Goal: Task Accomplishment & Management: Manage account settings

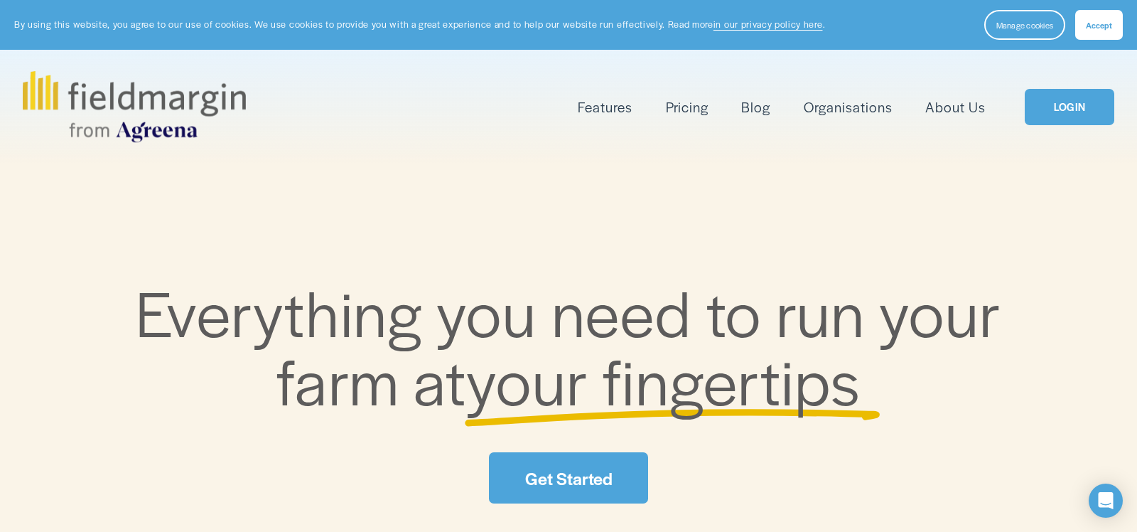
click at [1103, 24] on span "Accept" at bounding box center [1099, 24] width 26 height 11
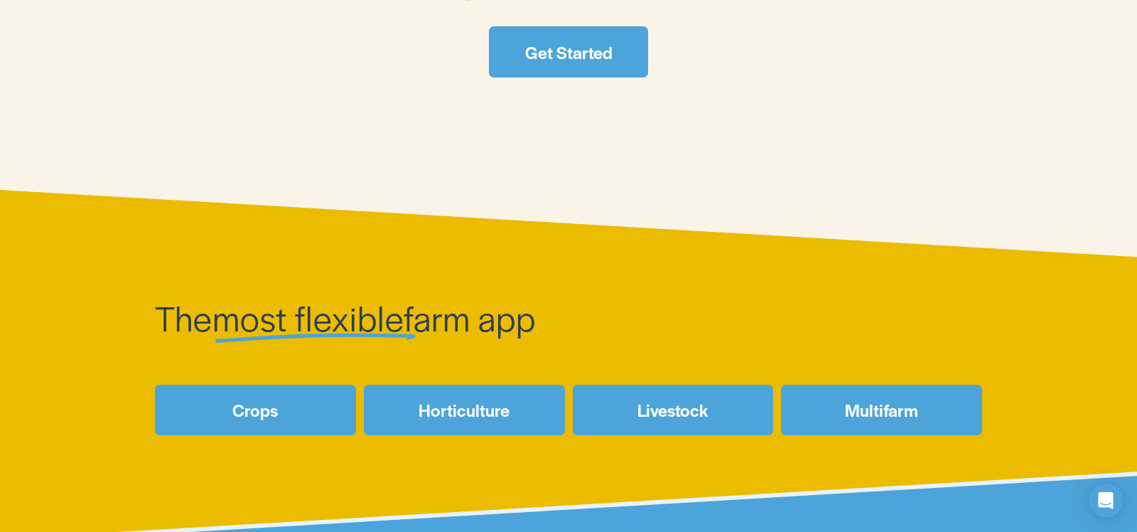
scroll to position [373, 0]
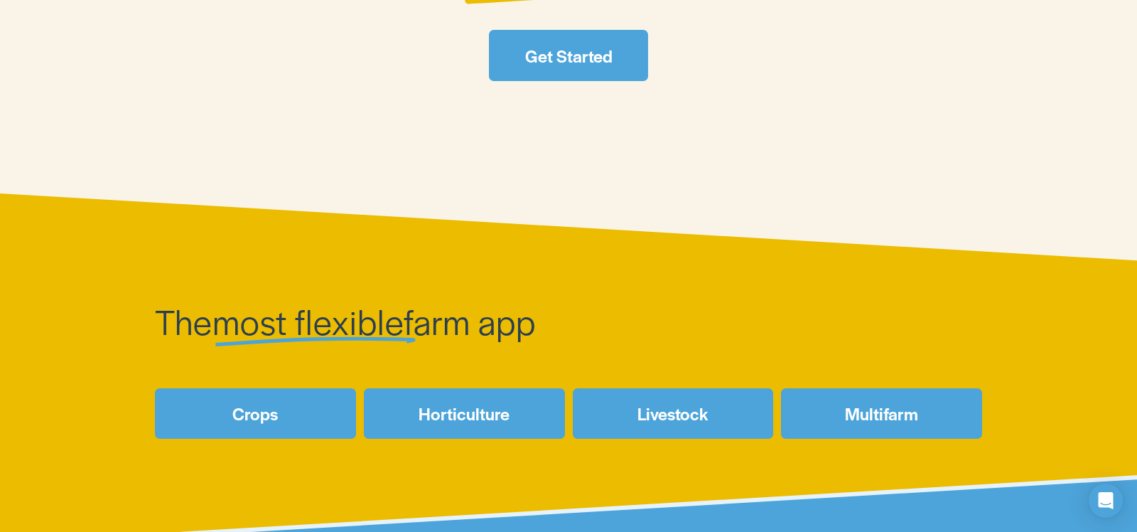
click at [580, 48] on link "Get Started" at bounding box center [568, 55] width 159 height 50
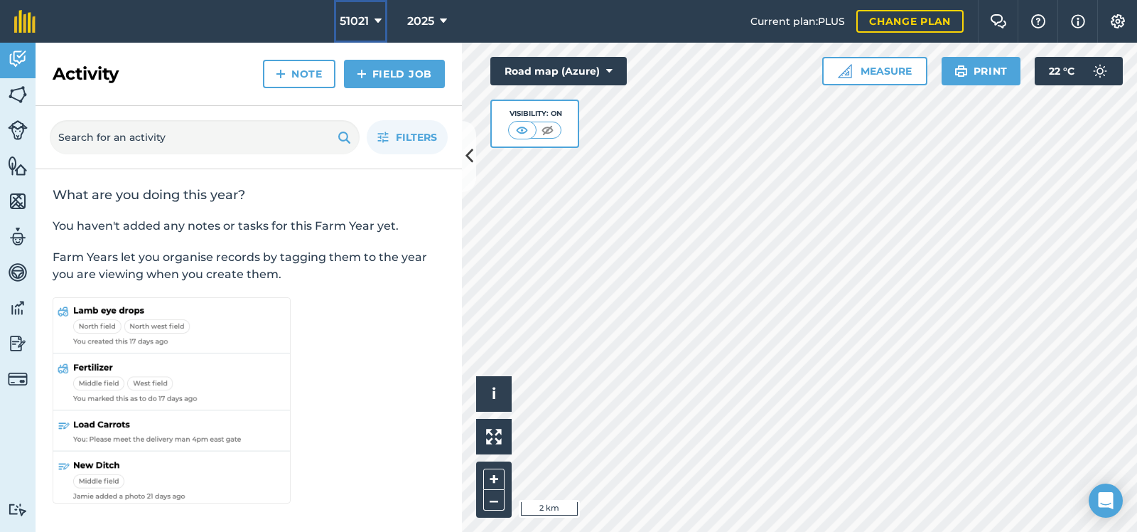
click at [378, 19] on icon at bounding box center [378, 21] width 7 height 17
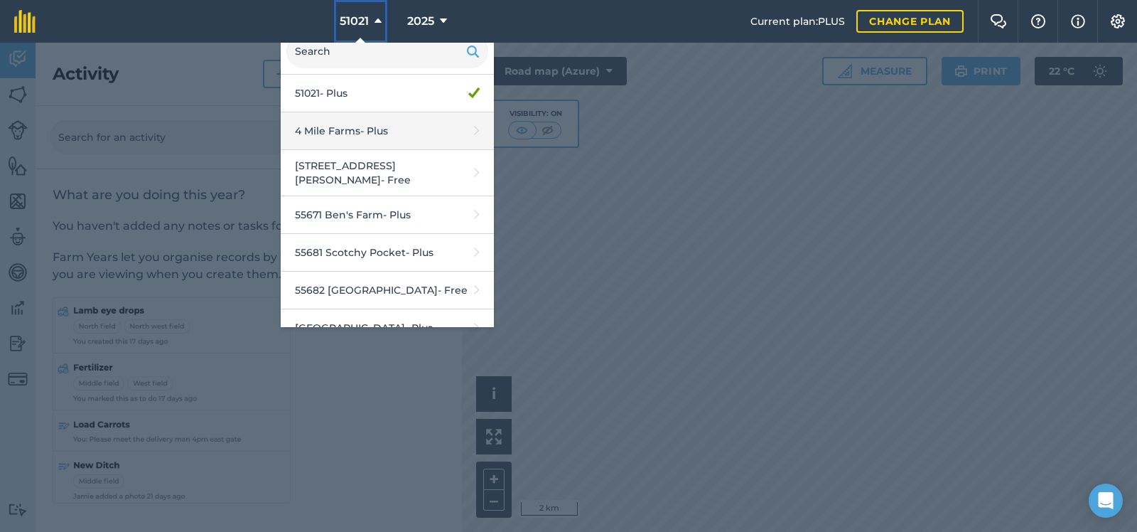
scroll to position [142, 0]
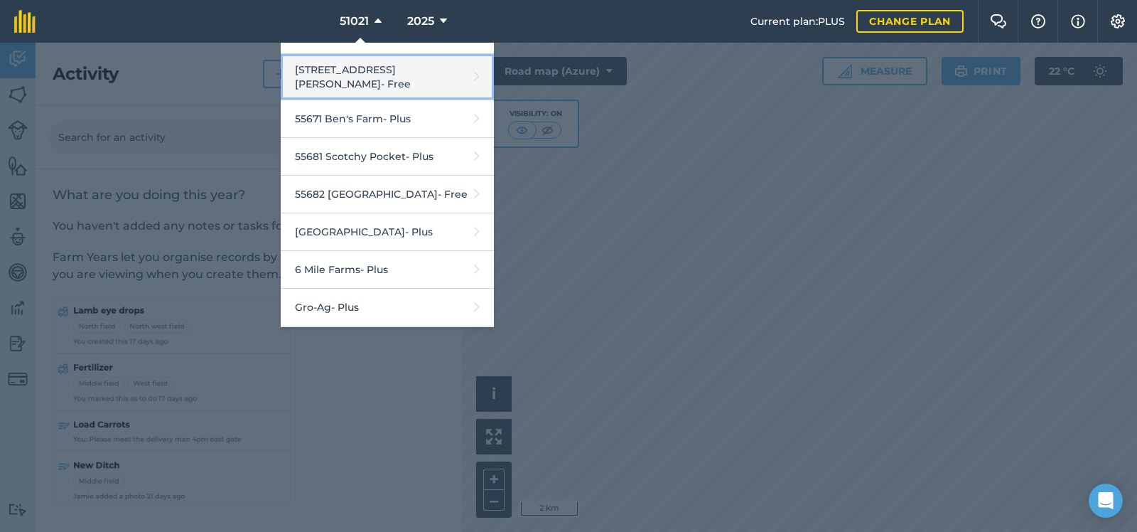
click at [372, 67] on link "55581 Caulley Road - Free" at bounding box center [387, 77] width 213 height 46
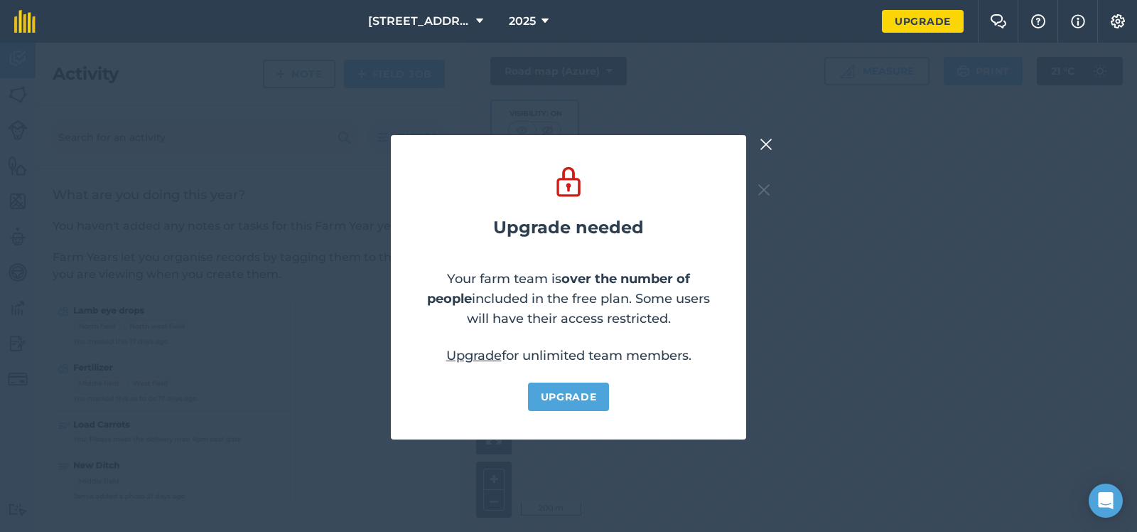
click at [766, 140] on img at bounding box center [766, 144] width 13 height 17
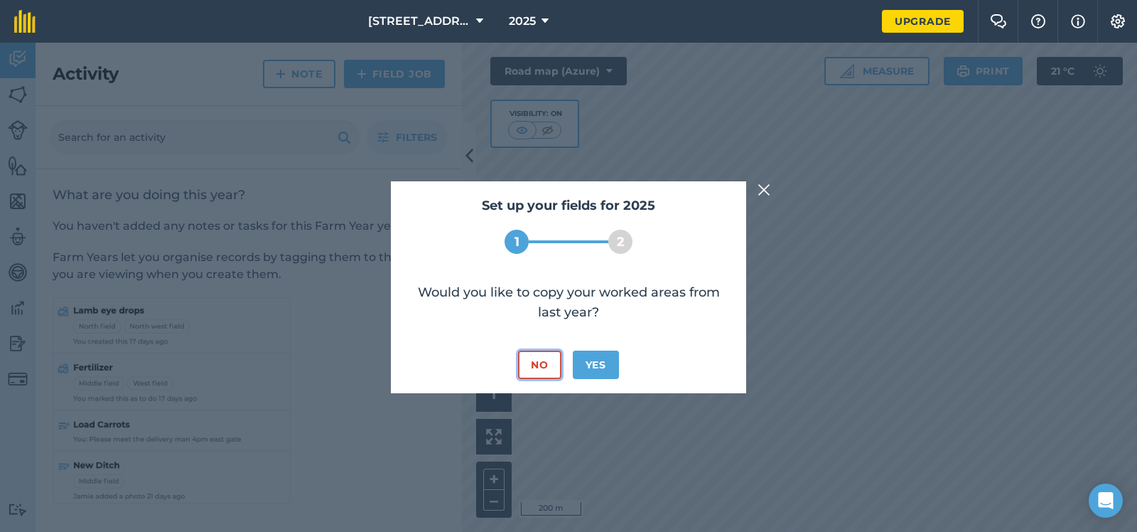
click at [538, 362] on button "No" at bounding box center [539, 364] width 43 height 28
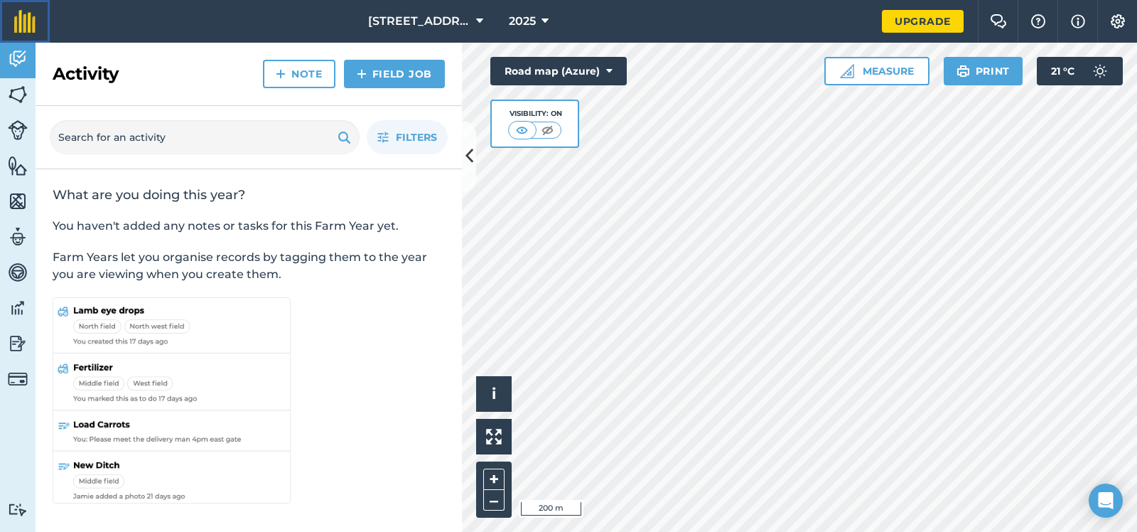
click at [22, 18] on img at bounding box center [24, 21] width 21 height 23
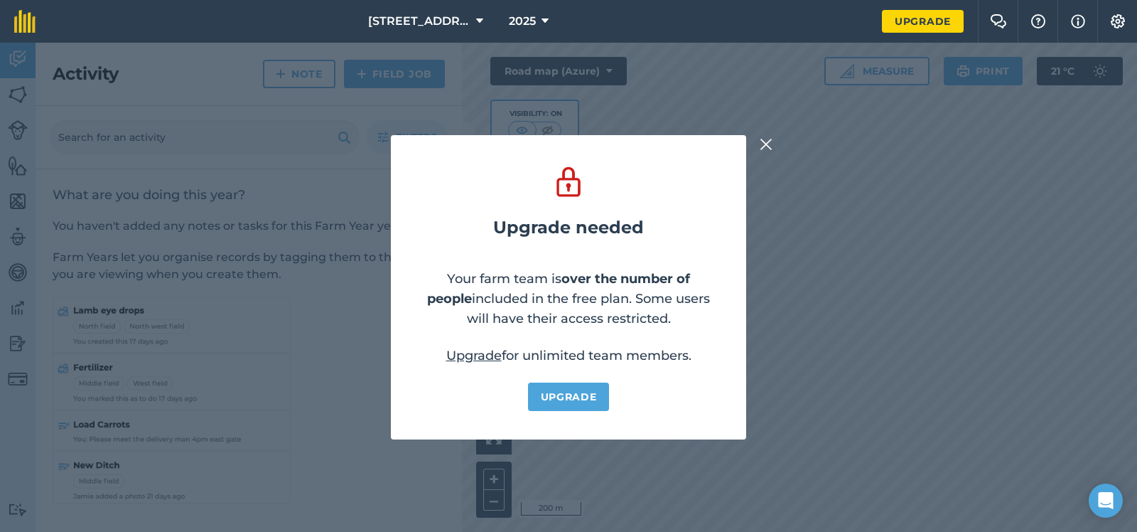
click at [765, 140] on img at bounding box center [766, 144] width 13 height 17
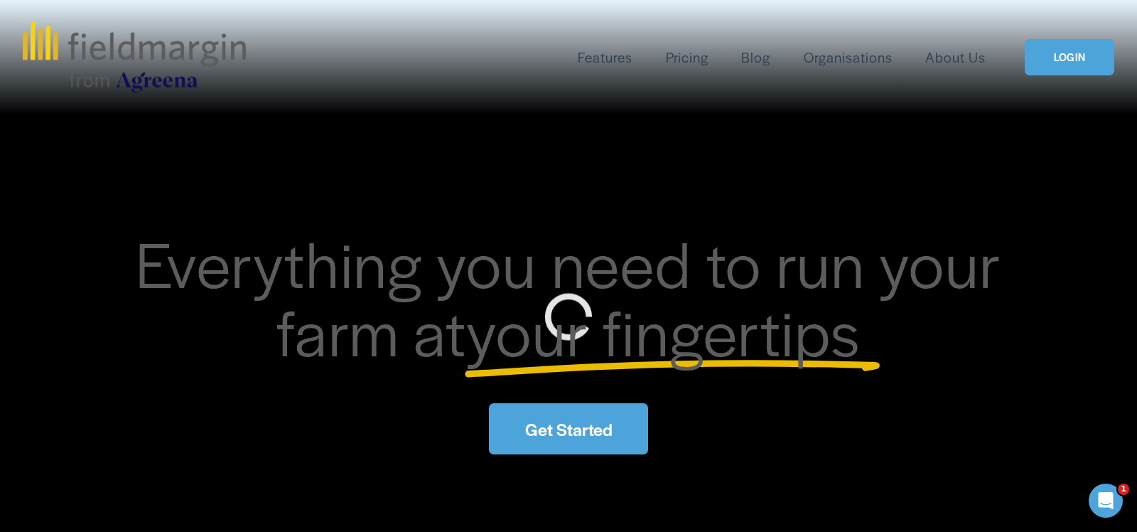
click at [572, 427] on link "Get Started" at bounding box center [568, 428] width 159 height 50
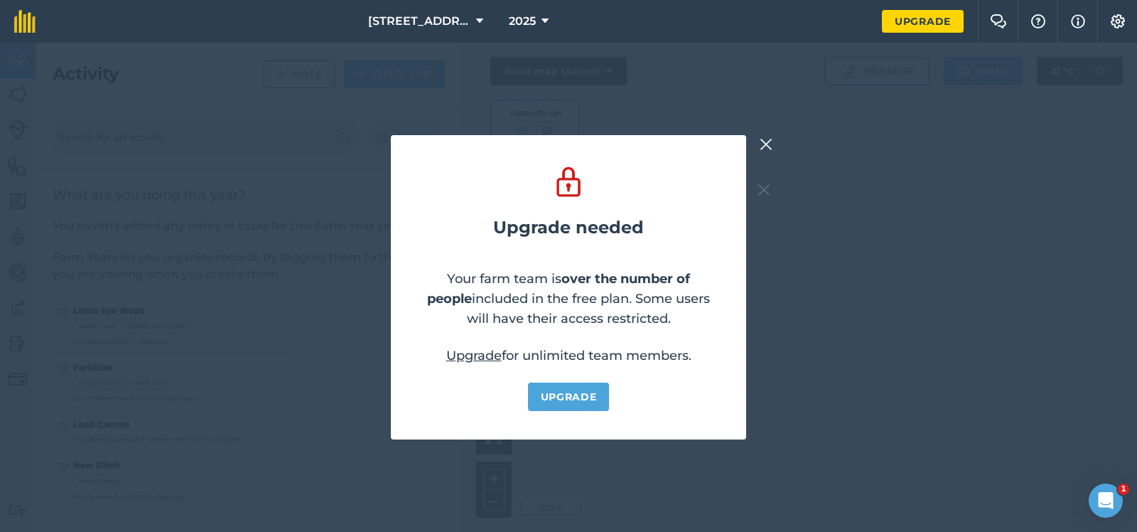
click at [766, 141] on img at bounding box center [766, 144] width 13 height 17
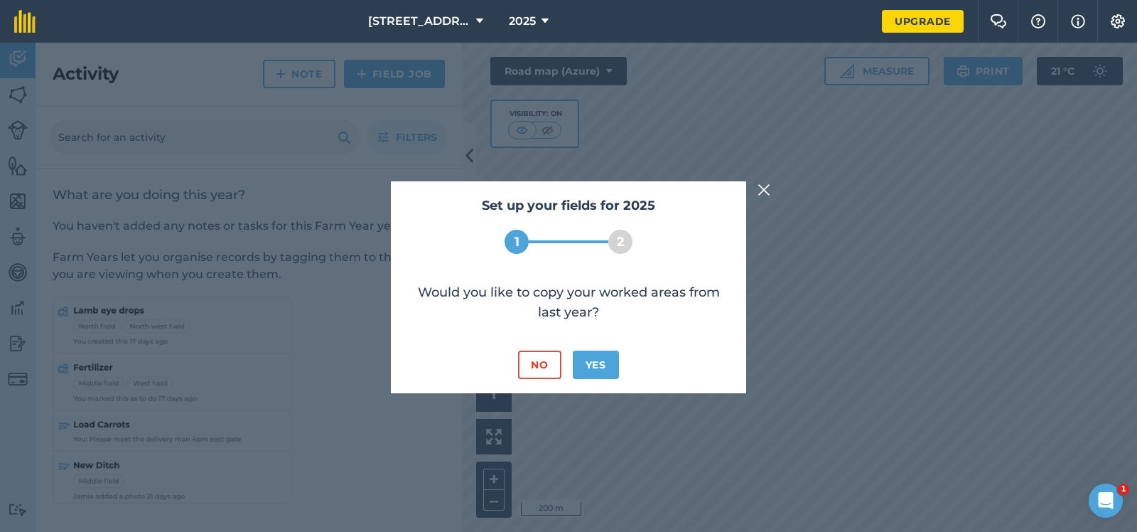
click at [763, 187] on img at bounding box center [764, 189] width 13 height 17
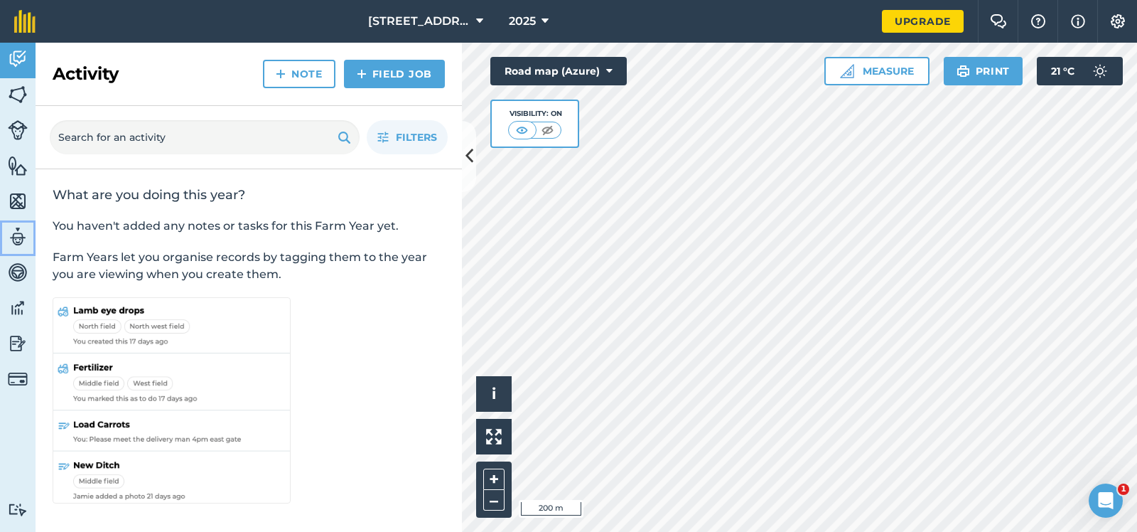
click at [16, 233] on img at bounding box center [18, 236] width 20 height 21
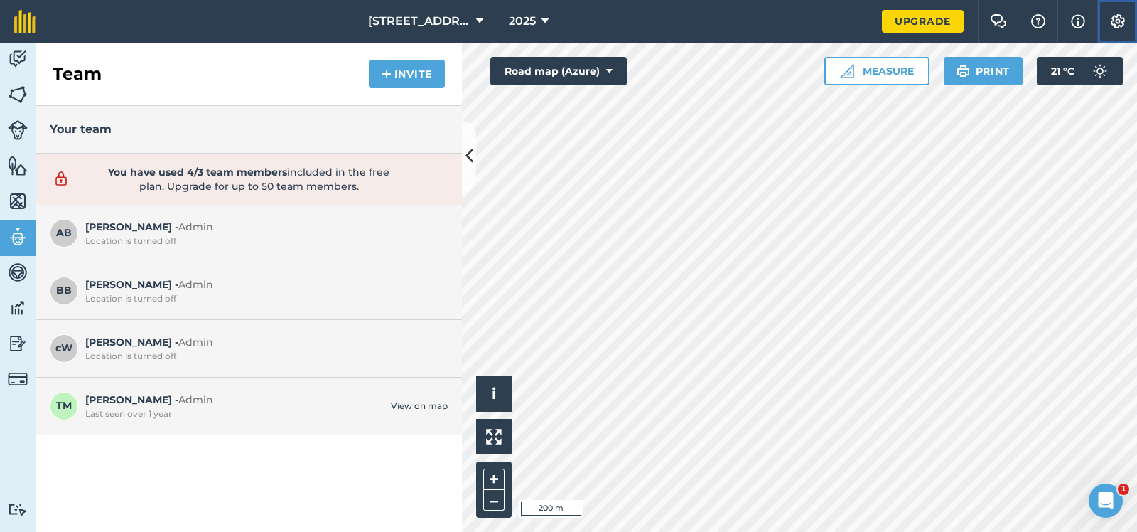
click at [1117, 19] on img at bounding box center [1118, 21] width 17 height 14
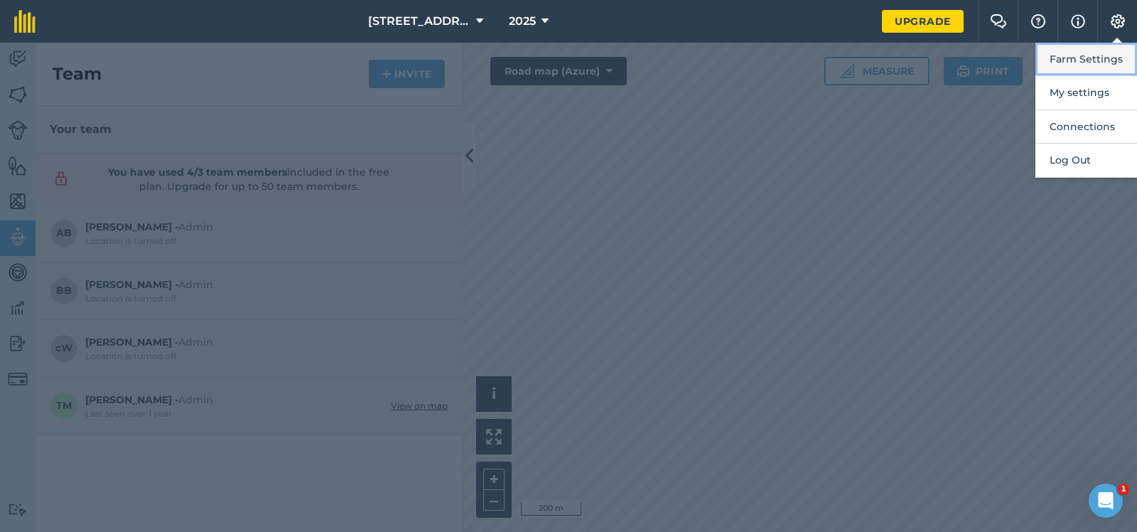
click at [1085, 54] on button "Farm Settings" at bounding box center [1087, 59] width 102 height 33
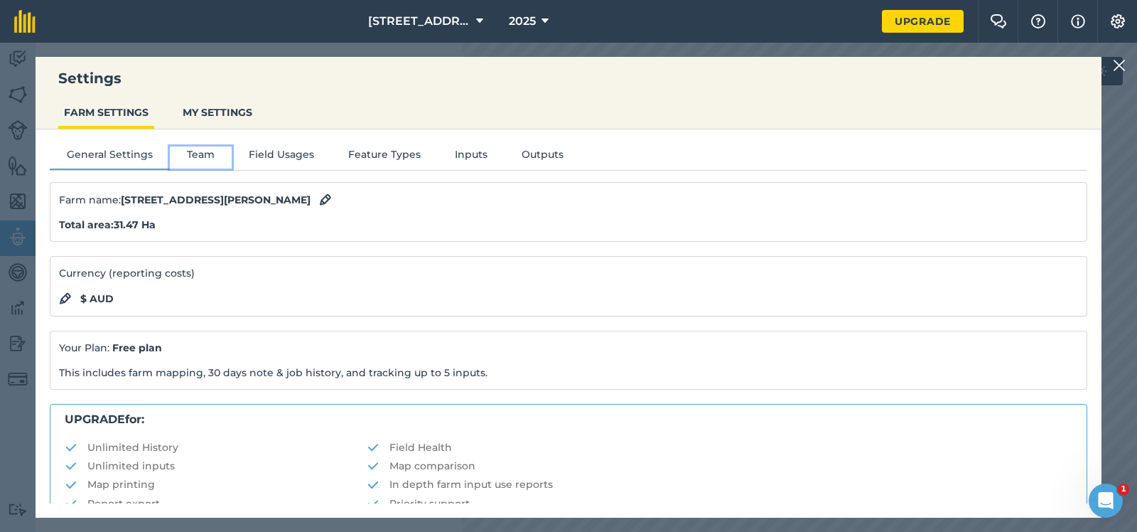
click at [198, 151] on button "Team" at bounding box center [201, 156] width 62 height 21
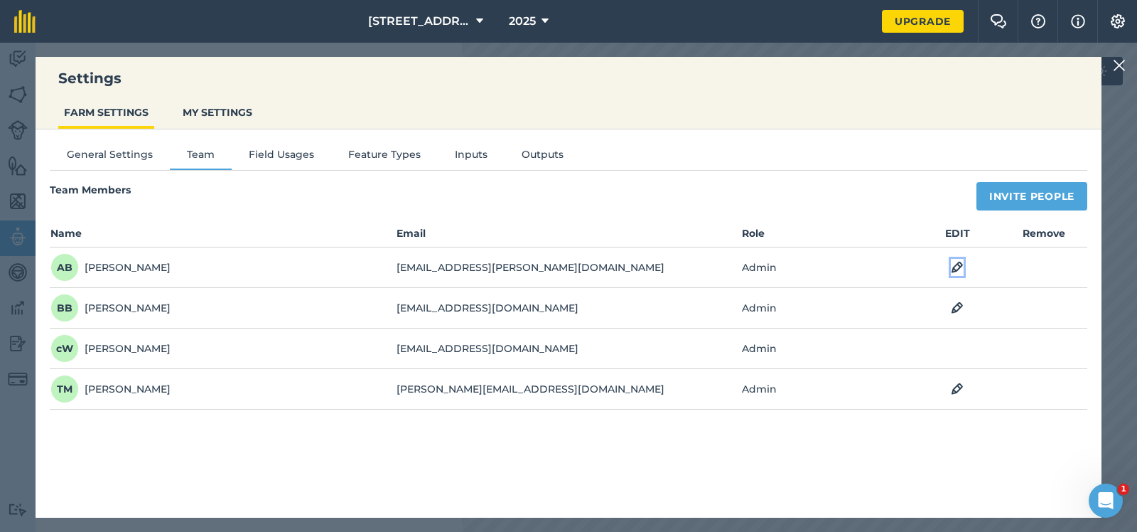
click at [959, 262] on img at bounding box center [957, 267] width 13 height 17
click at [793, 264] on icon at bounding box center [793, 268] width 9 height 16
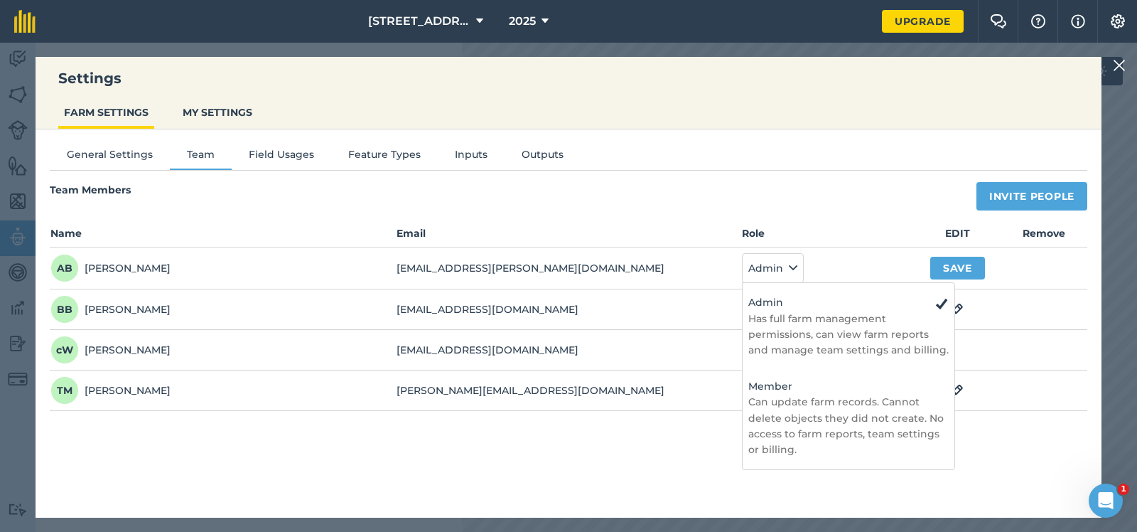
click at [824, 207] on div "Team Members Invite People" at bounding box center [569, 196] width 1038 height 28
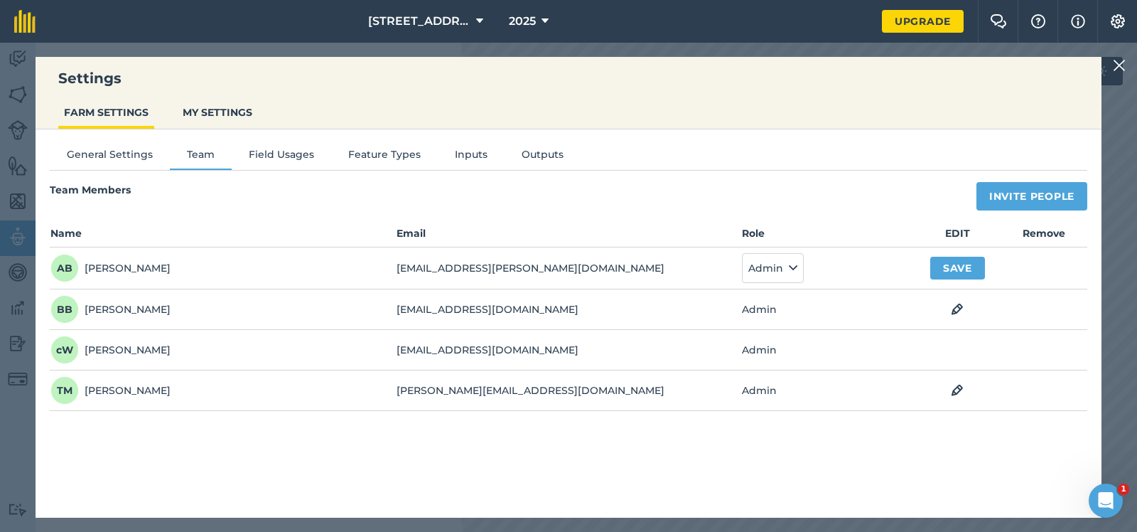
click at [1119, 65] on img at bounding box center [1119, 65] width 13 height 17
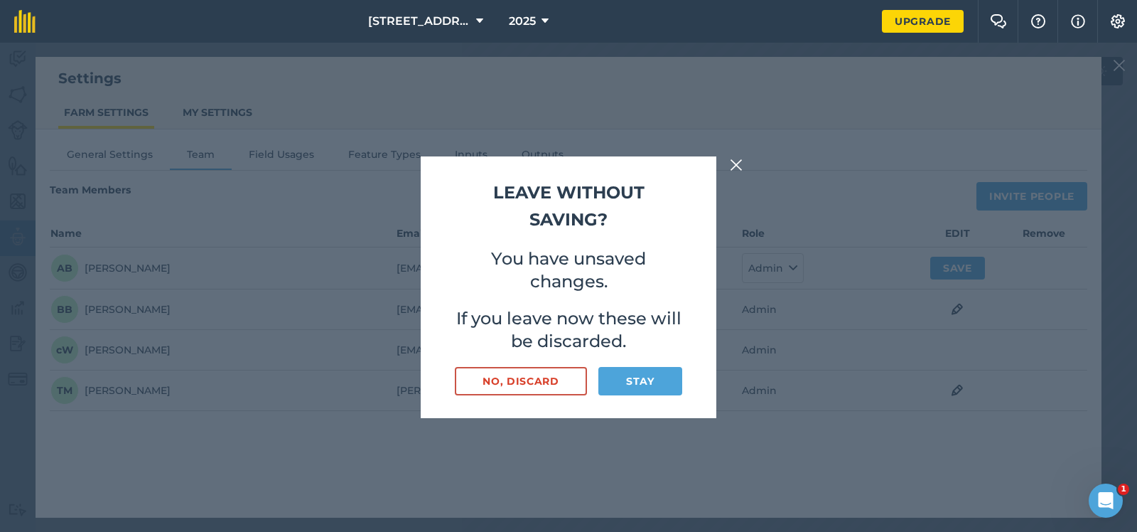
click at [849, 135] on div "Leave without saving? You have unsaved changes. If you leave now these will be …" at bounding box center [568, 287] width 1137 height 489
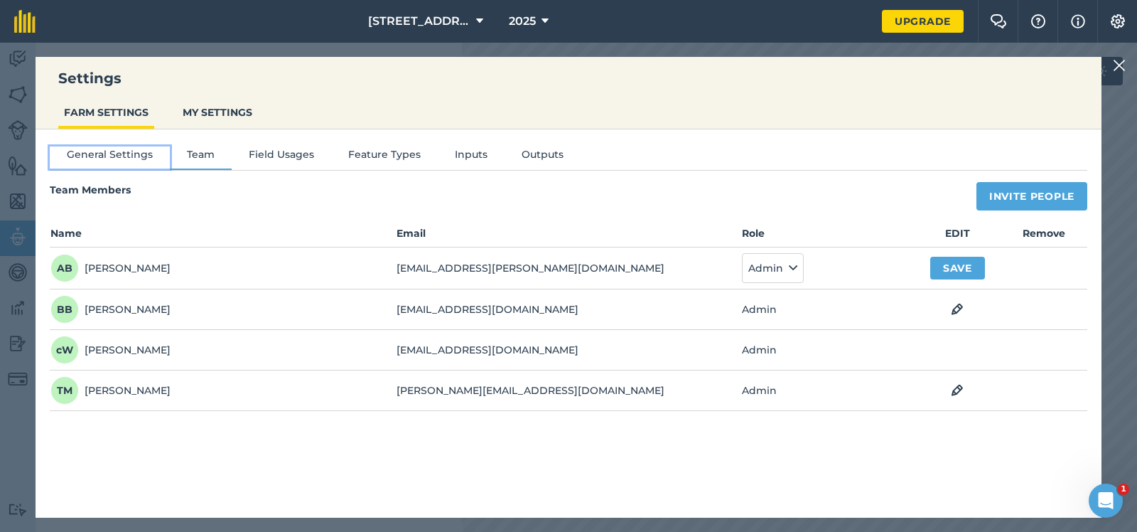
click at [109, 153] on button "General Settings" at bounding box center [110, 156] width 120 height 21
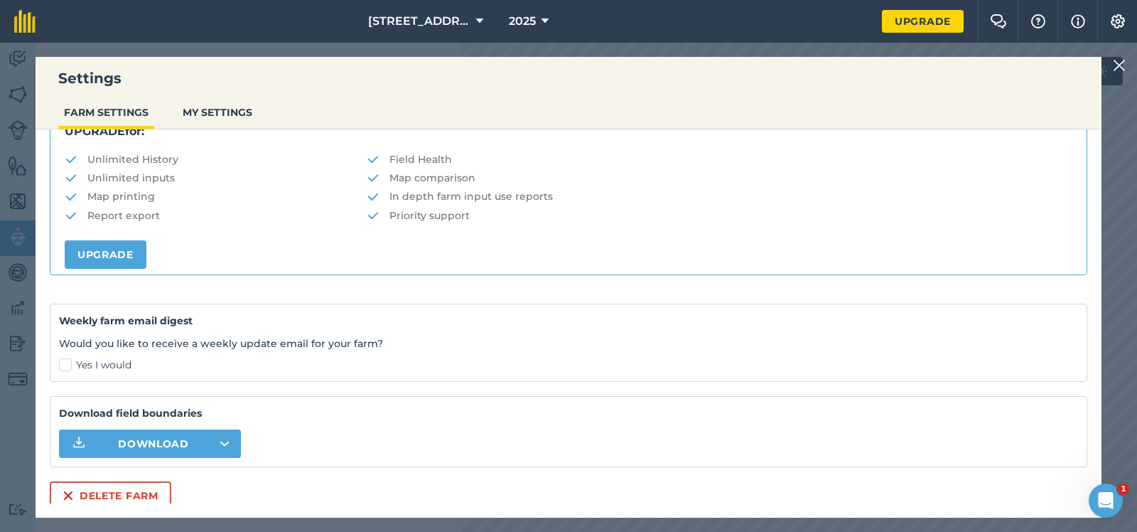
scroll to position [292, 0]
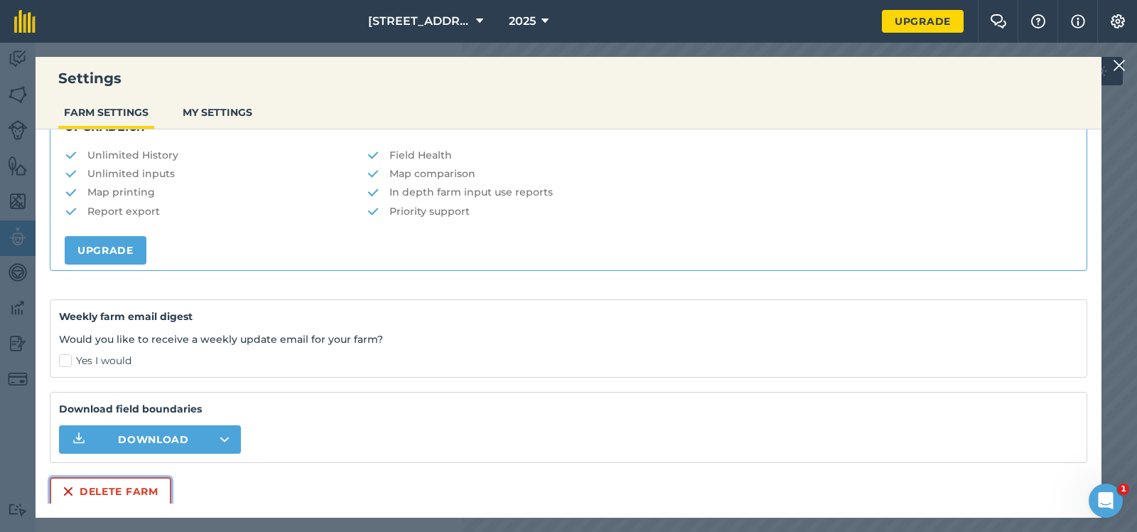
click at [104, 484] on button "Delete farm" at bounding box center [111, 491] width 122 height 28
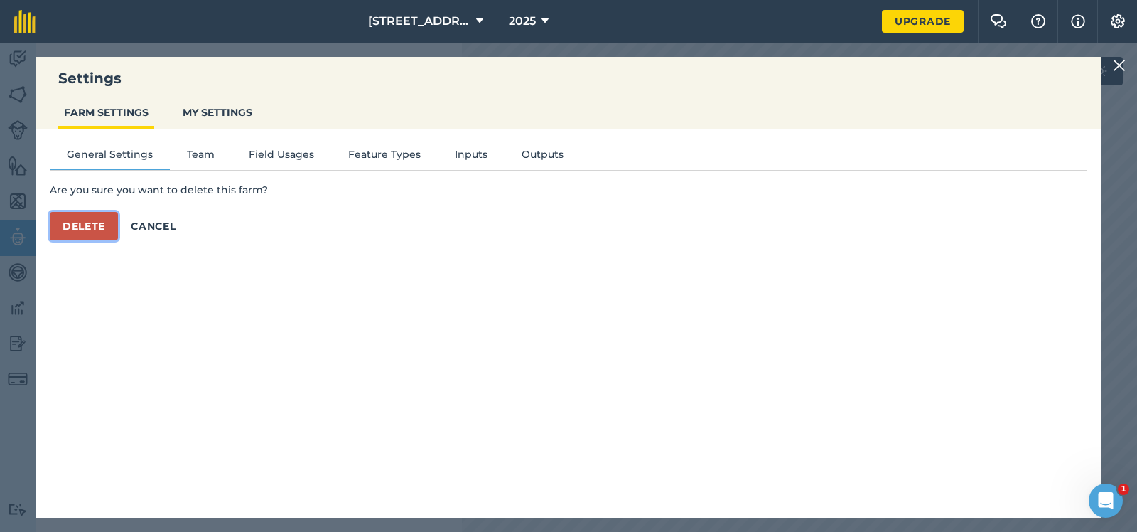
click at [89, 220] on button "Delete" at bounding box center [84, 226] width 68 height 28
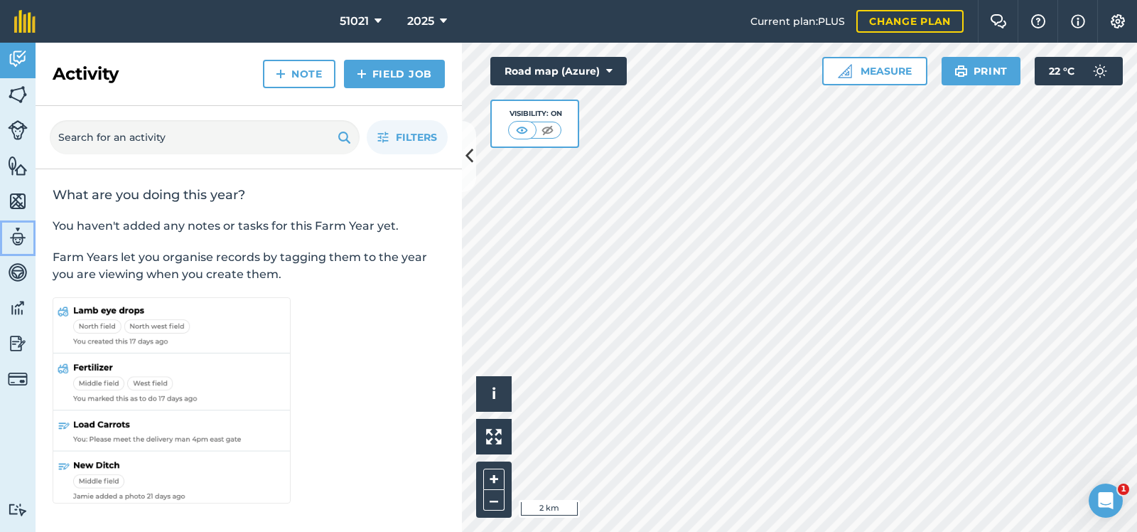
click at [16, 235] on img at bounding box center [18, 236] width 20 height 21
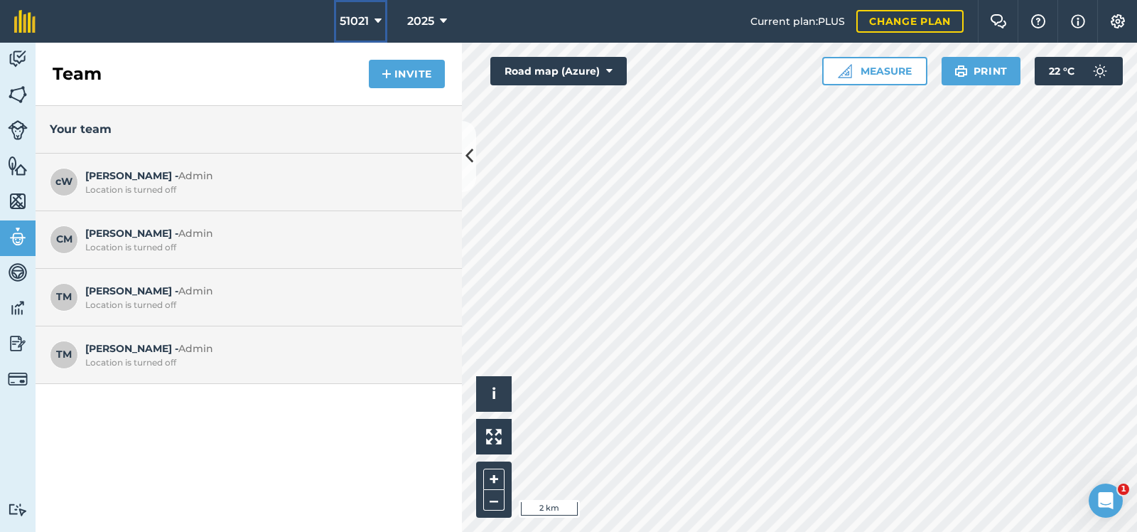
click at [377, 18] on icon at bounding box center [378, 21] width 7 height 17
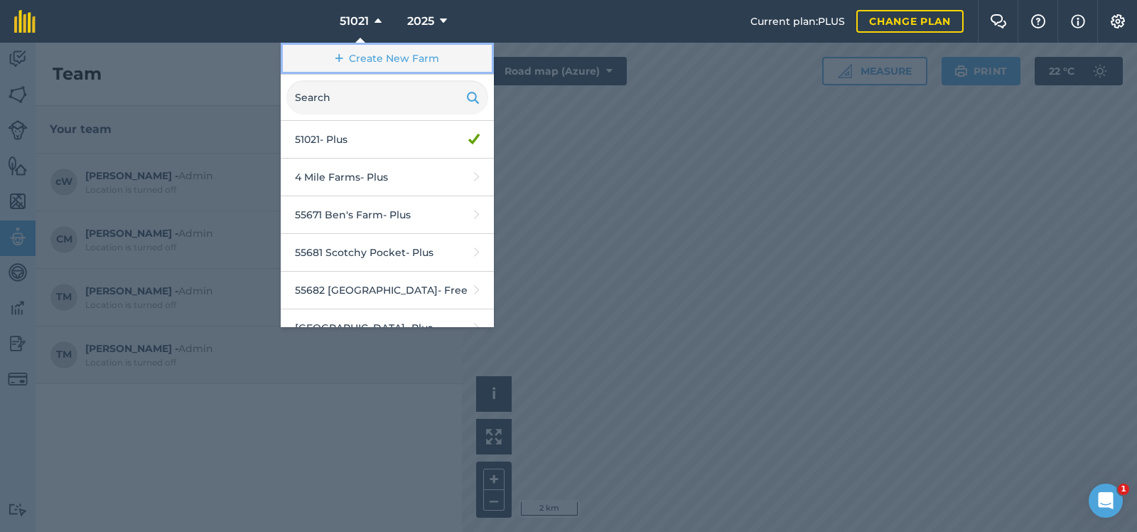
click at [402, 56] on link "Create New Farm" at bounding box center [387, 59] width 213 height 32
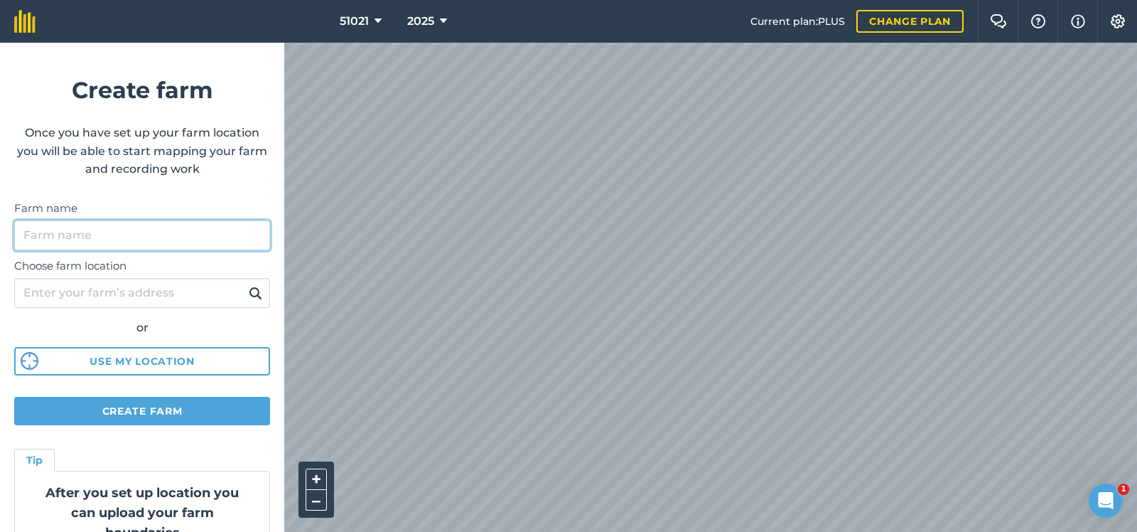
click at [70, 236] on input "Farm name" at bounding box center [142, 235] width 256 height 30
click at [21, 240] on input "Downman" at bounding box center [142, 235] width 256 height 30
type input "[PERSON_NAME]"
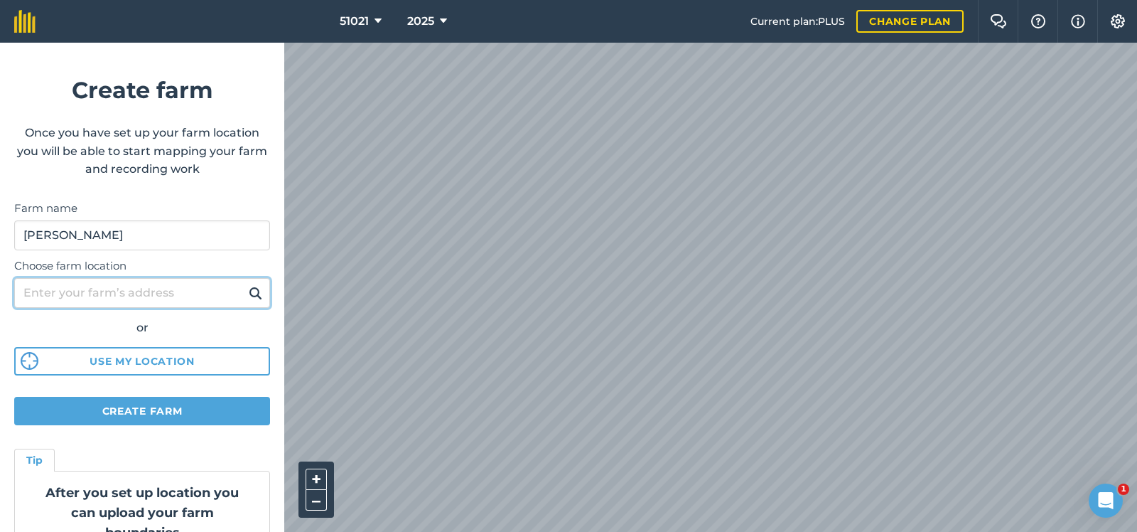
click at [28, 292] on input "Choose farm location" at bounding box center [142, 293] width 256 height 30
click at [159, 296] on input "250 Teddington Road" at bounding box center [142, 293] width 256 height 30
type input "250 Teddington Road tinana Qld 4650"
click at [257, 291] on img at bounding box center [256, 292] width 14 height 17
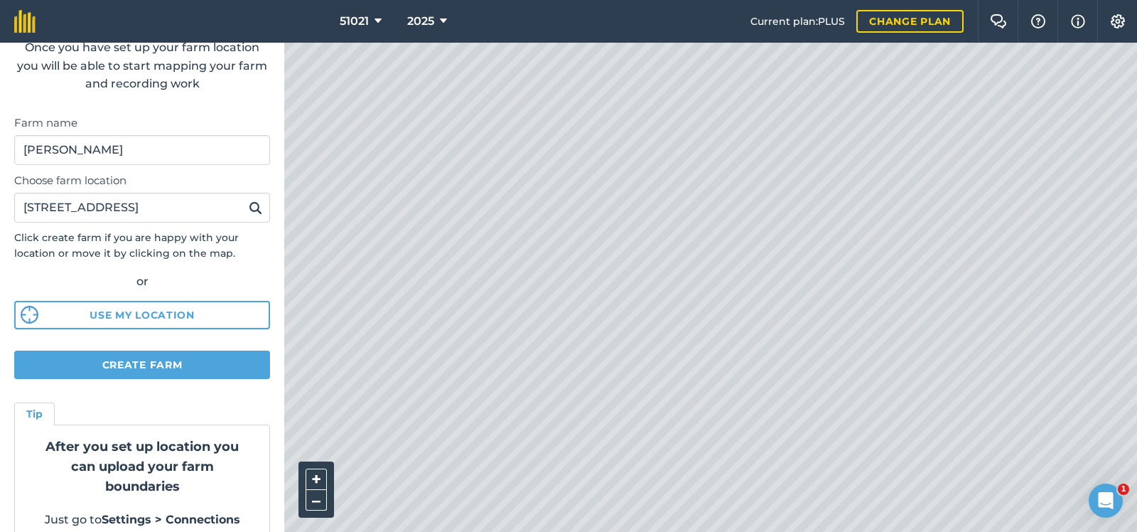
scroll to position [107, 0]
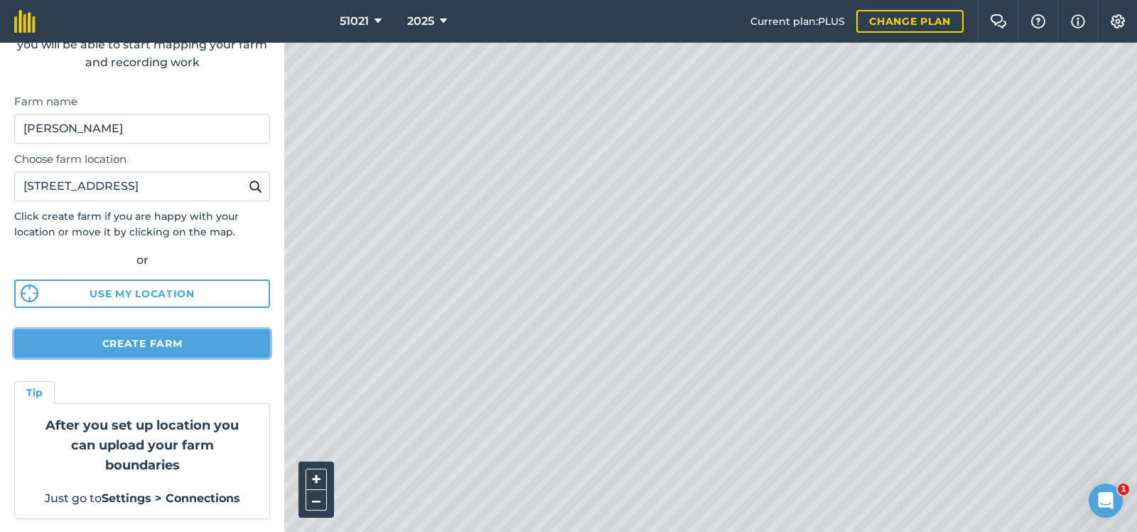
click at [166, 338] on button "Create farm" at bounding box center [142, 343] width 256 height 28
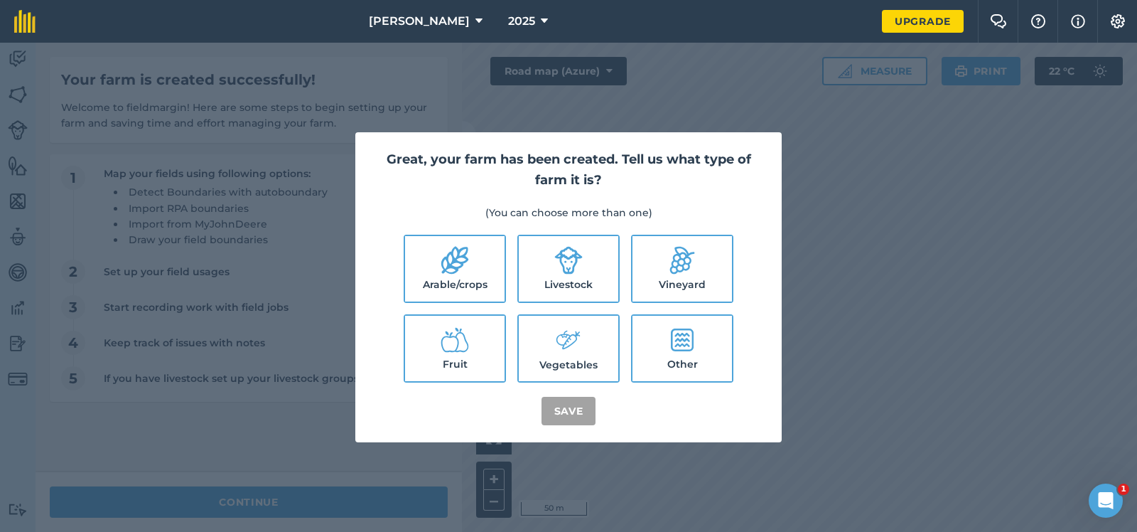
click at [474, 280] on label "Arable/crops" at bounding box center [455, 268] width 100 height 65
checkbox input "true"
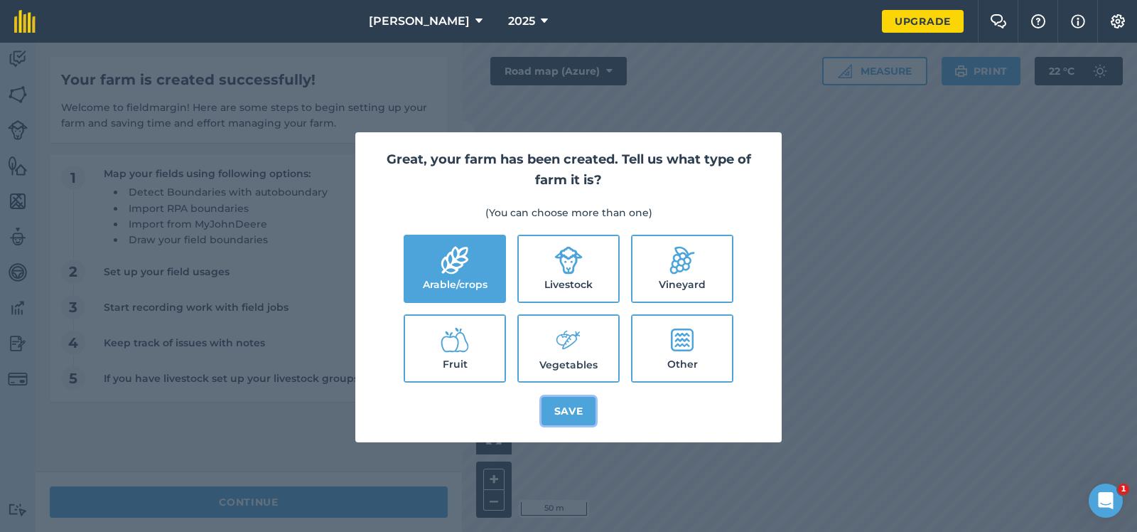
click at [569, 409] on button "Save" at bounding box center [569, 411] width 55 height 28
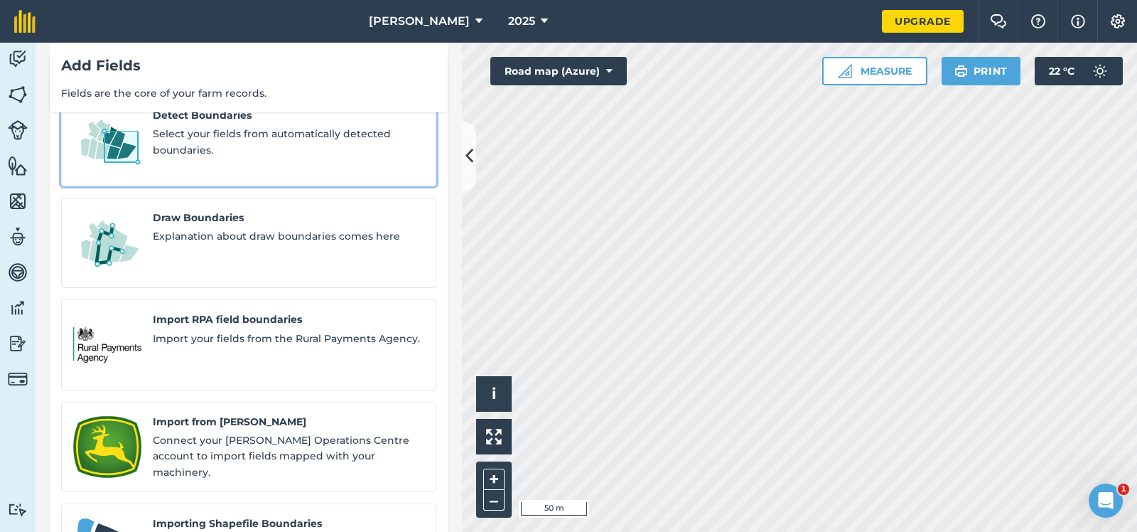
scroll to position [89, 0]
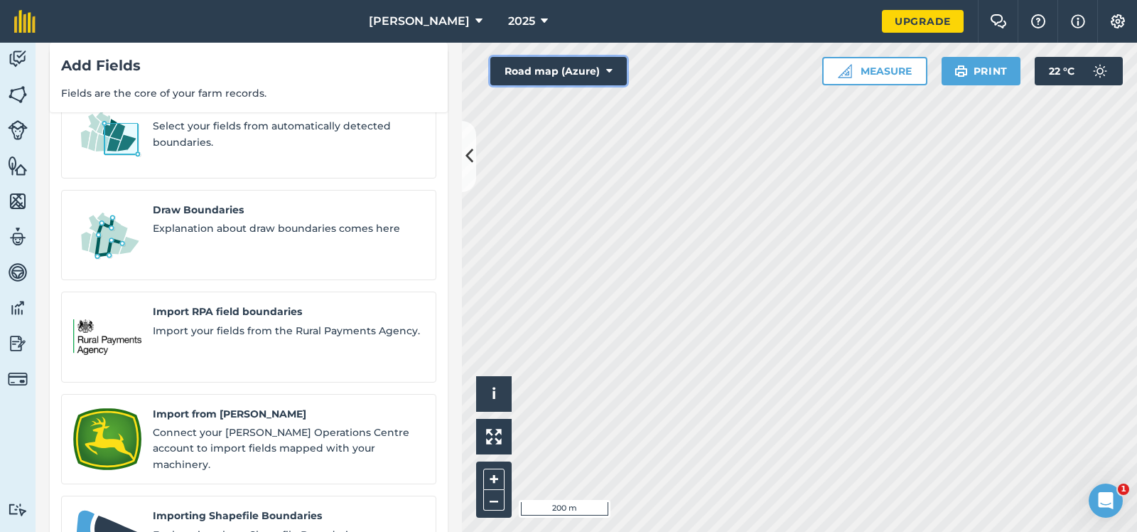
click at [610, 68] on icon at bounding box center [609, 71] width 6 height 14
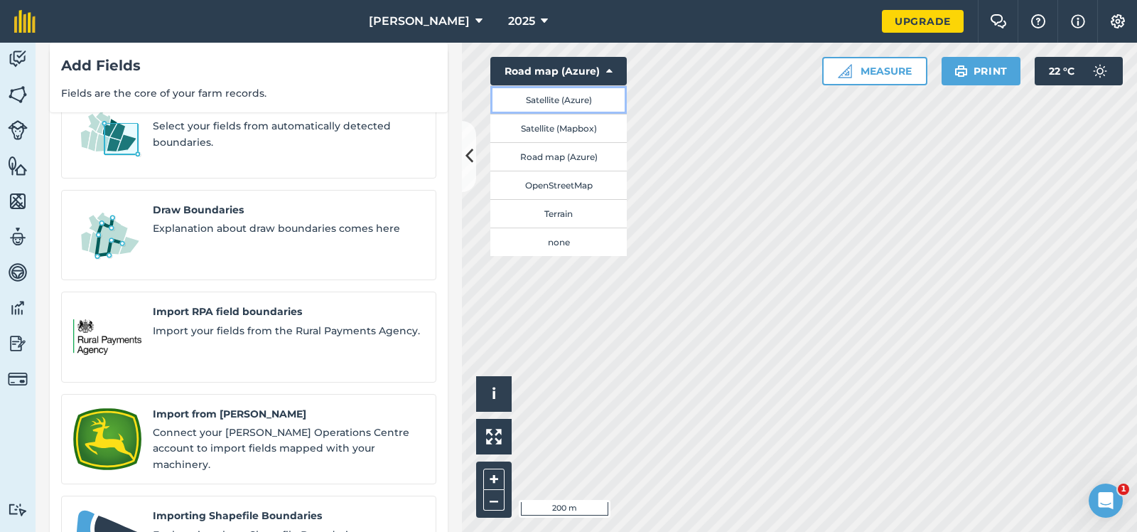
click at [542, 96] on button "Satellite (Azure)" at bounding box center [558, 99] width 136 height 28
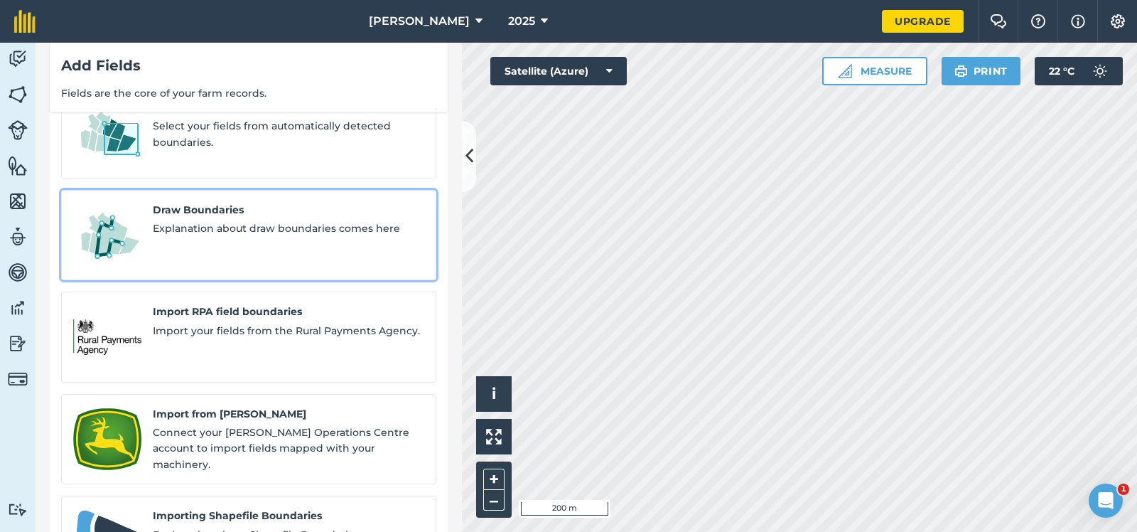
click at [257, 202] on span "Draw Boundaries" at bounding box center [289, 210] width 272 height 16
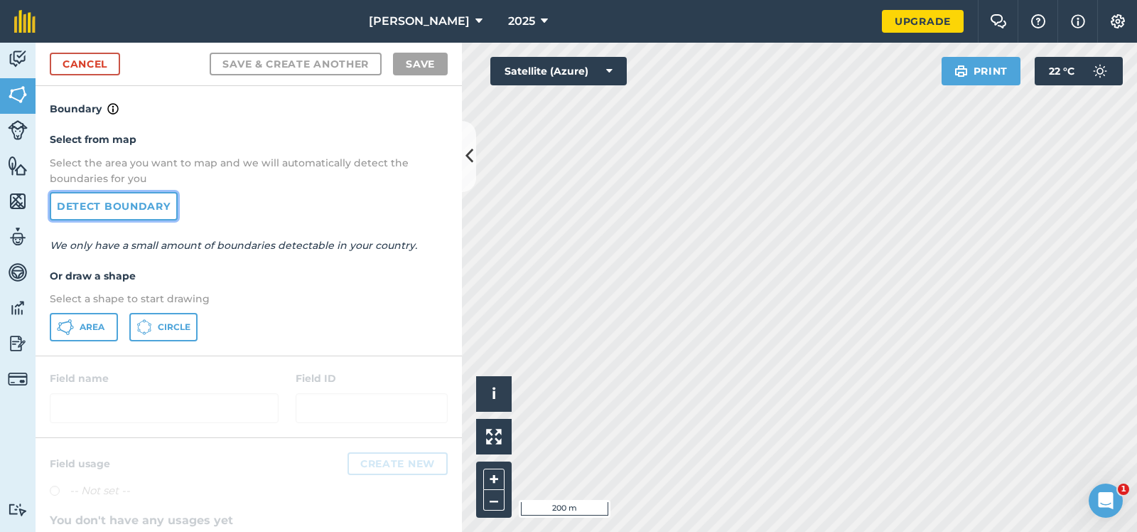
click at [97, 201] on link "Detect boundary" at bounding box center [114, 206] width 128 height 28
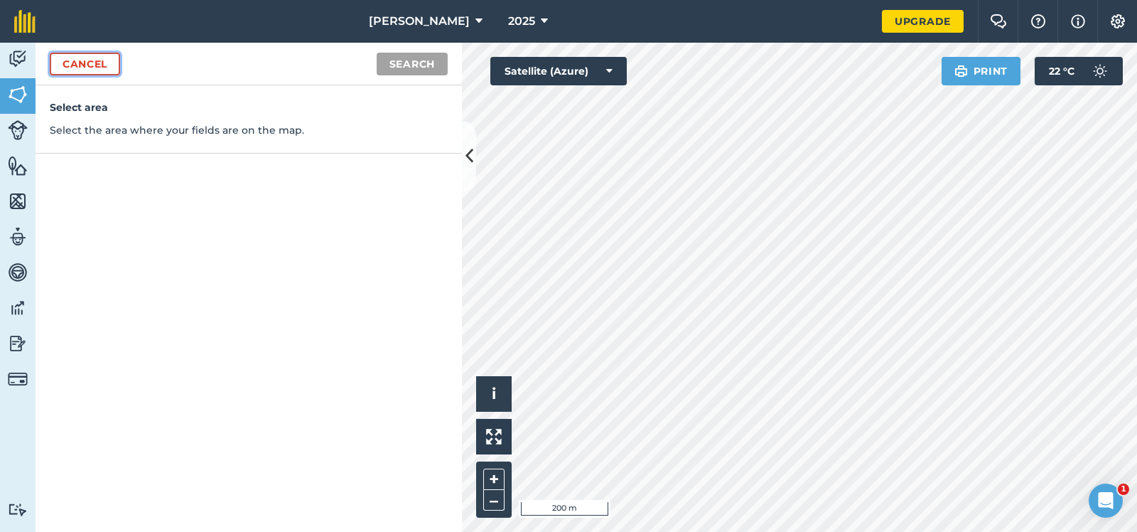
click at [92, 59] on link "Cancel" at bounding box center [85, 64] width 70 height 23
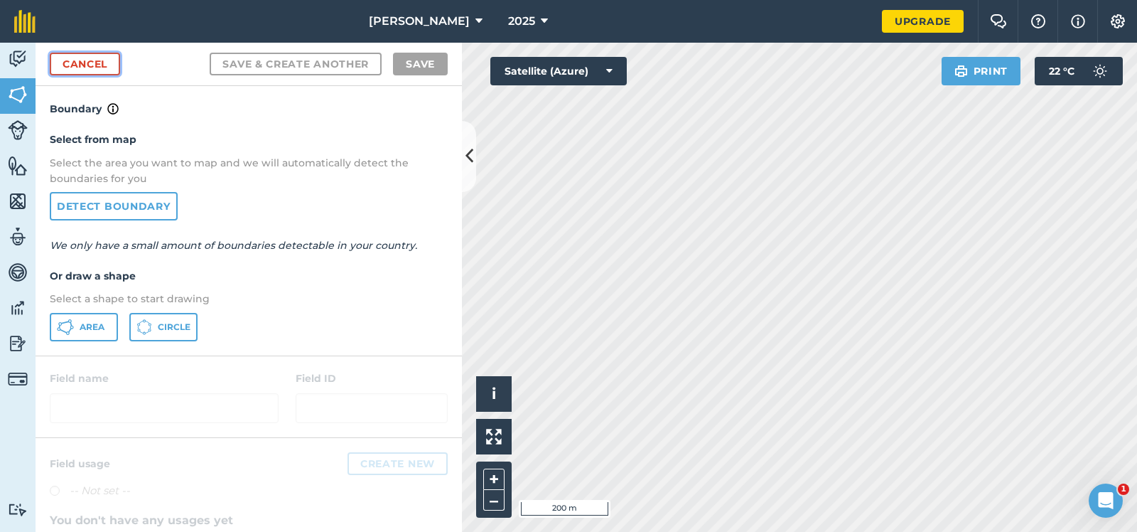
click at [92, 59] on link "Cancel" at bounding box center [85, 64] width 70 height 23
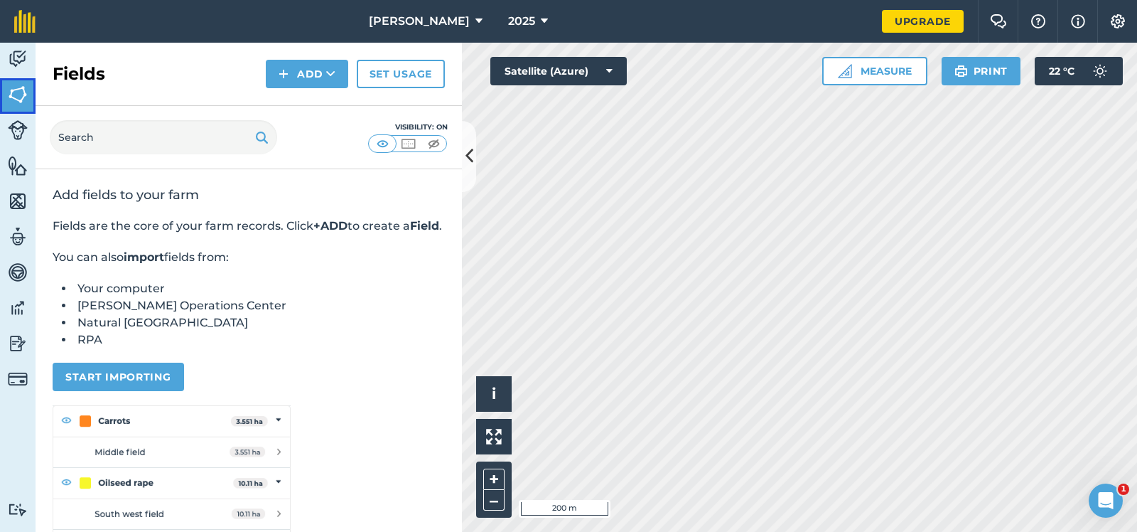
click at [14, 90] on img at bounding box center [18, 94] width 20 height 21
click at [308, 70] on button "Add" at bounding box center [307, 74] width 82 height 28
click at [306, 135] on link "Import" at bounding box center [307, 137] width 78 height 31
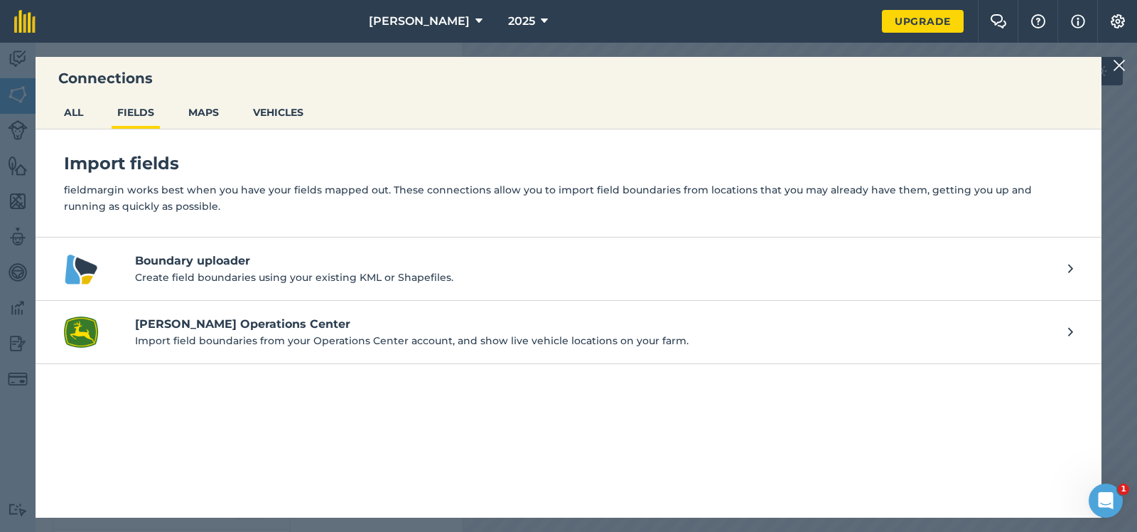
click at [213, 259] on h4 "Boundary uploader" at bounding box center [594, 260] width 919 height 17
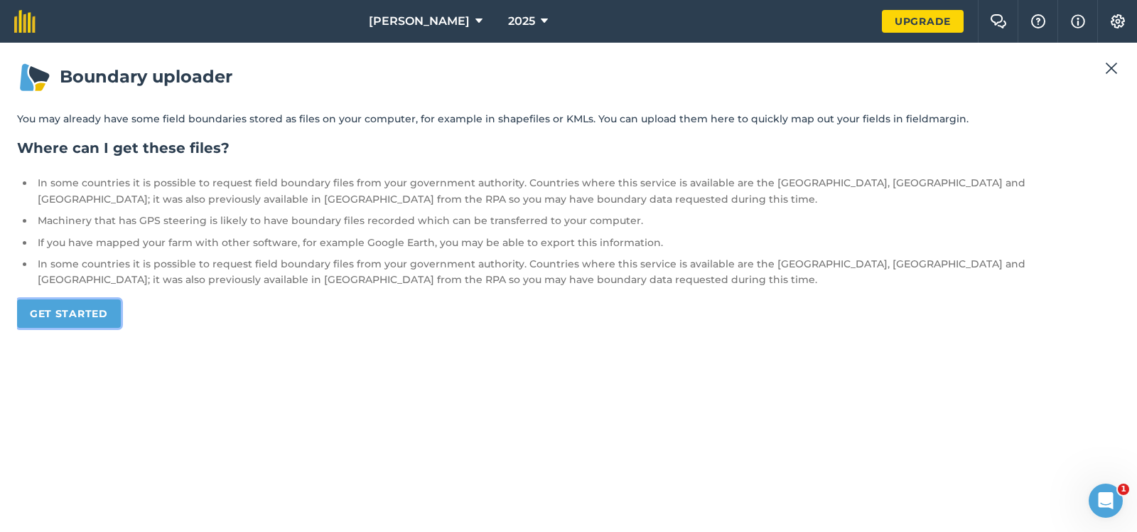
click at [73, 309] on link "Get started" at bounding box center [69, 313] width 104 height 28
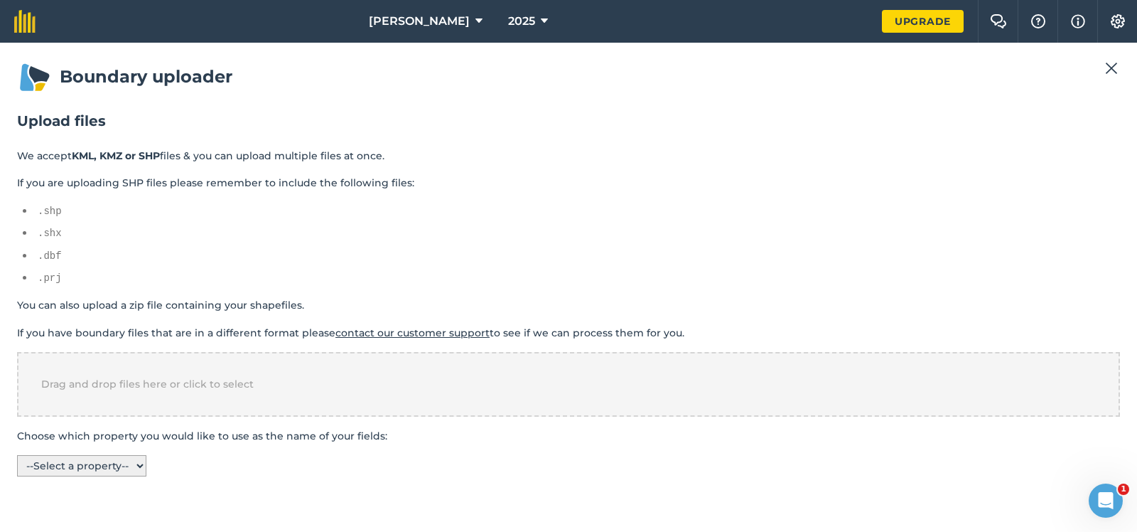
click at [17, 455] on select "-- Select a property -- name" at bounding box center [81, 465] width 129 height 21
select select "name"
click option "name" at bounding box center [0, 0] width 0 height 0
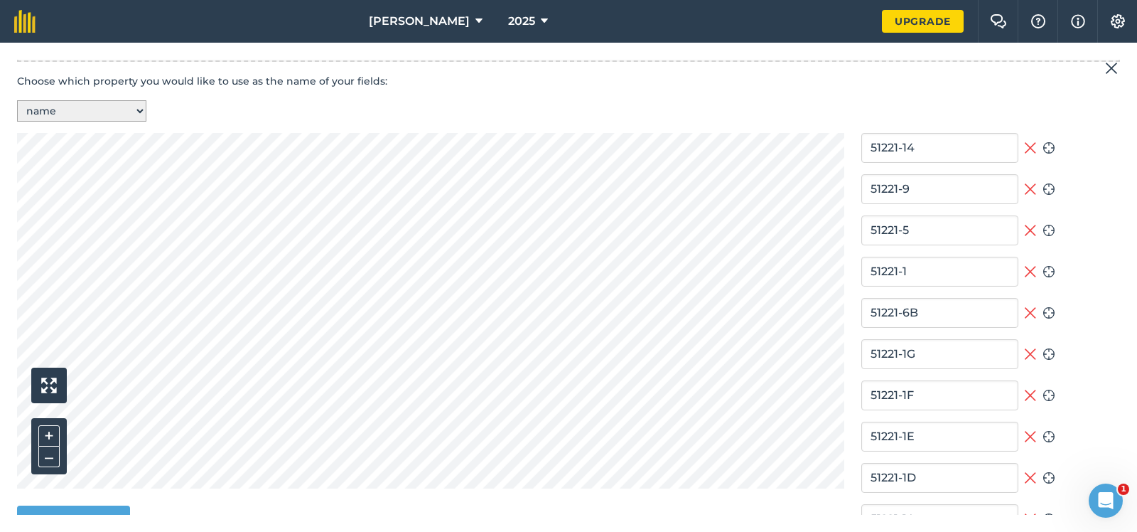
scroll to position [355, 0]
click at [17, 100] on select "-- Select a property -- name" at bounding box center [81, 110] width 129 height 21
click option "name" at bounding box center [0, 0] width 0 height 0
click at [17, 100] on select "-- Select a property -- name" at bounding box center [81, 110] width 129 height 21
click at [549, 76] on p "Choose which property you would like to use as the name of your fields:" at bounding box center [568, 81] width 1103 height 16
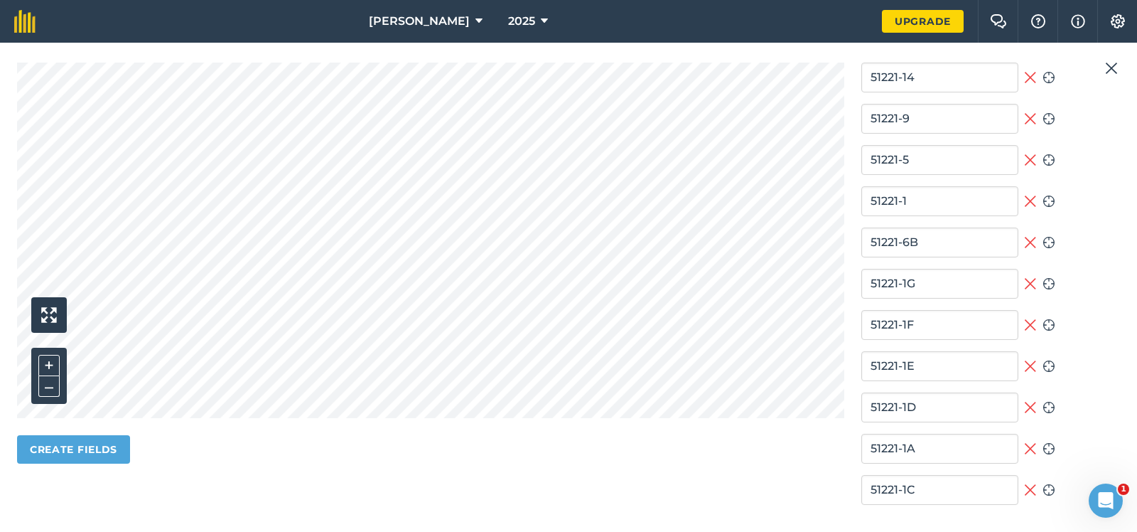
scroll to position [395, 0]
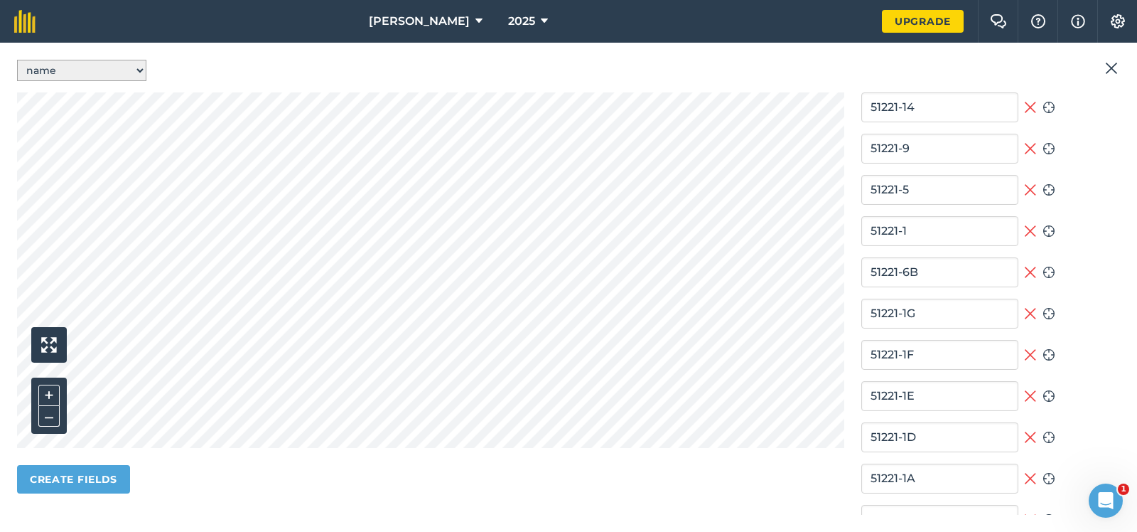
click at [1112, 65] on img at bounding box center [1111, 68] width 13 height 17
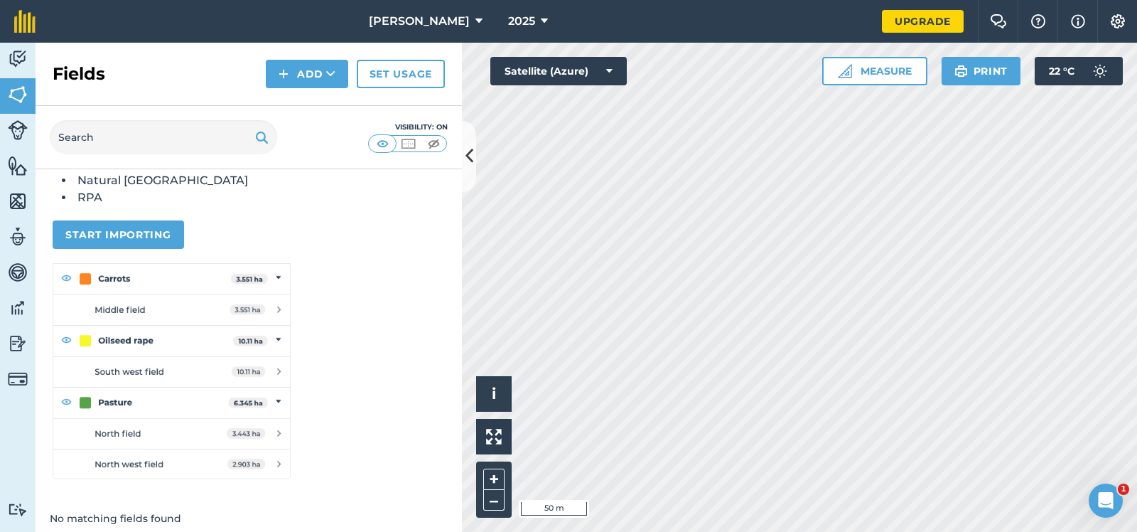
scroll to position [167, 0]
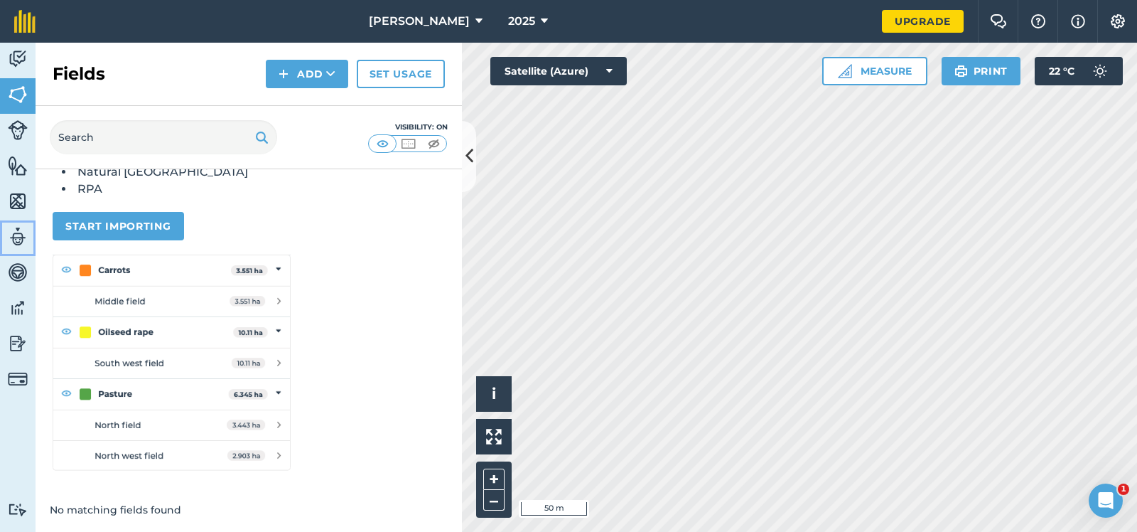
click at [13, 233] on img at bounding box center [18, 236] width 20 height 21
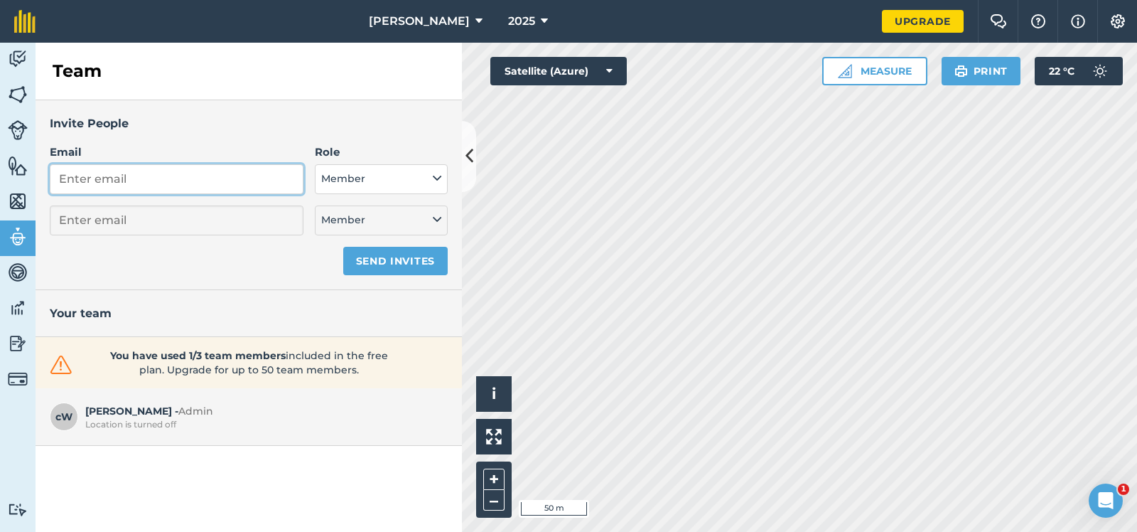
click at [82, 181] on input "Email" at bounding box center [177, 179] width 254 height 30
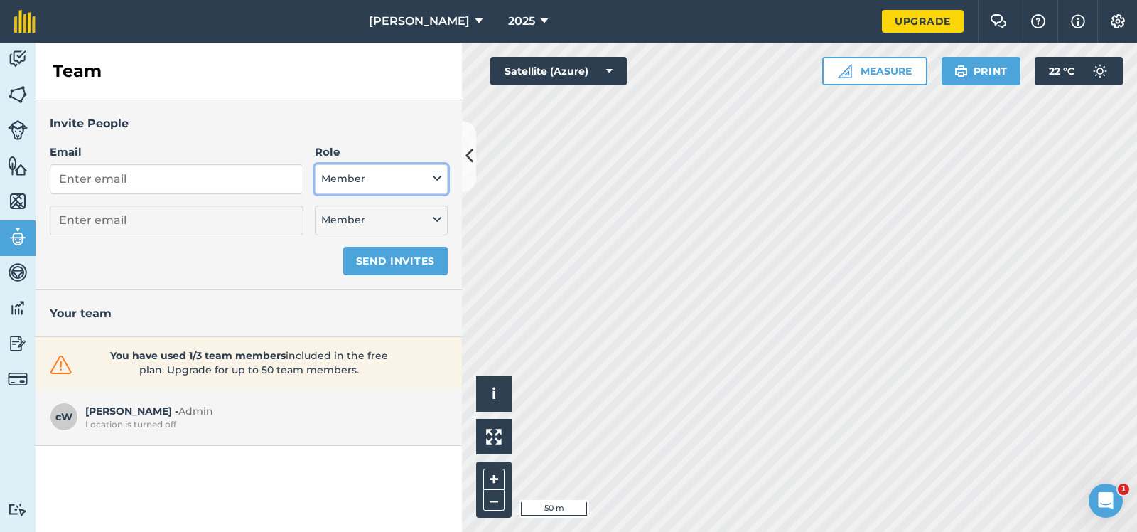
click at [438, 176] on icon at bounding box center [437, 179] width 9 height 16
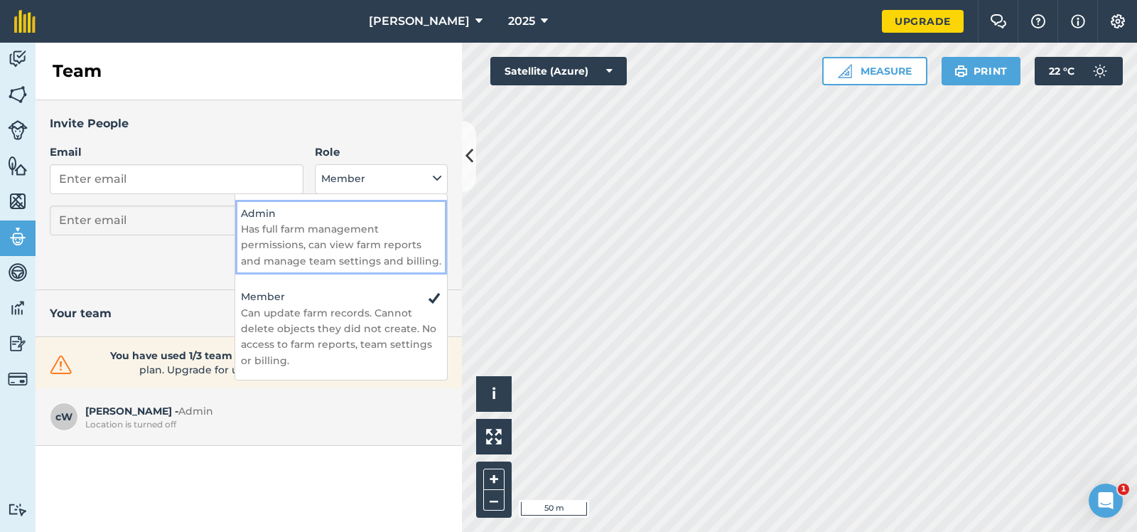
click at [265, 210] on h4 "Admin" at bounding box center [341, 213] width 200 height 16
select select "ADMIN"
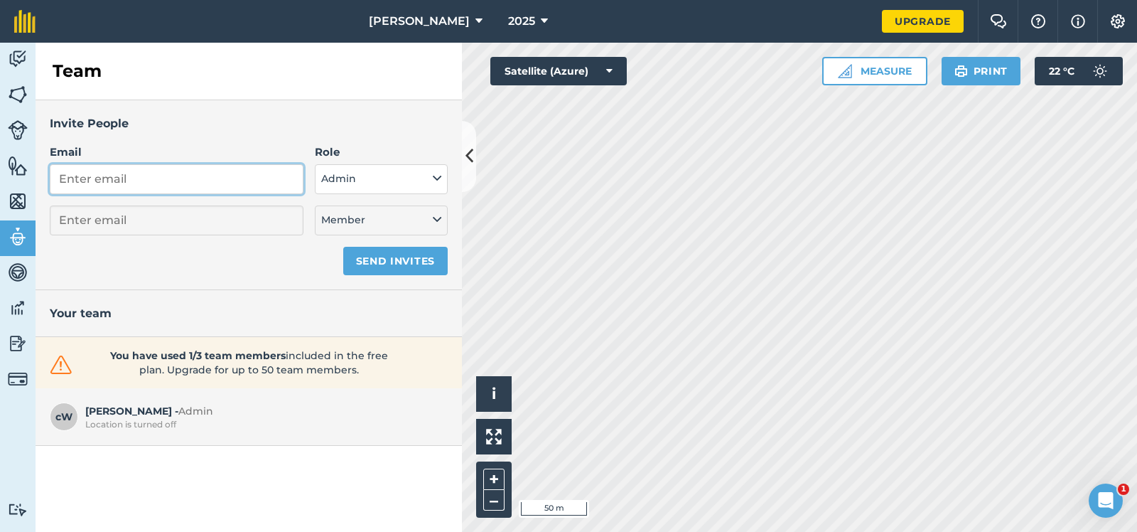
click at [140, 178] on input "Email" at bounding box center [177, 179] width 254 height 30
type input "t"
select select "MEMBER"
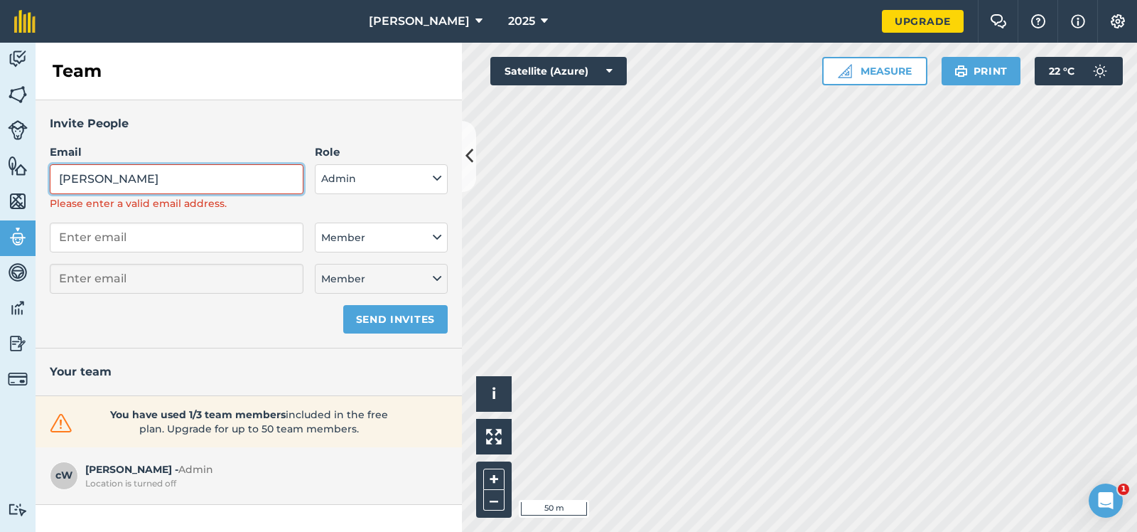
click at [92, 178] on input "tony" at bounding box center [177, 179] width 254 height 30
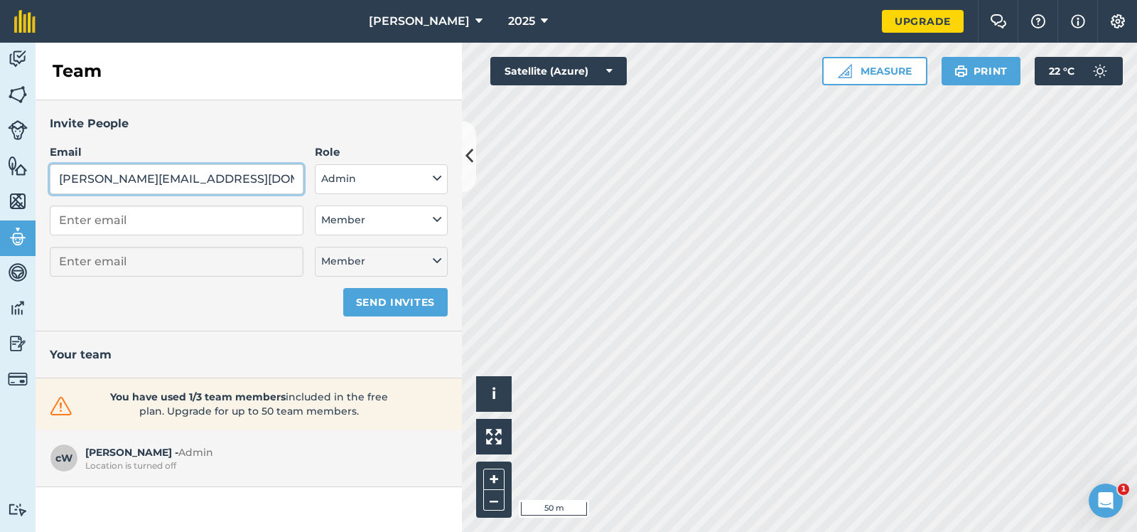
type input "tony_mcdermott@canegrowers.com.au"
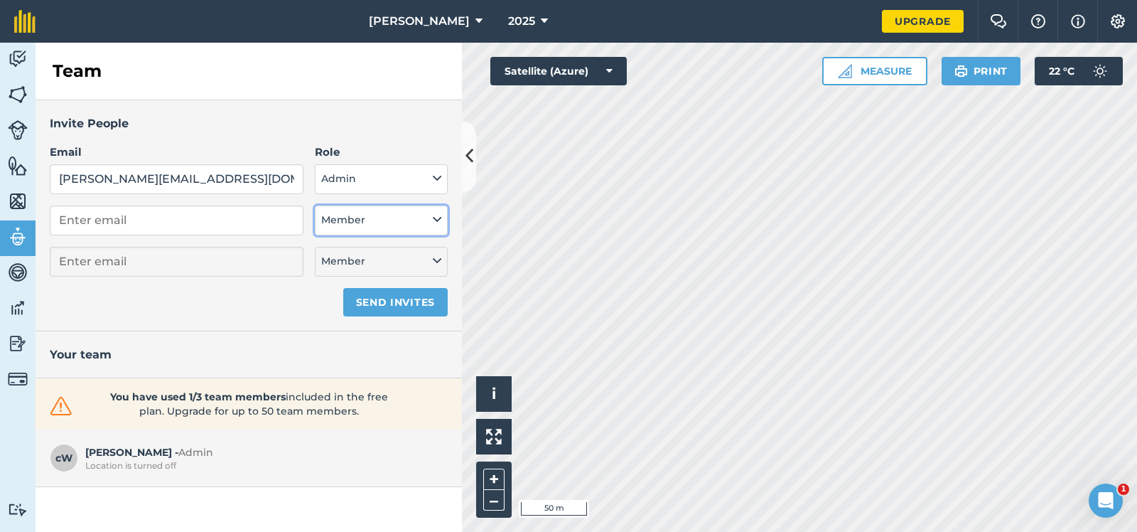
click at [439, 217] on icon at bounding box center [437, 220] width 9 height 16
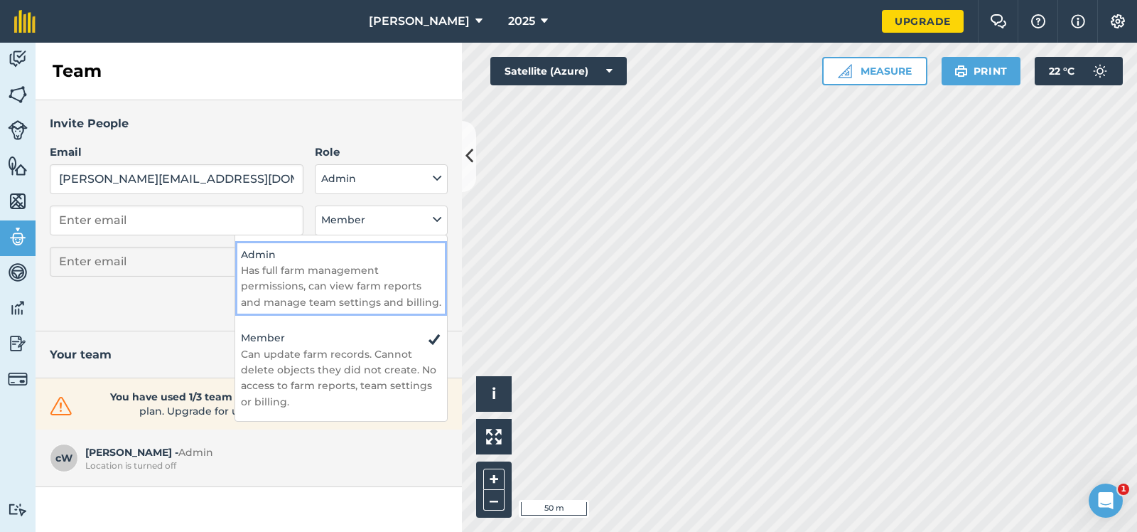
click at [262, 254] on h4 "Admin" at bounding box center [341, 255] width 200 height 16
select select "ADMIN"
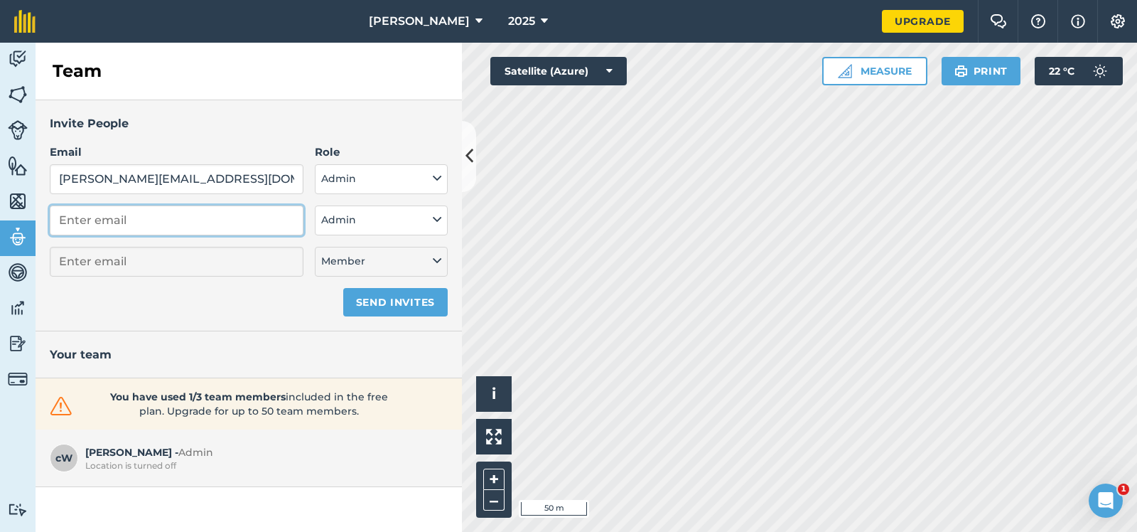
click at [101, 220] on input "email" at bounding box center [177, 220] width 254 height 30
type input "rondownman71@gmail.com"
click at [405, 296] on button "Send invites" at bounding box center [395, 302] width 104 height 28
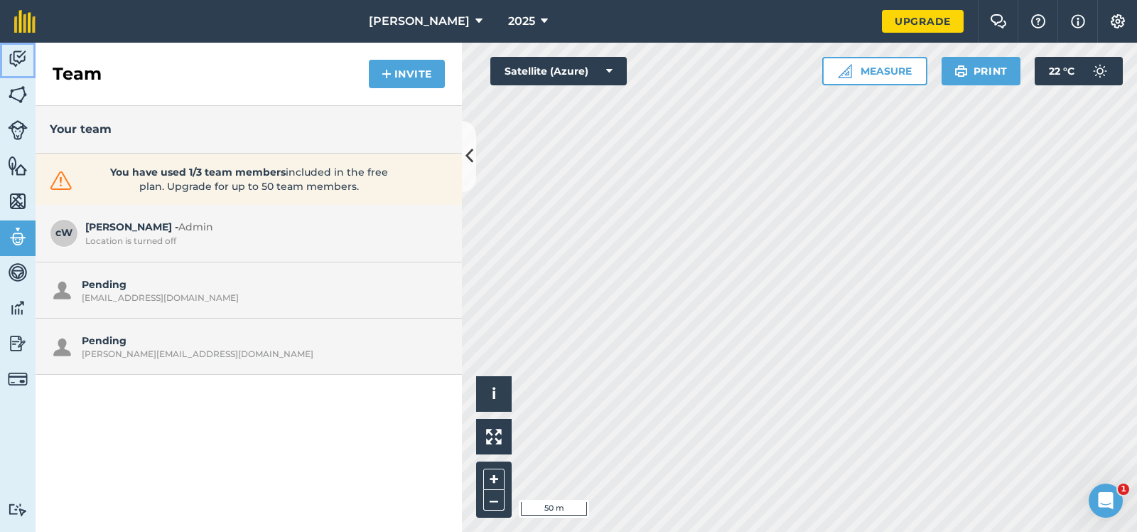
click at [16, 54] on img at bounding box center [18, 58] width 20 height 21
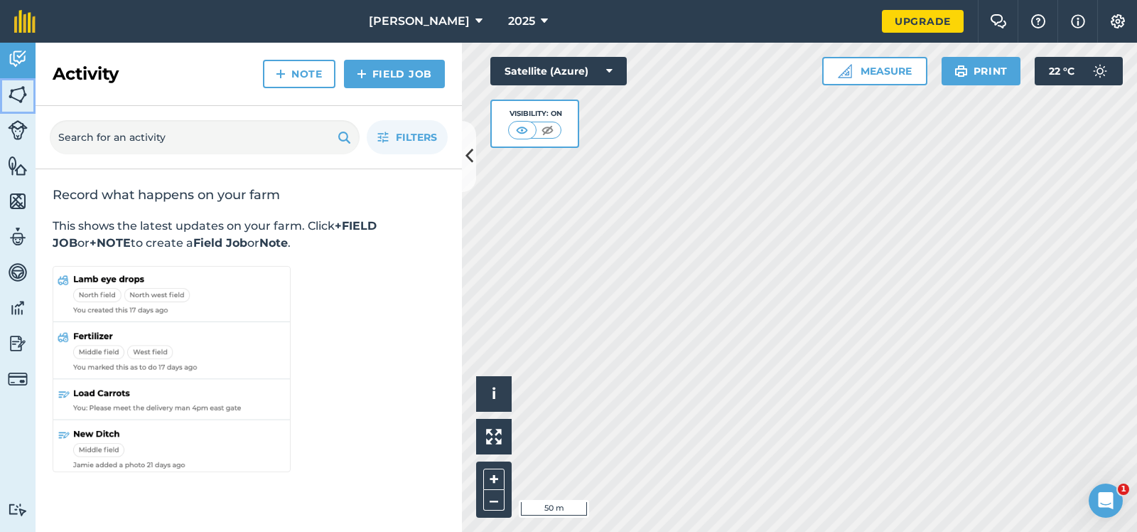
click at [15, 93] on img at bounding box center [18, 94] width 20 height 21
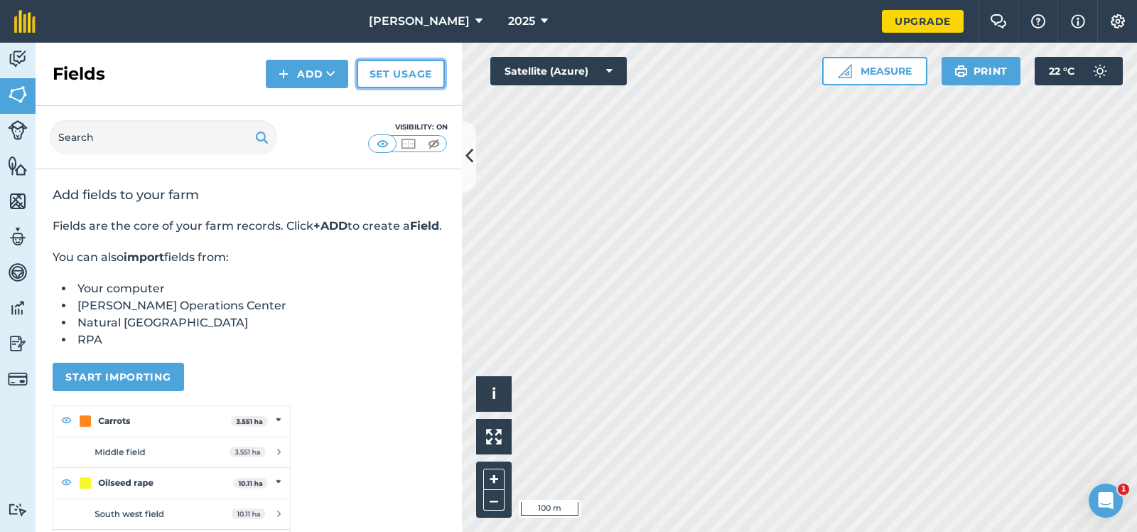
click at [408, 70] on link "Set usage" at bounding box center [401, 74] width 88 height 28
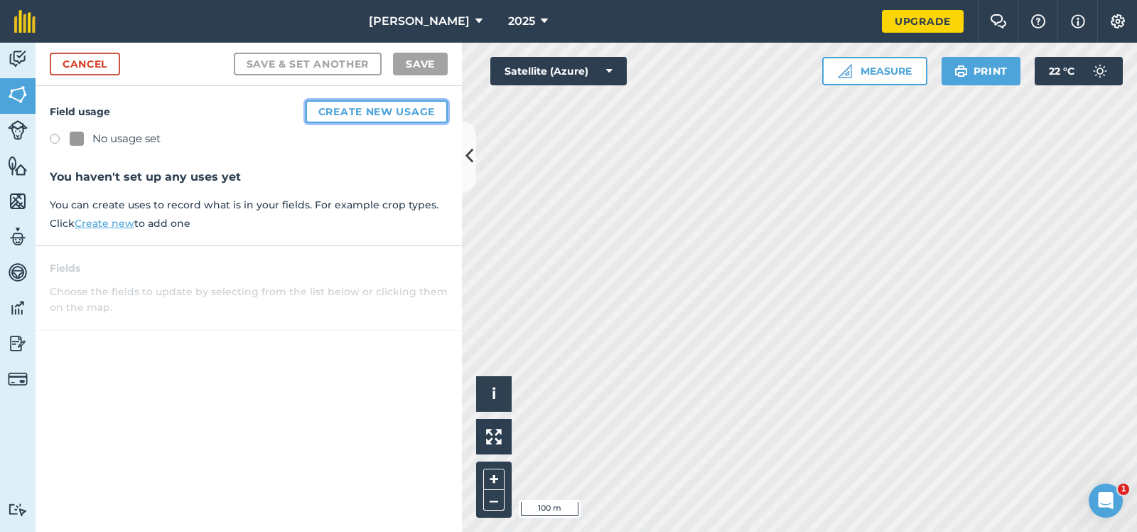
click at [379, 106] on button "Create new usage" at bounding box center [377, 111] width 142 height 23
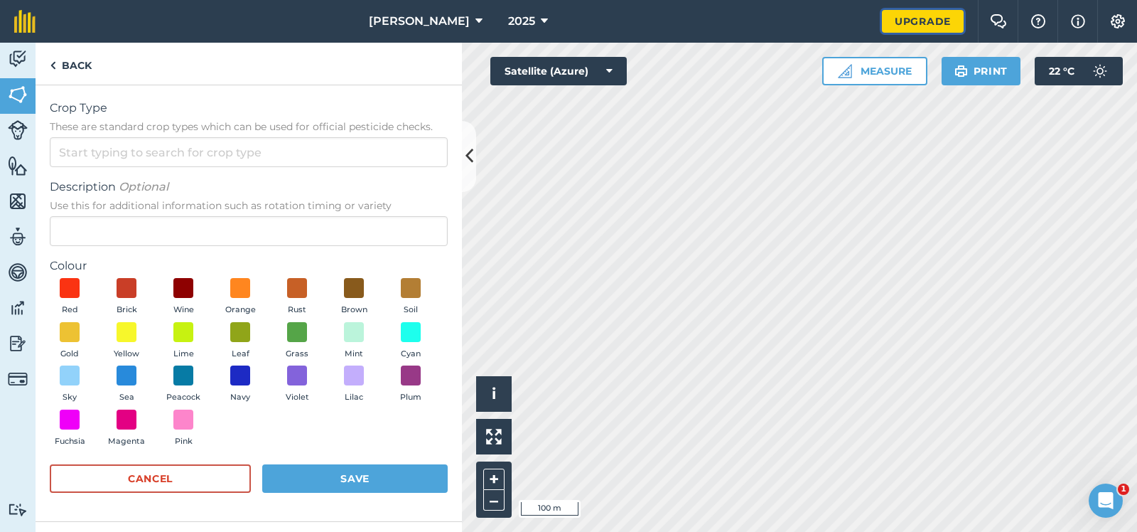
click at [931, 18] on link "Upgrade" at bounding box center [923, 21] width 82 height 23
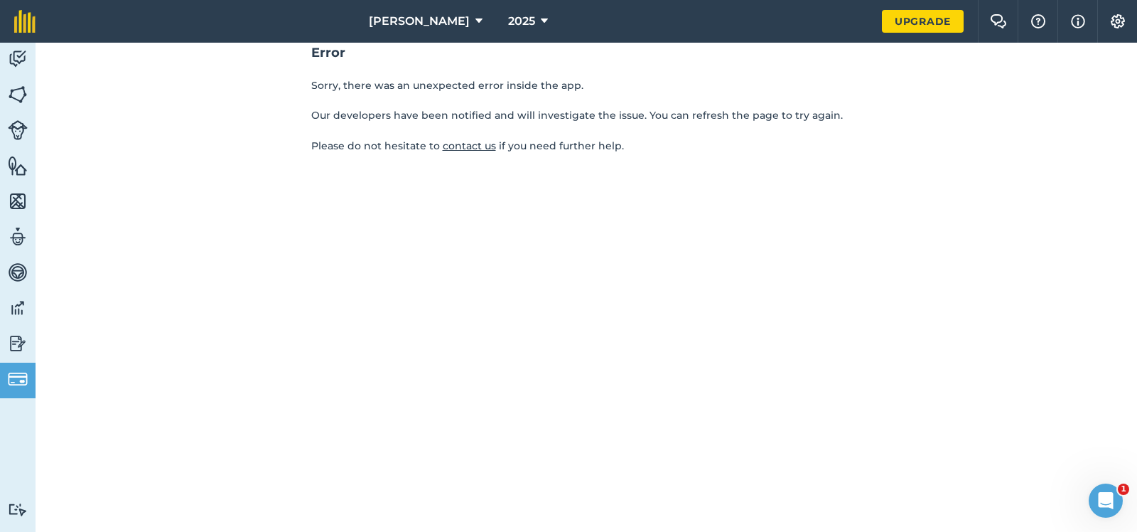
click at [891, 369] on div "Error Sorry, there was an unexpected error inside the app. Our developers have …" at bounding box center [587, 287] width 1102 height 489
click at [1103, 497] on icon "Open Intercom Messenger" at bounding box center [1104, 498] width 23 height 23
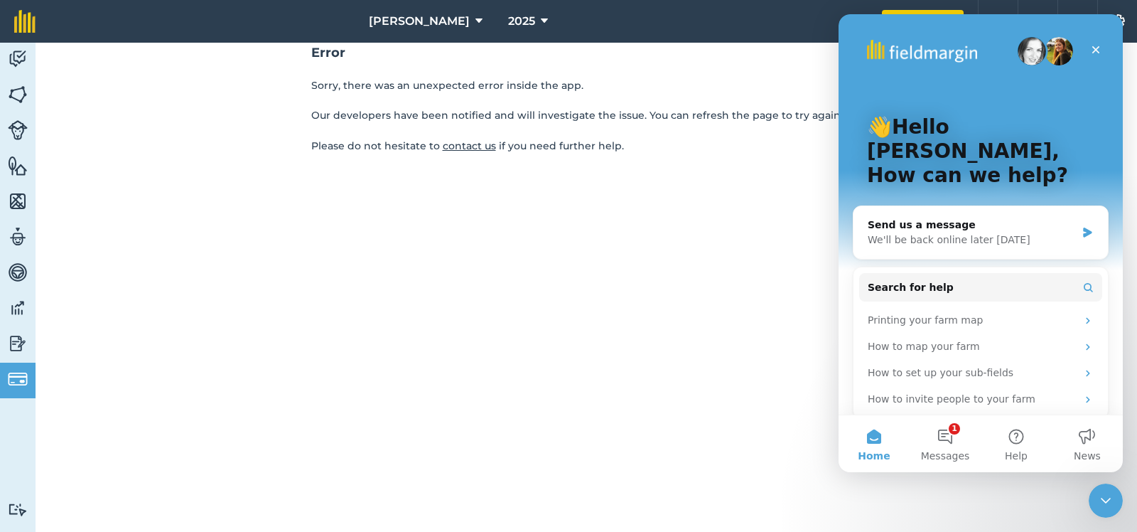
click at [489, 359] on div "Error Sorry, there was an unexpected error inside the app. Our developers have …" at bounding box center [587, 287] width 1102 height 489
click at [1094, 47] on icon "Close" at bounding box center [1097, 50] width 8 height 8
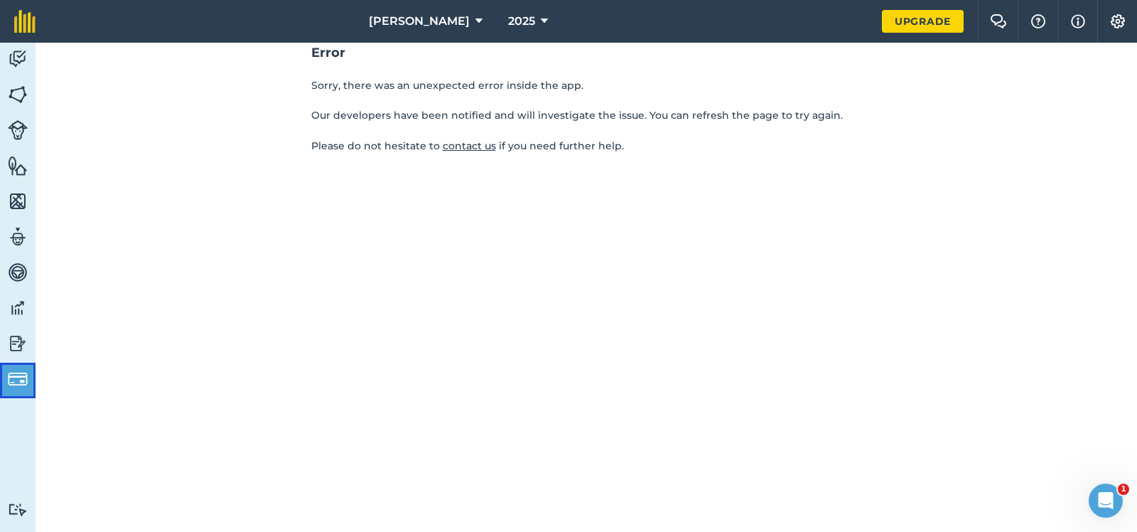
click at [16, 379] on img at bounding box center [18, 379] width 20 height 20
click at [16, 53] on img at bounding box center [18, 58] width 20 height 21
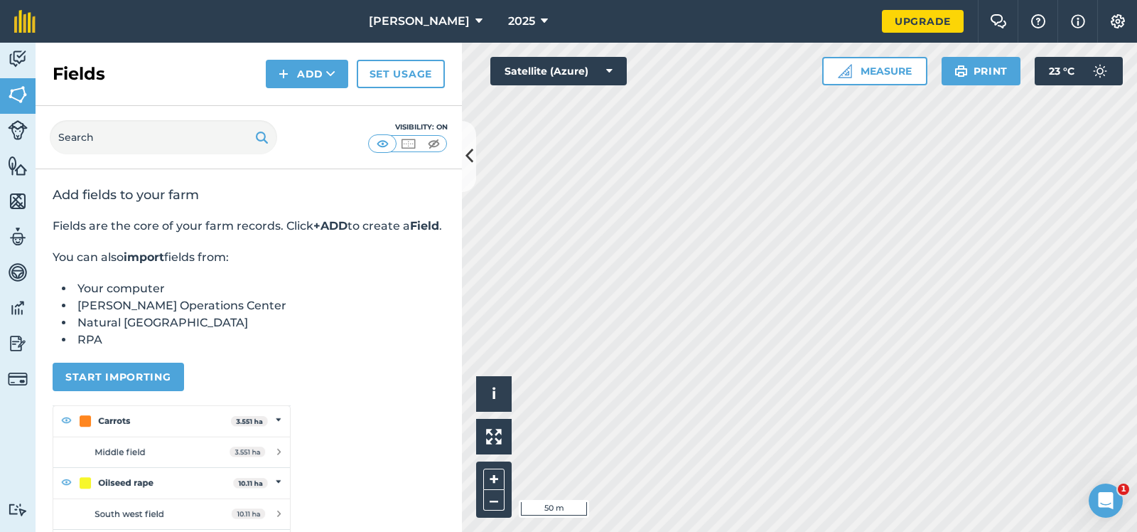
scroll to position [71, 0]
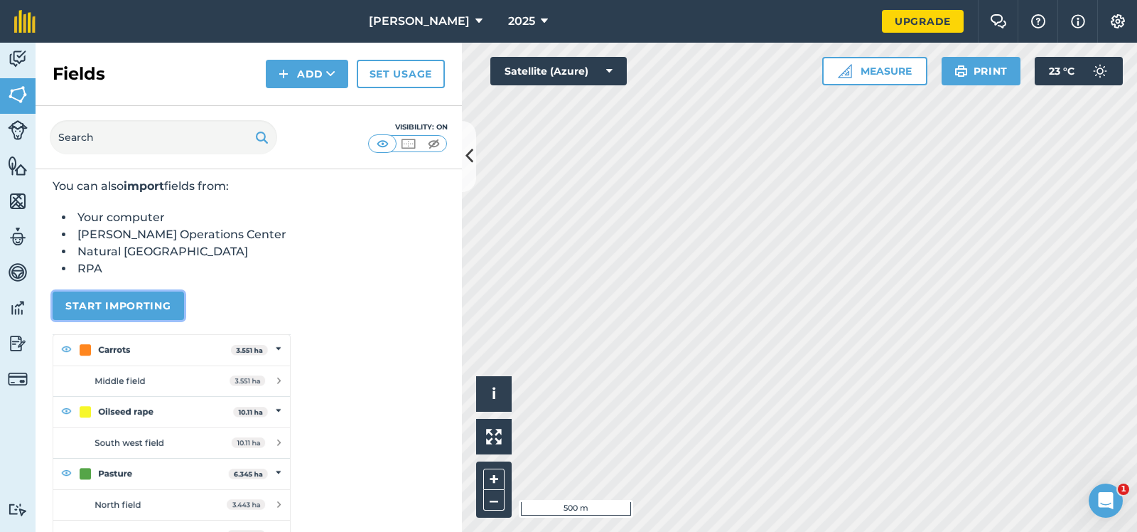
click at [127, 316] on button "Start importing" at bounding box center [119, 305] width 132 height 28
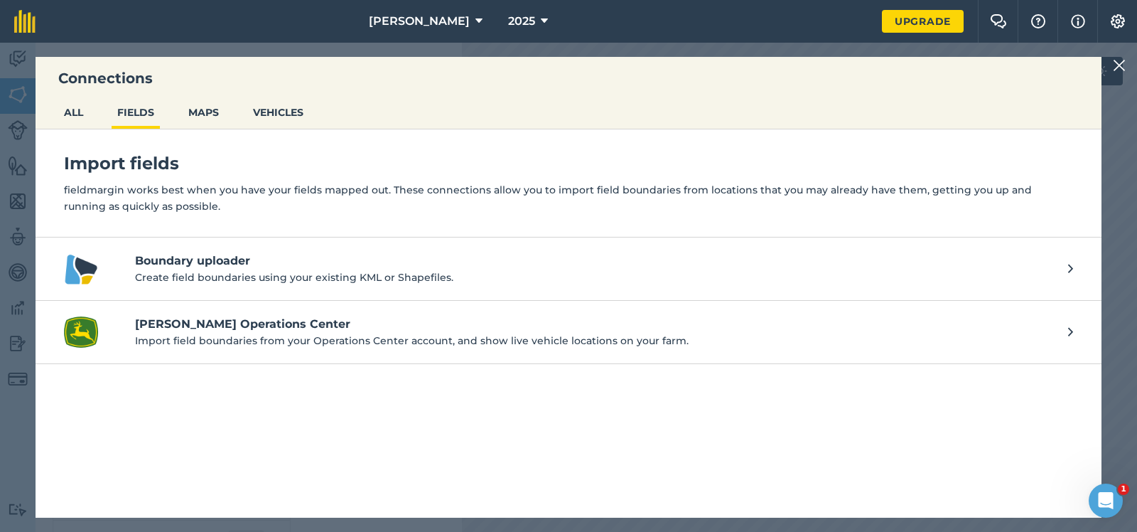
click at [1120, 63] on img at bounding box center [1119, 65] width 13 height 17
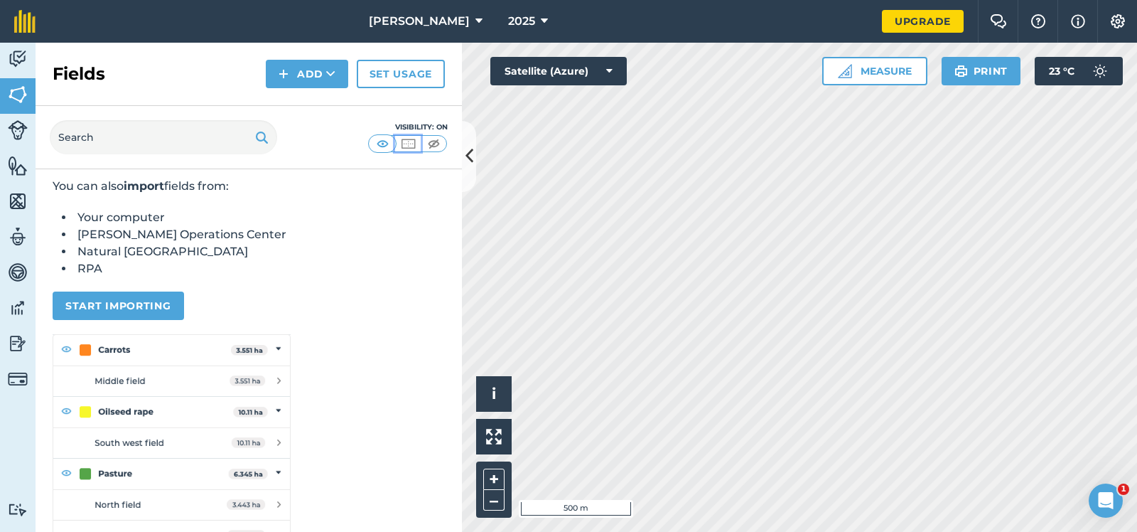
click at [409, 139] on img at bounding box center [408, 143] width 18 height 14
click at [382, 139] on img at bounding box center [383, 143] width 18 height 14
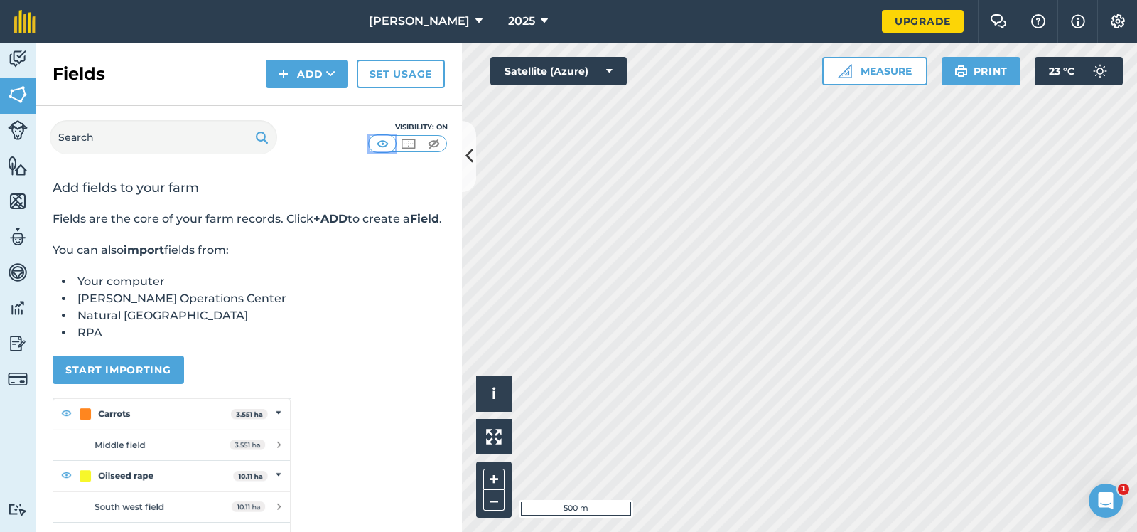
scroll to position [0, 0]
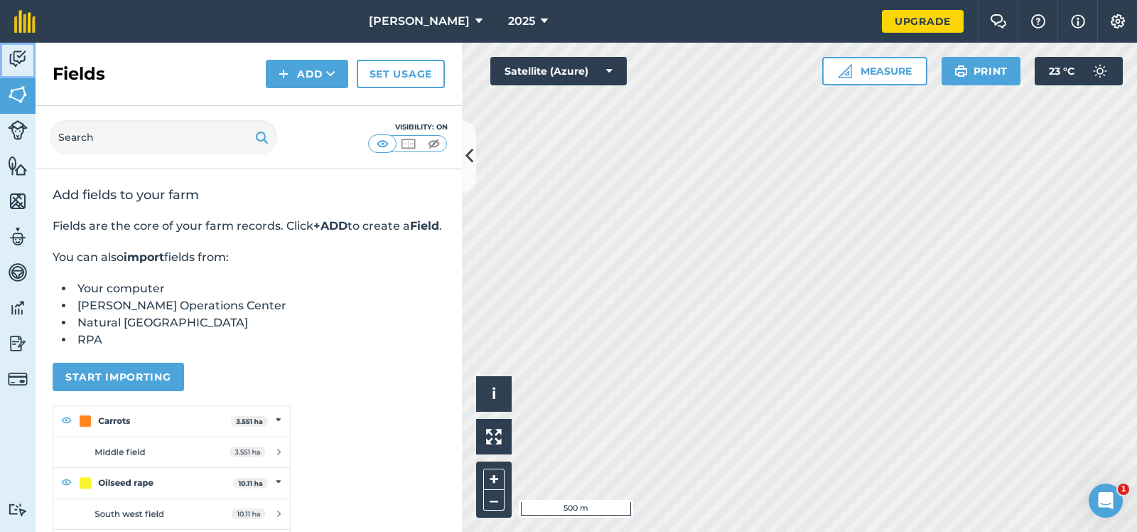
click at [16, 54] on img at bounding box center [18, 58] width 20 height 21
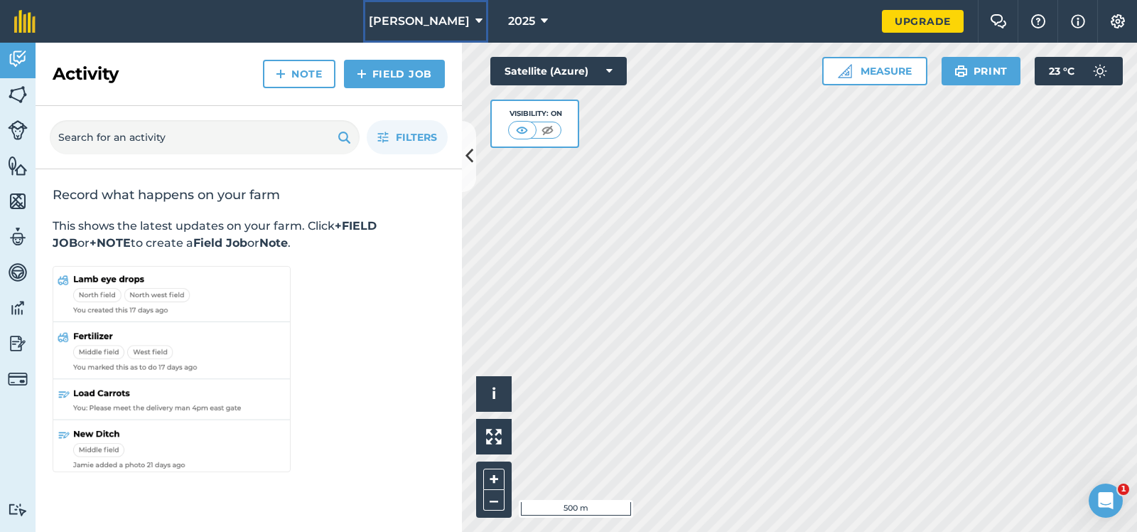
click at [476, 18] on icon at bounding box center [479, 21] width 7 height 17
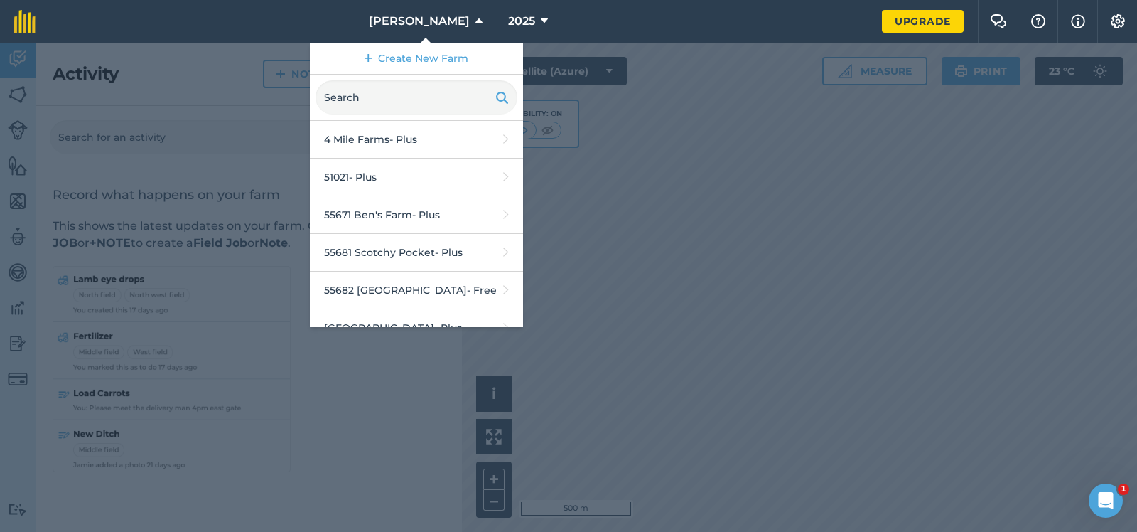
click at [636, 22] on nav "R G Downman Create New Farm 4 Mile Farms - Plus 51021 - Plus 55671 Ben's Farm -…" at bounding box center [466, 21] width 832 height 43
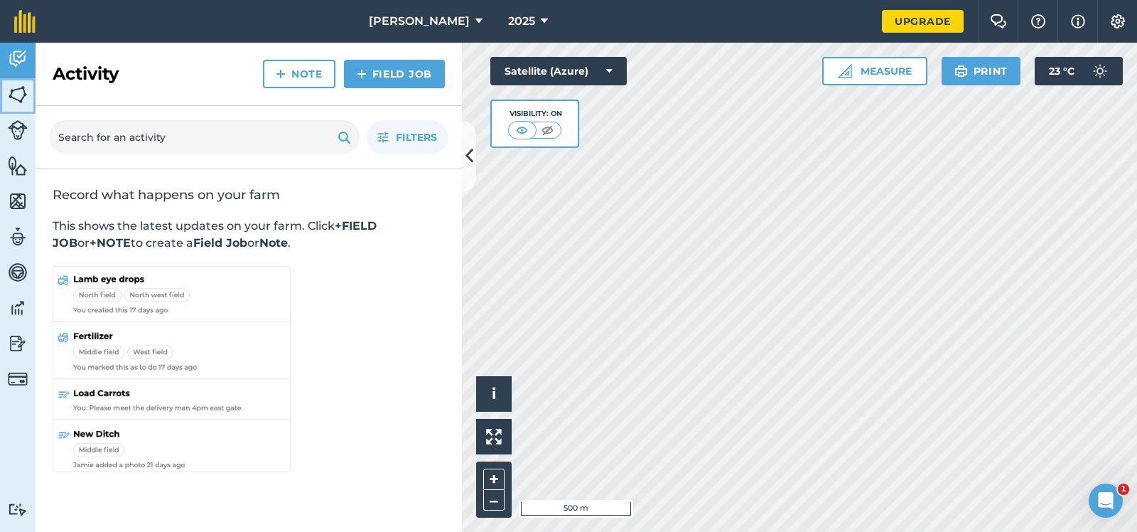
click at [16, 89] on img at bounding box center [18, 94] width 20 height 21
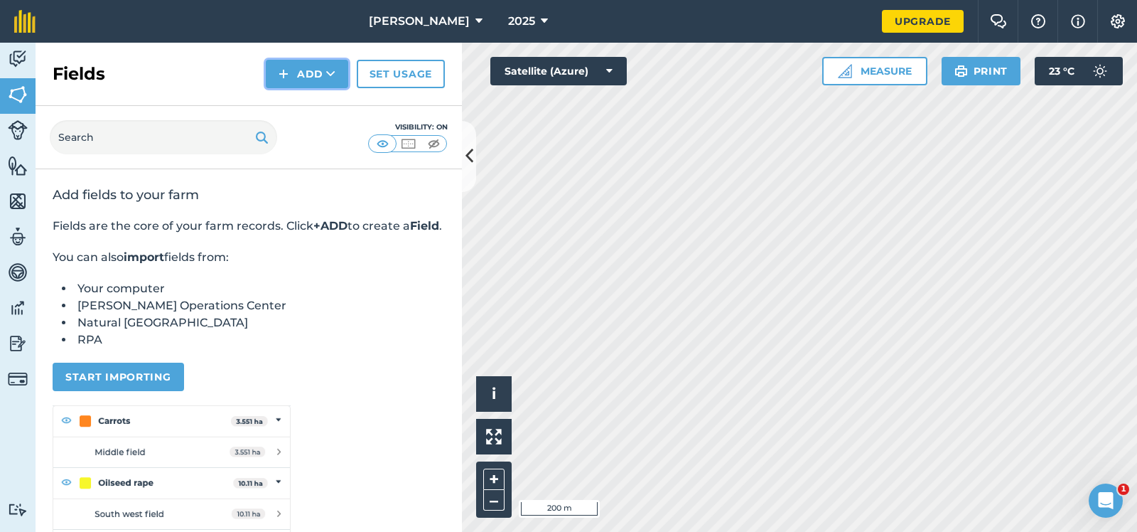
click at [310, 70] on button "Add" at bounding box center [307, 74] width 82 height 28
click at [305, 132] on link "Import" at bounding box center [307, 137] width 78 height 31
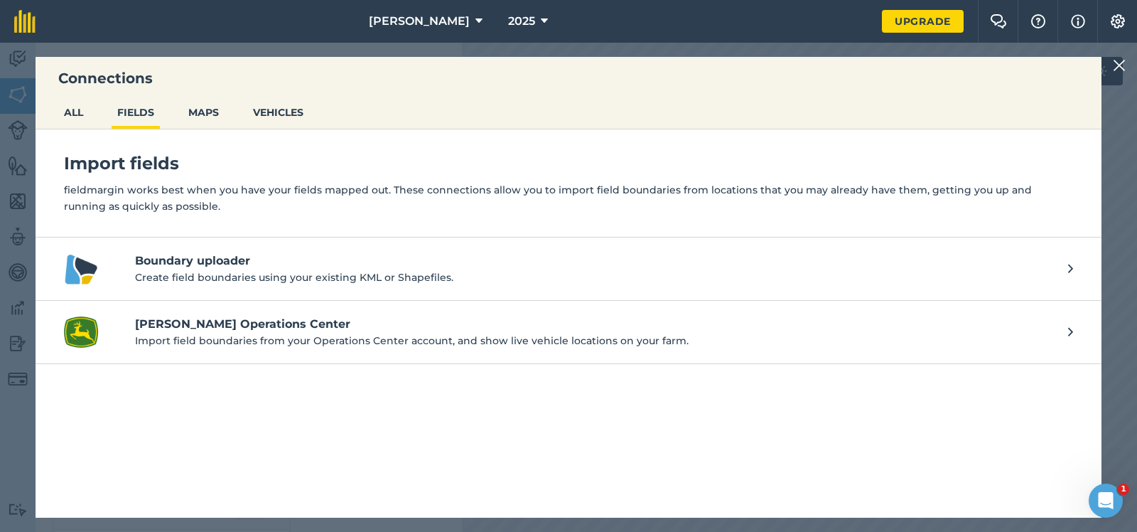
click at [194, 260] on h4 "Boundary uploader" at bounding box center [594, 260] width 919 height 17
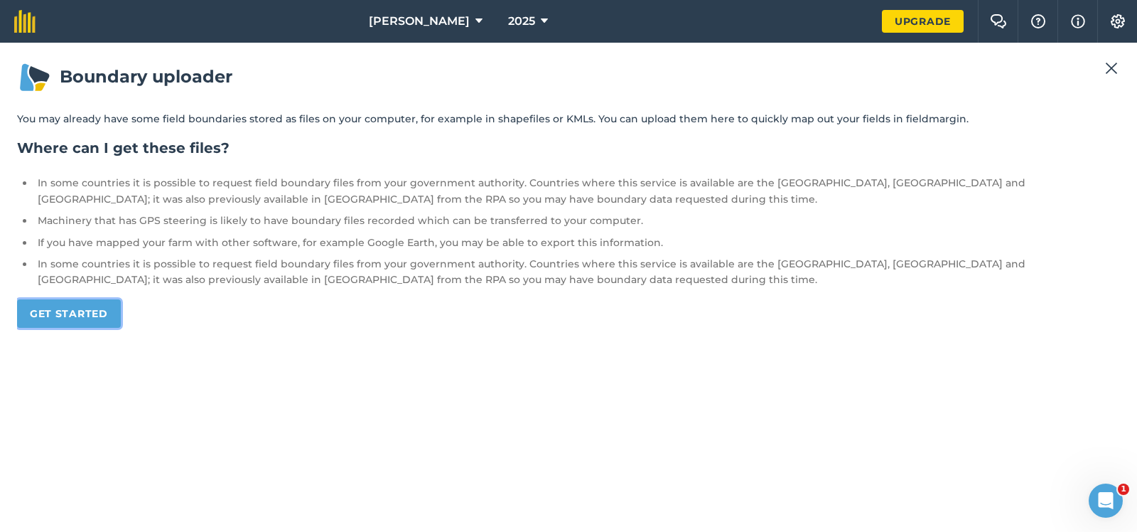
click at [66, 309] on link "Get started" at bounding box center [69, 313] width 104 height 28
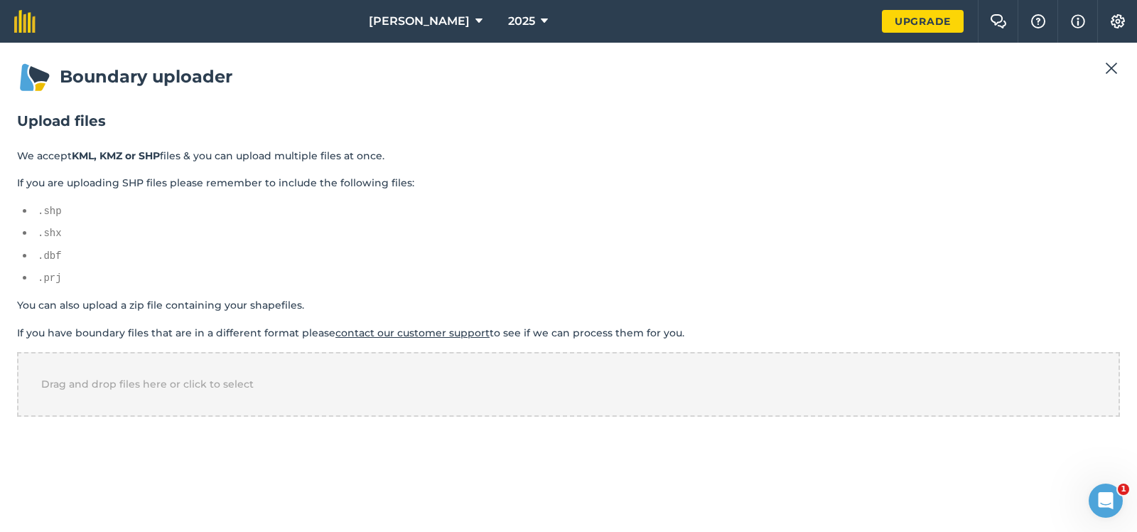
click at [1113, 65] on img at bounding box center [1111, 68] width 13 height 17
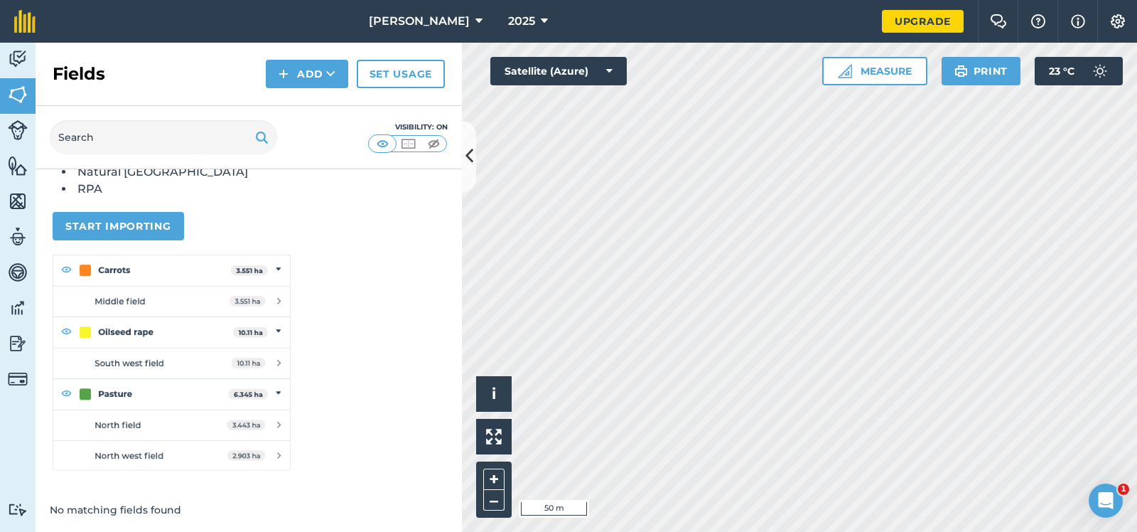
scroll to position [167, 0]
click at [926, 18] on link "Upgrade" at bounding box center [923, 21] width 82 height 23
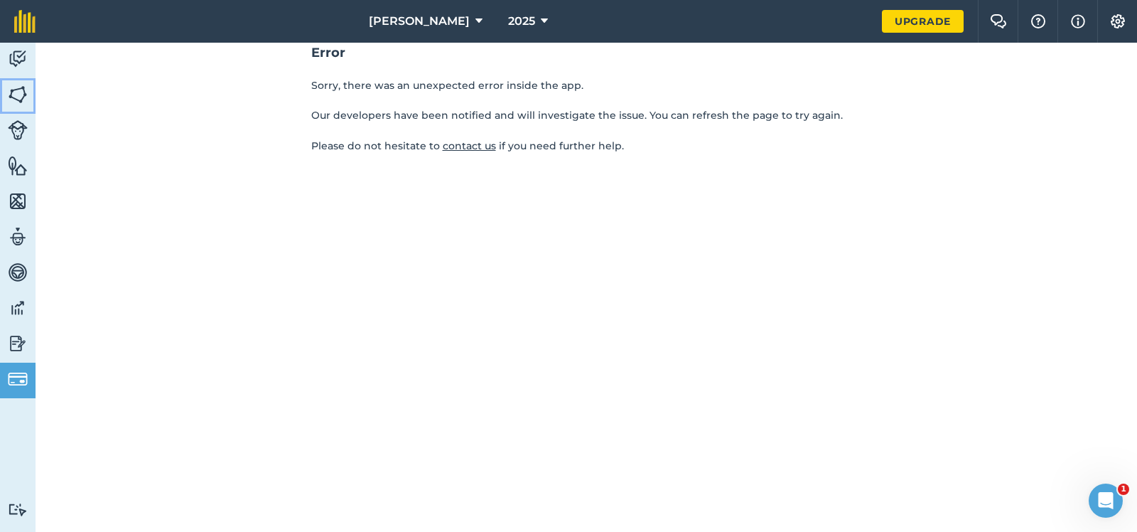
click at [17, 92] on img at bounding box center [18, 94] width 20 height 21
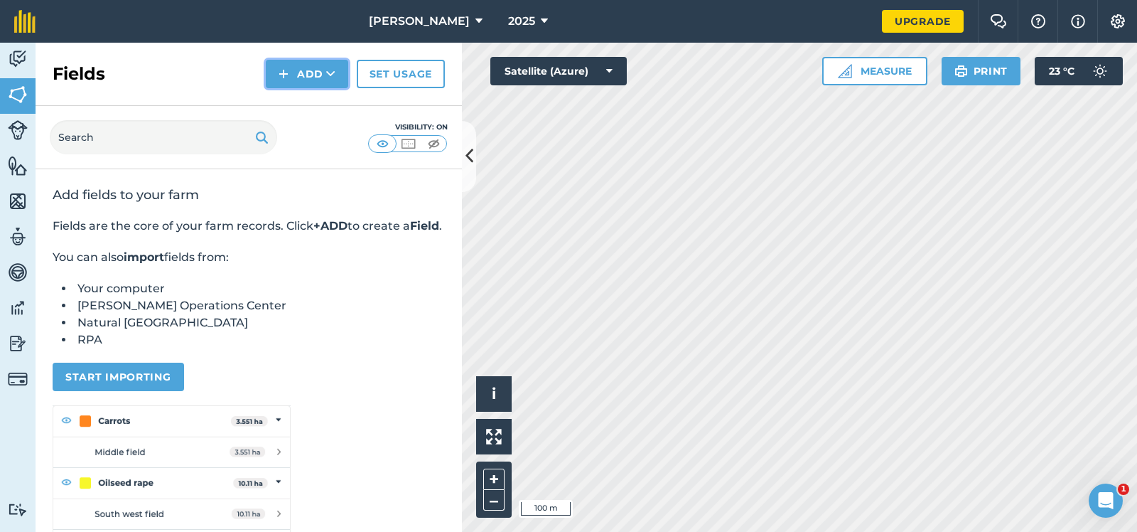
click at [310, 71] on button "Add" at bounding box center [307, 74] width 82 height 28
click at [303, 100] on link "Draw" at bounding box center [307, 105] width 78 height 31
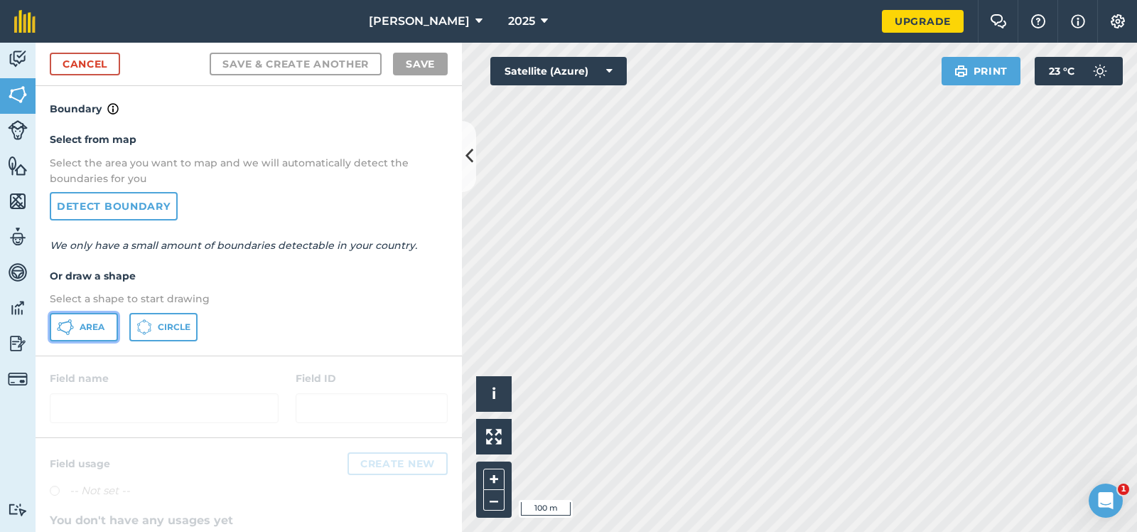
click at [89, 321] on span "Area" at bounding box center [92, 326] width 25 height 11
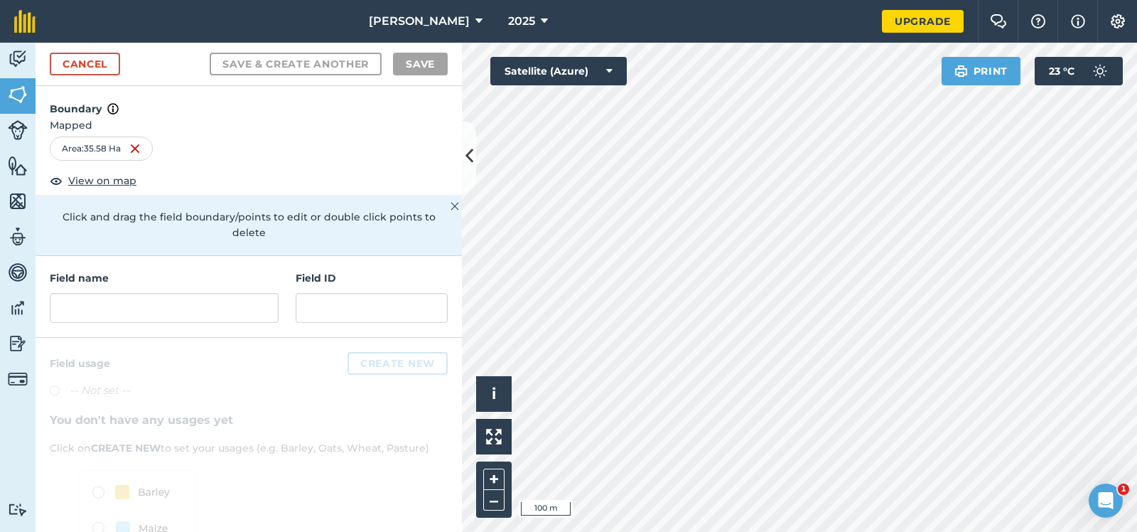
click at [207, 177] on div "Boundary Mapped Area : 35.58 Ha View on map Click and drag the field boundary/p…" at bounding box center [249, 171] width 427 height 170
click at [240, 162] on div "Area : 35.58 Ha" at bounding box center [249, 151] width 427 height 30
click at [137, 359] on div at bounding box center [249, 492] width 427 height 308
click at [68, 295] on input "text" at bounding box center [164, 308] width 229 height 30
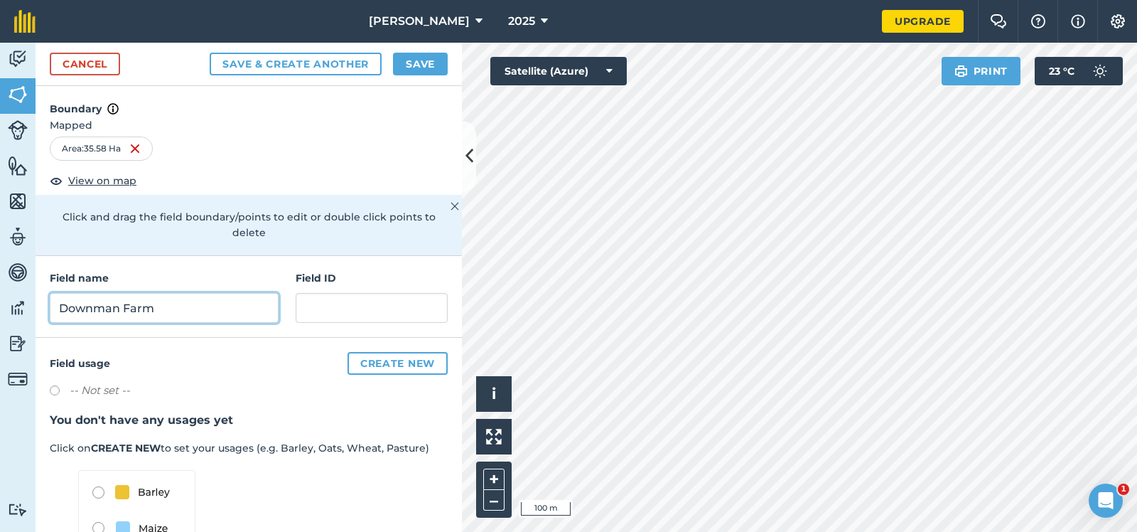
type input "Downman Farm"
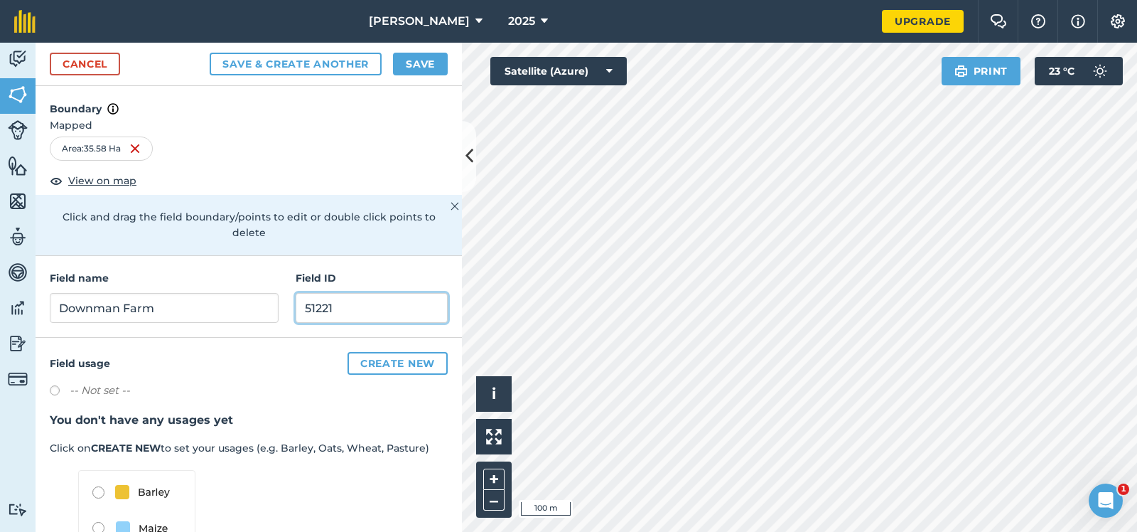
type input "51221"
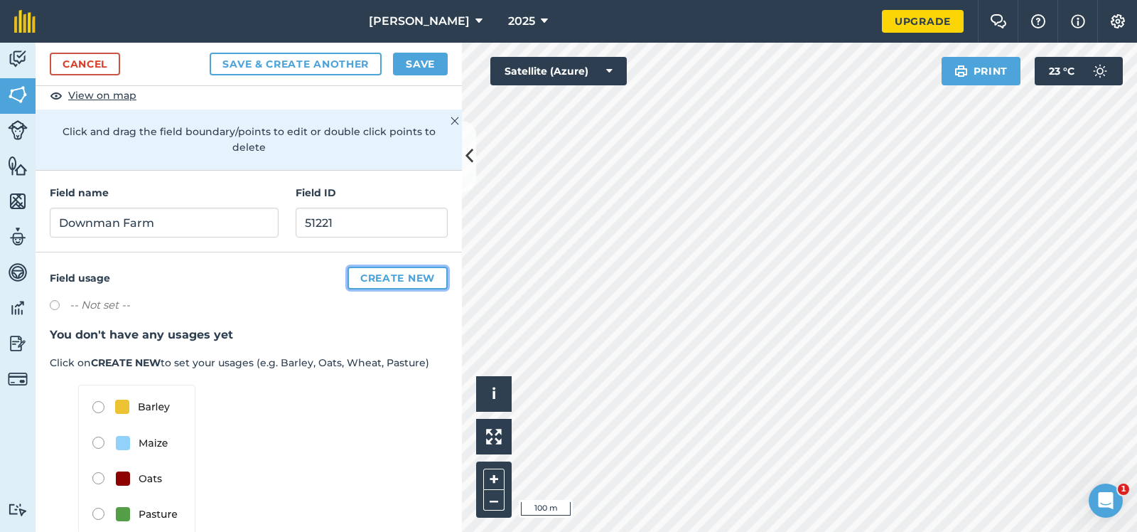
scroll to position [97, 0]
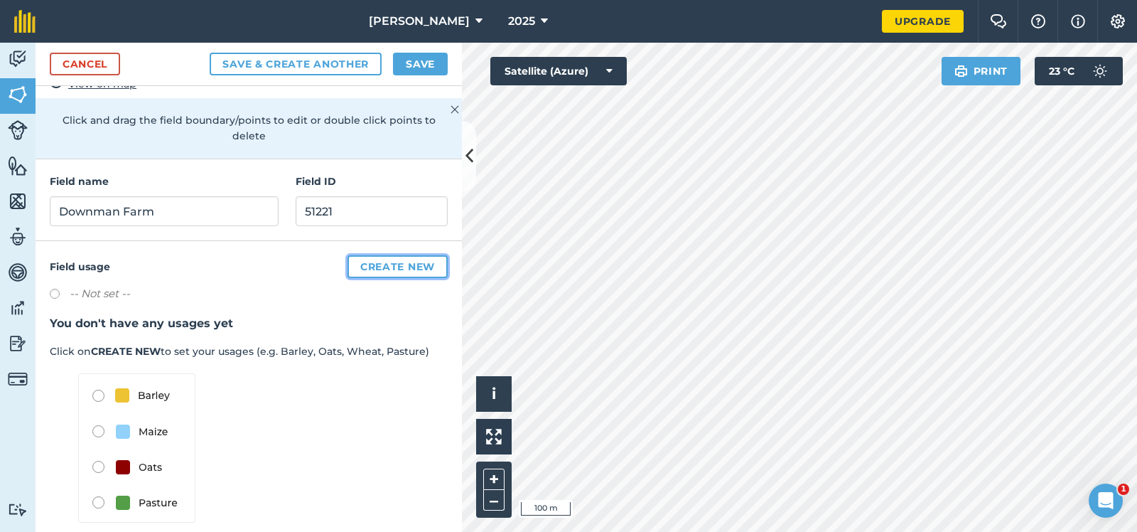
click at [406, 255] on button "Create new" at bounding box center [398, 266] width 100 height 23
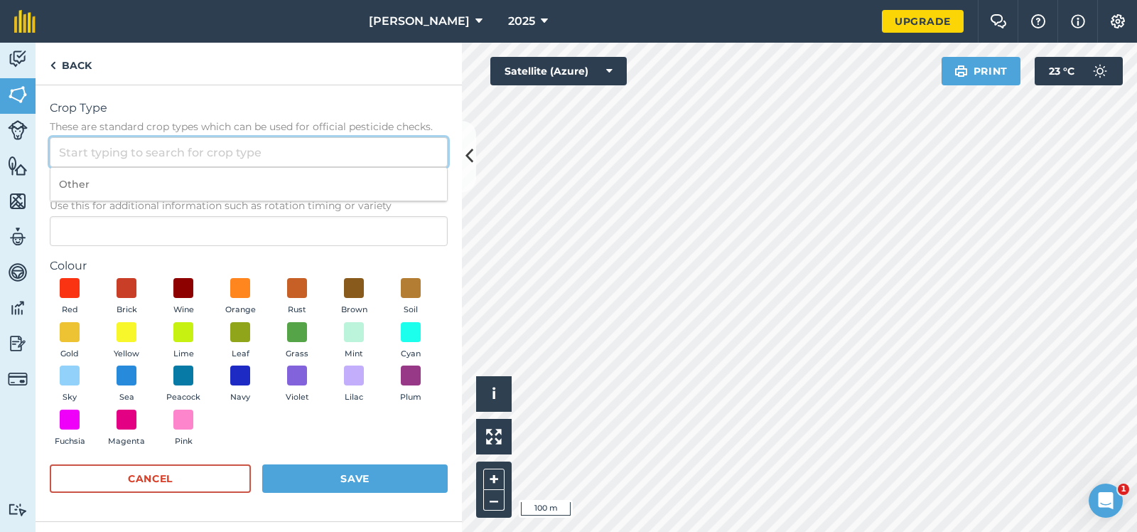
click at [60, 152] on input "Crop Type These are standard crop types which can be used for official pesticid…" at bounding box center [249, 152] width 398 height 30
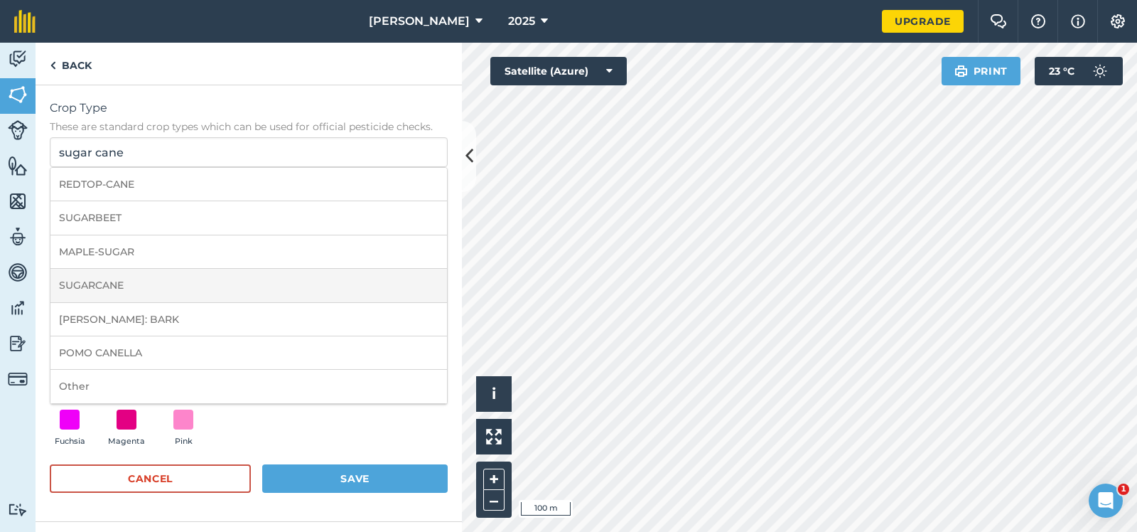
click at [96, 279] on li "SUGARCANE" at bounding box center [248, 285] width 397 height 33
type input "SUGARCANE"
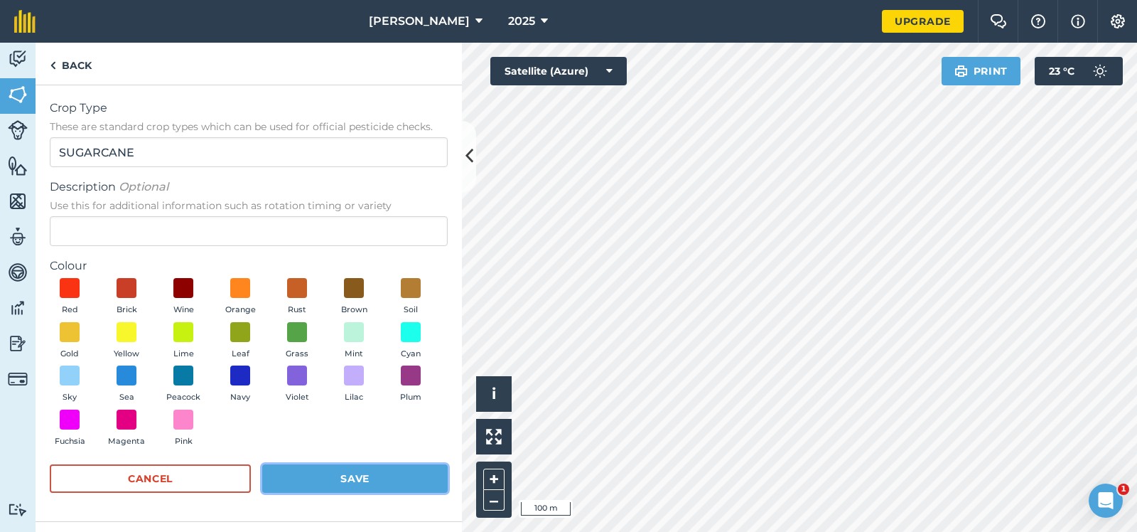
click at [355, 482] on button "Save" at bounding box center [355, 478] width 186 height 28
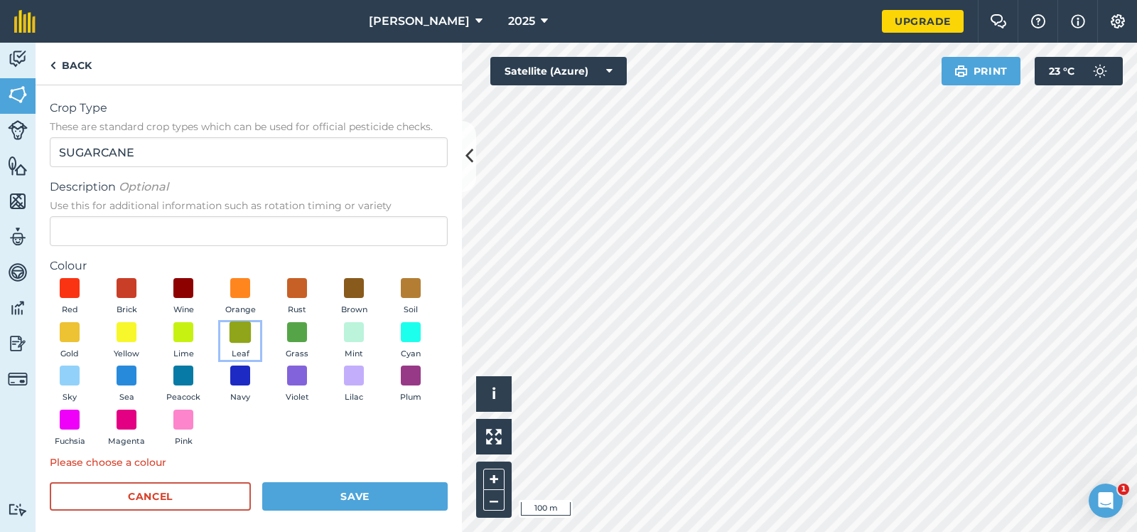
click at [240, 328] on span at bounding box center [241, 332] width 22 height 22
click at [354, 494] on button "Save" at bounding box center [355, 496] width 186 height 28
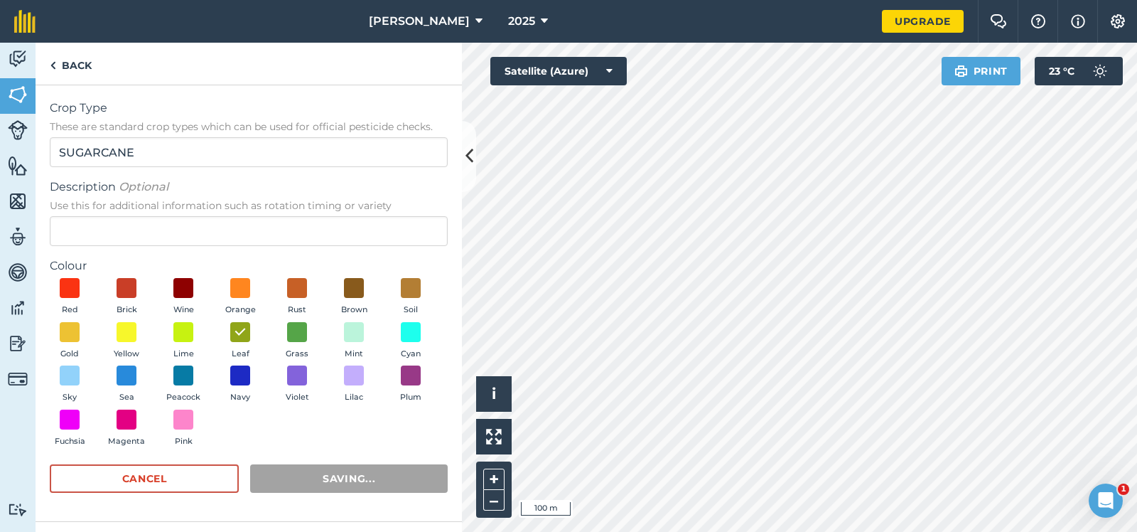
scroll to position [0, 0]
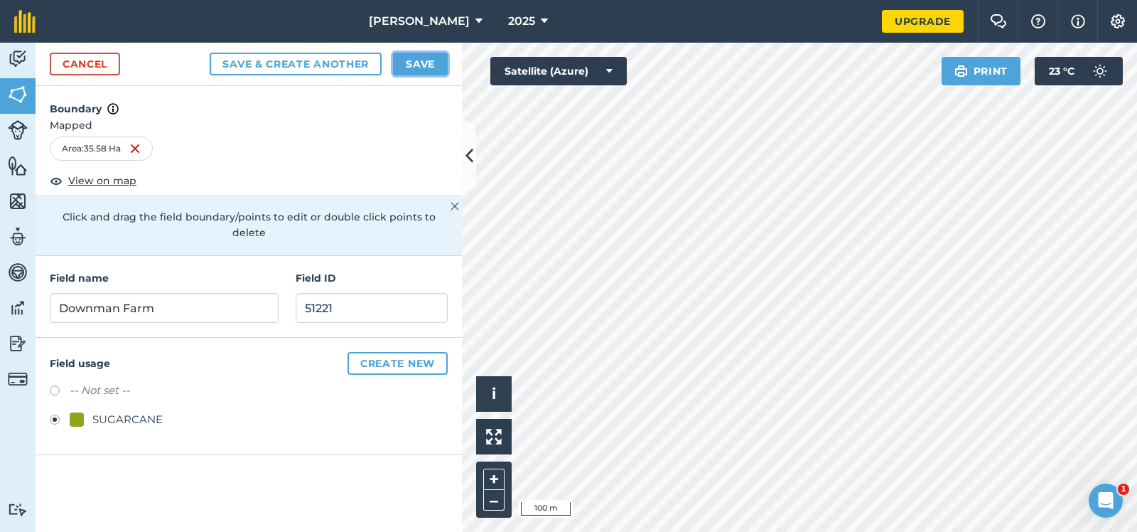
click at [420, 58] on button "Save" at bounding box center [420, 64] width 55 height 23
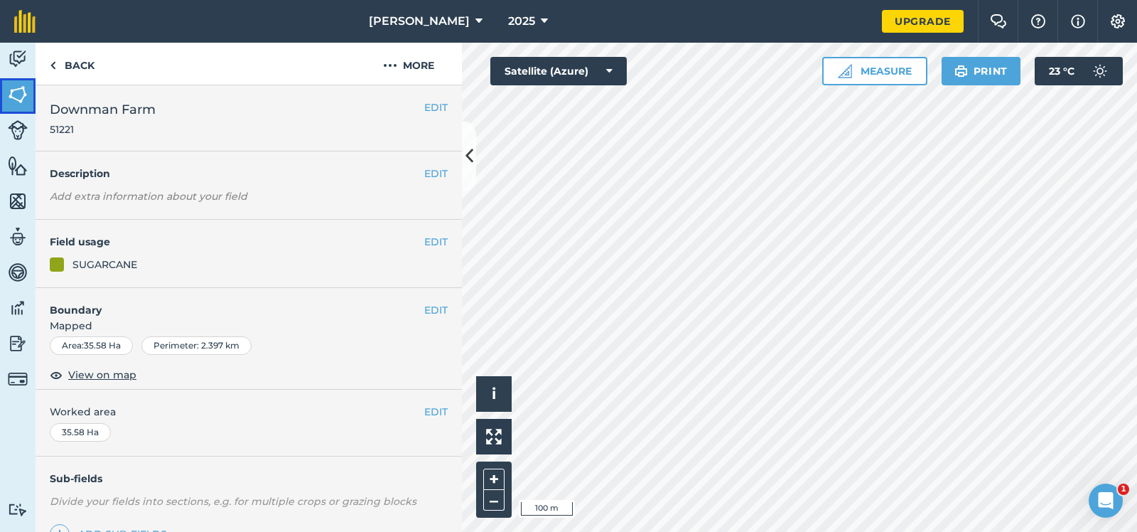
click at [17, 92] on img at bounding box center [18, 94] width 20 height 21
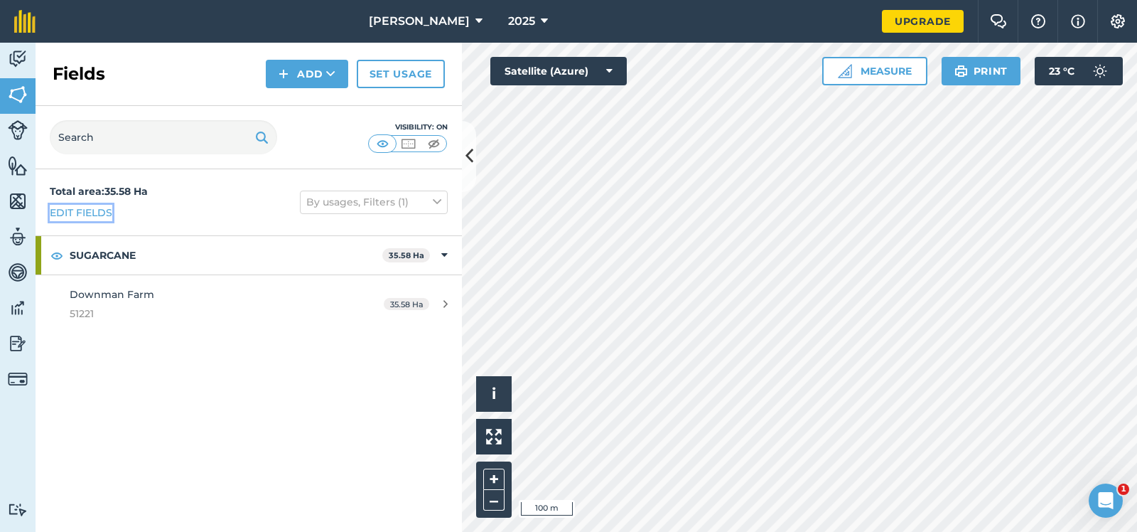
click at [87, 209] on link "Edit fields" at bounding box center [81, 213] width 63 height 16
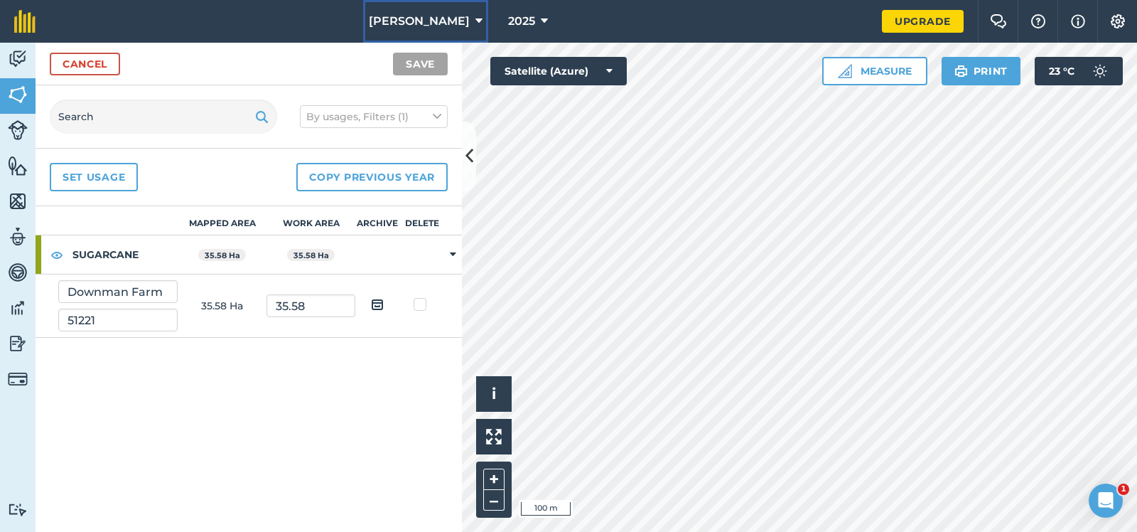
click at [476, 18] on icon at bounding box center [479, 21] width 7 height 17
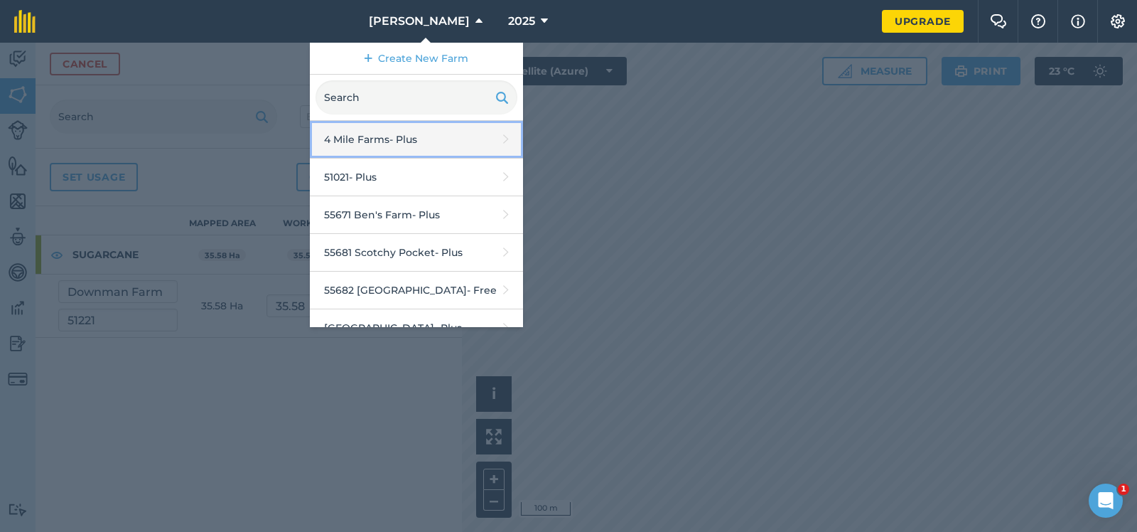
click at [378, 139] on link "4 Mile Farms - Plus" at bounding box center [416, 140] width 213 height 38
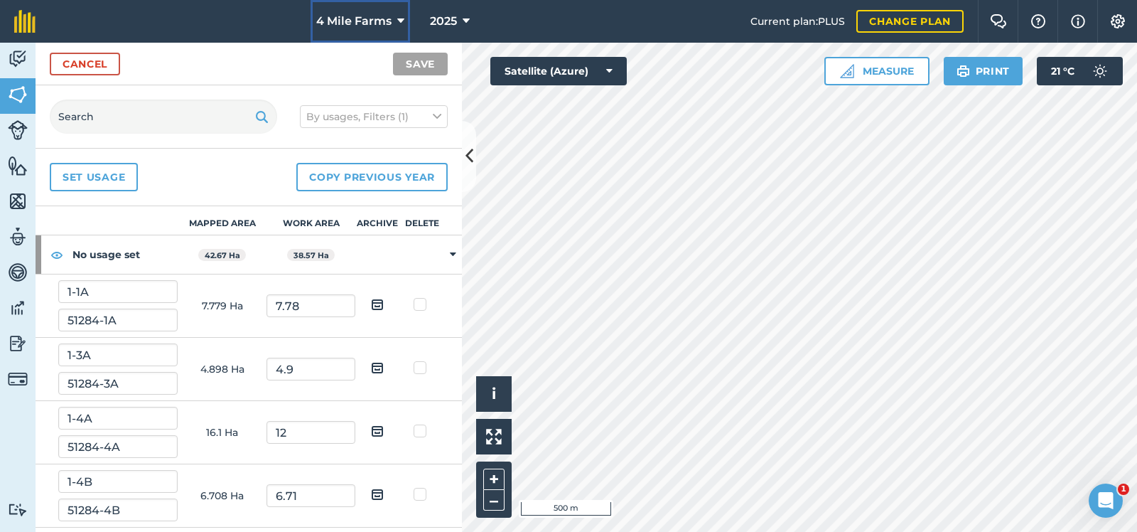
click at [399, 18] on icon at bounding box center [400, 21] width 7 height 17
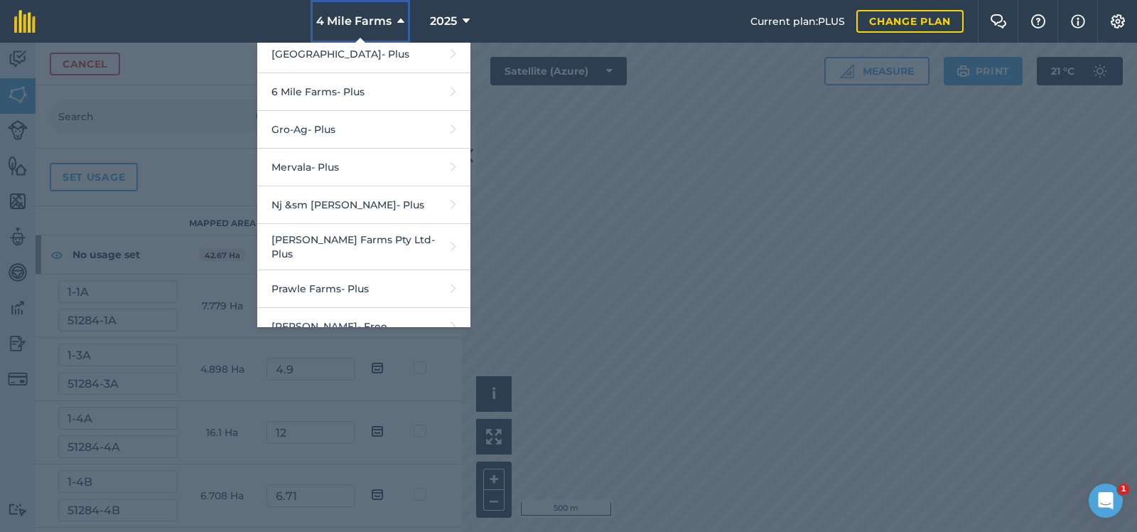
scroll to position [284, 0]
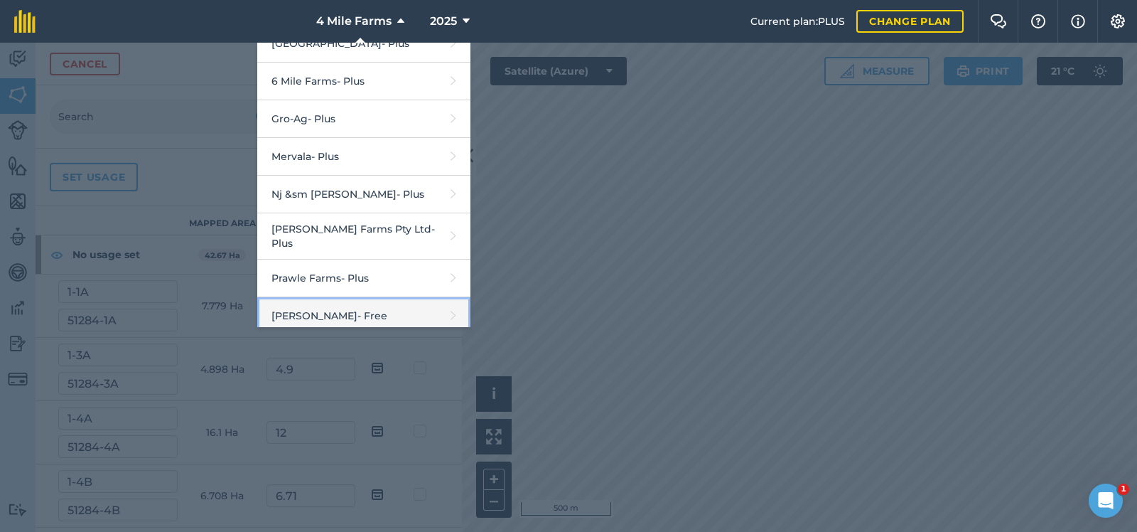
click at [323, 304] on link "R G Downman - Free" at bounding box center [363, 316] width 213 height 38
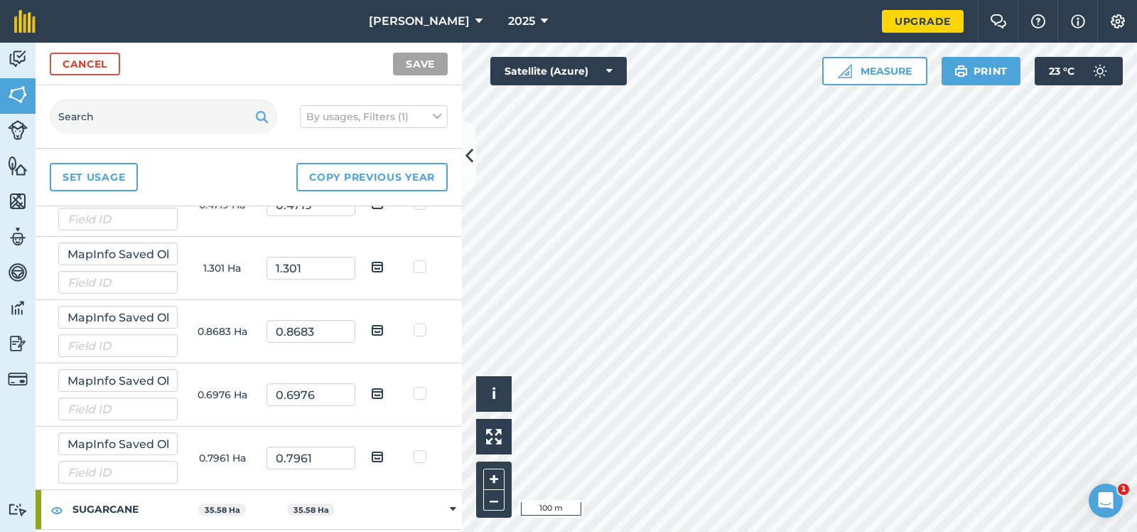
scroll to position [1550, 0]
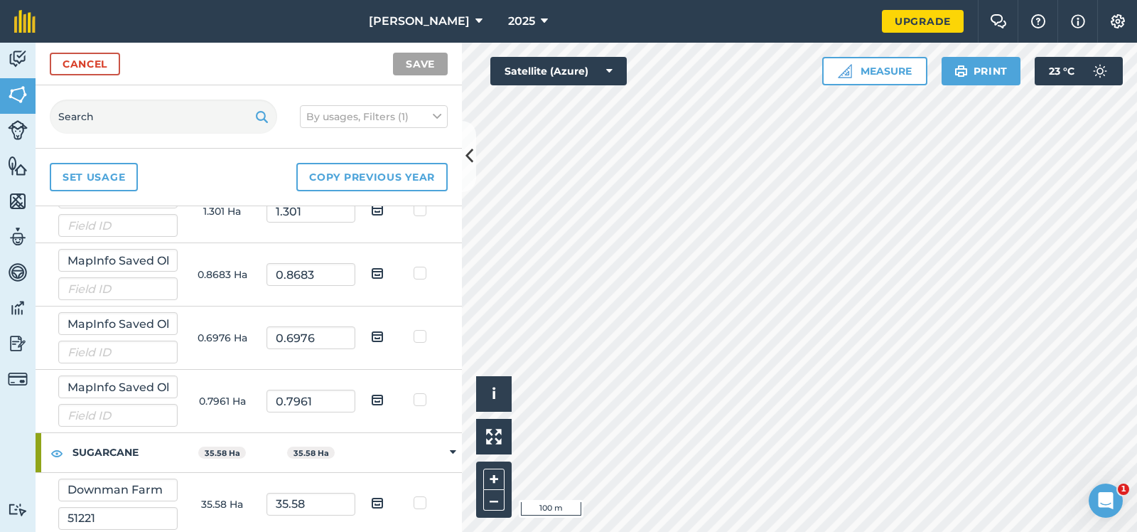
click at [452, 447] on icon at bounding box center [453, 452] width 6 height 13
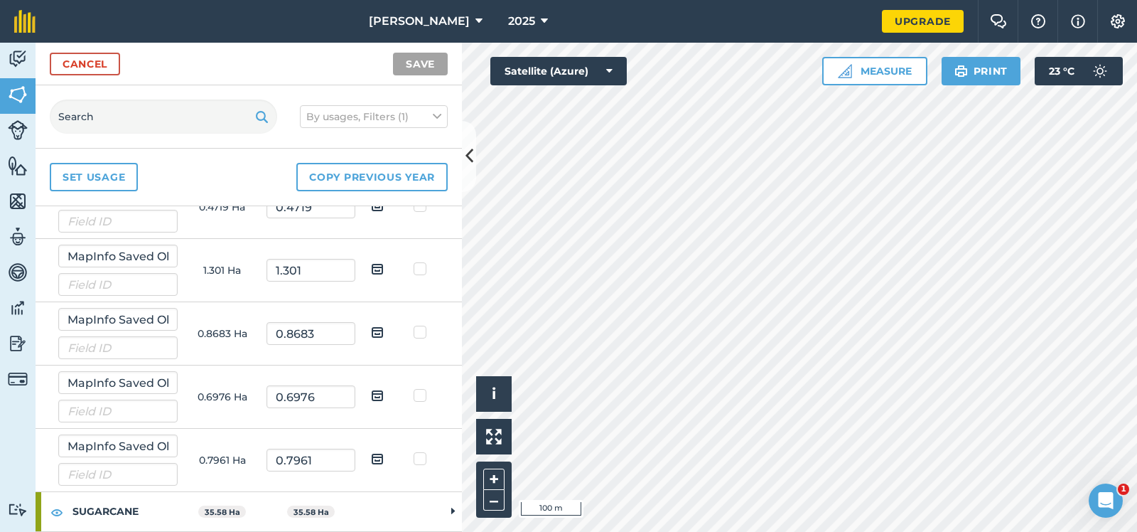
scroll to position [1486, 0]
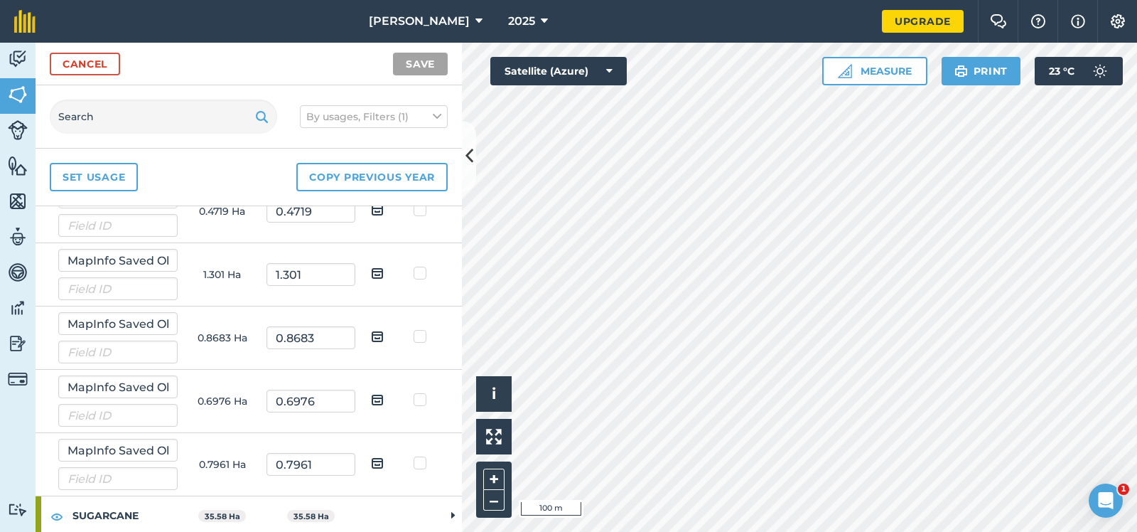
click at [446, 512] on td at bounding box center [453, 515] width 18 height 39
click at [454, 509] on icon at bounding box center [453, 515] width 6 height 13
click at [143, 510] on strong "SUGARCANE" at bounding box center [125, 515] width 105 height 38
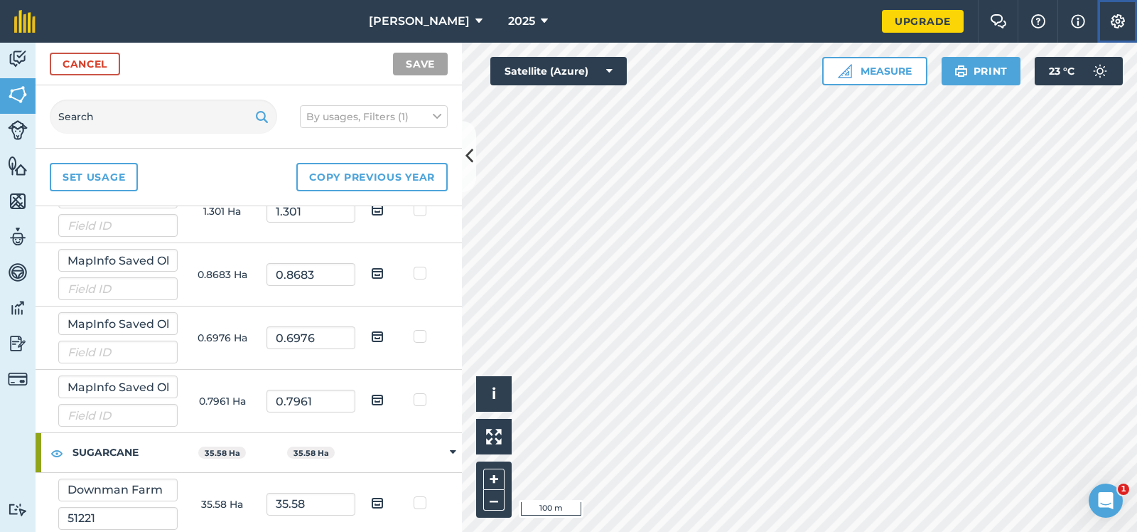
click at [1120, 19] on img at bounding box center [1118, 21] width 17 height 14
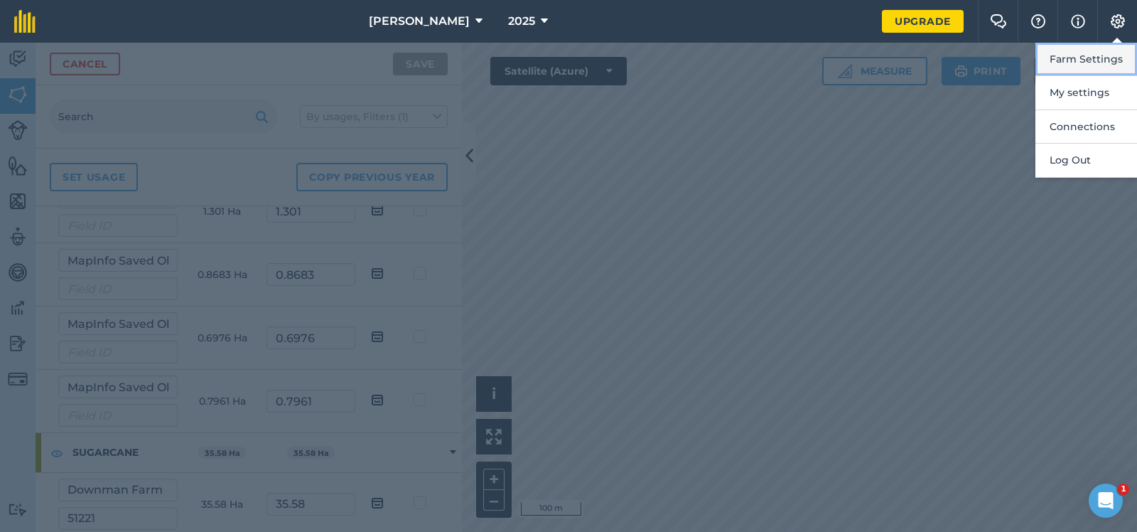
click at [1088, 58] on button "Farm Settings" at bounding box center [1087, 59] width 102 height 33
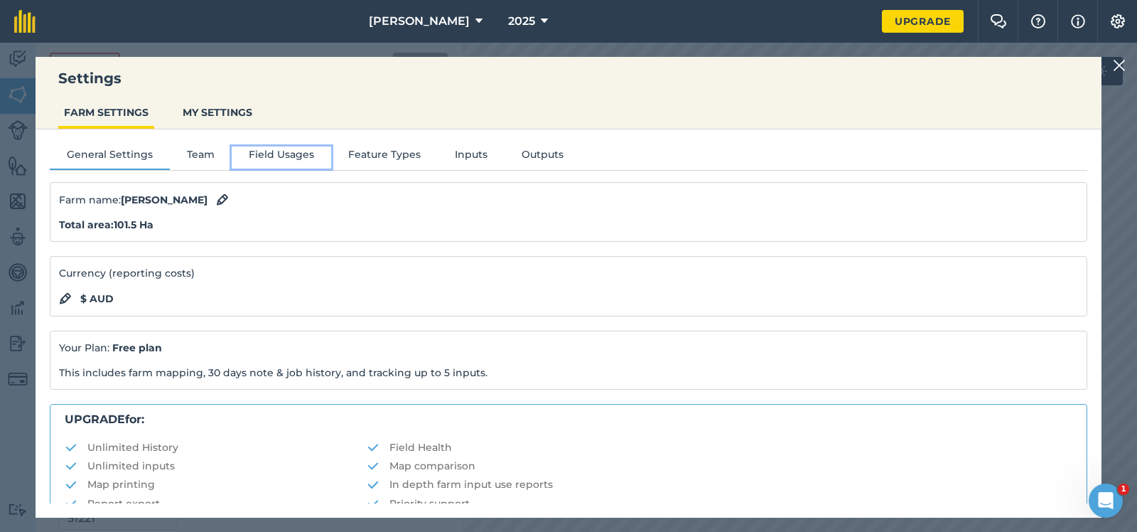
click at [273, 151] on button "Field Usages" at bounding box center [282, 156] width 100 height 21
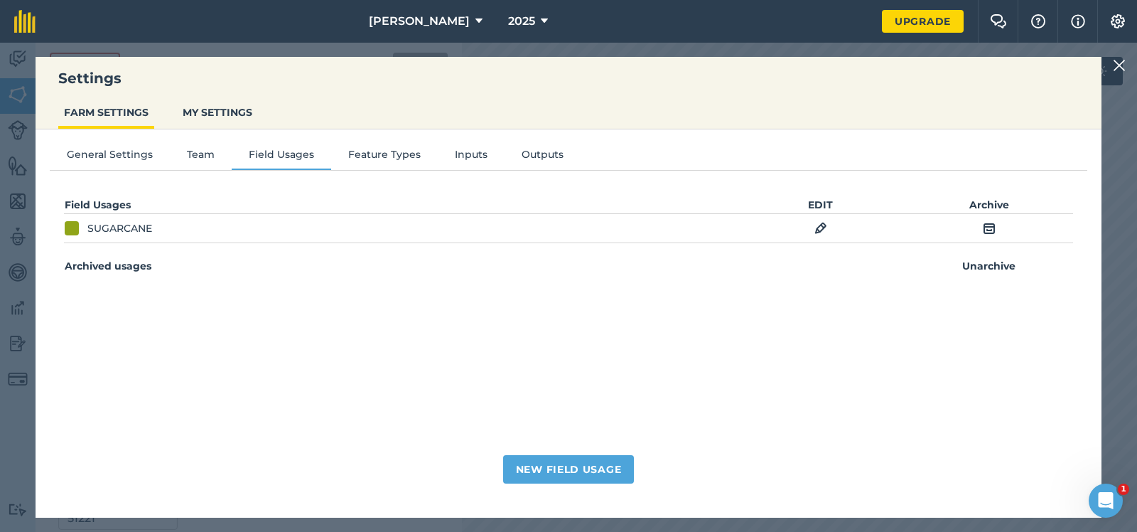
click at [1119, 61] on img at bounding box center [1119, 65] width 13 height 17
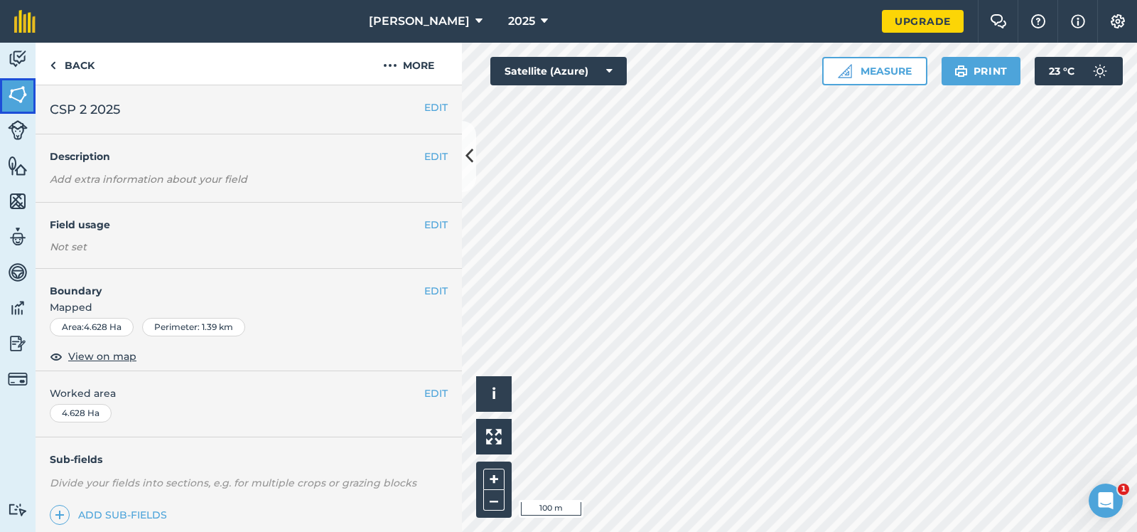
click at [13, 90] on img at bounding box center [18, 94] width 20 height 21
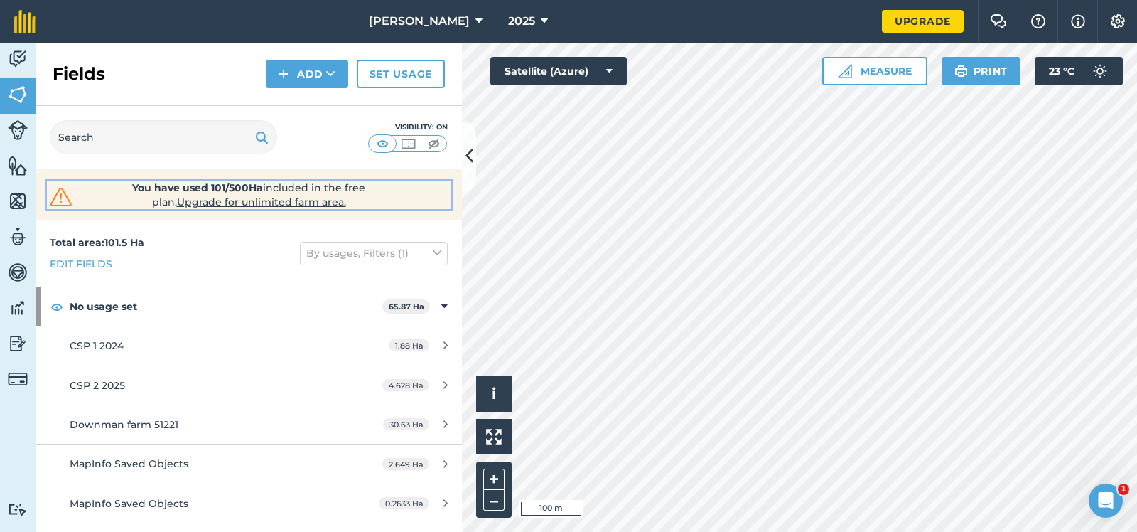
click at [240, 200] on span "Upgrade for unlimited farm area." at bounding box center [261, 201] width 169 height 13
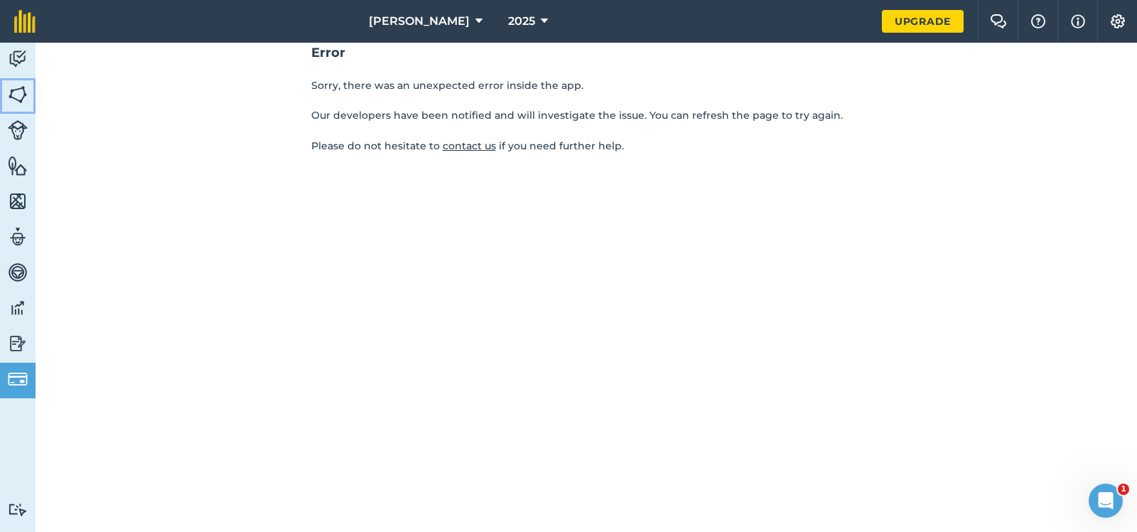
click at [17, 88] on img at bounding box center [18, 94] width 20 height 21
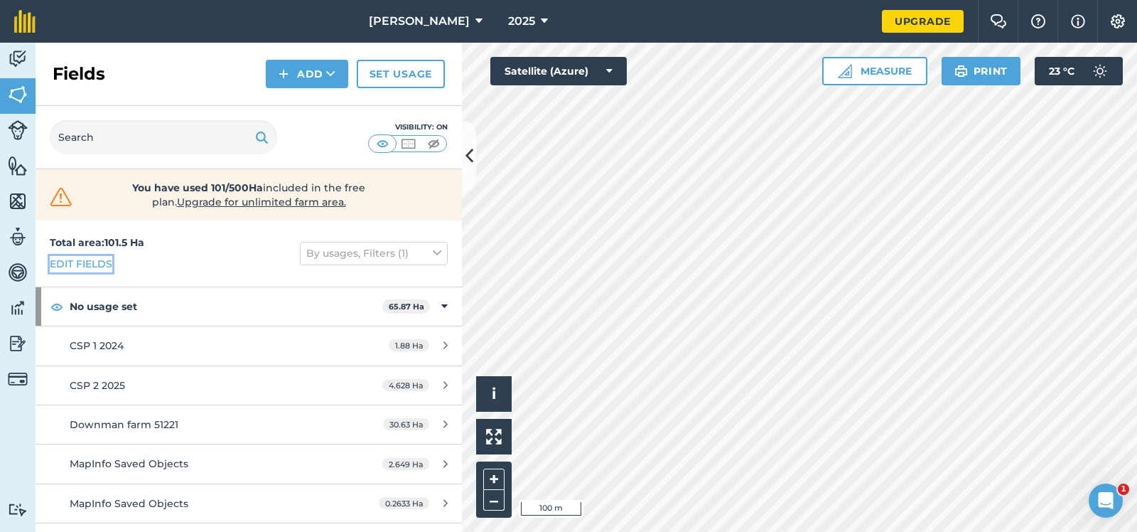
click at [87, 260] on link "Edit fields" at bounding box center [81, 264] width 63 height 16
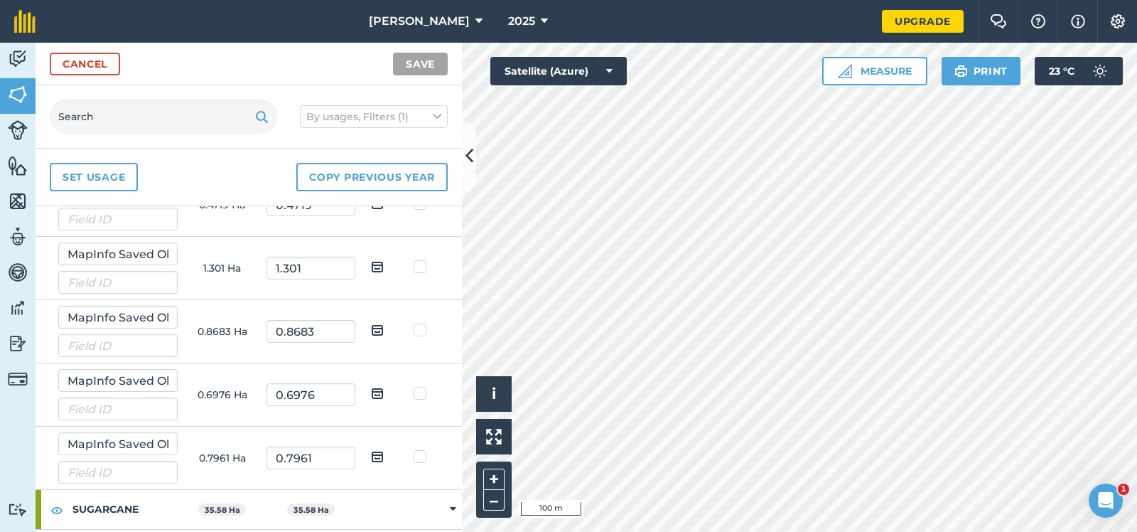
scroll to position [1550, 0]
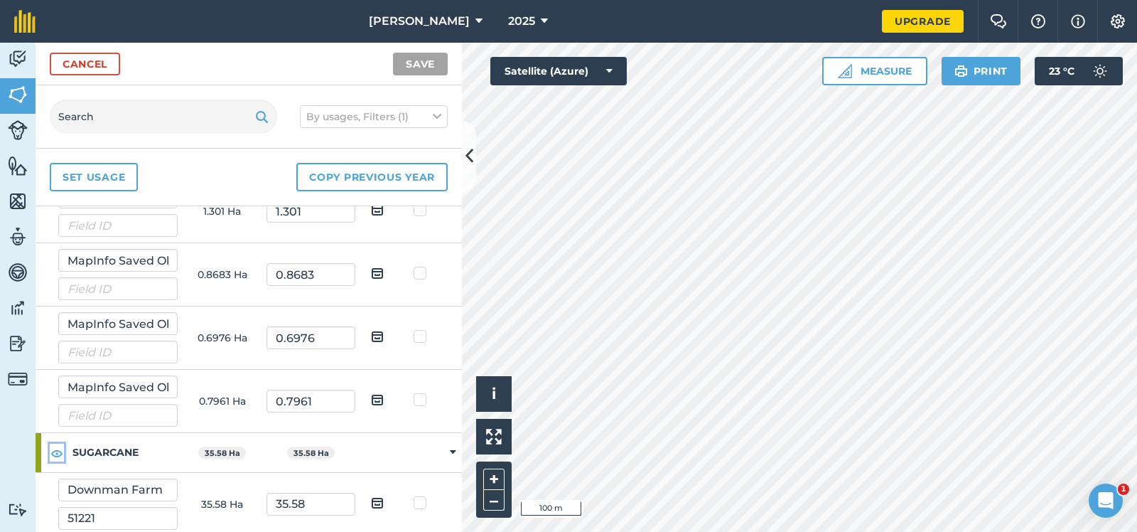
click at [57, 446] on img at bounding box center [56, 452] width 13 height 17
click at [192, 444] on td "35.58 Ha" at bounding box center [222, 452] width 89 height 39
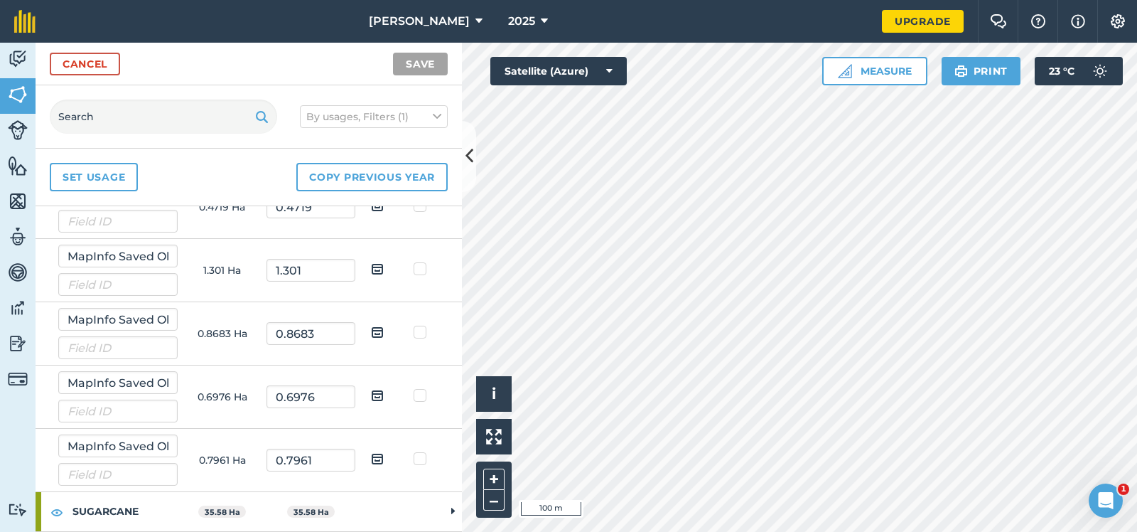
scroll to position [1486, 0]
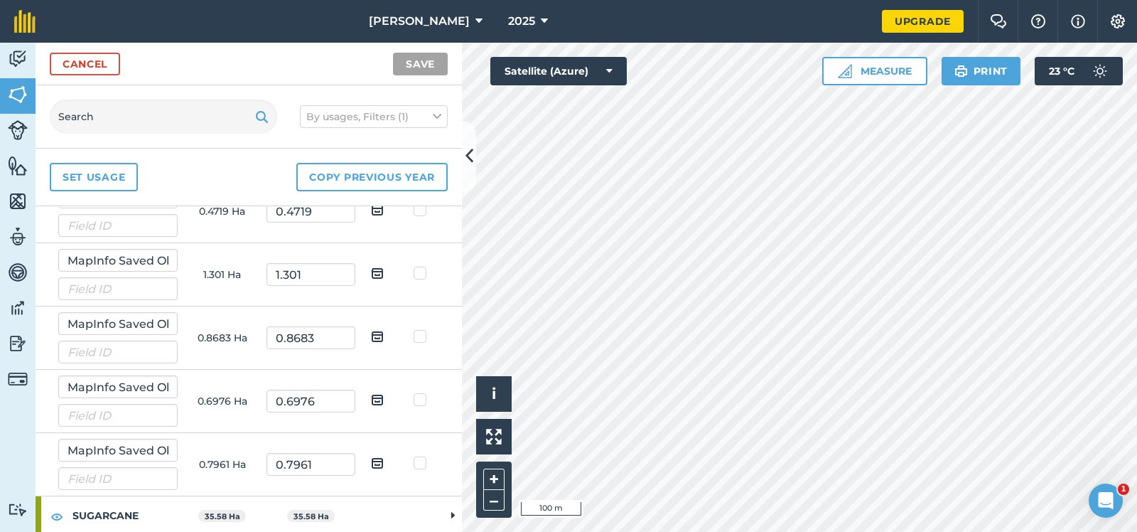
click at [173, 504] on strong "SUGARCANE" at bounding box center [125, 515] width 105 height 38
click at [451, 511] on td at bounding box center [453, 515] width 18 height 39
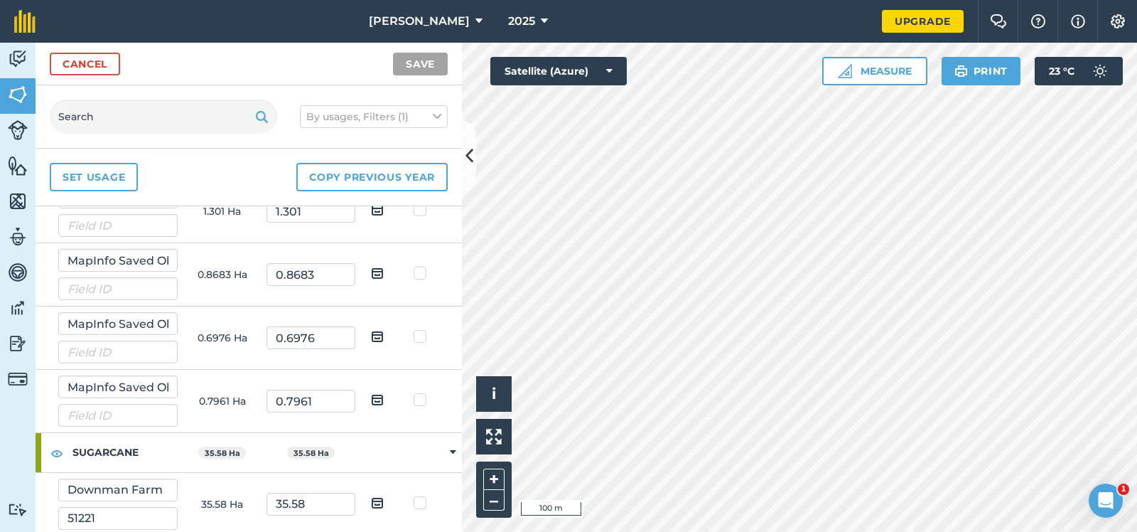
click at [420, 495] on label at bounding box center [422, 495] width 17 height 0
click at [422, 496] on input "checkbox" at bounding box center [426, 499] width 9 height 9
checkbox input "true"
click at [313, 500] on input "35.58" at bounding box center [311, 504] width 89 height 23
click at [379, 496] on img at bounding box center [377, 502] width 13 height 17
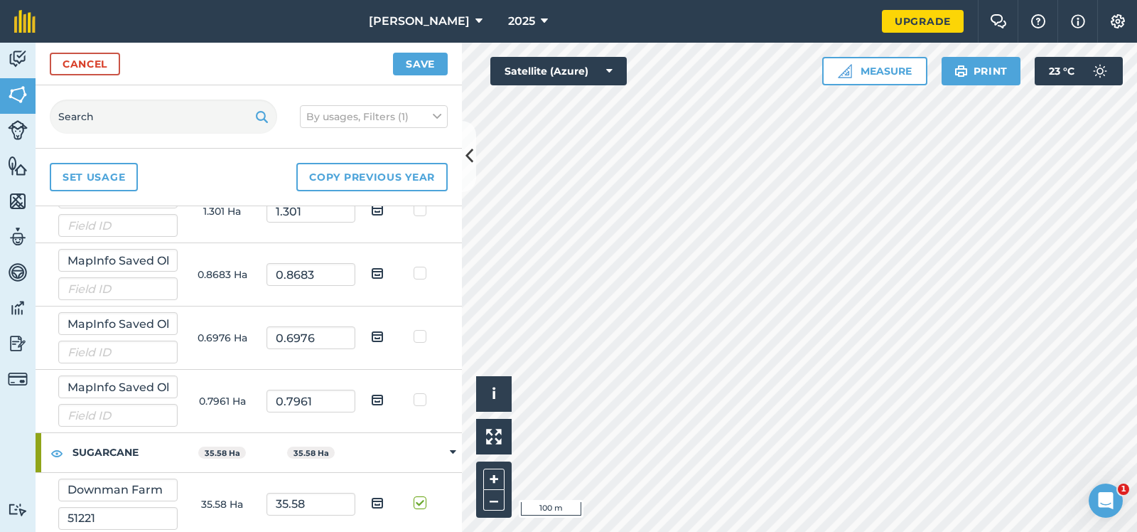
click at [384, 496] on input "checkbox" at bounding box center [388, 497] width 9 height 9
click at [381, 496] on img at bounding box center [377, 502] width 13 height 17
click at [384, 496] on input "checkbox" at bounding box center [388, 497] width 9 height 9
checkbox input "false"
click at [418, 495] on label at bounding box center [422, 495] width 17 height 0
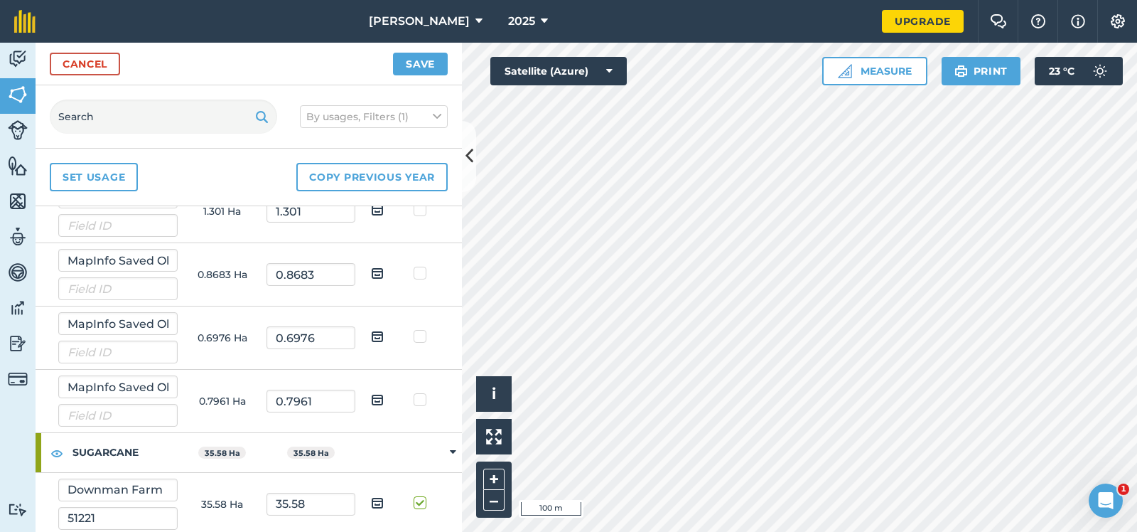
click at [422, 495] on input "checkbox" at bounding box center [426, 499] width 9 height 9
checkbox input "false"
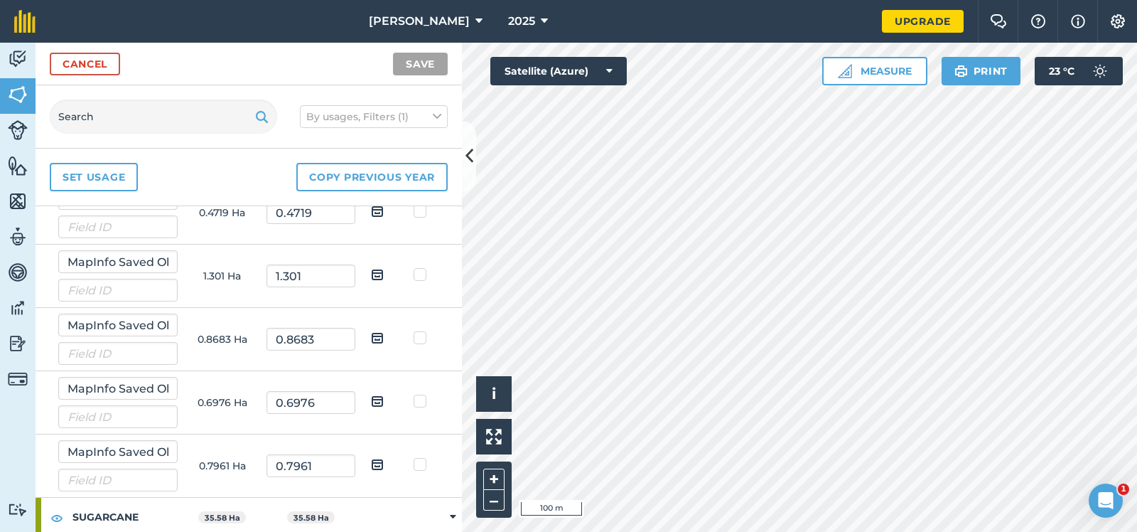
scroll to position [1486, 0]
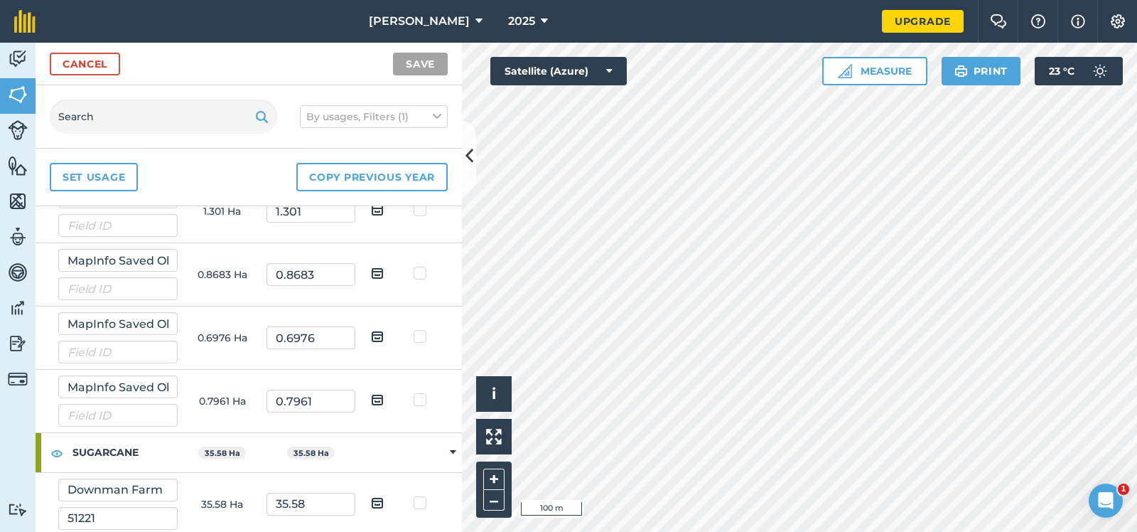
click at [362, 446] on td at bounding box center [377, 452] width 45 height 39
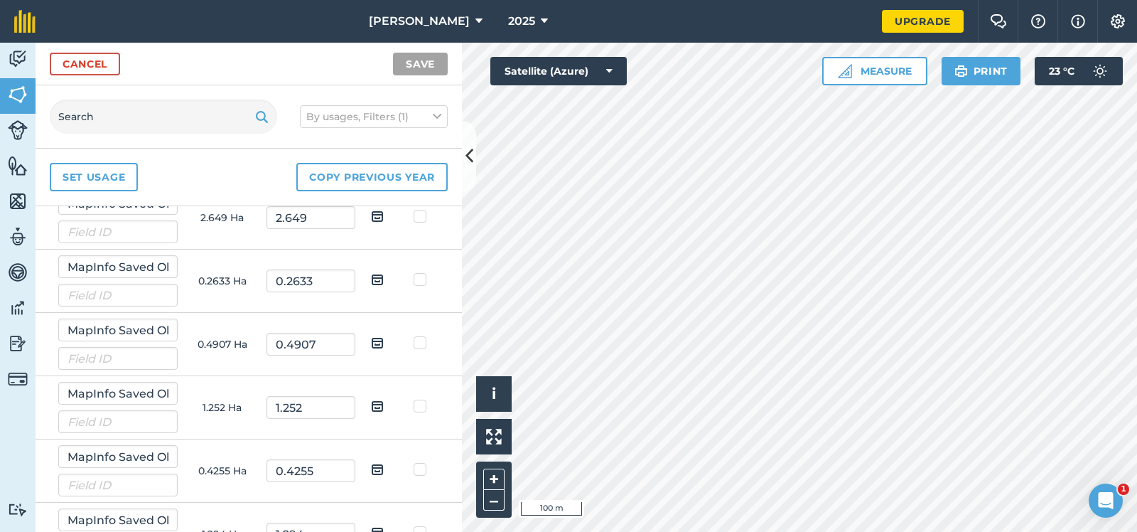
scroll to position [0, 0]
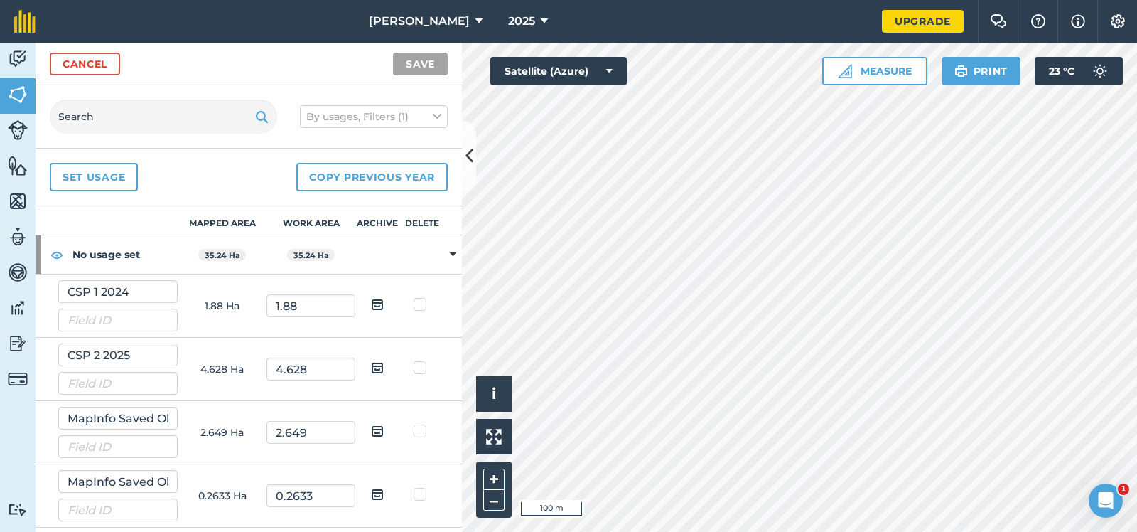
click at [422, 223] on th "Delete" at bounding box center [422, 220] width 45 height 29
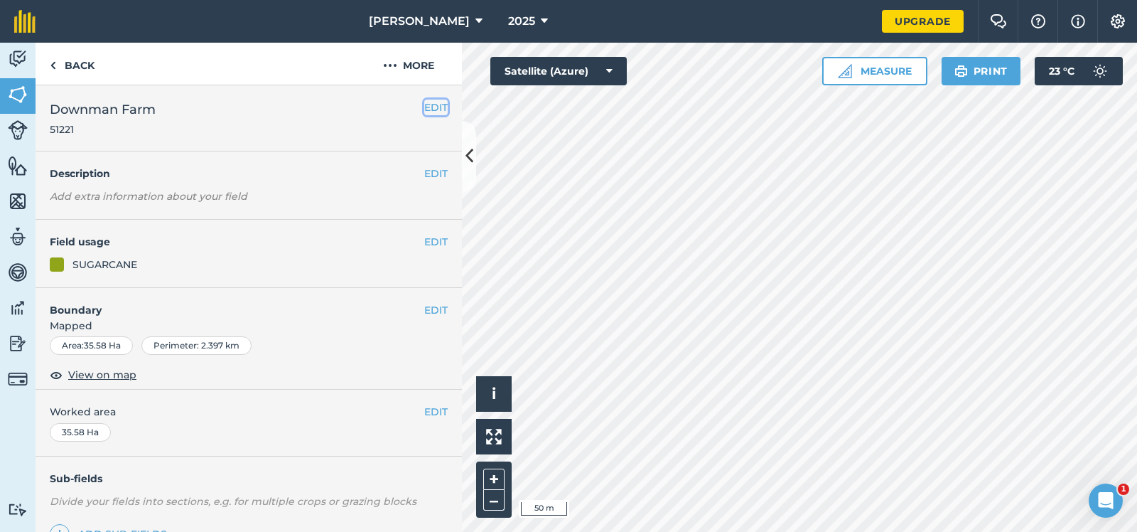
click at [431, 107] on button "EDIT" at bounding box center [435, 108] width 23 height 16
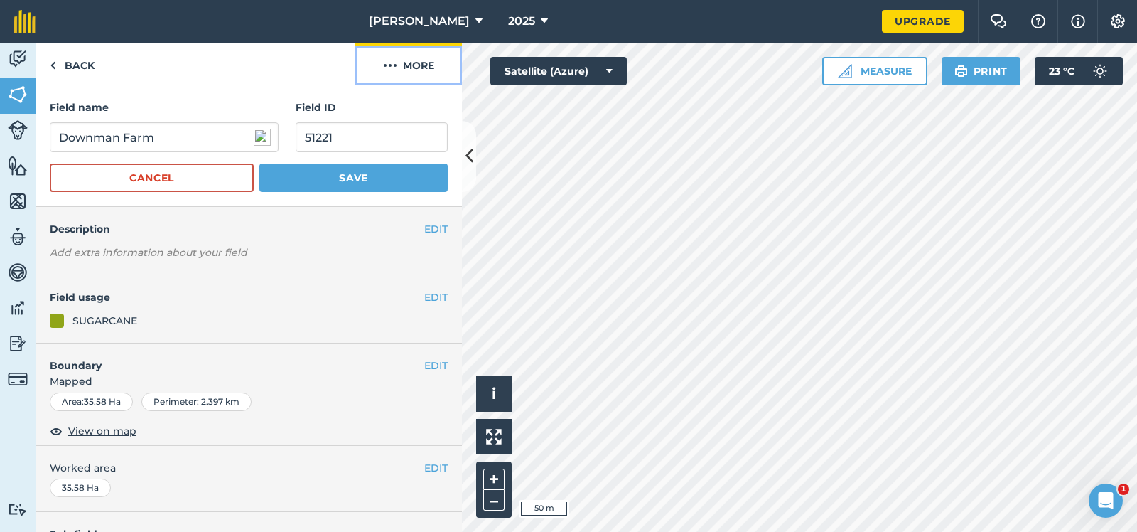
click at [389, 63] on img at bounding box center [390, 65] width 14 height 17
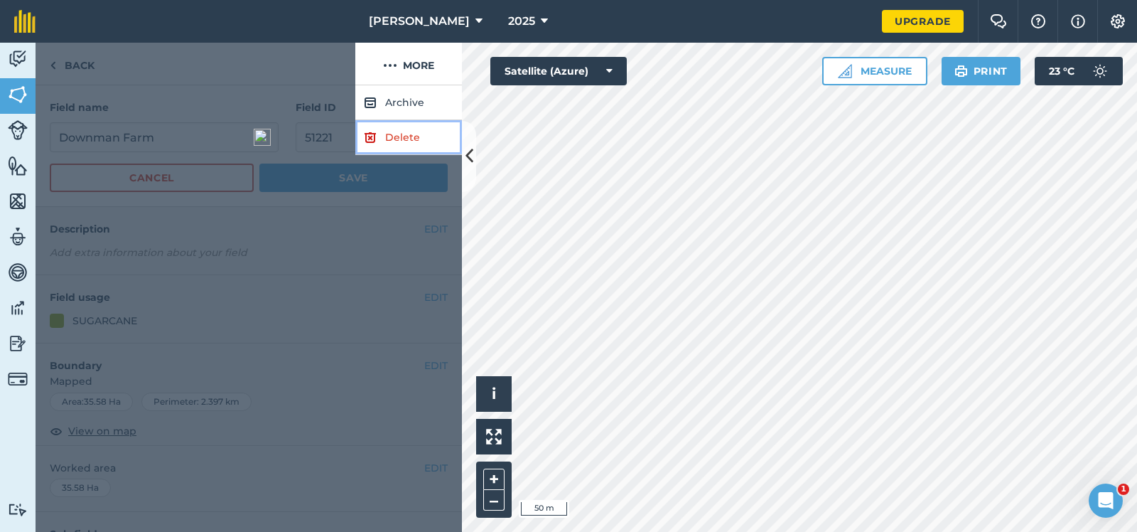
click at [401, 134] on link "Delete" at bounding box center [408, 137] width 107 height 35
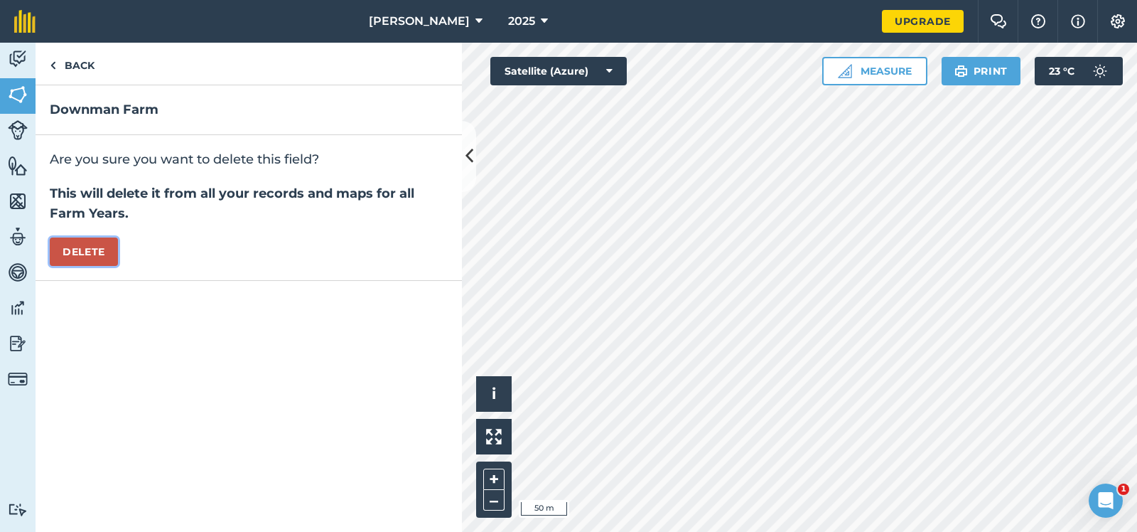
click at [82, 251] on button "Delete" at bounding box center [84, 251] width 68 height 28
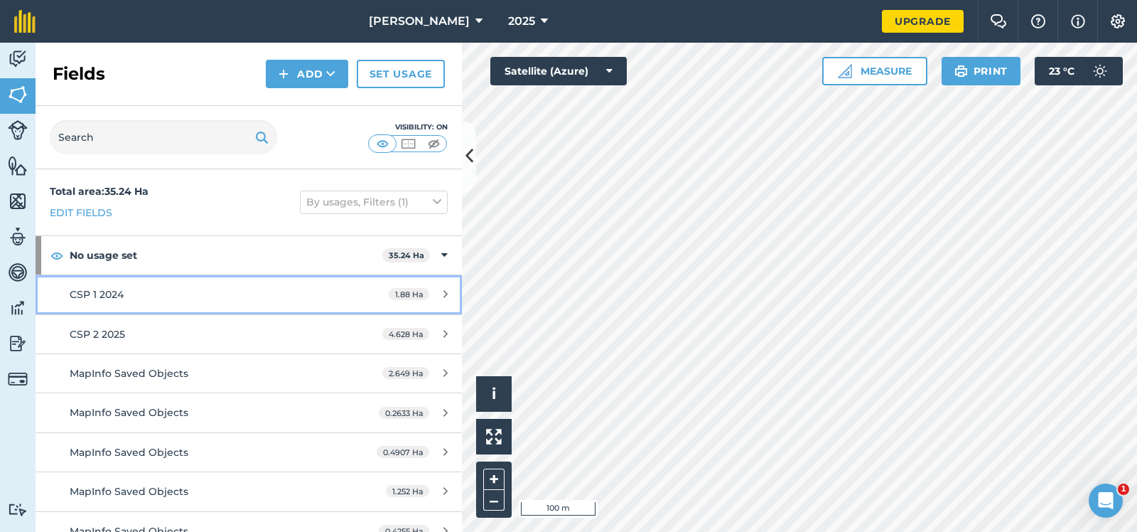
click at [180, 291] on div "CSP 1 2024" at bounding box center [203, 294] width 267 height 16
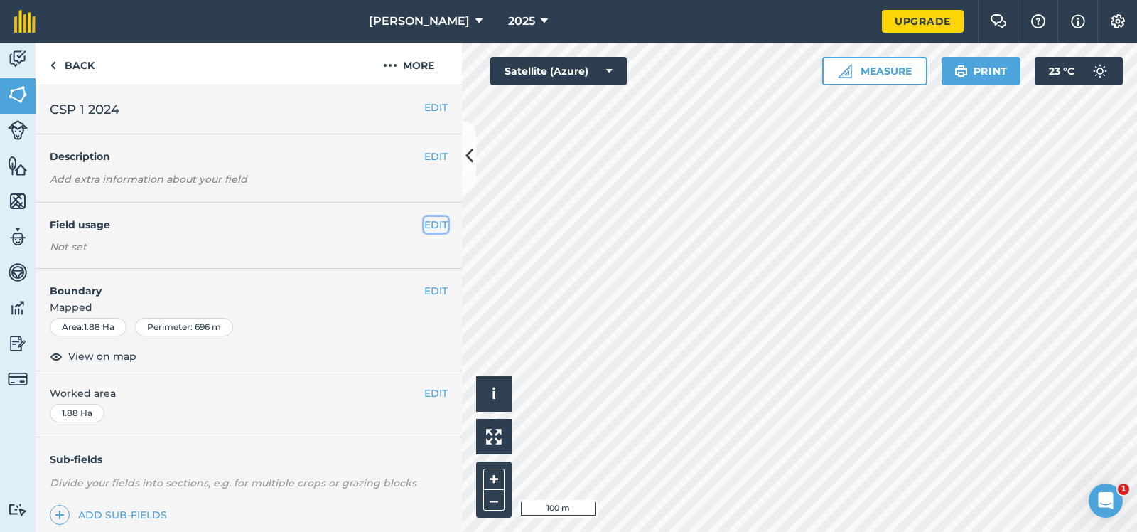
click at [435, 225] on button "EDIT" at bounding box center [435, 225] width 23 height 16
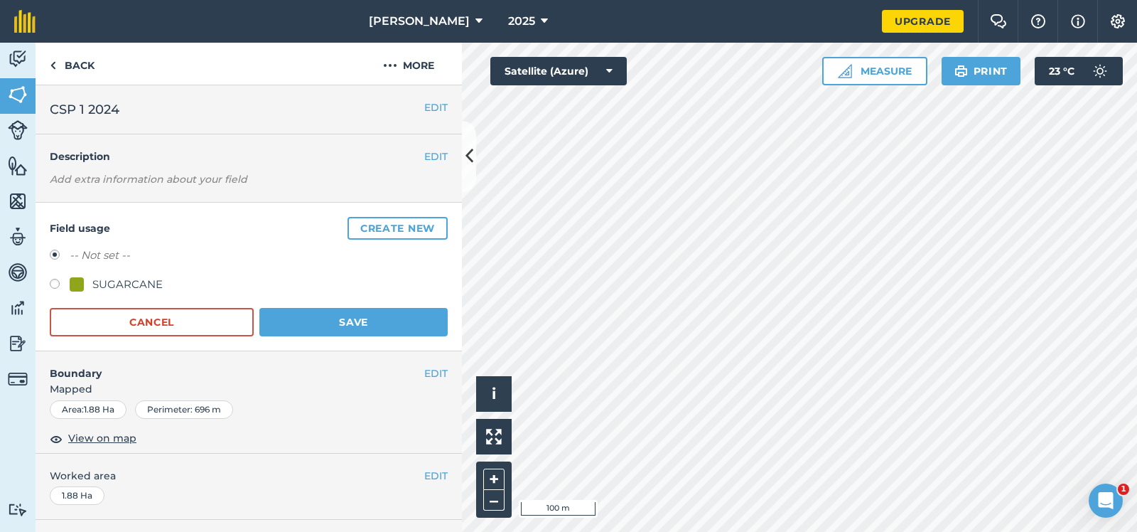
click at [55, 284] on label at bounding box center [60, 286] width 20 height 14
radio input "true"
radio input "false"
click at [356, 318] on button "Save" at bounding box center [353, 322] width 188 height 28
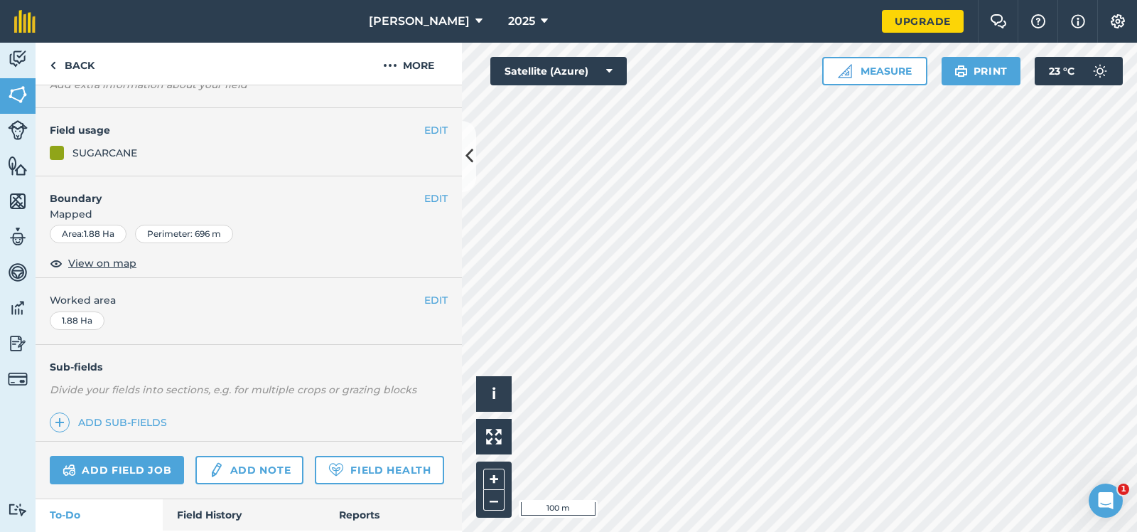
scroll to position [136, 0]
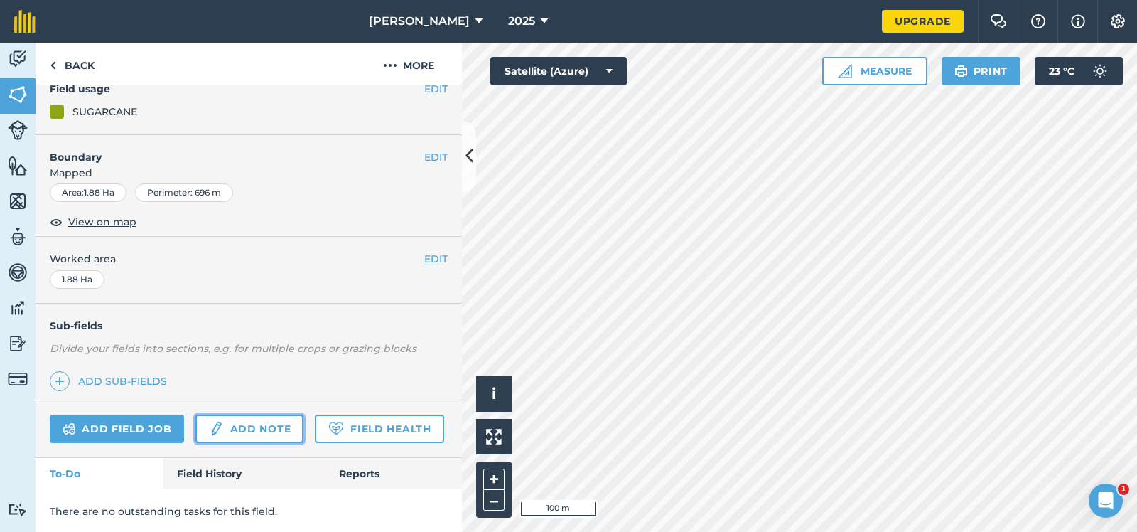
click at [263, 423] on link "Add note" at bounding box center [249, 428] width 108 height 28
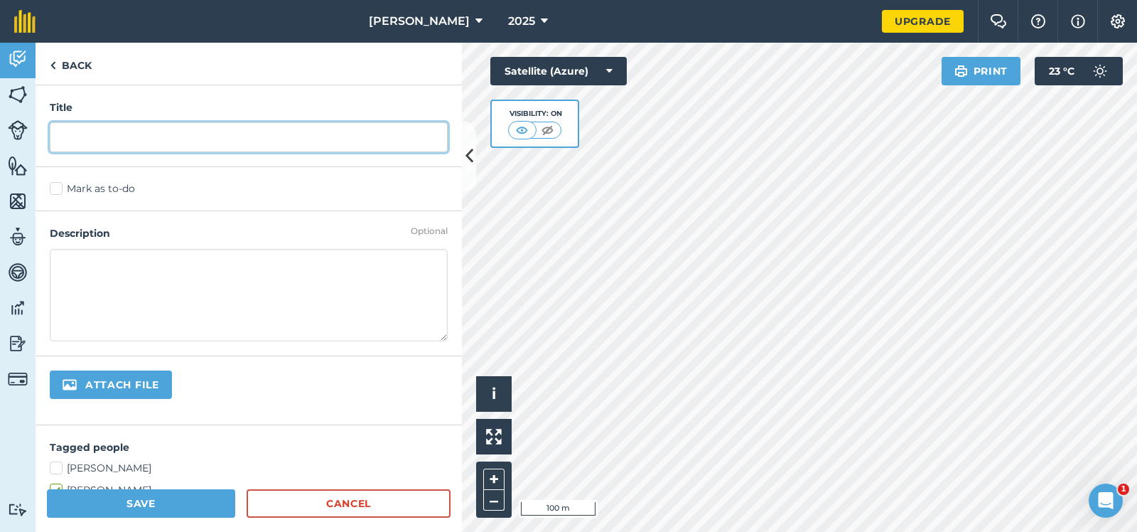
click at [70, 144] on input "text" at bounding box center [249, 137] width 398 height 30
type input "Seed cane info"
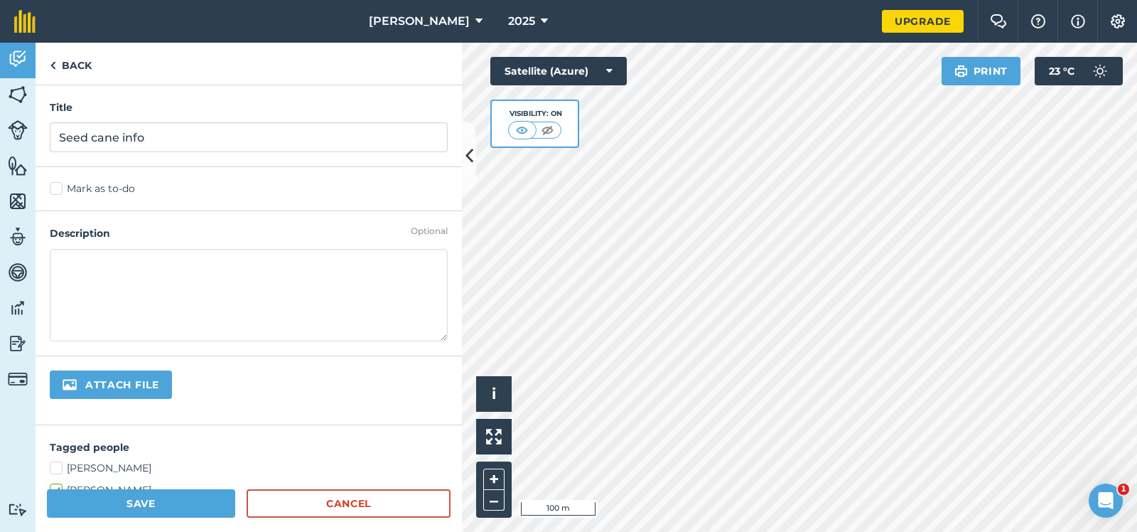
click at [64, 262] on textarea at bounding box center [249, 295] width 398 height 92
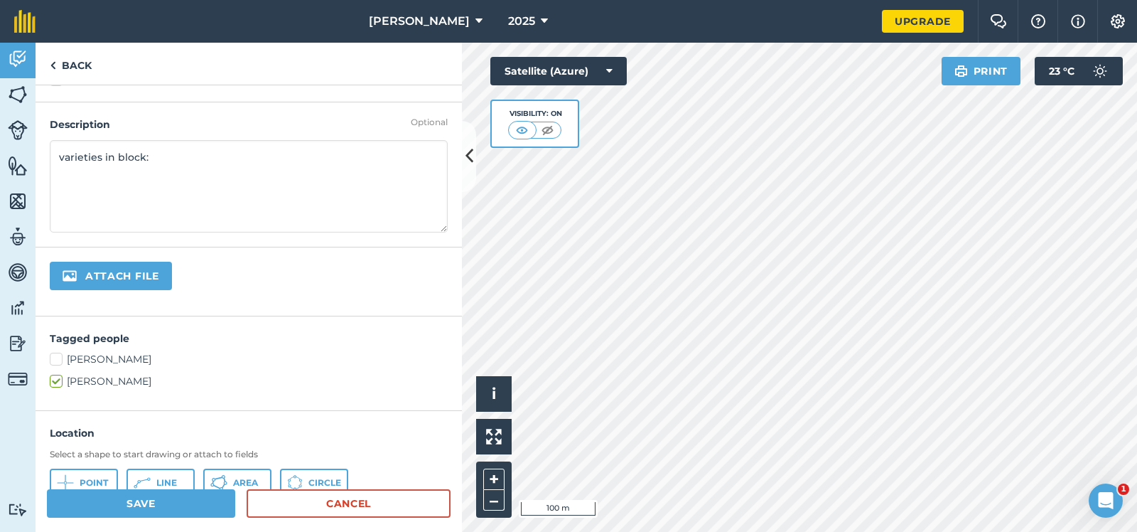
scroll to position [142, 0]
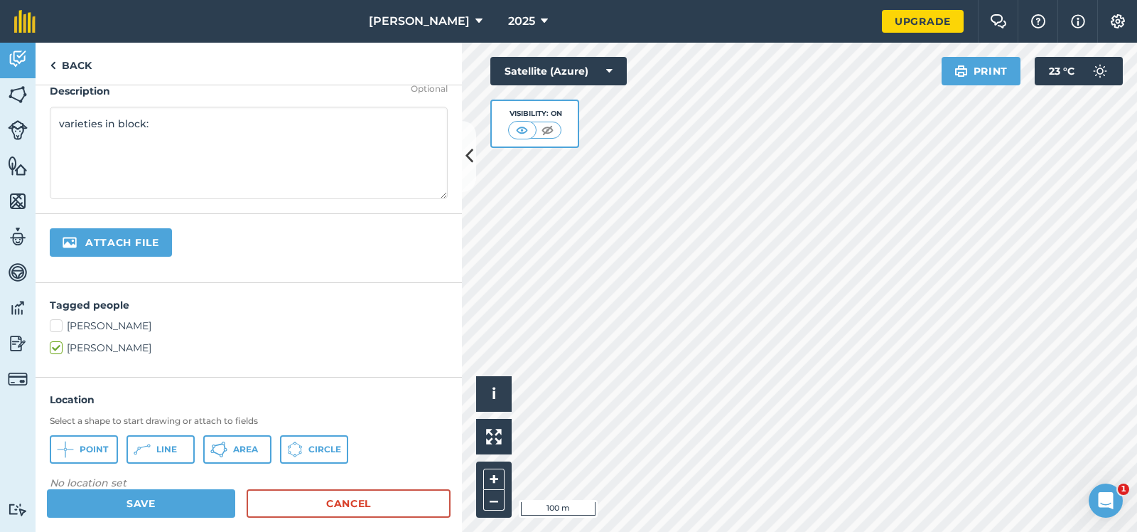
type textarea "varieties in block:"
click at [56, 326] on label "Tony McDermott" at bounding box center [249, 325] width 398 height 15
click at [56, 326] on input "Tony McDermott" at bounding box center [54, 322] width 9 height 9
checkbox input "true"
click at [173, 501] on button "Save" at bounding box center [141, 503] width 188 height 28
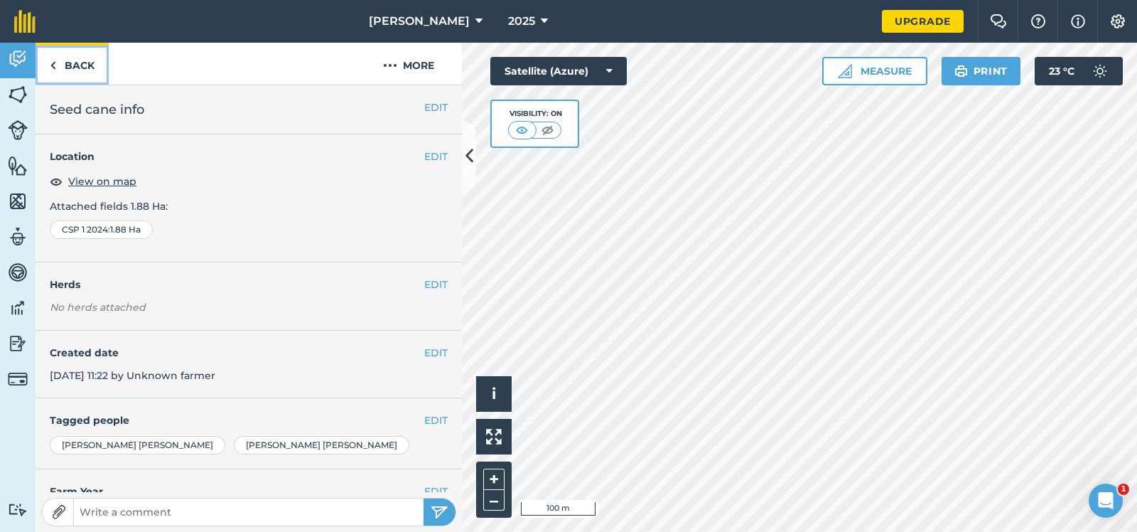
click at [69, 63] on link "Back" at bounding box center [72, 64] width 73 height 42
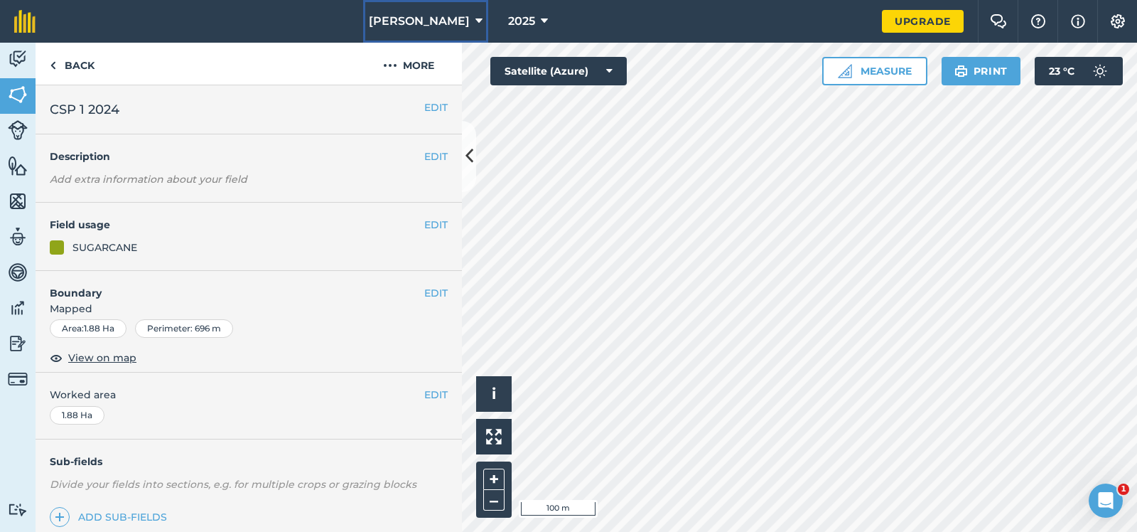
click at [476, 18] on icon at bounding box center [479, 21] width 7 height 17
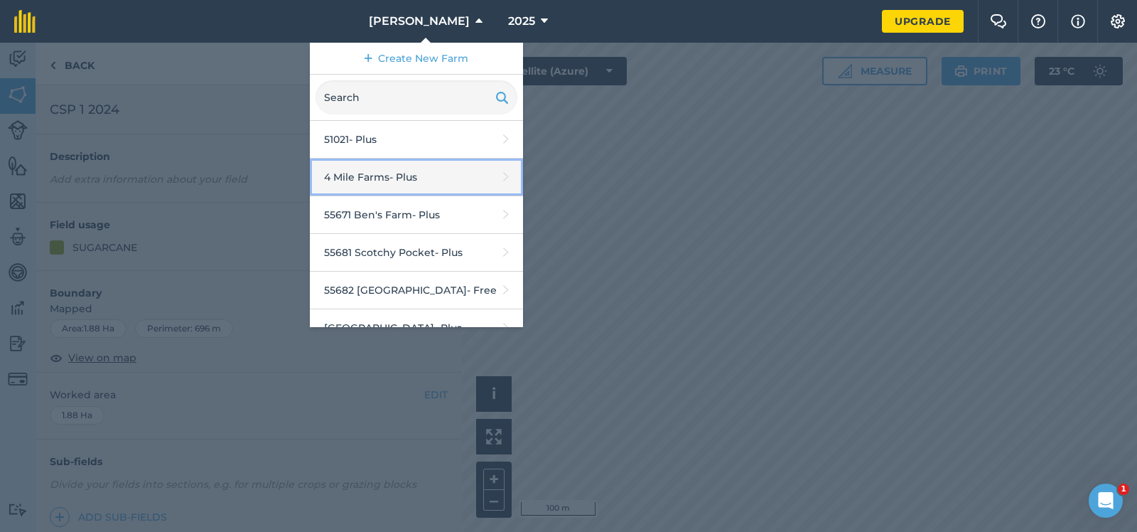
click at [378, 173] on link "4 Mile Farms - Plus" at bounding box center [416, 178] width 213 height 38
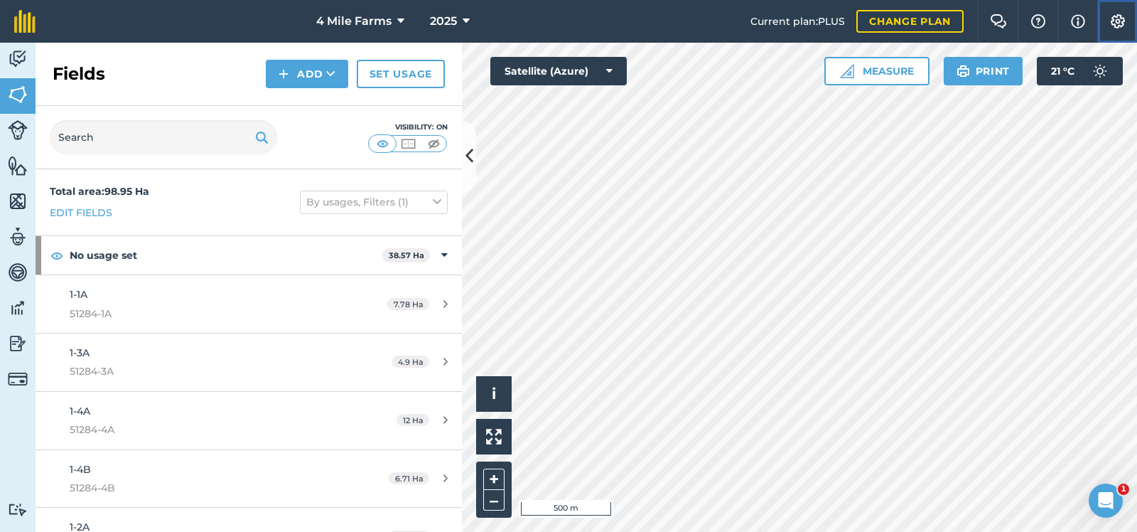
click at [1117, 18] on img at bounding box center [1118, 21] width 17 height 14
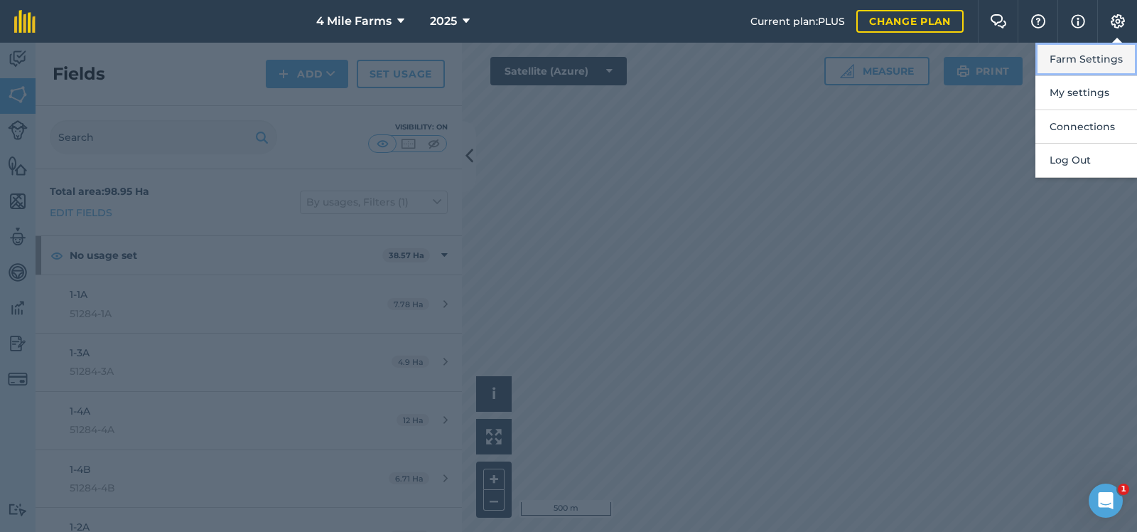
click at [1092, 55] on button "Farm Settings" at bounding box center [1087, 59] width 102 height 33
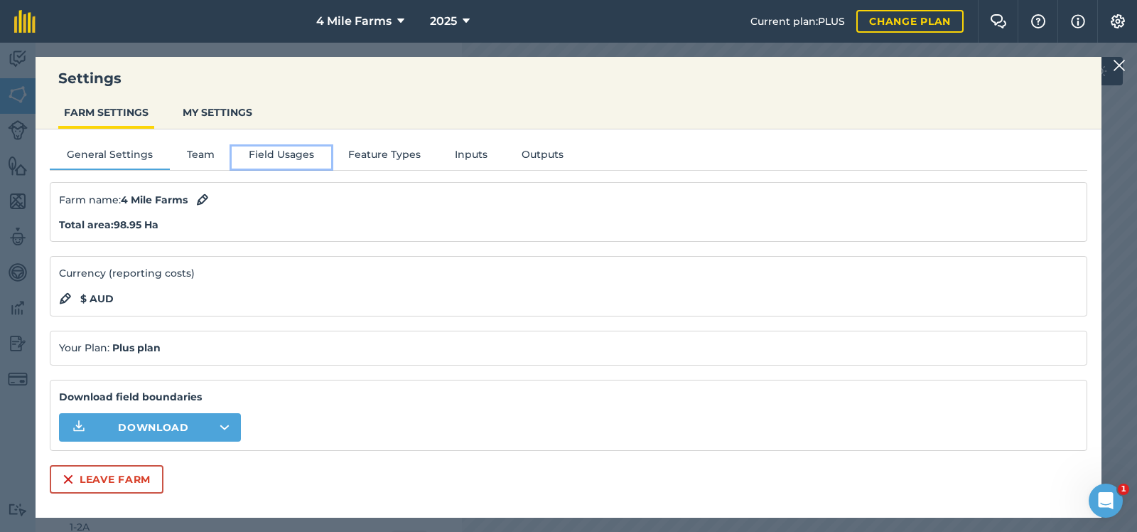
click at [285, 149] on button "Field Usages" at bounding box center [282, 156] width 100 height 21
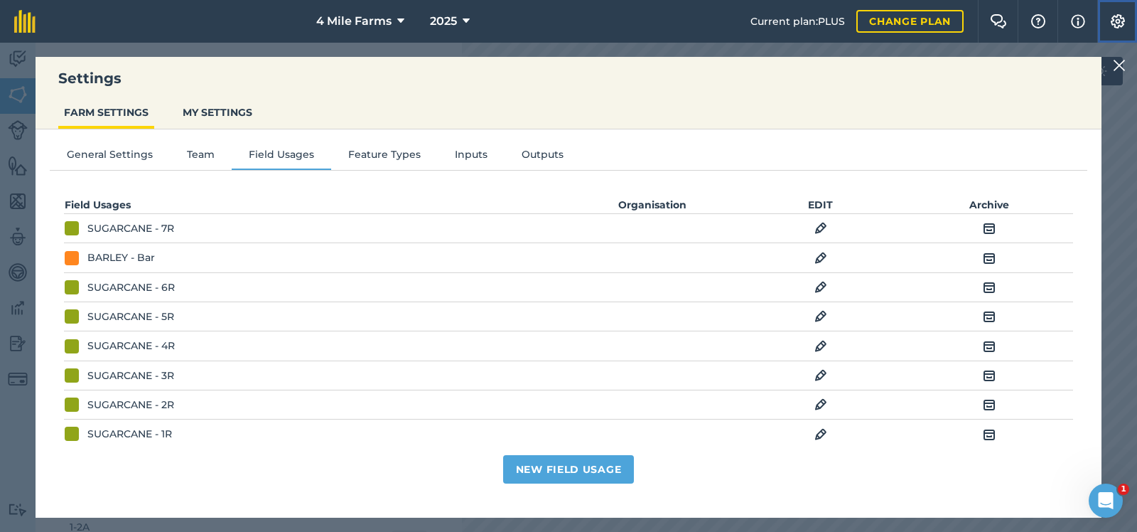
click at [1118, 17] on img at bounding box center [1118, 21] width 17 height 14
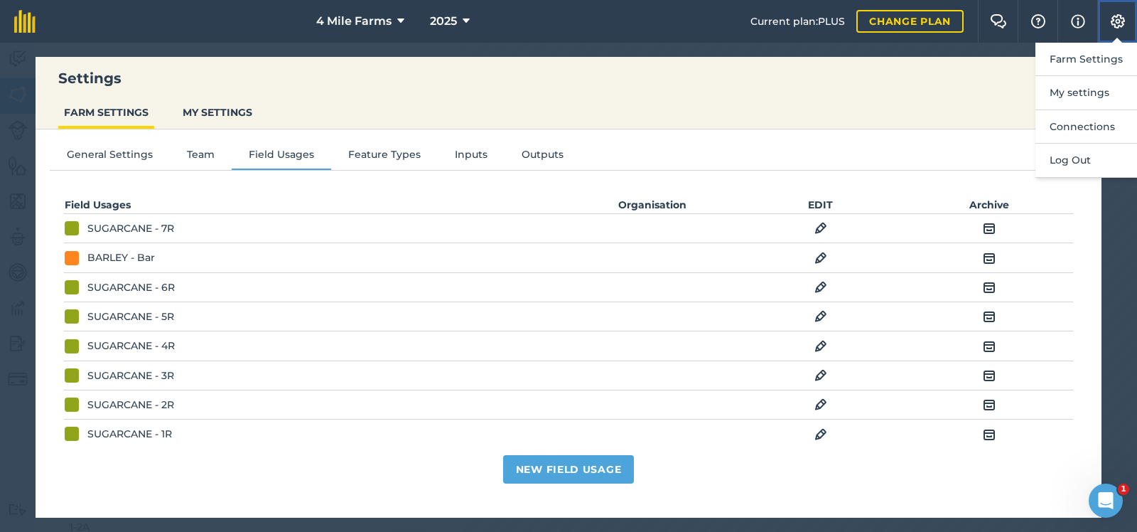
click at [1118, 17] on img at bounding box center [1118, 21] width 17 height 14
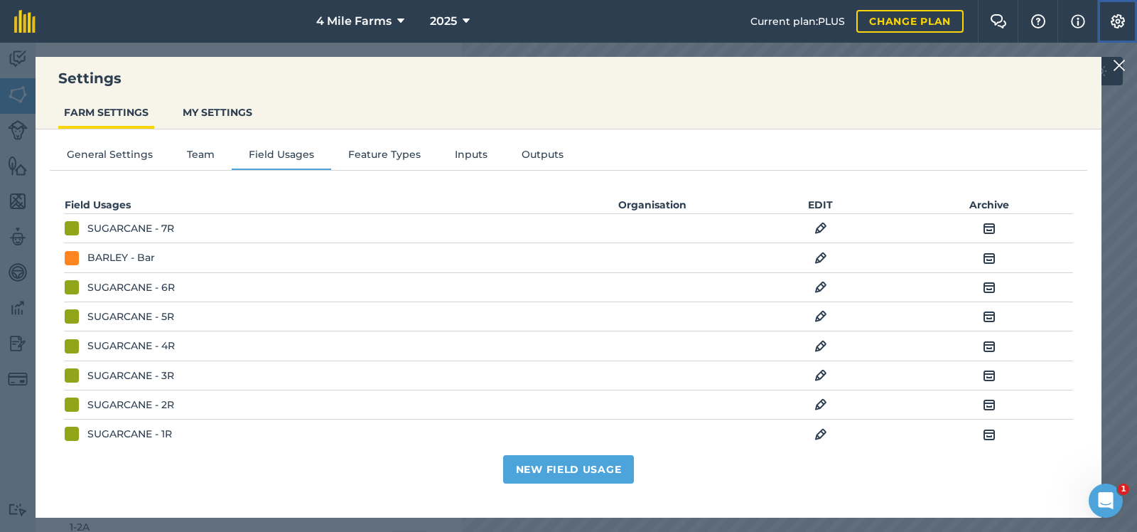
click at [1118, 17] on img at bounding box center [1118, 21] width 17 height 14
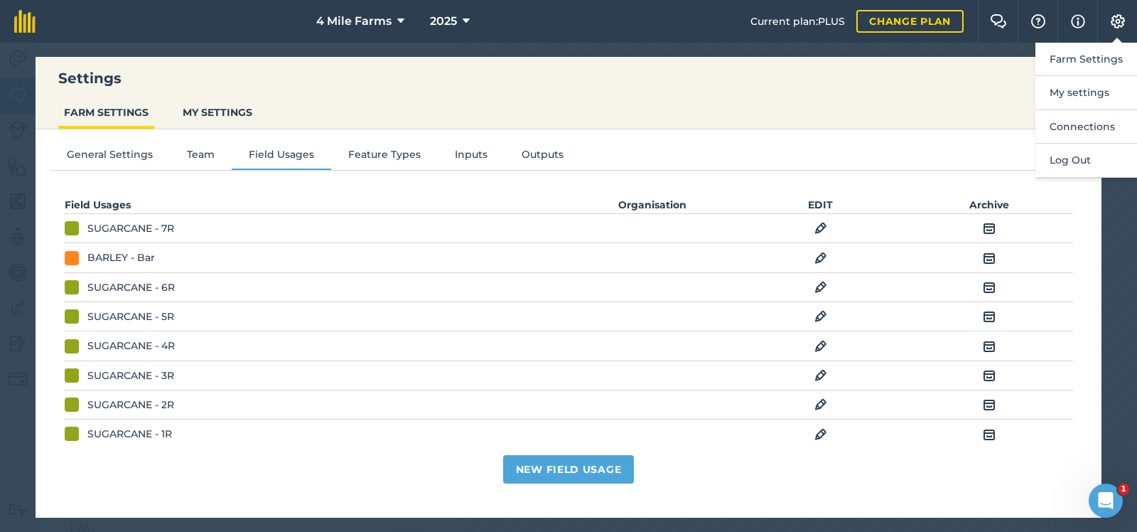
click at [761, 99] on ul "FARM SETTINGS MY SETTINGS" at bounding box center [569, 114] width 1066 height 31
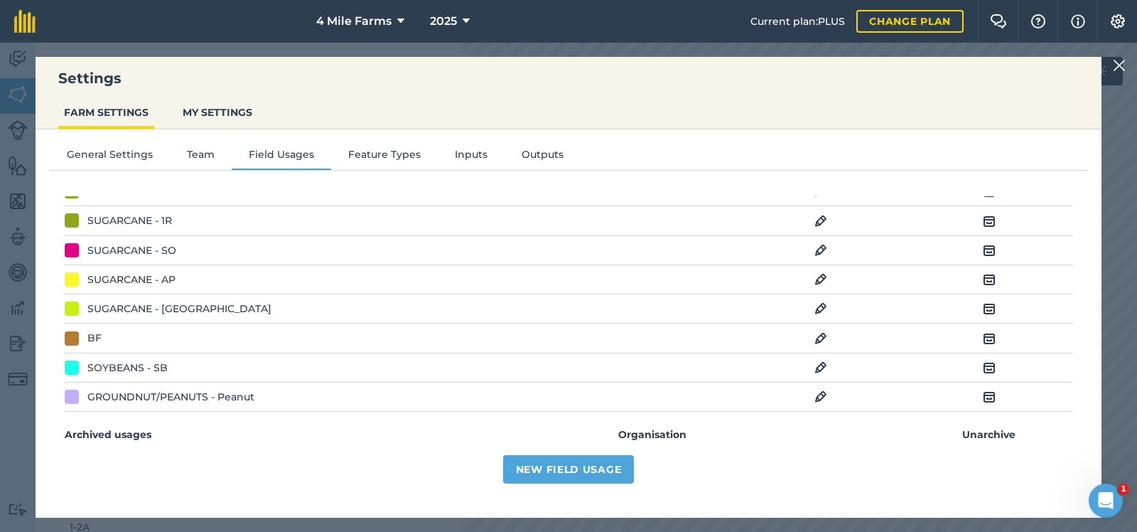
scroll to position [224, 0]
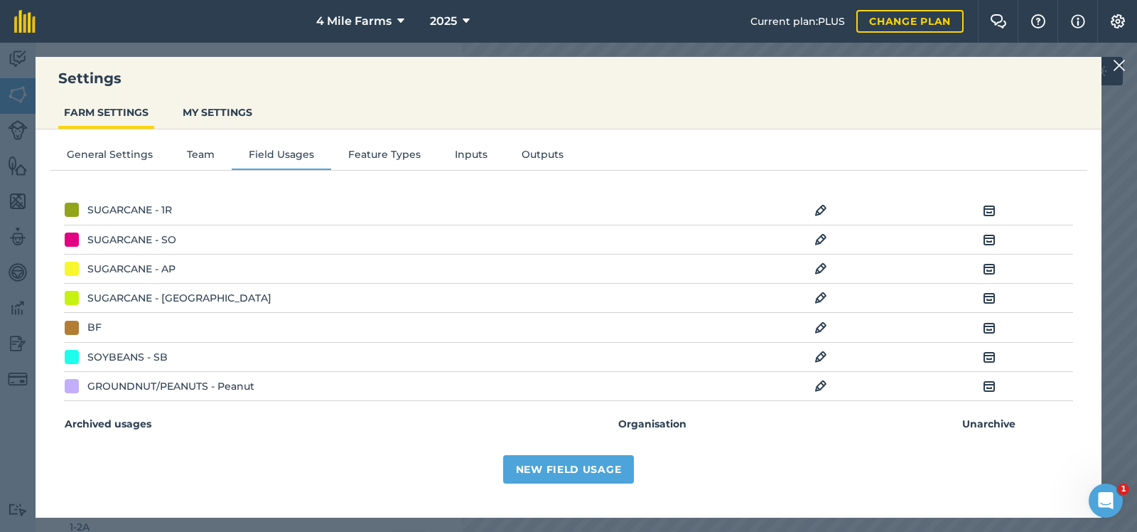
click at [1120, 65] on img at bounding box center [1119, 65] width 13 height 17
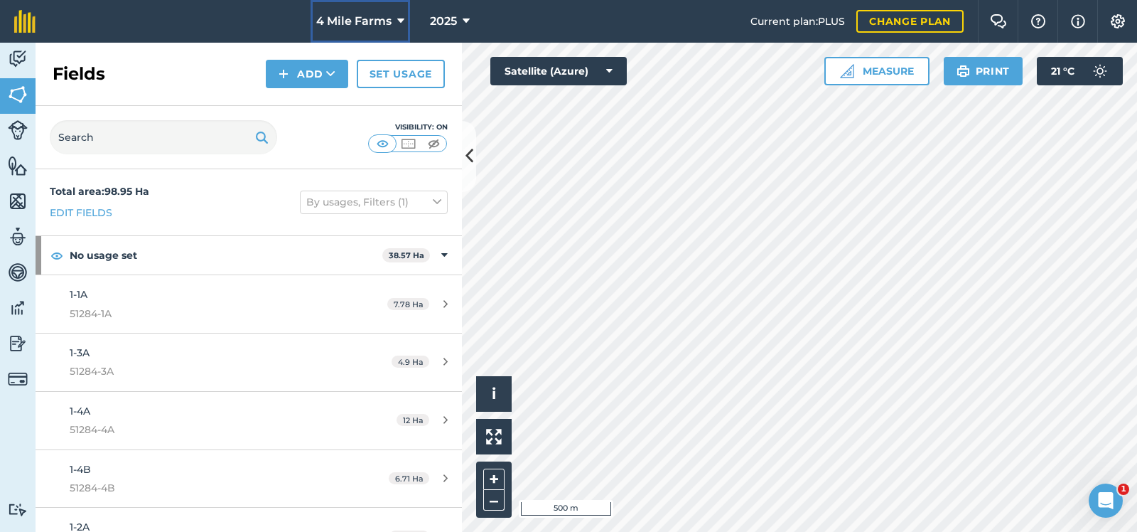
click at [401, 20] on icon at bounding box center [400, 21] width 7 height 17
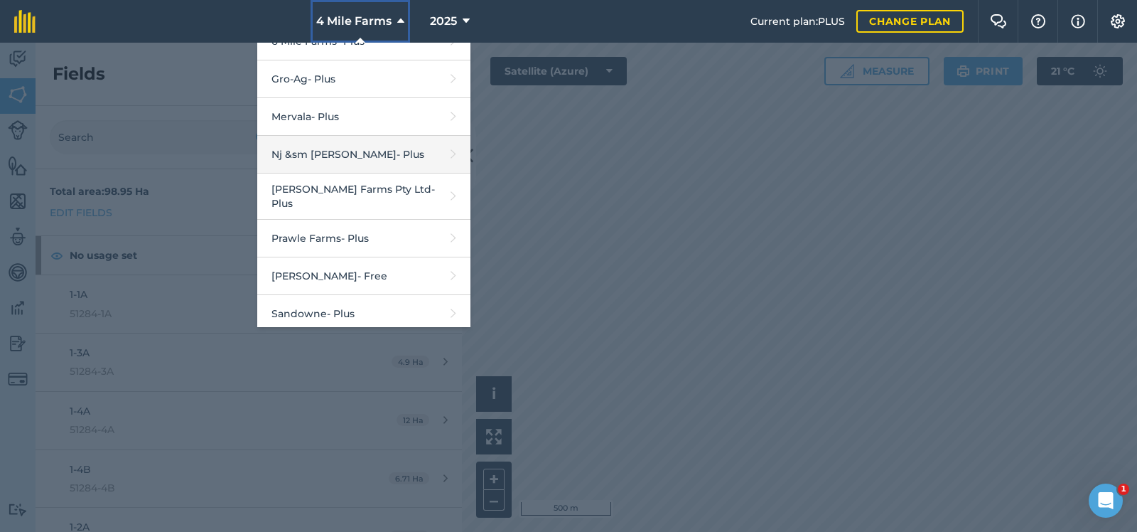
scroll to position [355, 0]
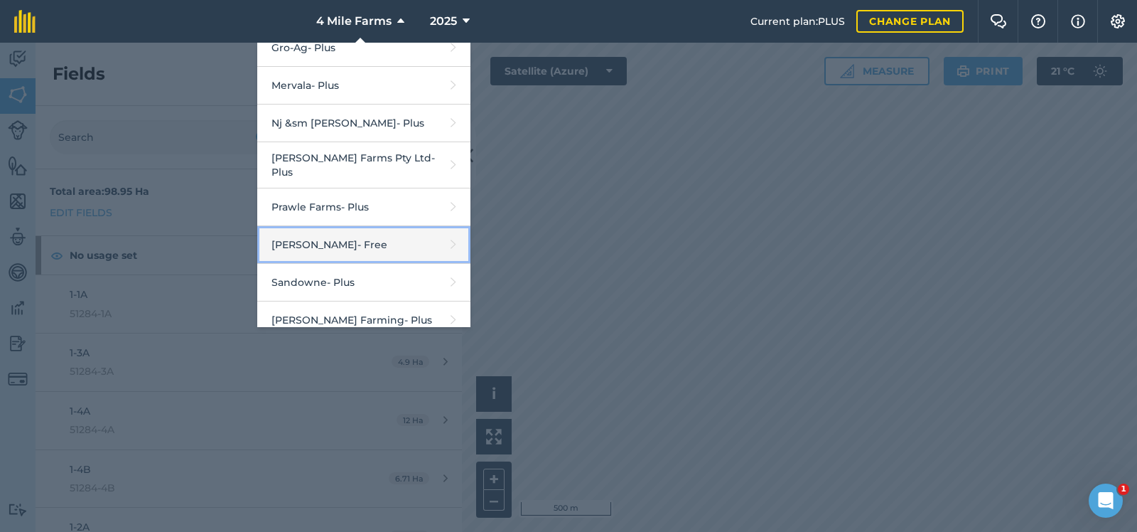
click at [321, 230] on link "R G Downman - Free" at bounding box center [363, 245] width 213 height 38
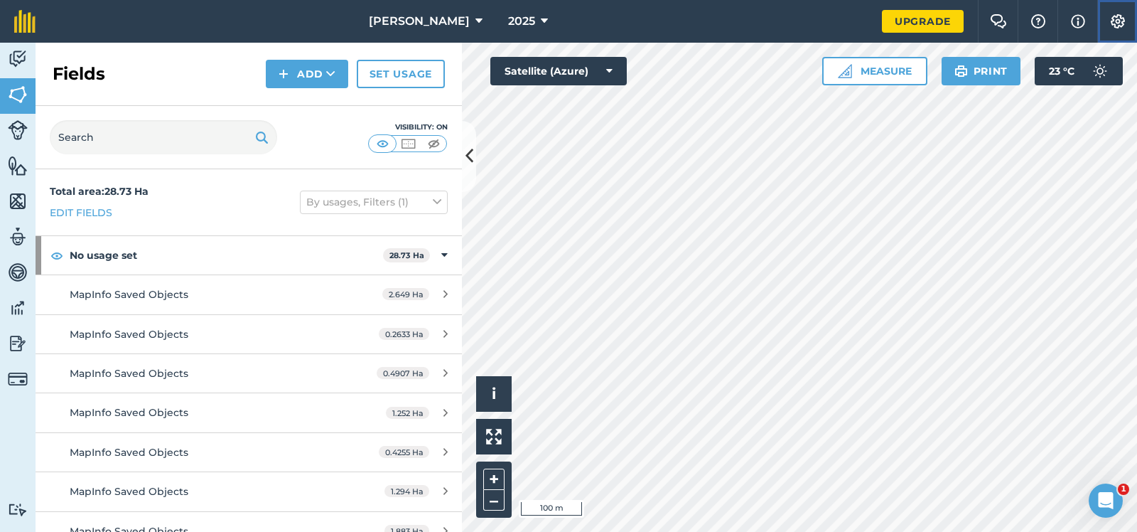
click at [1118, 18] on img at bounding box center [1118, 21] width 17 height 14
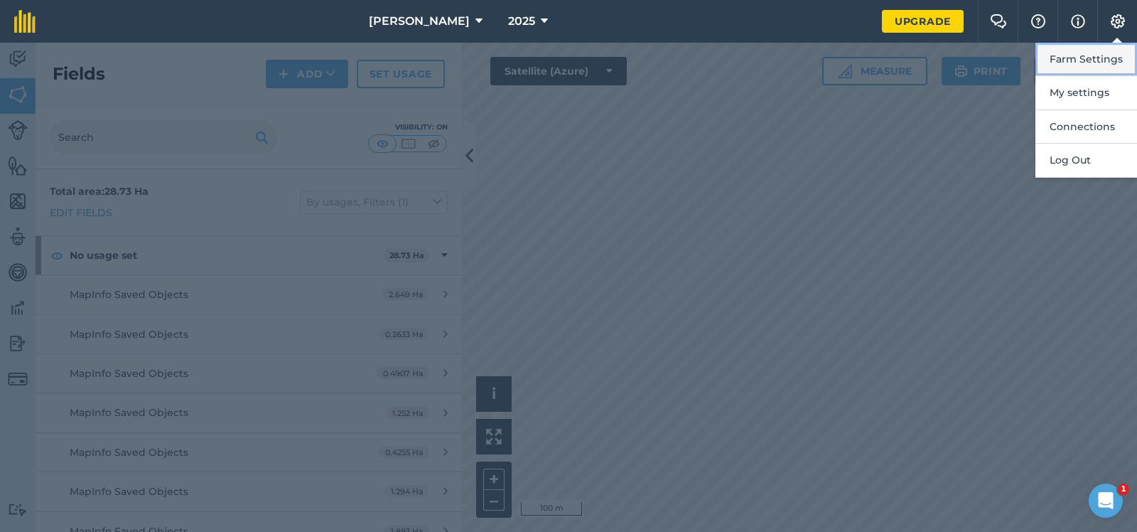
click at [1080, 53] on button "Farm Settings" at bounding box center [1087, 59] width 102 height 33
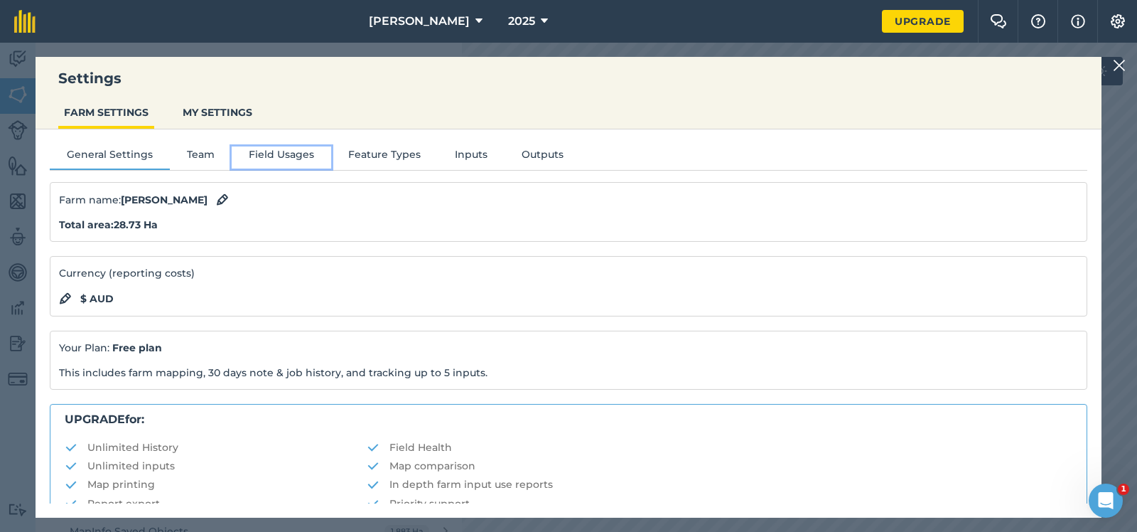
click at [278, 151] on button "Field Usages" at bounding box center [282, 156] width 100 height 21
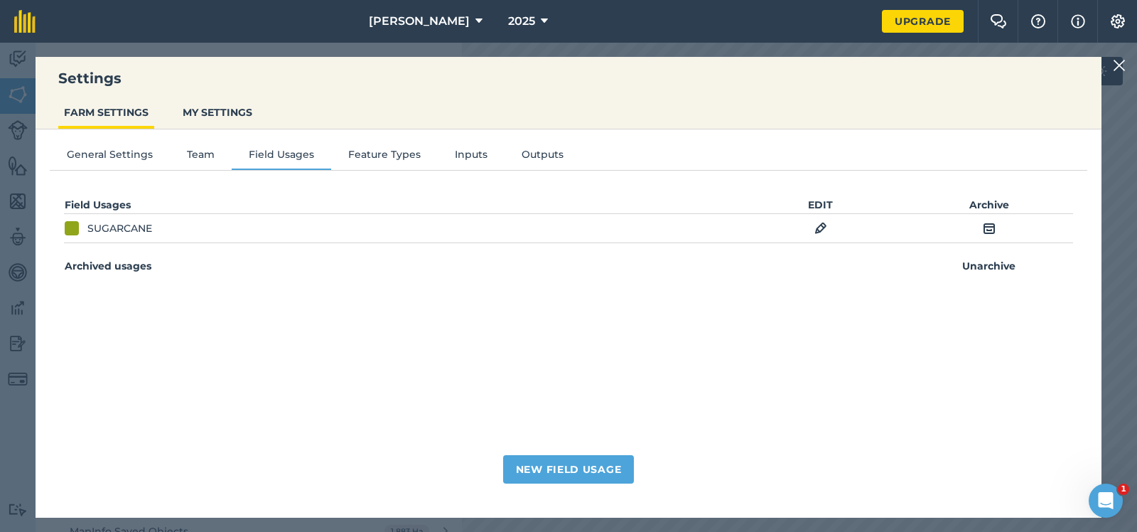
click at [820, 223] on img at bounding box center [821, 228] width 13 height 17
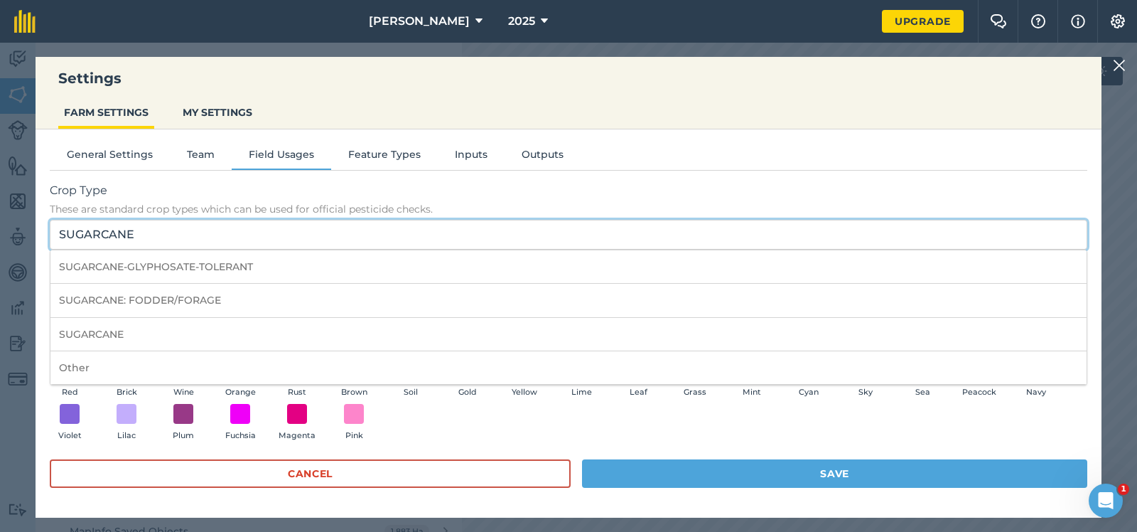
click at [140, 232] on input "SUGARCANE" at bounding box center [569, 235] width 1038 height 30
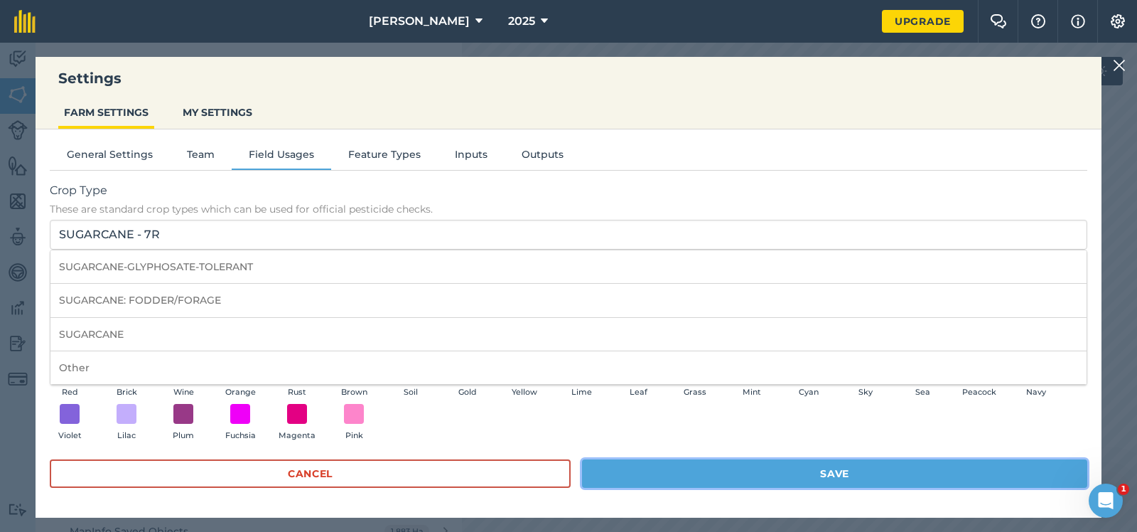
click at [837, 466] on button "Save" at bounding box center [834, 473] width 505 height 28
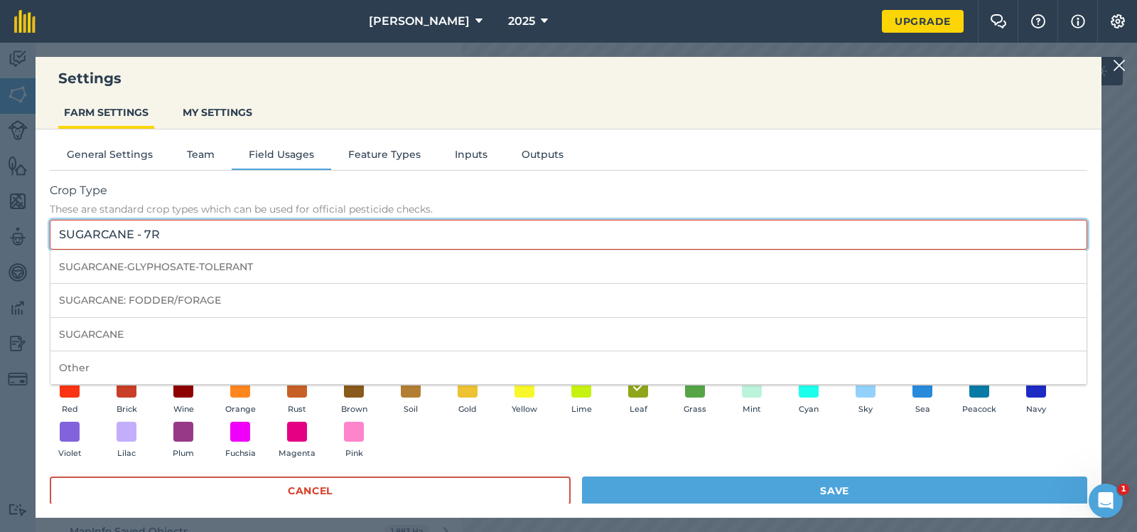
click at [200, 233] on input "SUGARCANE - 7R" at bounding box center [569, 235] width 1038 height 30
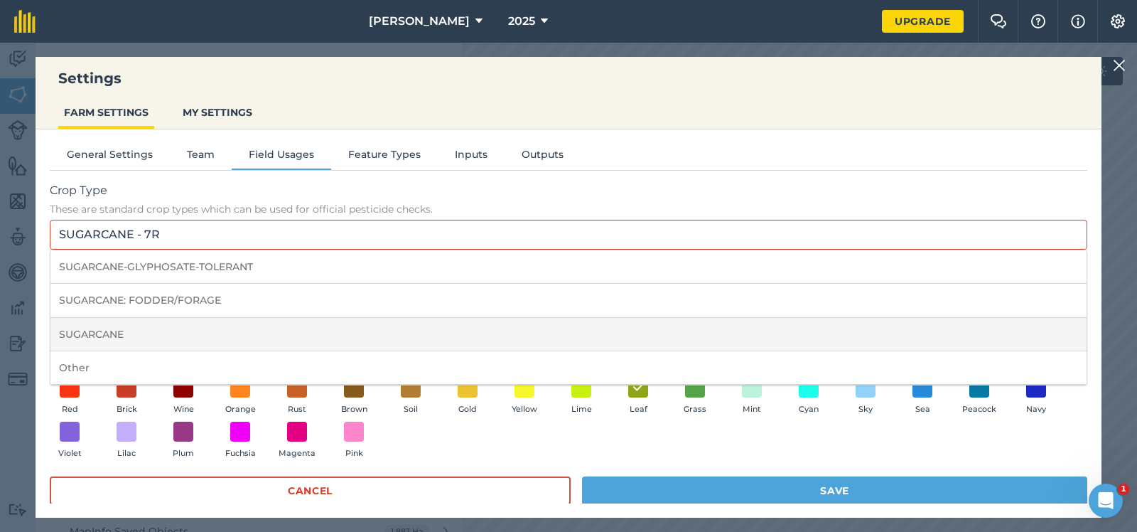
click at [90, 332] on li "SUGARCANE" at bounding box center [568, 334] width 1036 height 33
type input "SUGARCANE"
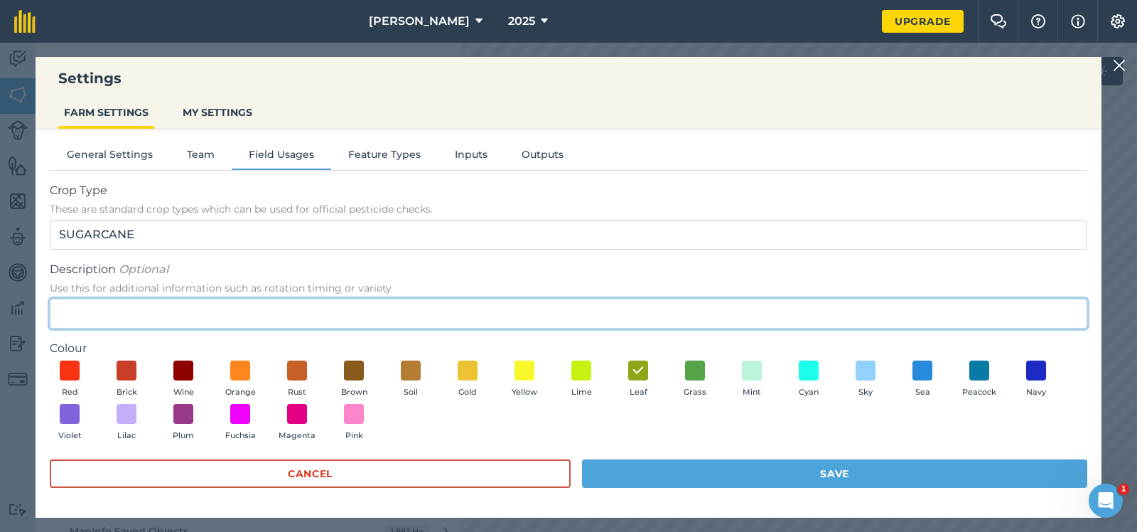
click at [58, 318] on input "Description Optional Use this for additional information such as rotation timin…" at bounding box center [569, 314] width 1038 height 30
type input "-7R"
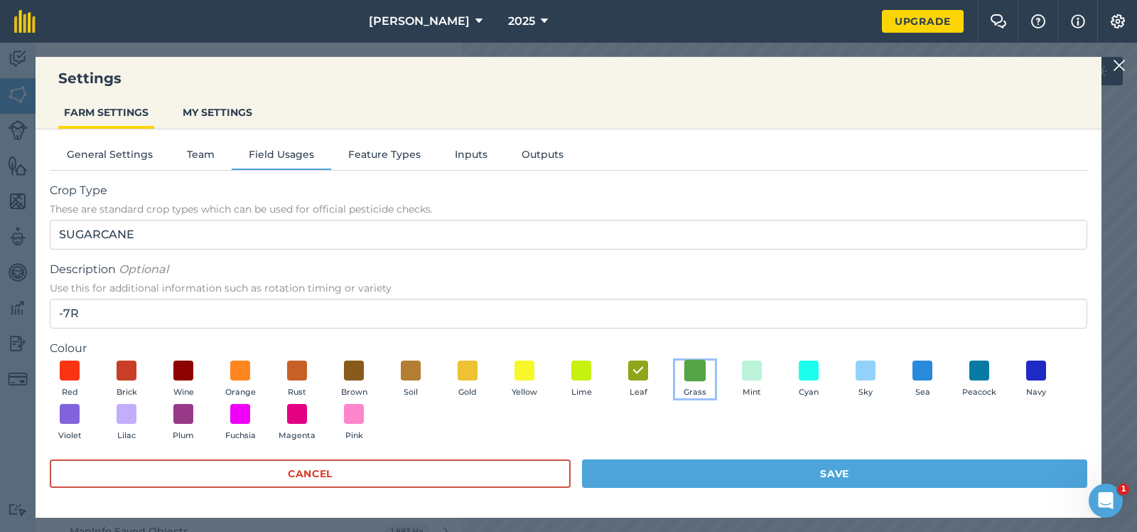
click at [697, 365] on span at bounding box center [696, 370] width 22 height 22
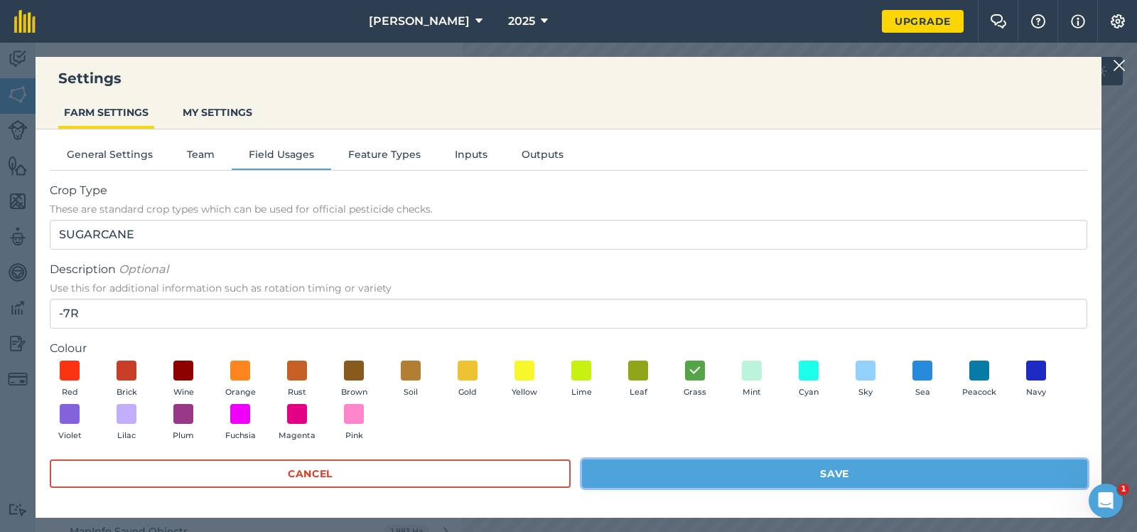
click at [847, 471] on button "Save" at bounding box center [834, 473] width 505 height 28
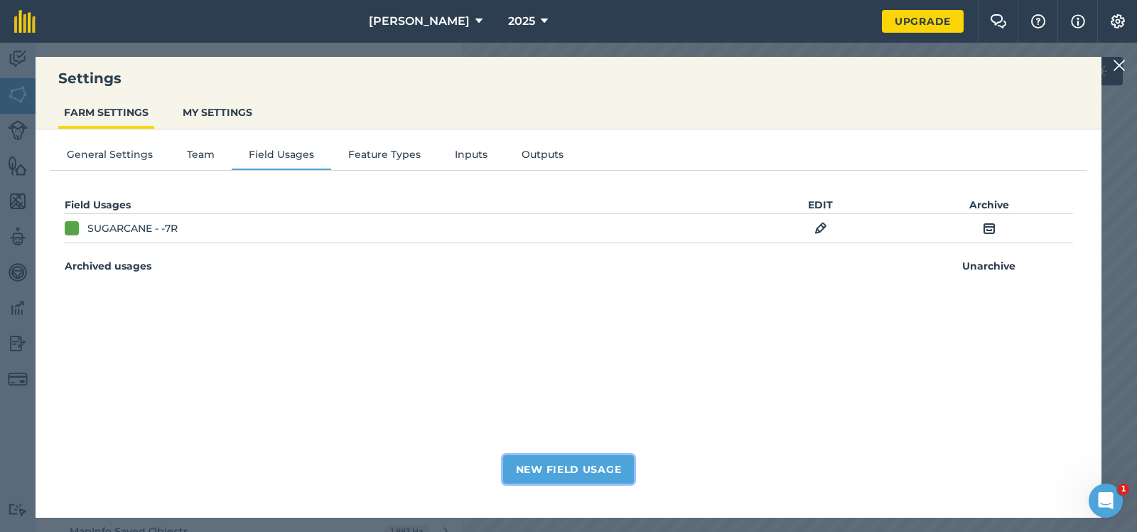
click at [581, 464] on button "New Field Usage" at bounding box center [569, 469] width 132 height 28
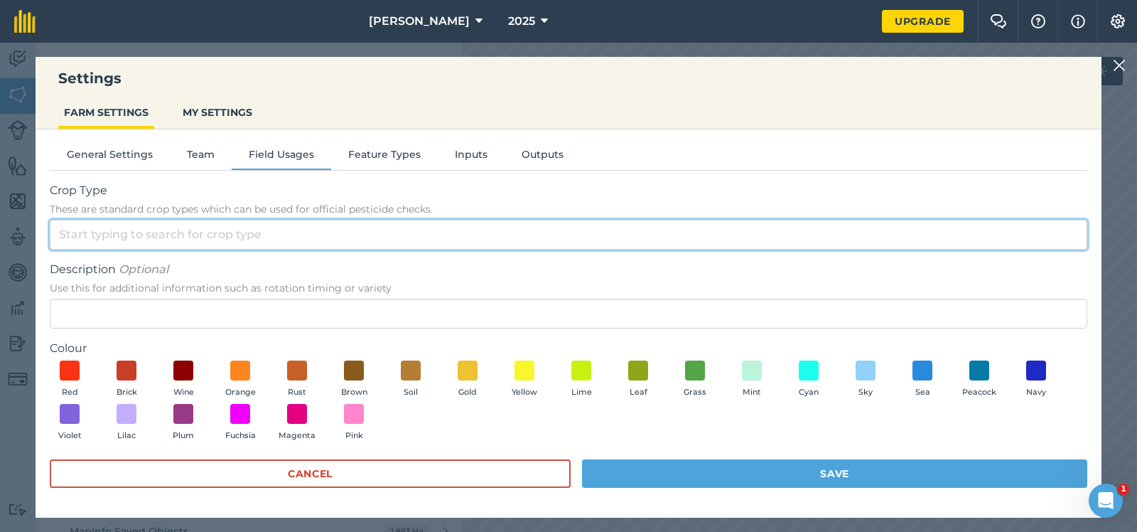
click at [106, 234] on input "Crop Type These are standard crop types which can be used for official pesticid…" at bounding box center [569, 235] width 1038 height 30
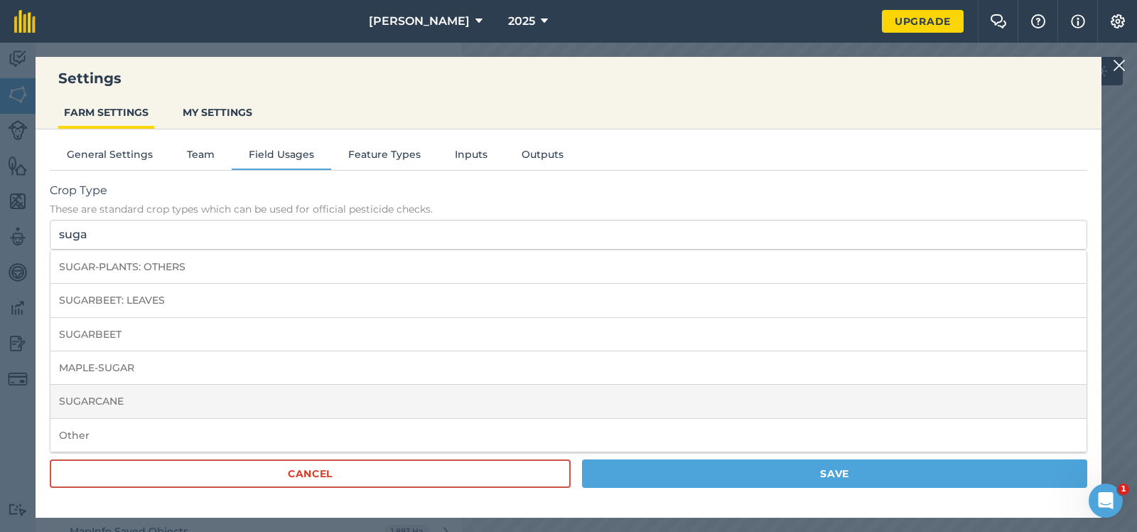
click at [112, 399] on li "SUGARCANE" at bounding box center [568, 401] width 1036 height 33
type input "SUGARCANE"
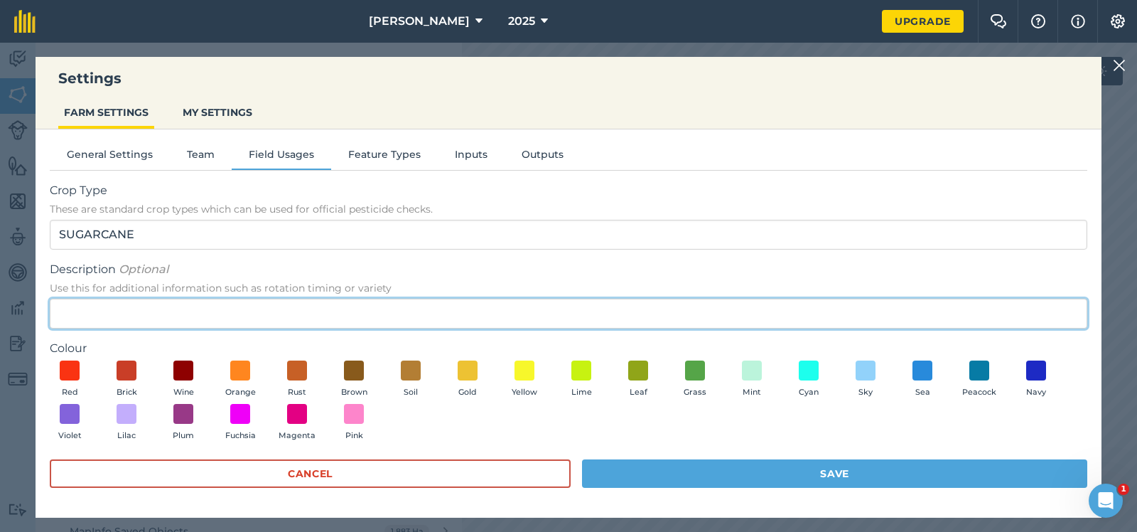
click at [70, 316] on input "Description Optional Use this for additional information such as rotation timin…" at bounding box center [569, 314] width 1038 height 30
type input "-6R"
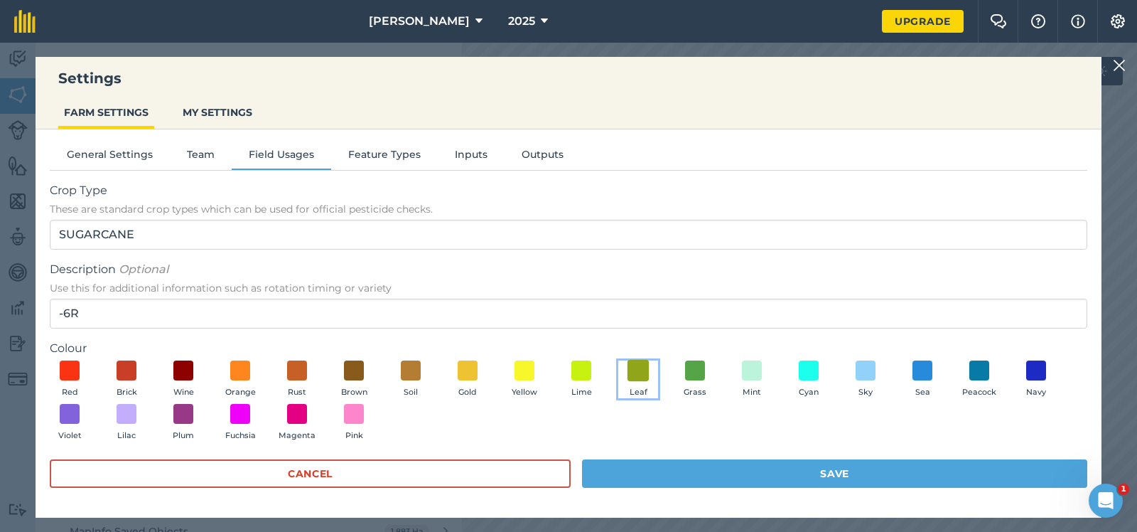
click at [638, 365] on span at bounding box center [639, 370] width 22 height 22
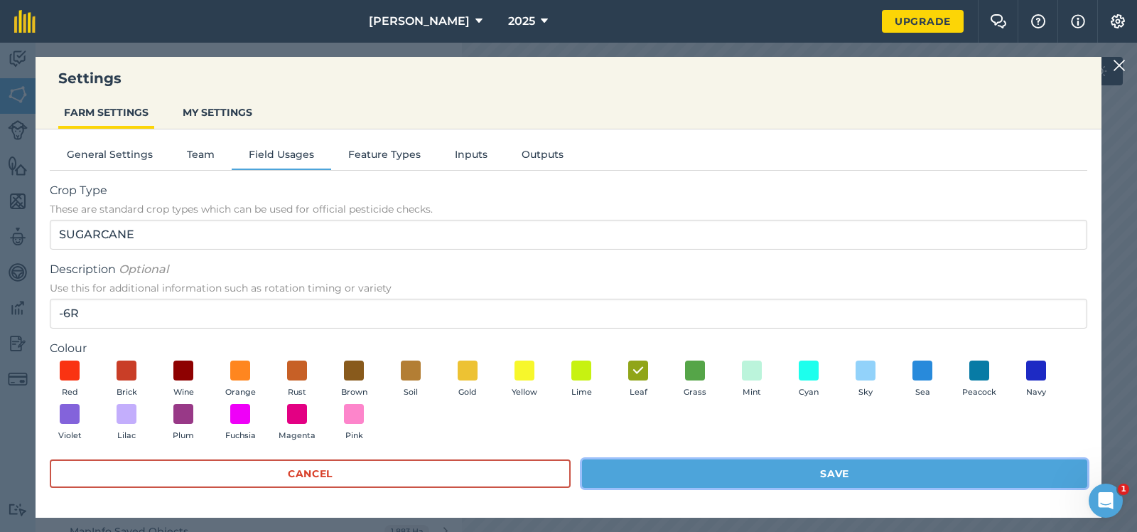
click at [808, 470] on button "Save" at bounding box center [834, 473] width 505 height 28
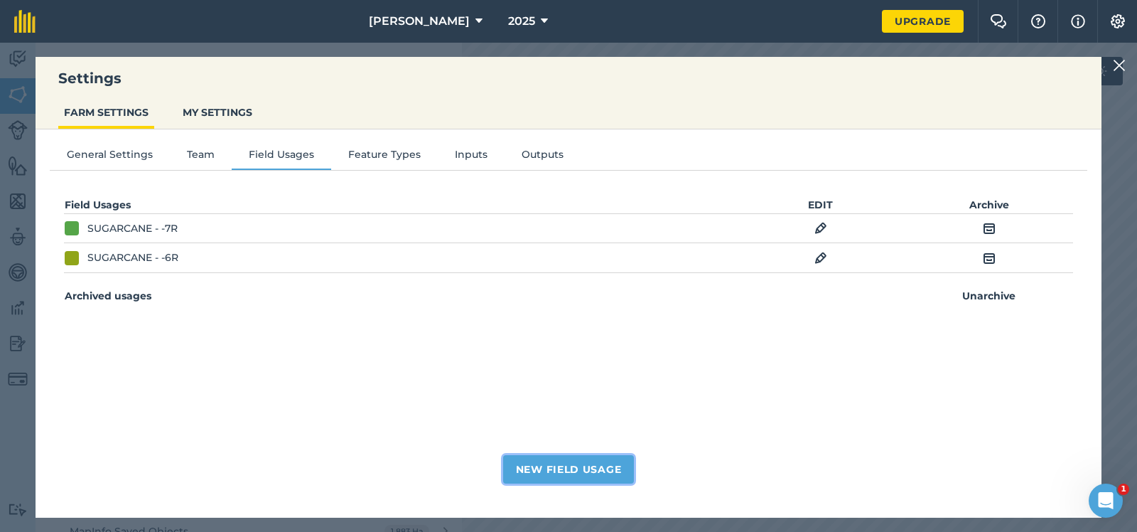
click at [581, 468] on button "New Field Usage" at bounding box center [569, 469] width 132 height 28
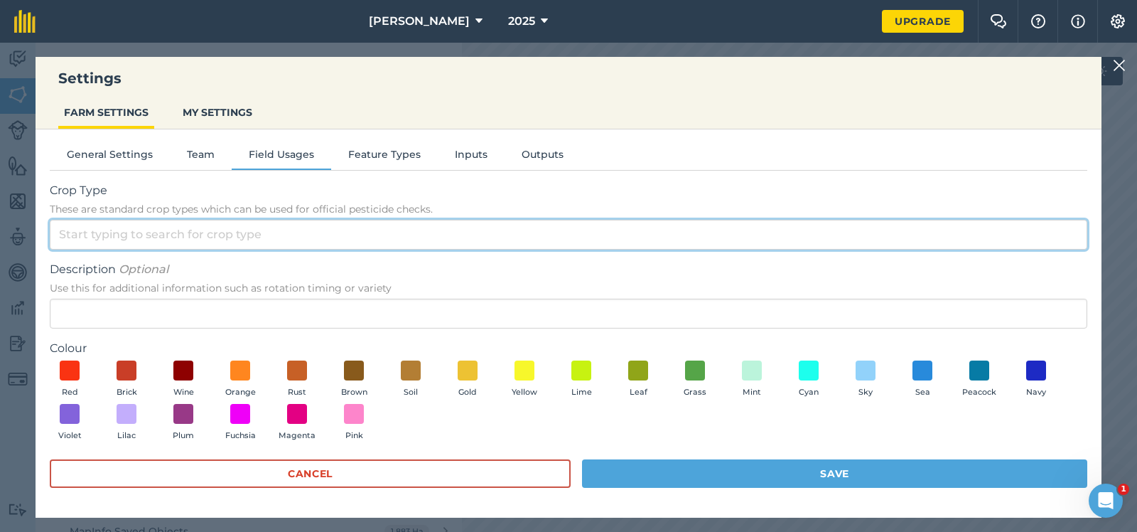
click at [91, 232] on input "Crop Type These are standard crop types which can be used for official pesticid…" at bounding box center [569, 235] width 1038 height 30
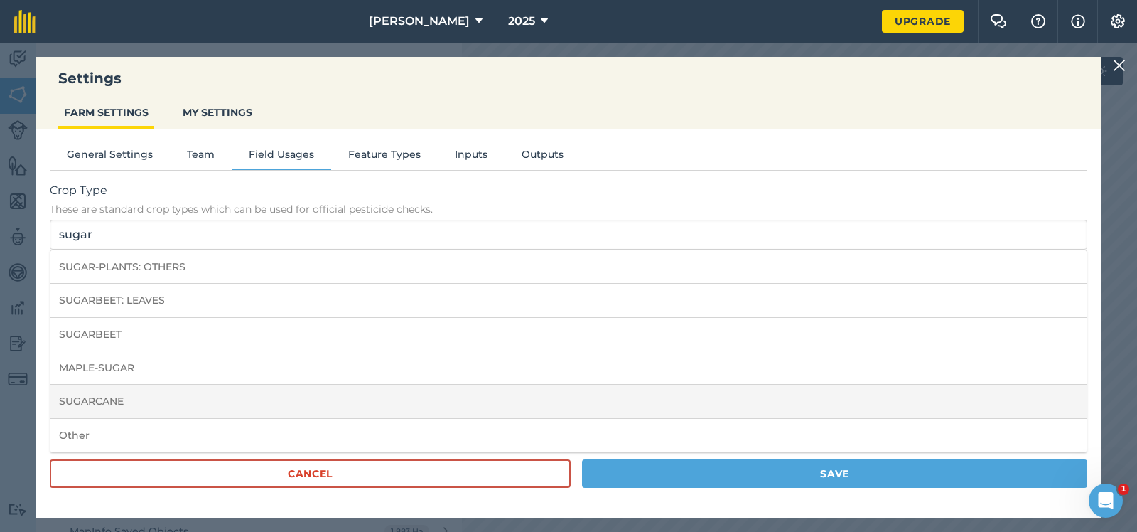
click at [95, 396] on li "SUGARCANE" at bounding box center [568, 401] width 1036 height 33
type input "SUGARCANE"
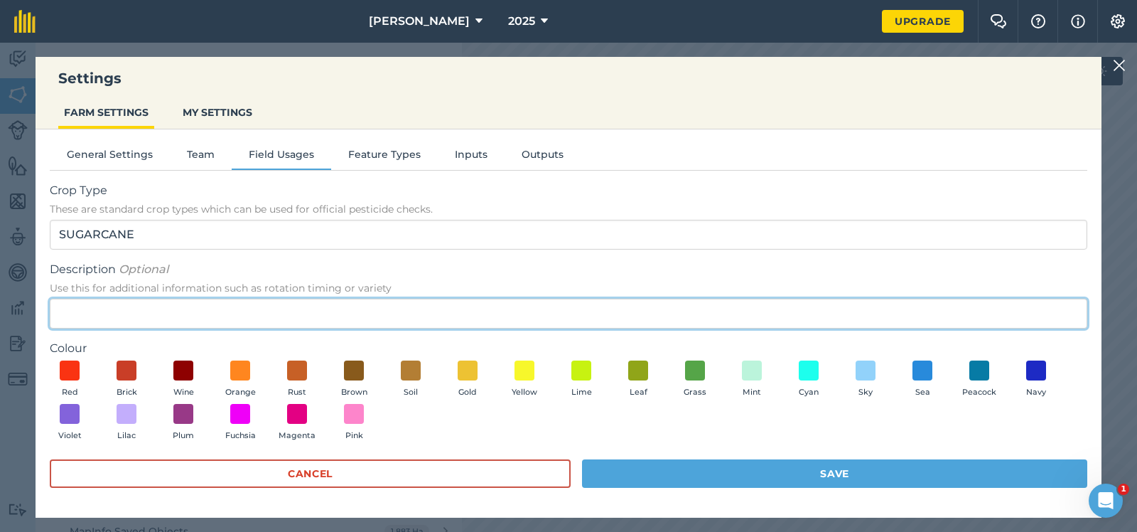
click at [65, 311] on input "Description Optional Use this for additional information such as rotation timin…" at bounding box center [569, 314] width 1038 height 30
click at [52, 312] on input "5R" at bounding box center [569, 314] width 1038 height 30
type input "-5R"
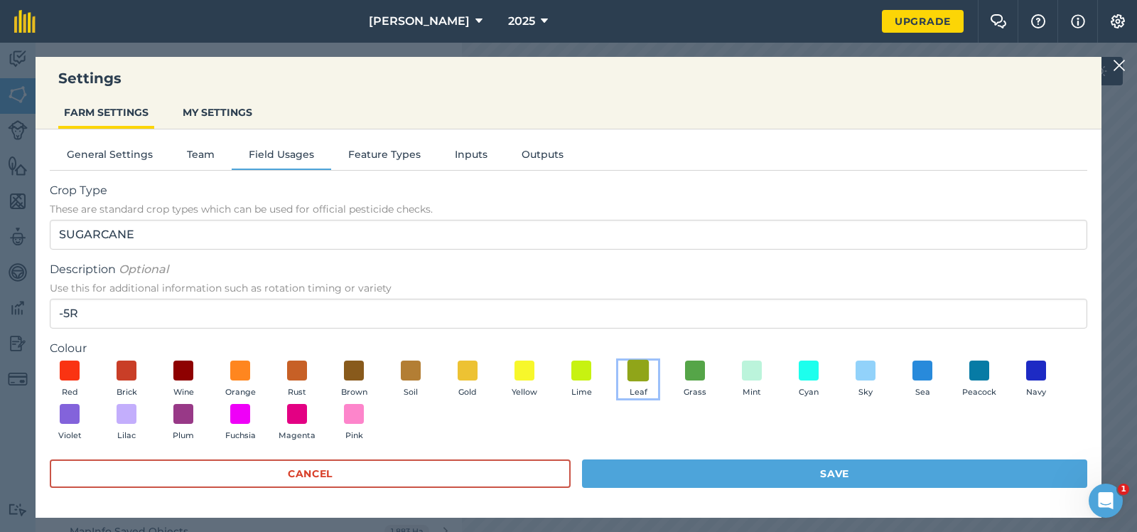
click at [639, 370] on span at bounding box center [639, 370] width 22 height 22
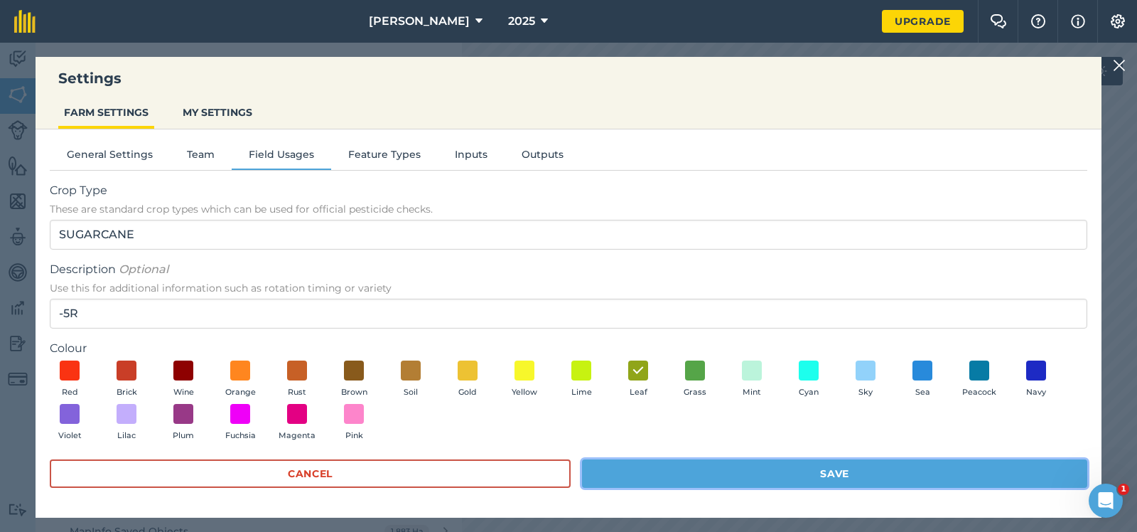
click at [803, 471] on button "Save" at bounding box center [834, 473] width 505 height 28
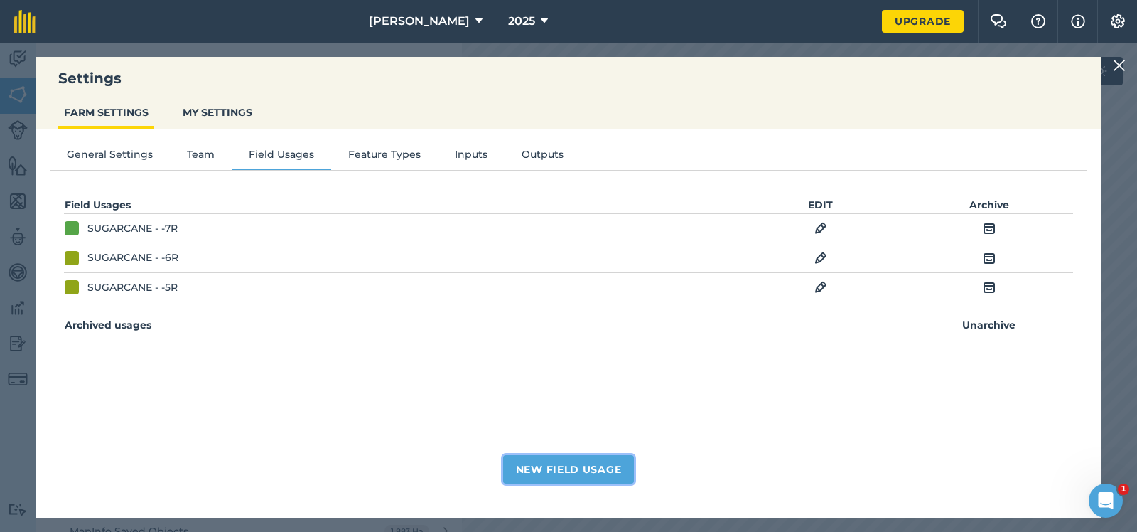
click at [569, 463] on button "New Field Usage" at bounding box center [569, 469] width 132 height 28
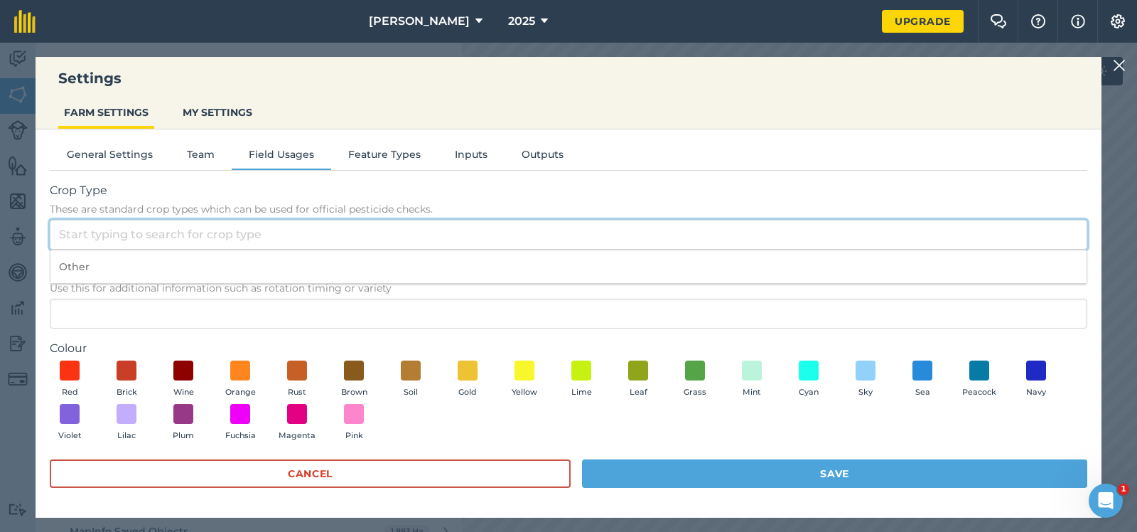
click at [67, 236] on input "Crop Type These are standard crop types which can be used for official pesticid…" at bounding box center [569, 235] width 1038 height 30
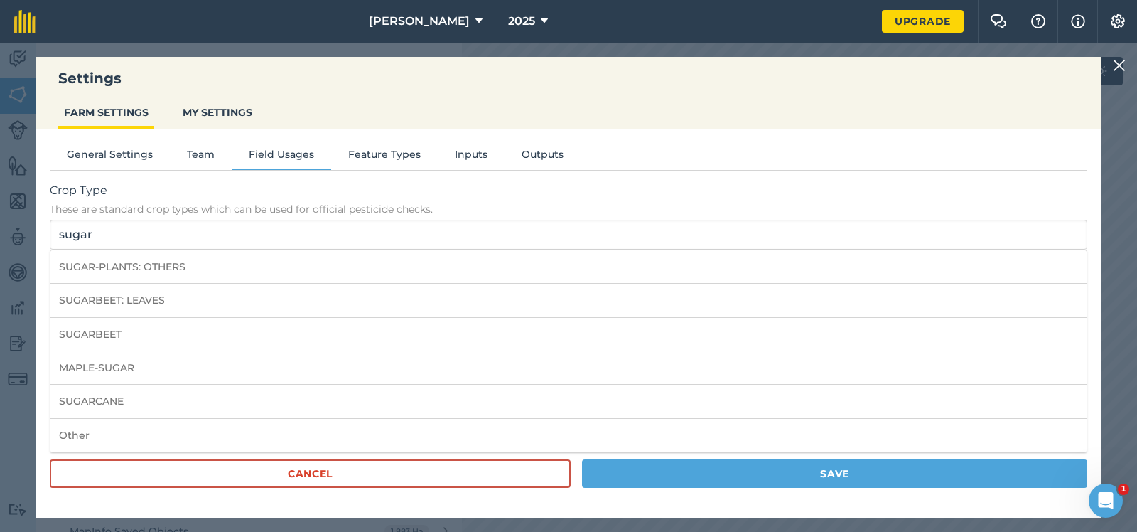
click at [63, 315] on li "SUGARBEET: LEAVES" at bounding box center [568, 300] width 1036 height 33
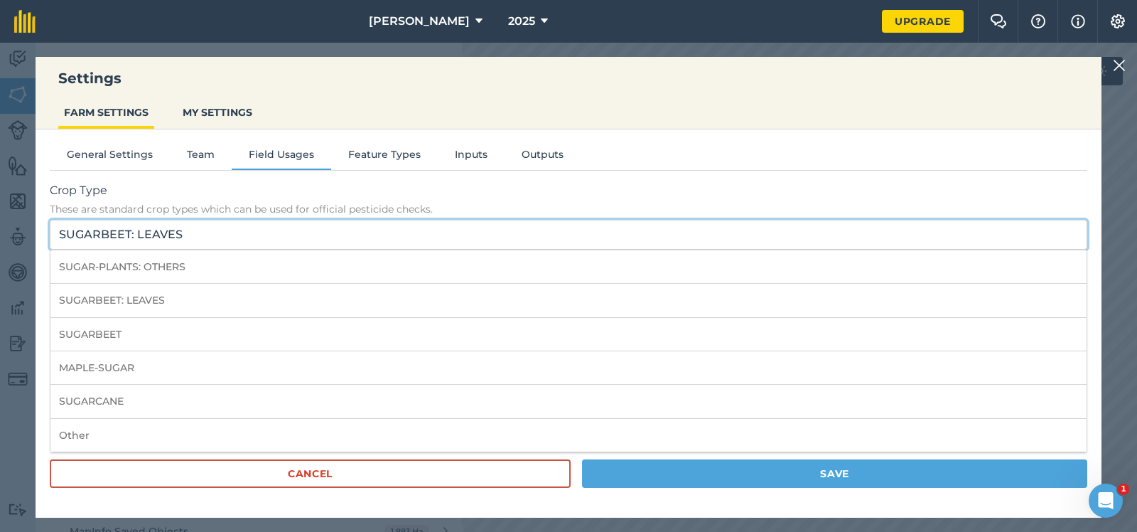
click at [184, 233] on input "SUGARBEET: LEAVES" at bounding box center [569, 235] width 1038 height 30
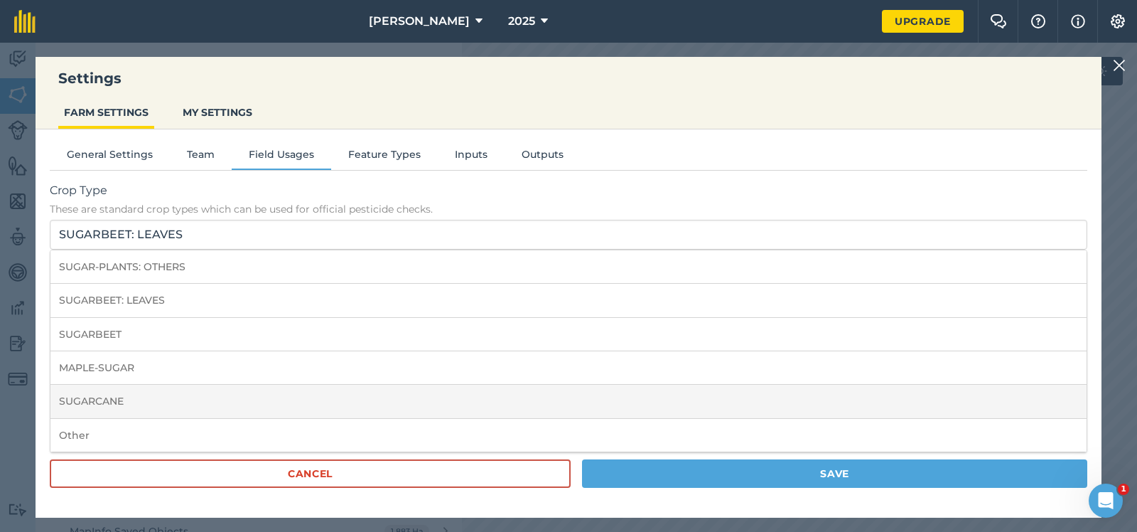
click at [104, 400] on li "SUGARCANE" at bounding box center [568, 401] width 1036 height 33
type input "SUGARCANE"
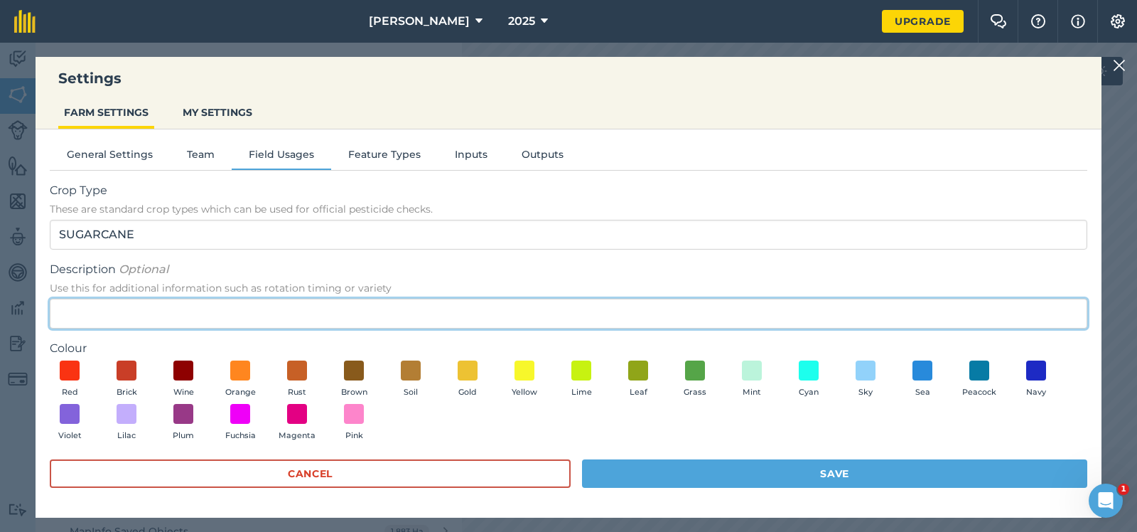
click at [55, 310] on input "Description Optional Use this for additional information such as rotation timin…" at bounding box center [569, 314] width 1038 height 30
type input "-4R"
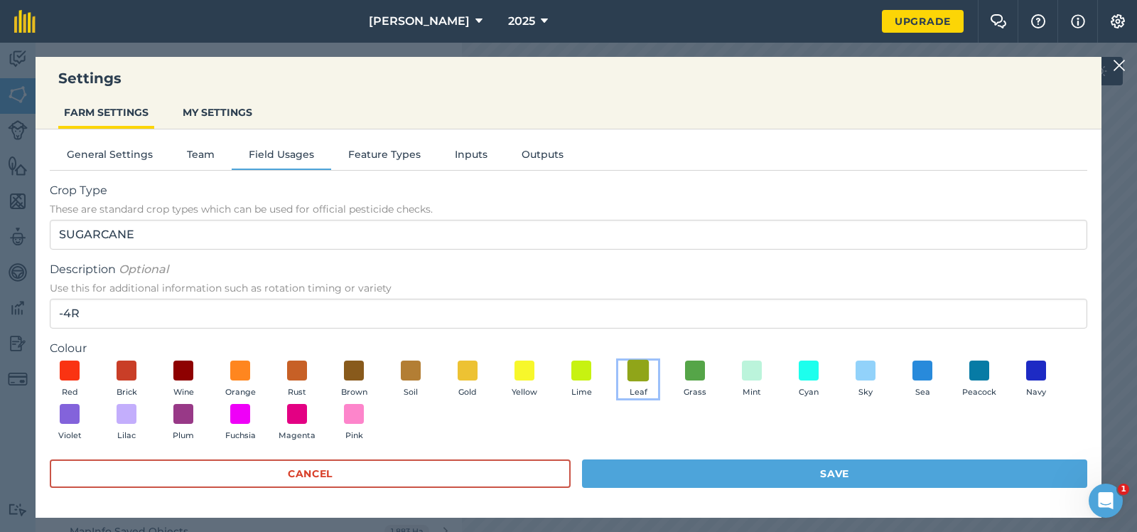
click at [635, 365] on span at bounding box center [639, 370] width 22 height 22
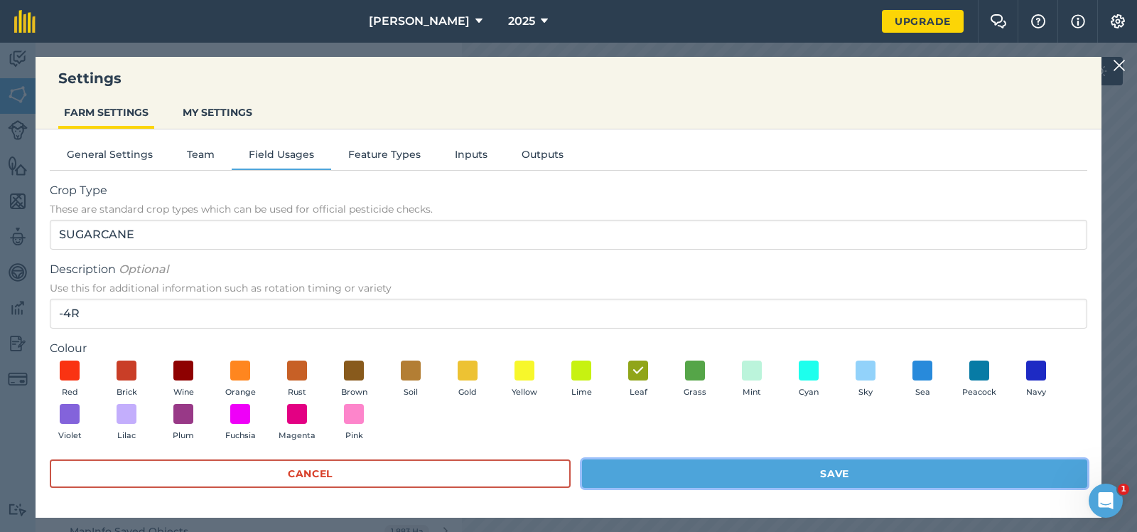
click at [818, 470] on button "Save" at bounding box center [834, 473] width 505 height 28
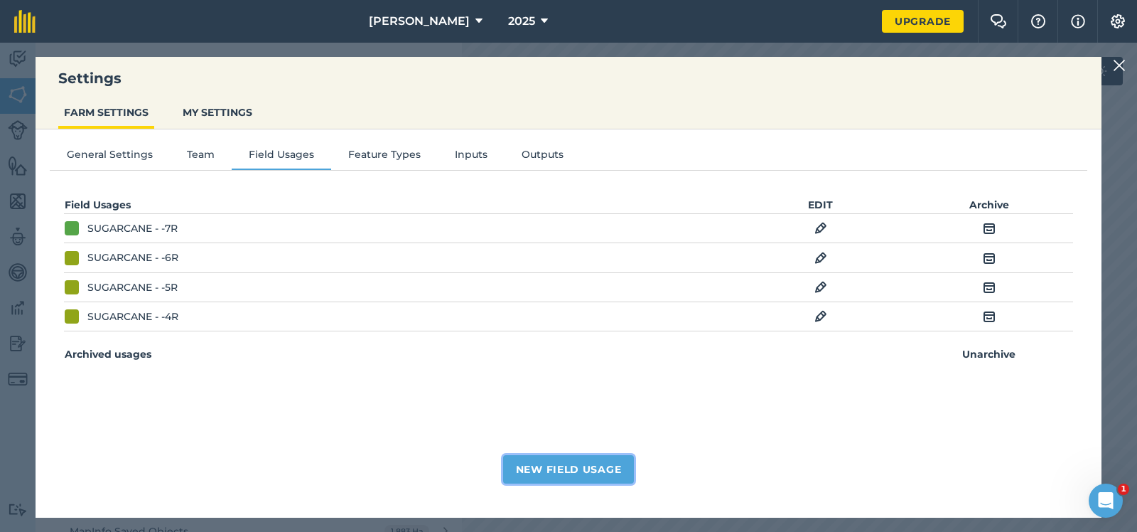
click at [574, 466] on button "New Field Usage" at bounding box center [569, 469] width 132 height 28
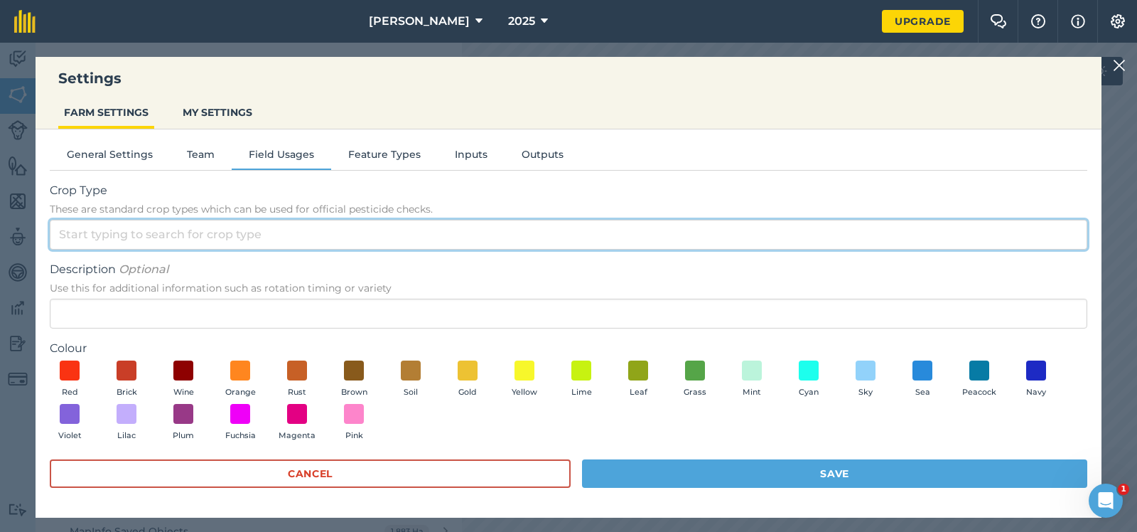
click at [87, 236] on input "Crop Type These are standard crop types which can be used for official pesticid…" at bounding box center [569, 235] width 1038 height 30
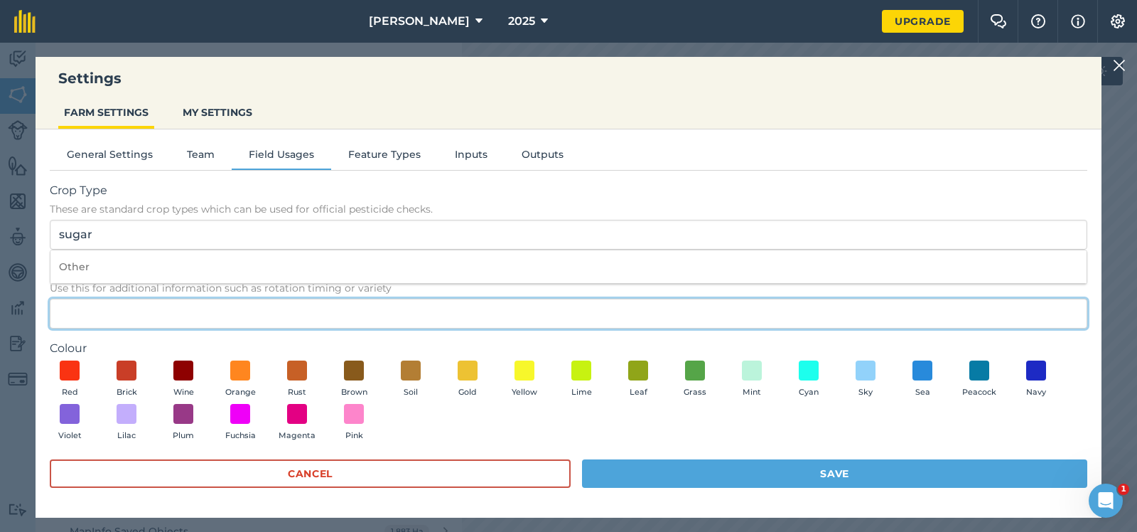
click at [71, 314] on input "Description Optional Use this for additional information such as rotation timin…" at bounding box center [569, 314] width 1038 height 30
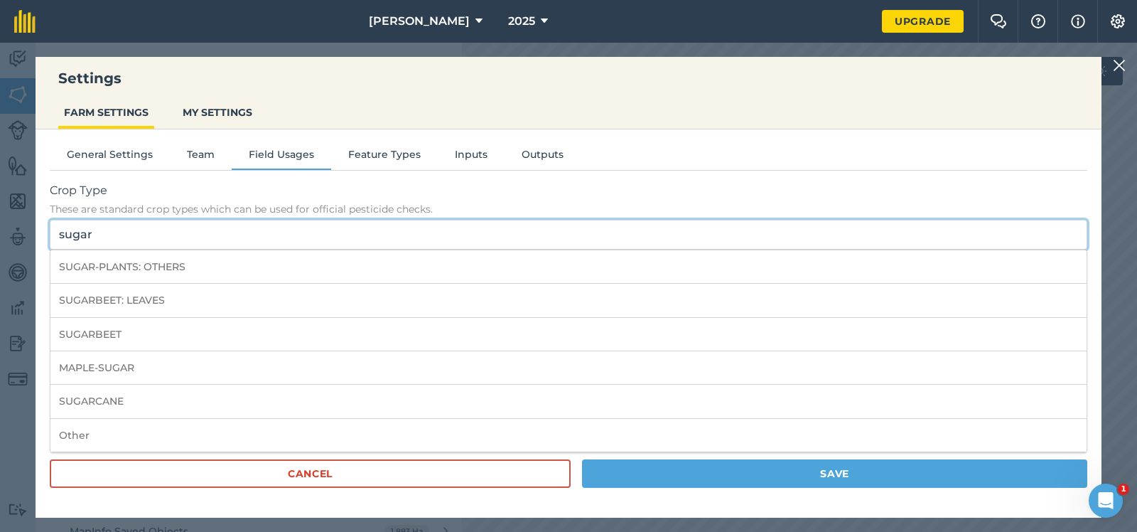
click at [132, 233] on input "sugar" at bounding box center [569, 235] width 1038 height 30
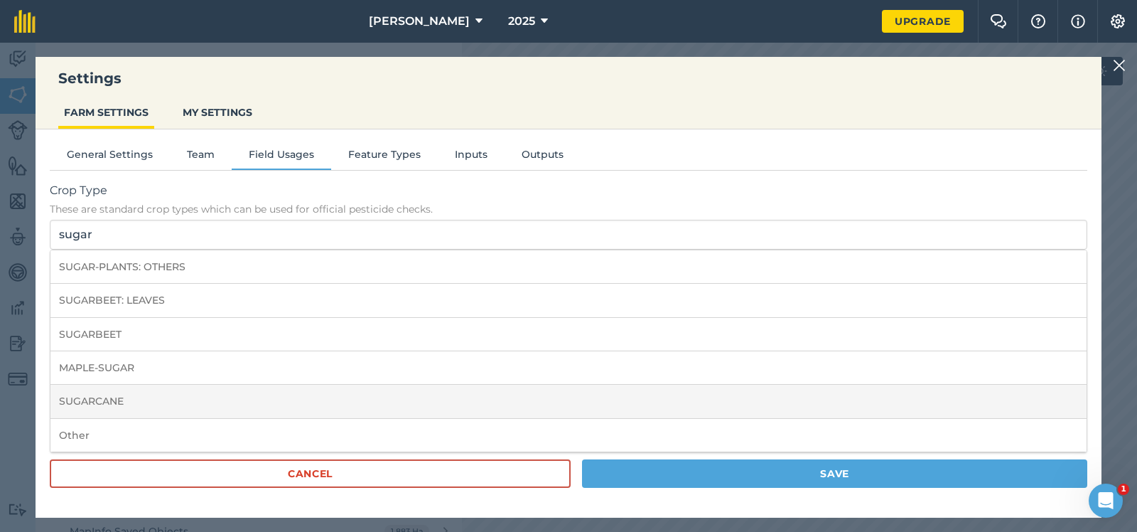
click at [109, 394] on li "SUGARCANE" at bounding box center [568, 401] width 1036 height 33
type input "SUGARCANE"
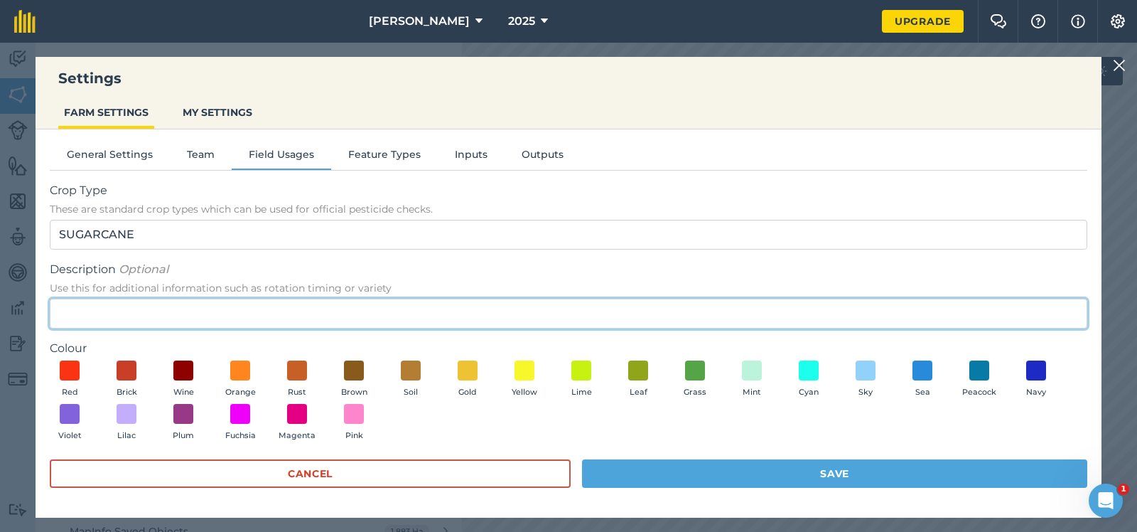
click at [70, 314] on input "Description Optional Use this for additional information such as rotation timin…" at bounding box center [569, 314] width 1038 height 30
type input "-3R"
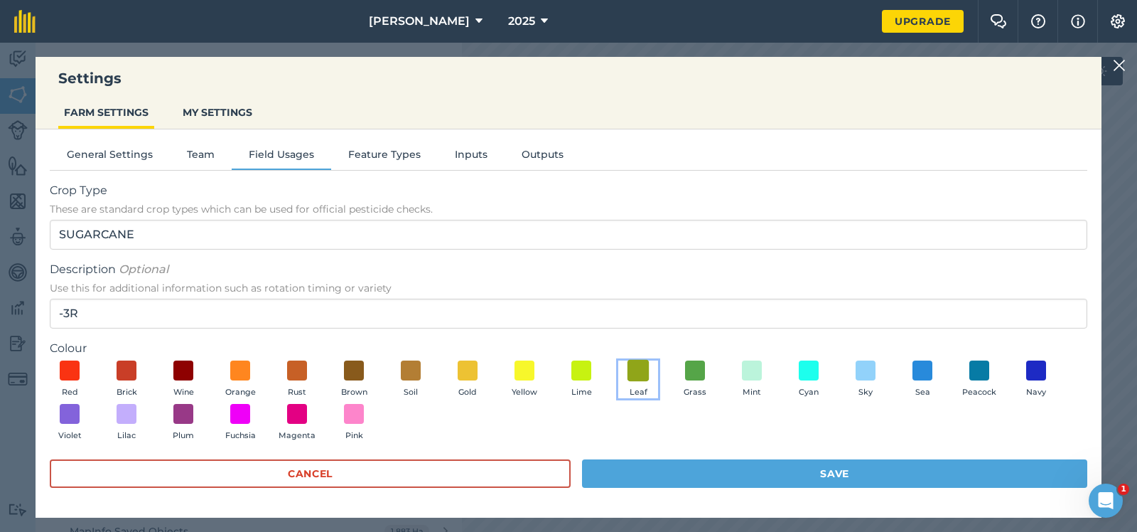
click at [638, 368] on span at bounding box center [639, 370] width 22 height 22
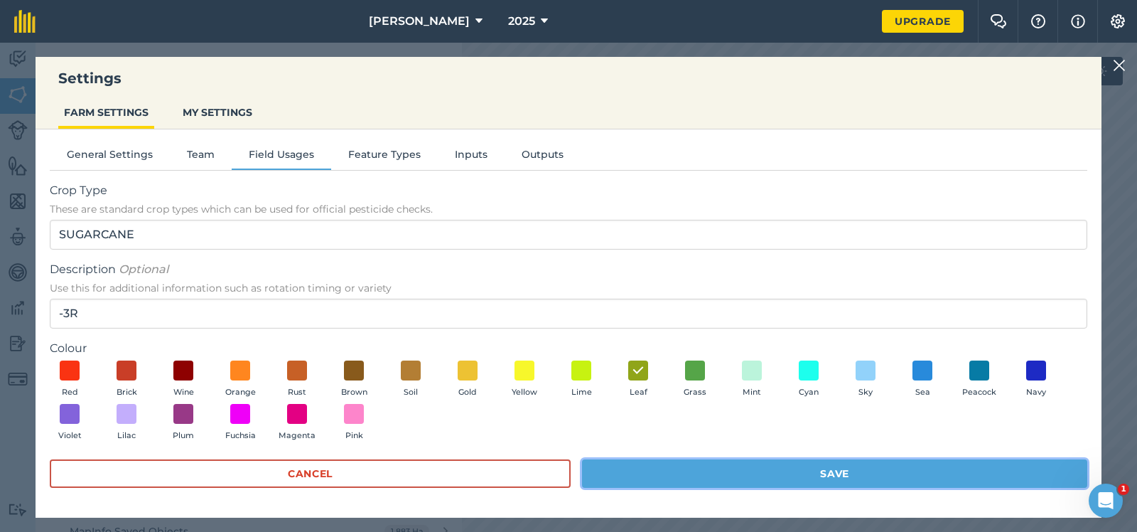
click at [832, 466] on button "Save" at bounding box center [834, 473] width 505 height 28
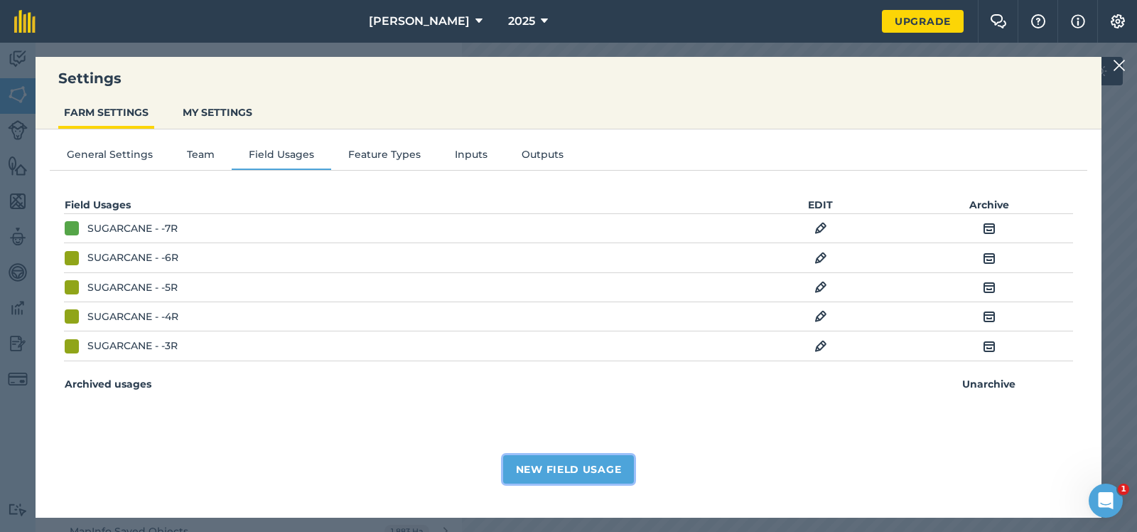
click at [578, 468] on button "New Field Usage" at bounding box center [569, 469] width 132 height 28
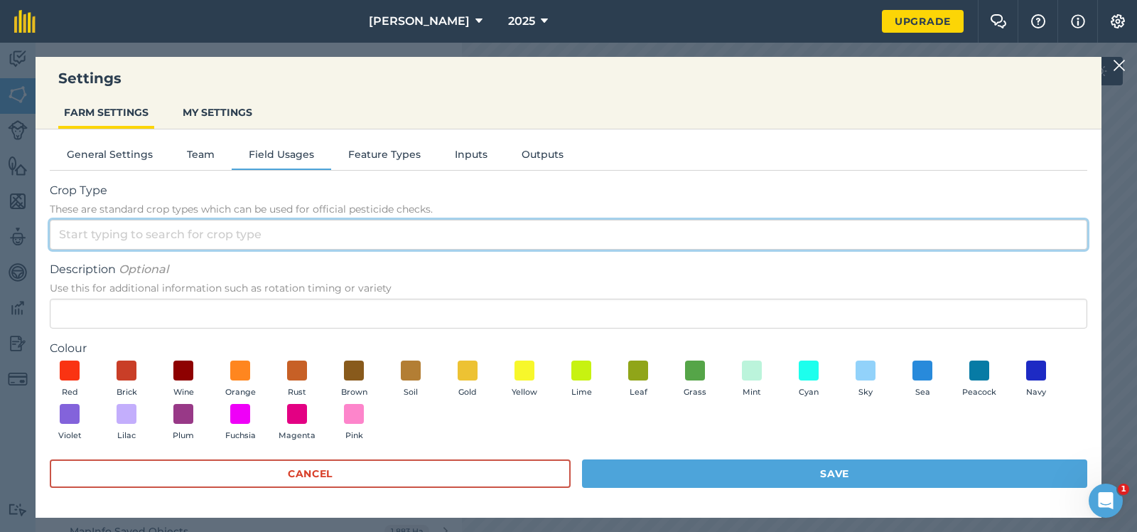
click at [80, 232] on input "Crop Type These are standard crop types which can be used for official pesticid…" at bounding box center [569, 235] width 1038 height 30
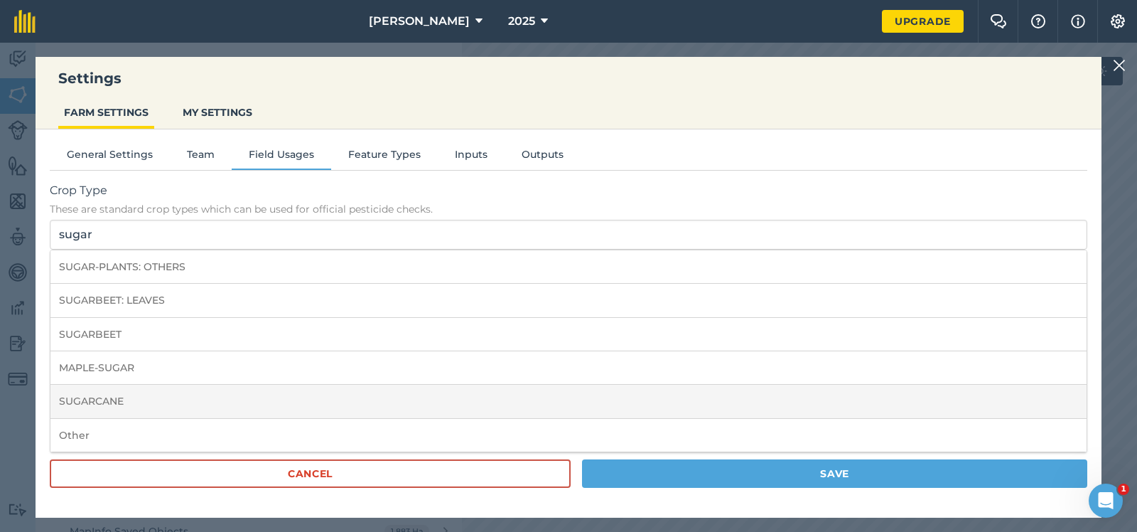
click at [107, 396] on li "SUGARCANE" at bounding box center [568, 401] width 1036 height 33
type input "SUGARCANE"
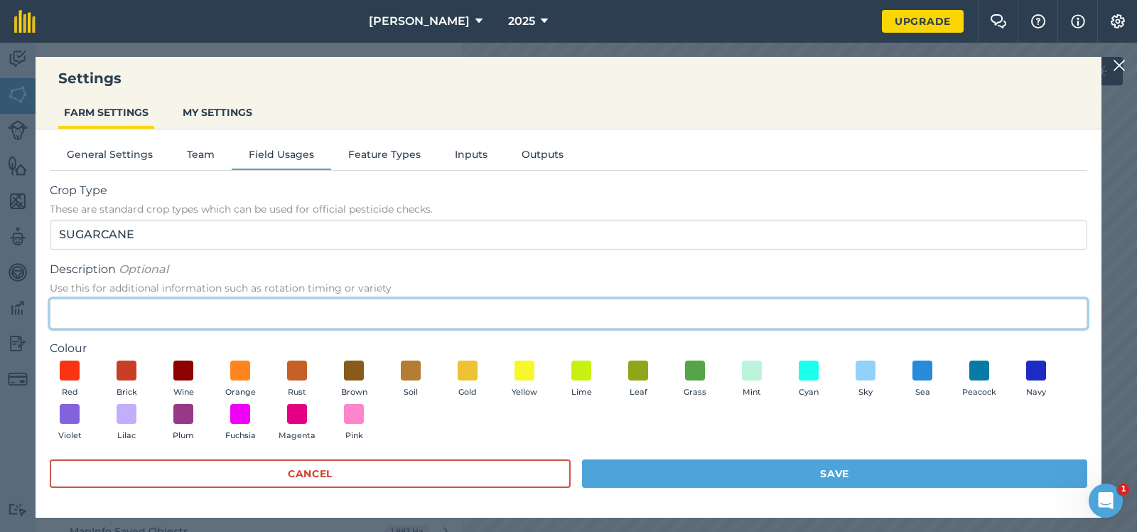
click at [58, 314] on input "Description Optional Use this for additional information such as rotation timin…" at bounding box center [569, 314] width 1038 height 30
type input "2"
type input "-2R"
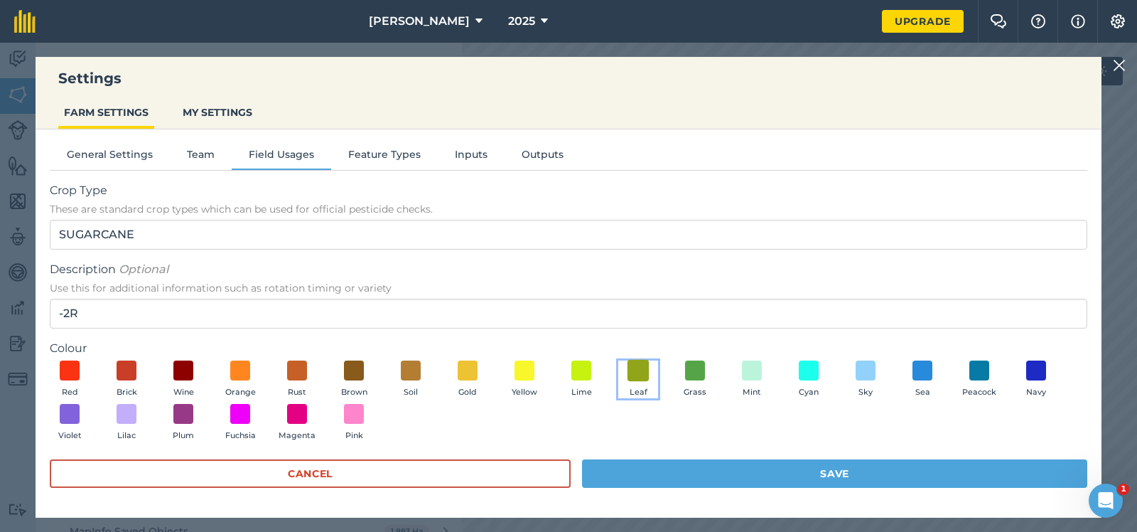
click at [640, 369] on span at bounding box center [639, 370] width 22 height 22
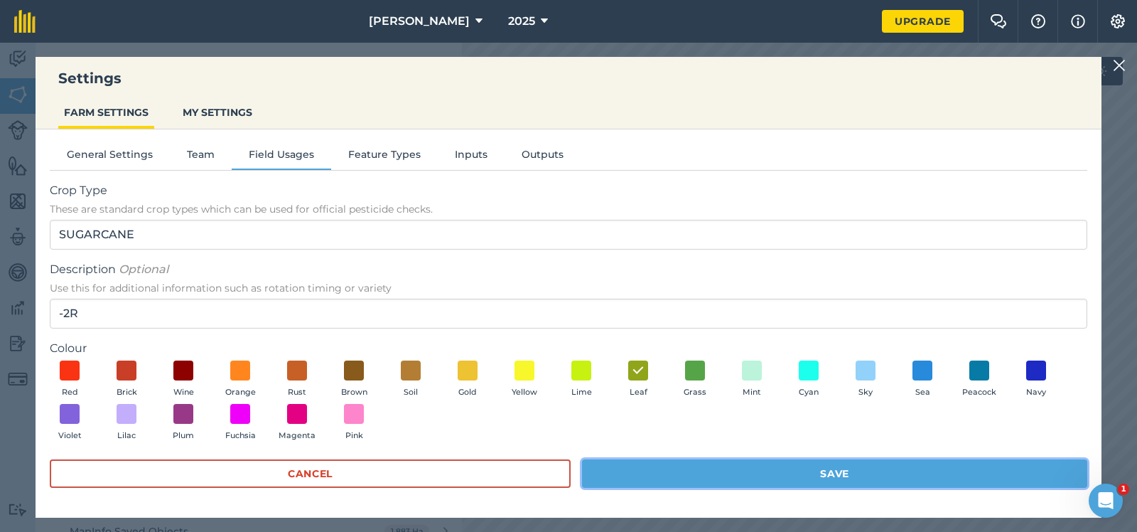
click at [813, 467] on button "Save" at bounding box center [834, 473] width 505 height 28
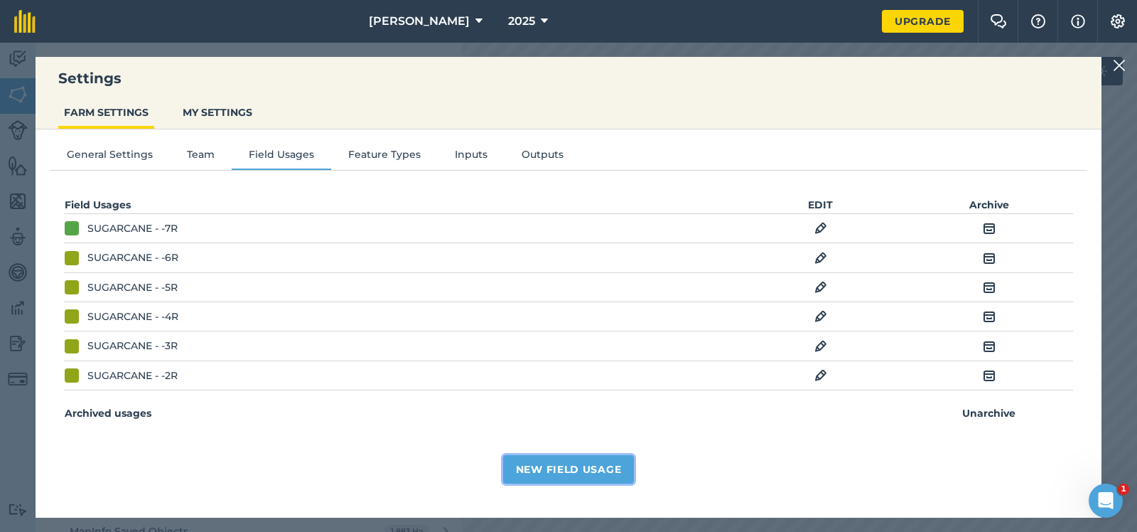
click at [574, 464] on button "New Field Usage" at bounding box center [569, 469] width 132 height 28
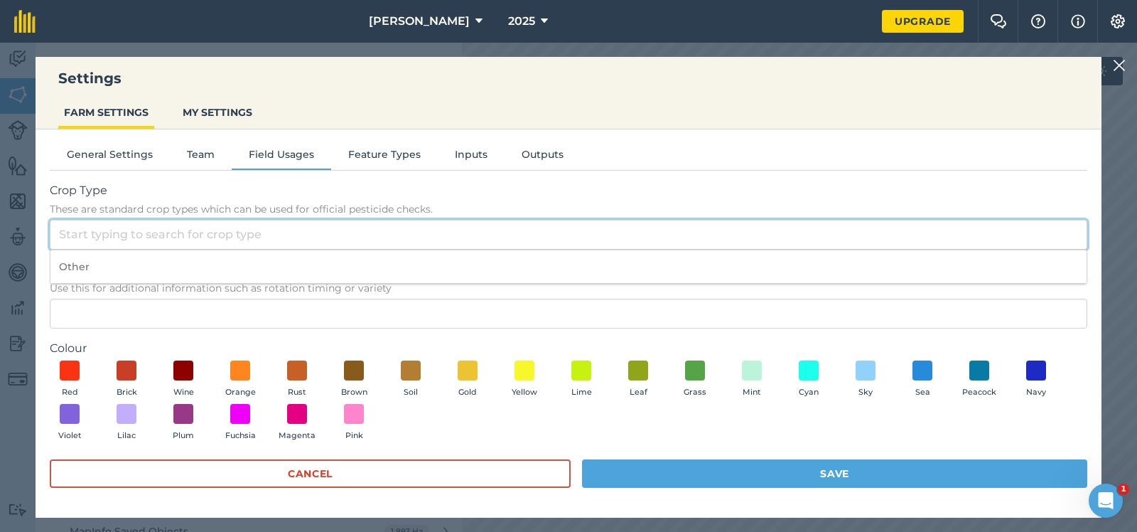
click at [75, 233] on input "Crop Type These are standard crop types which can be used for official pesticid…" at bounding box center [569, 235] width 1038 height 30
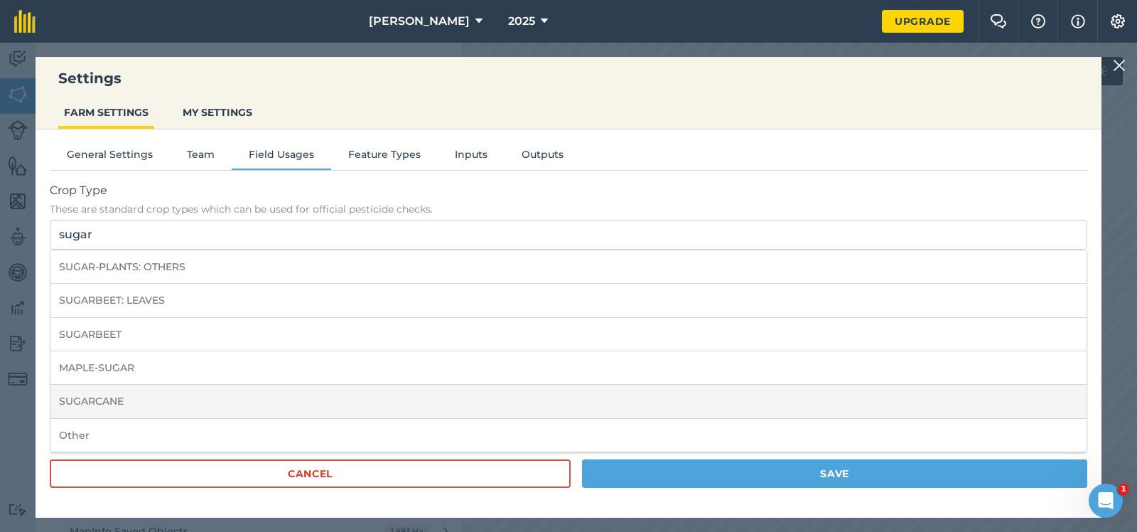
click at [102, 399] on li "SUGARCANE" at bounding box center [568, 401] width 1036 height 33
type input "SUGARCANE"
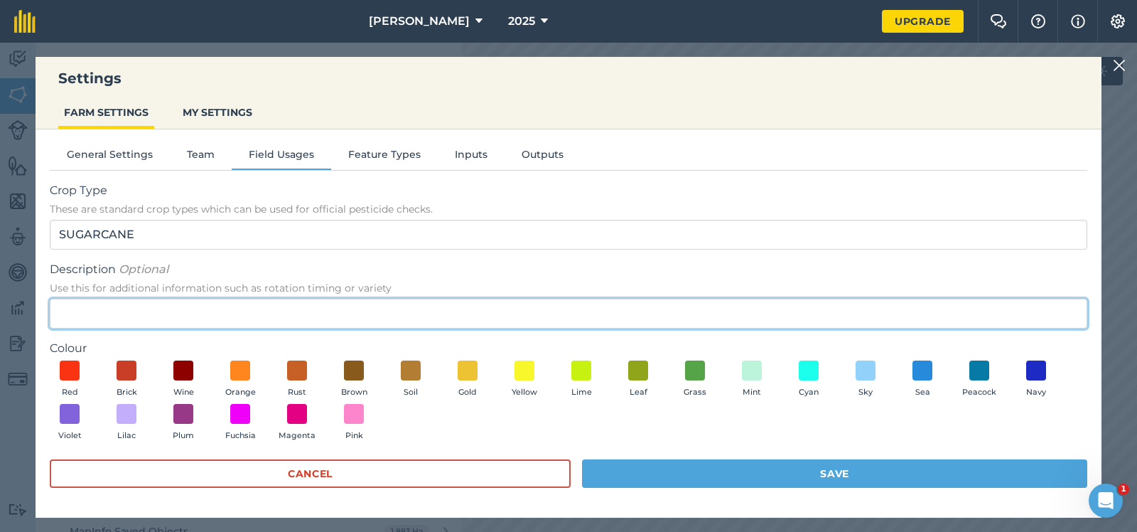
click at [68, 312] on input "Description Optional Use this for additional information such as rotation timin…" at bounding box center [569, 314] width 1038 height 30
type input "1R"
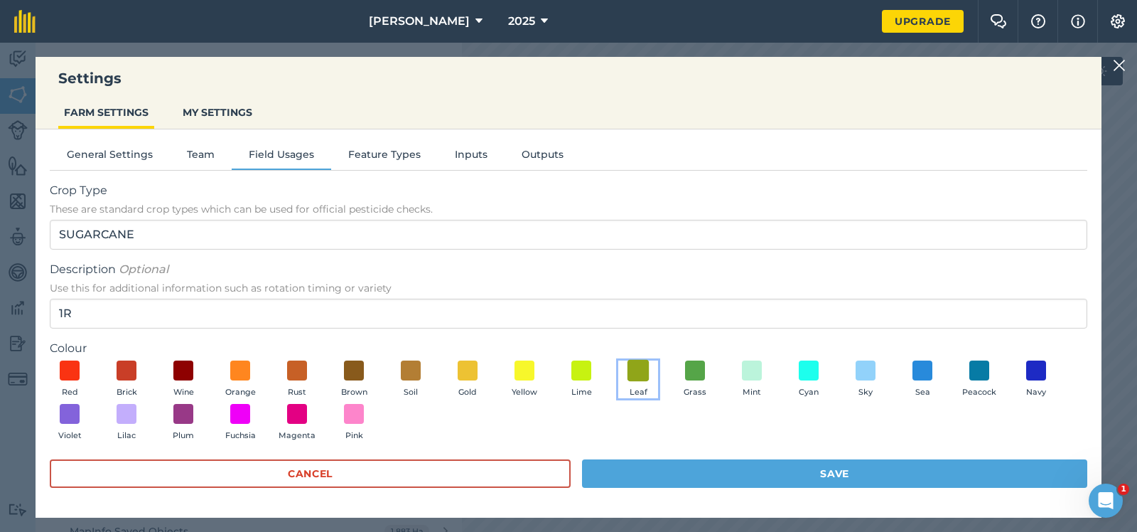
click at [641, 371] on span at bounding box center [639, 370] width 22 height 22
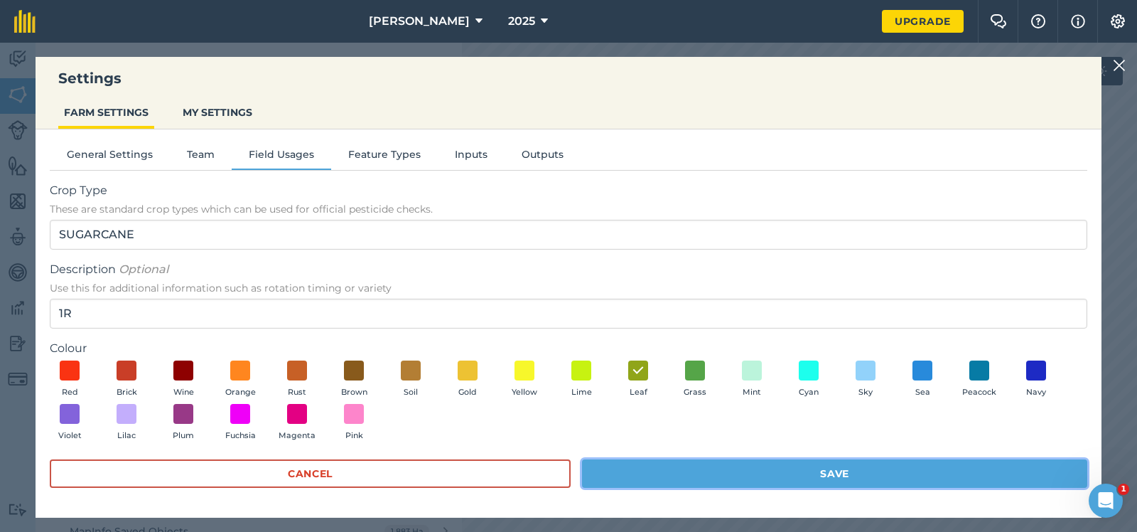
click at [826, 468] on button "Save" at bounding box center [834, 473] width 505 height 28
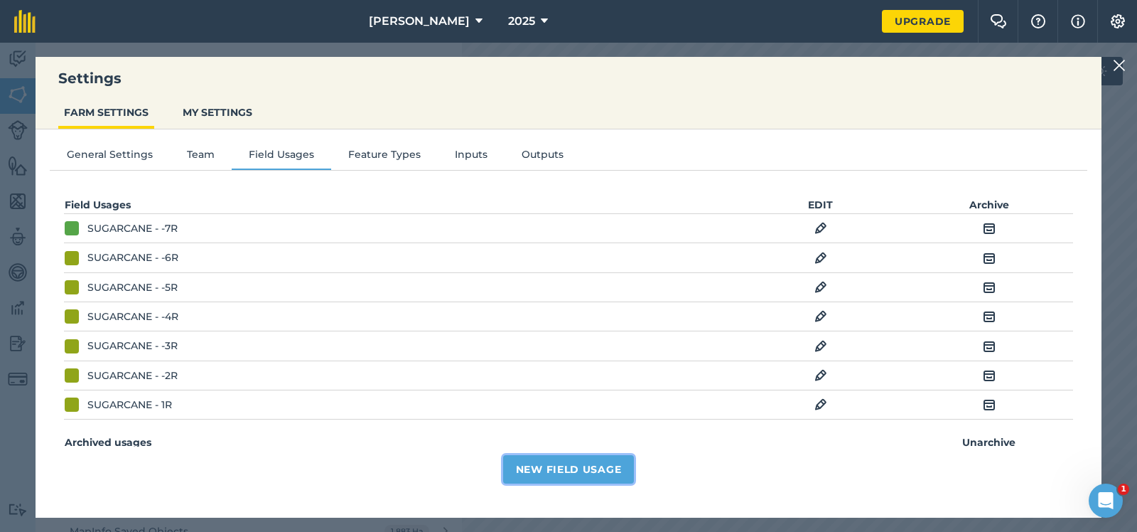
click at [574, 464] on button "New Field Usage" at bounding box center [569, 469] width 132 height 28
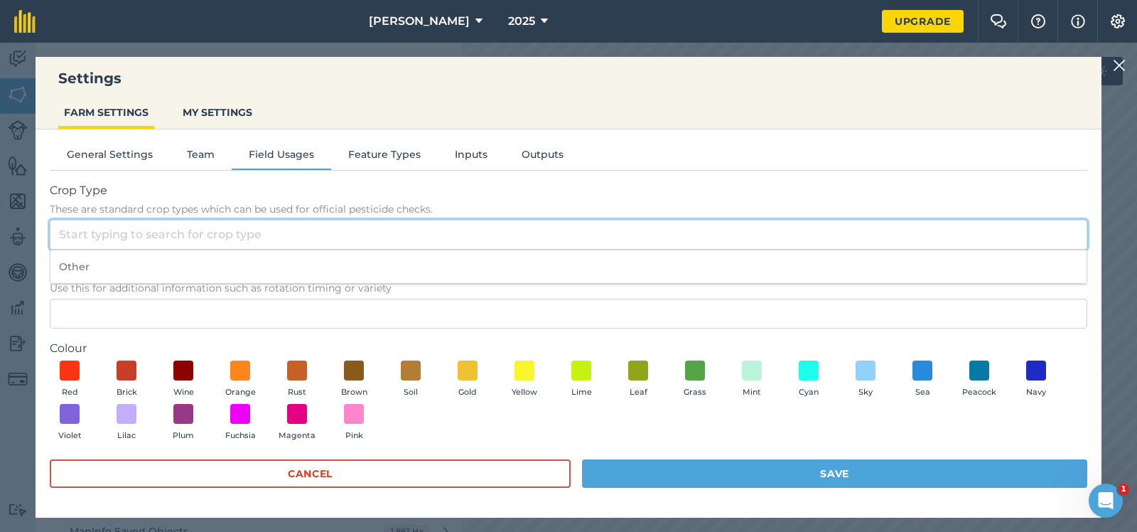
click at [72, 233] on input "Crop Type These are standard crop types which can be used for official pesticid…" at bounding box center [569, 235] width 1038 height 30
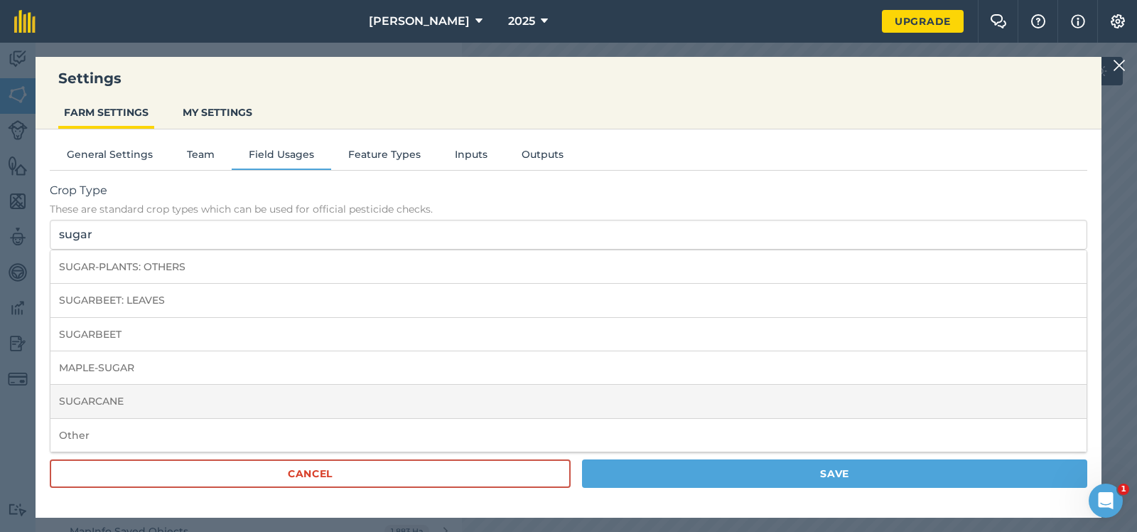
click at [87, 397] on li "SUGARCANE" at bounding box center [568, 401] width 1036 height 33
type input "SUGARCANE"
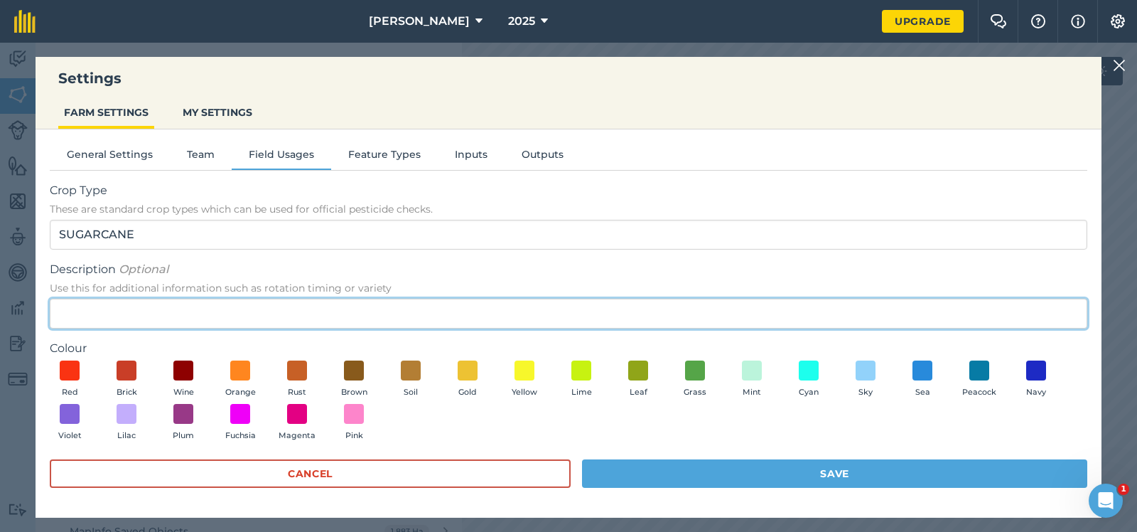
click at [78, 313] on input "Description Optional Use this for additional information such as rotation timin…" at bounding box center [569, 314] width 1038 height 30
type input "-SO"
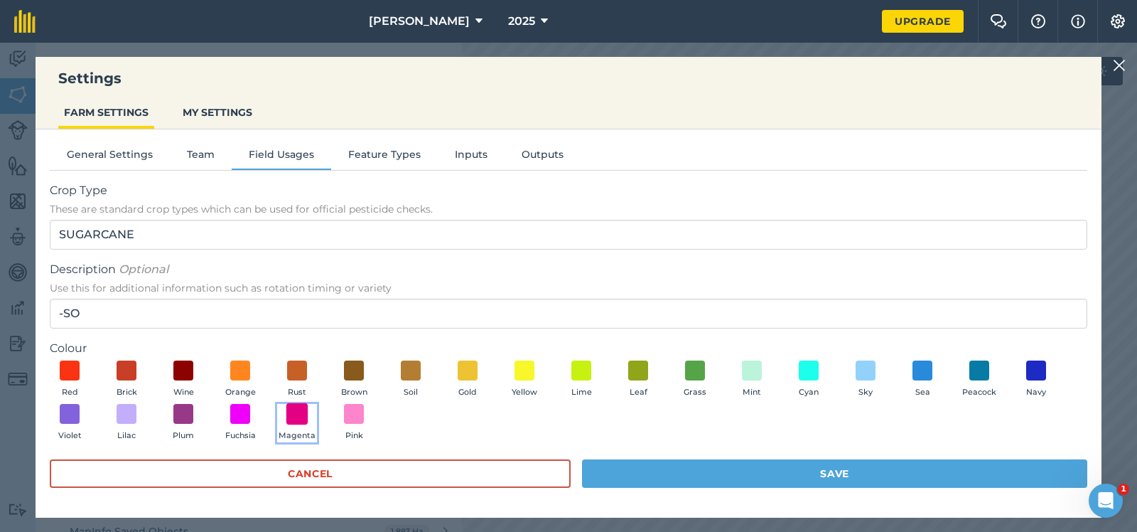
click at [293, 410] on span at bounding box center [297, 414] width 22 height 22
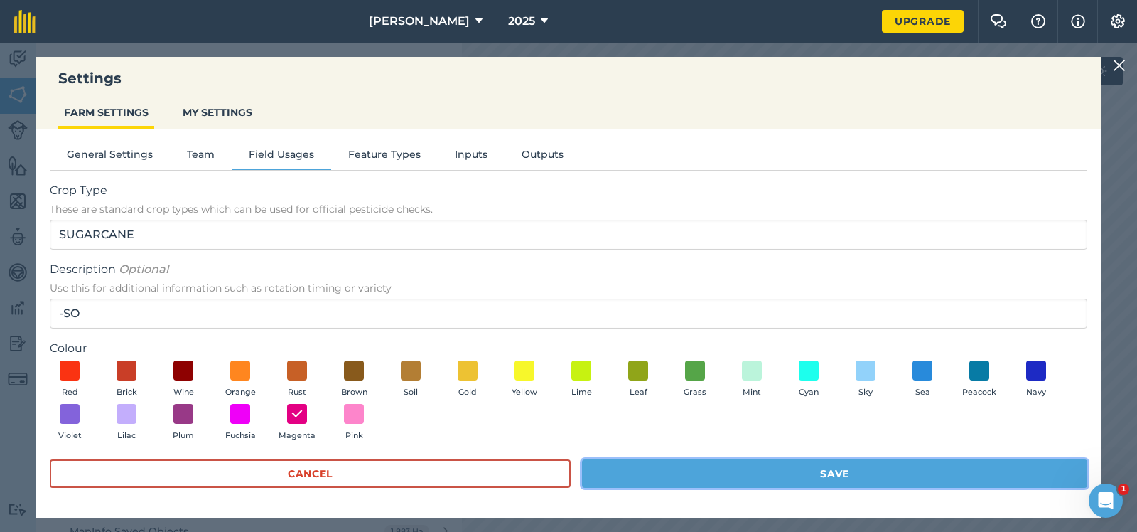
click at [805, 467] on button "Save" at bounding box center [834, 473] width 505 height 28
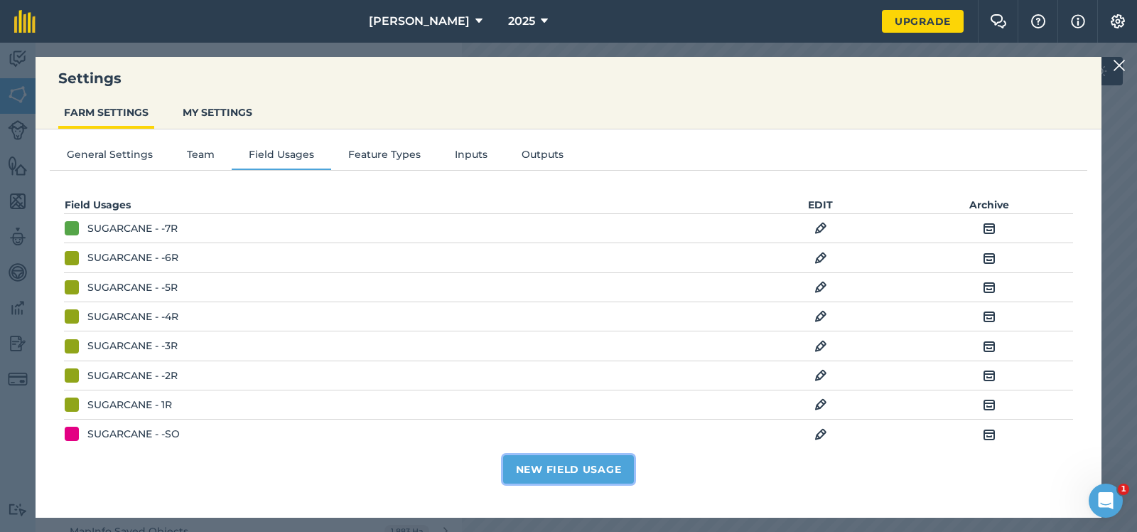
click at [562, 463] on button "New Field Usage" at bounding box center [569, 469] width 132 height 28
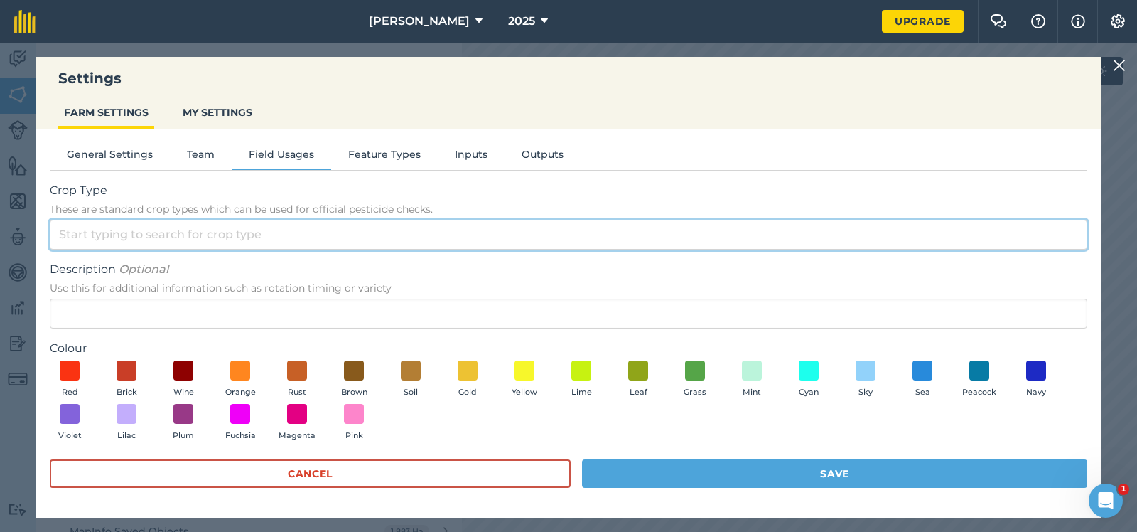
click at [73, 235] on input "Crop Type These are standard crop types which can be used for official pesticid…" at bounding box center [569, 235] width 1038 height 30
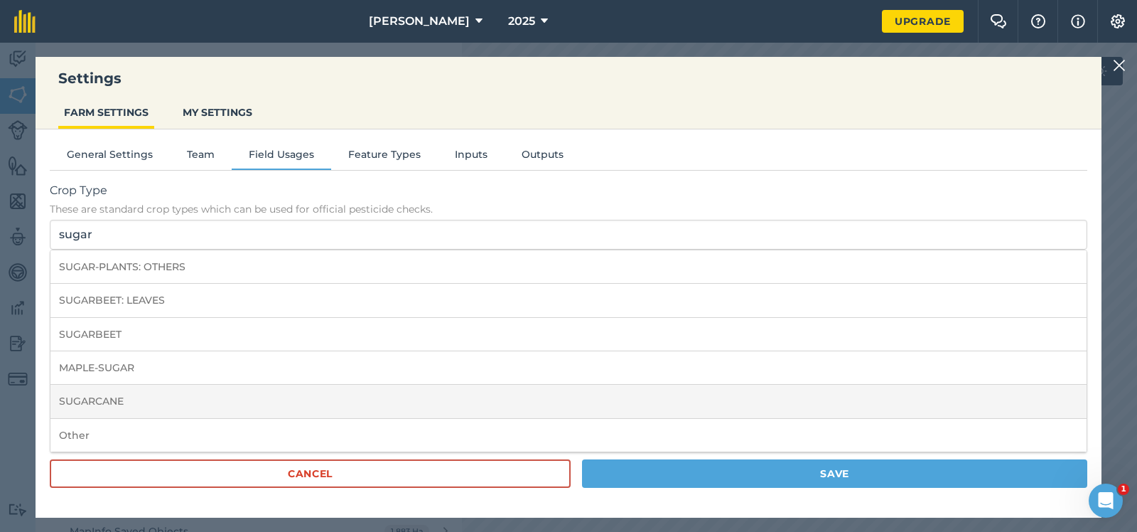
click at [99, 396] on li "SUGARCANE" at bounding box center [568, 401] width 1036 height 33
type input "SUGARCANE"
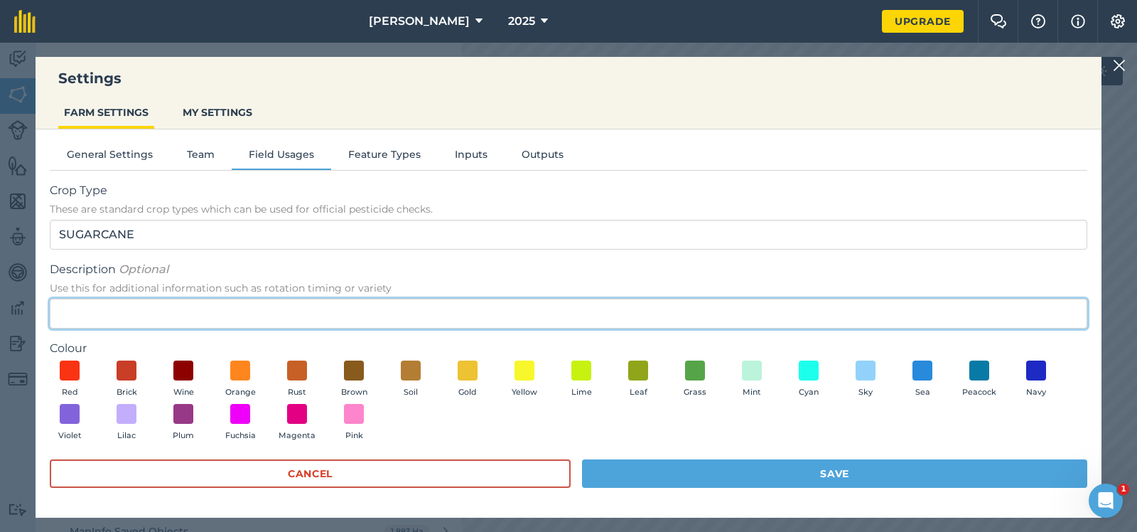
click at [60, 310] on input "Description Optional Use this for additional information such as rotation timin…" at bounding box center [569, 314] width 1038 height 30
type input "AP"
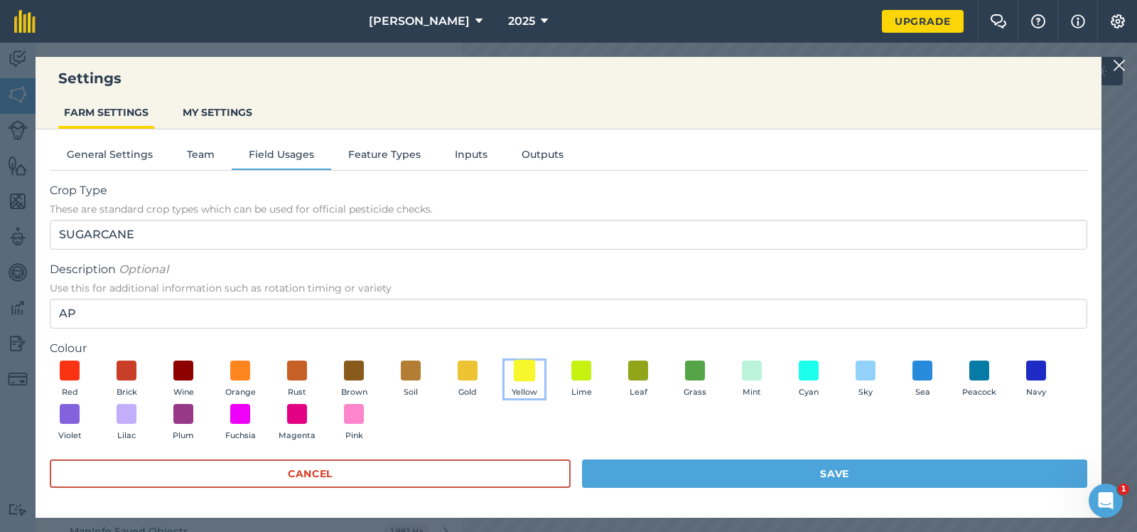
click at [525, 366] on span at bounding box center [525, 370] width 22 height 22
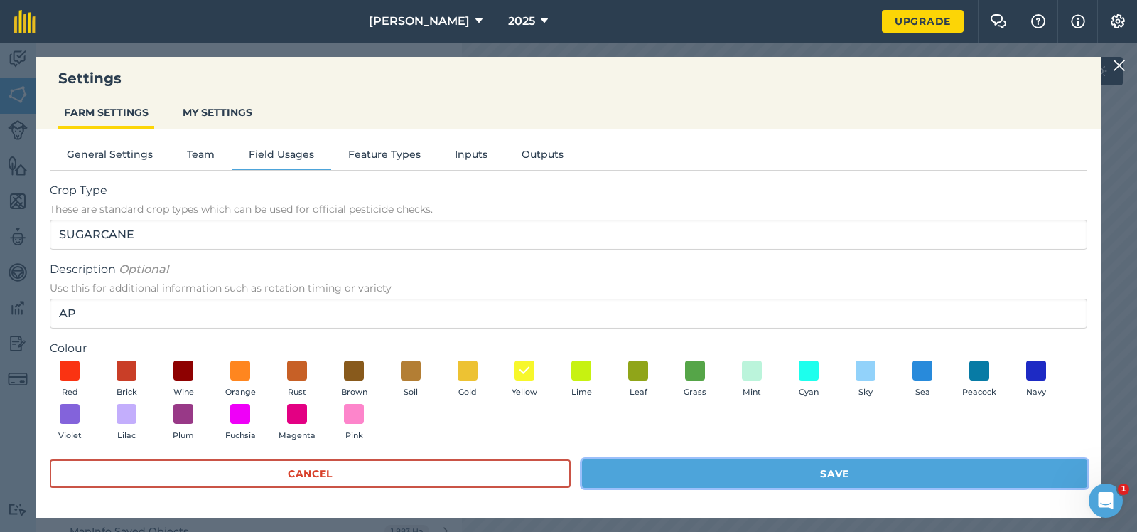
click at [864, 468] on button "Save" at bounding box center [834, 473] width 505 height 28
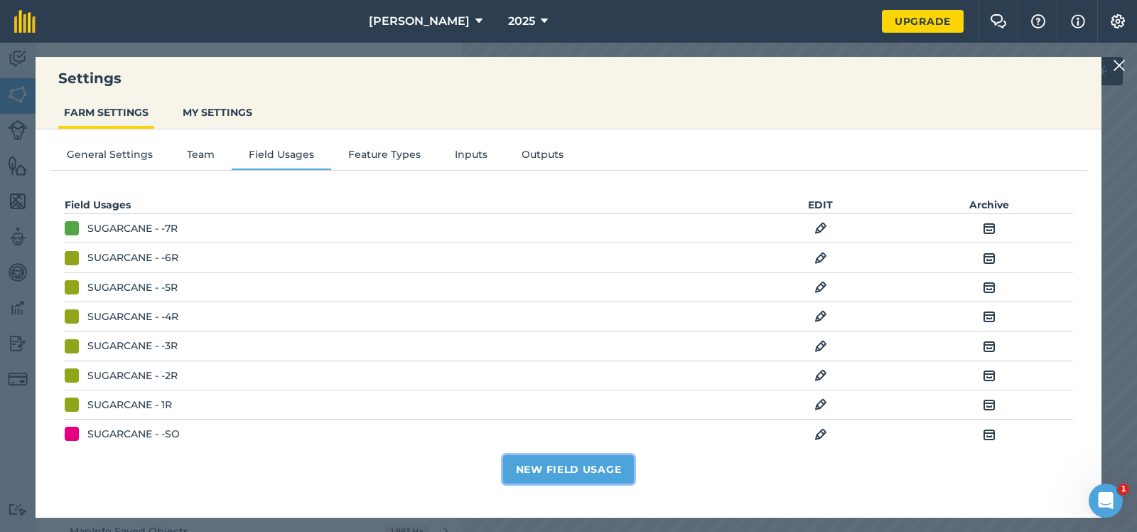
click at [569, 468] on button "New Field Usage" at bounding box center [569, 469] width 132 height 28
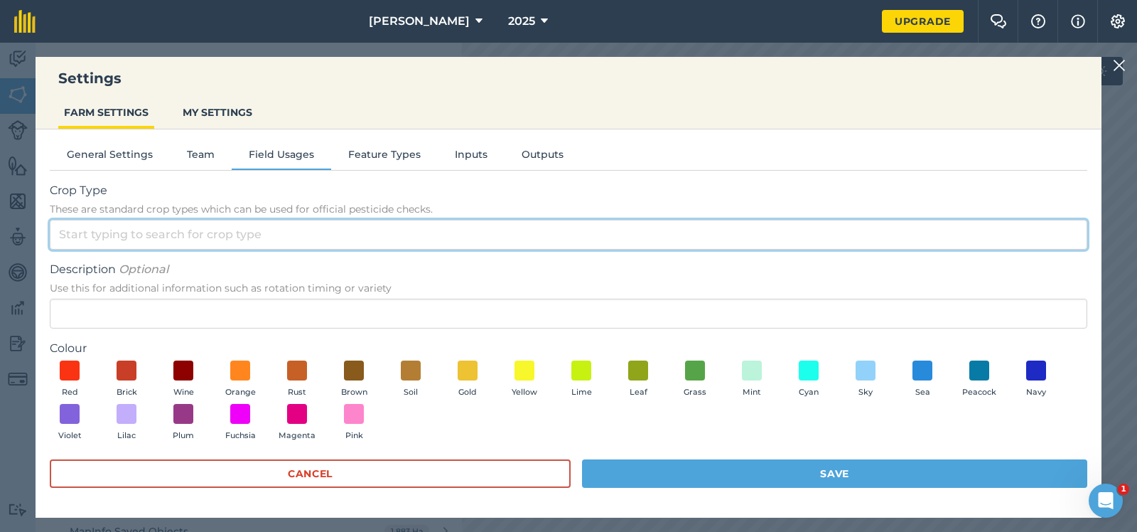
click at [81, 237] on input "Crop Type These are standard crop types which can be used for official pesticid…" at bounding box center [569, 235] width 1038 height 30
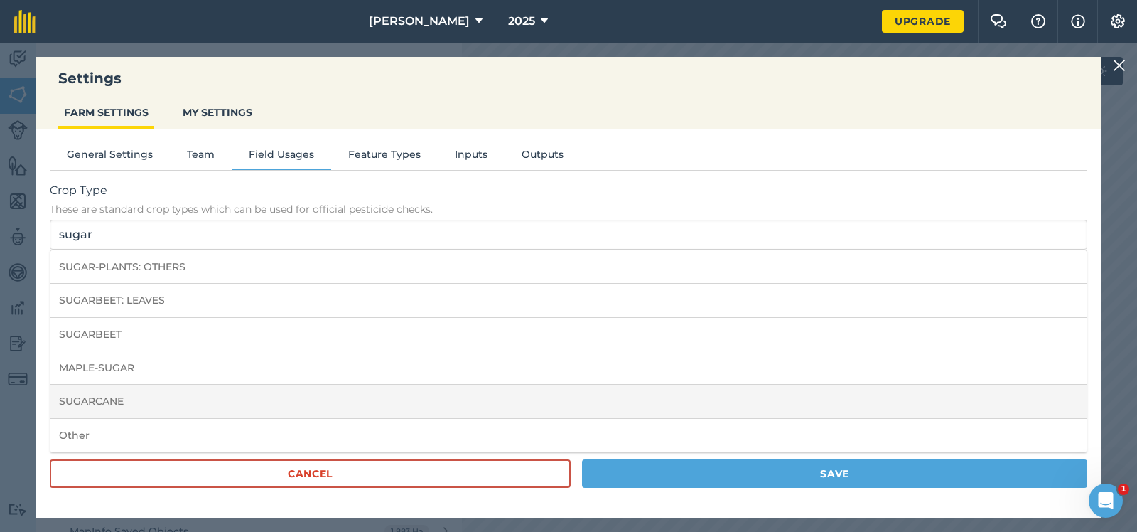
click at [105, 393] on li "SUGARCANE" at bounding box center [568, 401] width 1036 height 33
type input "SUGARCANE"
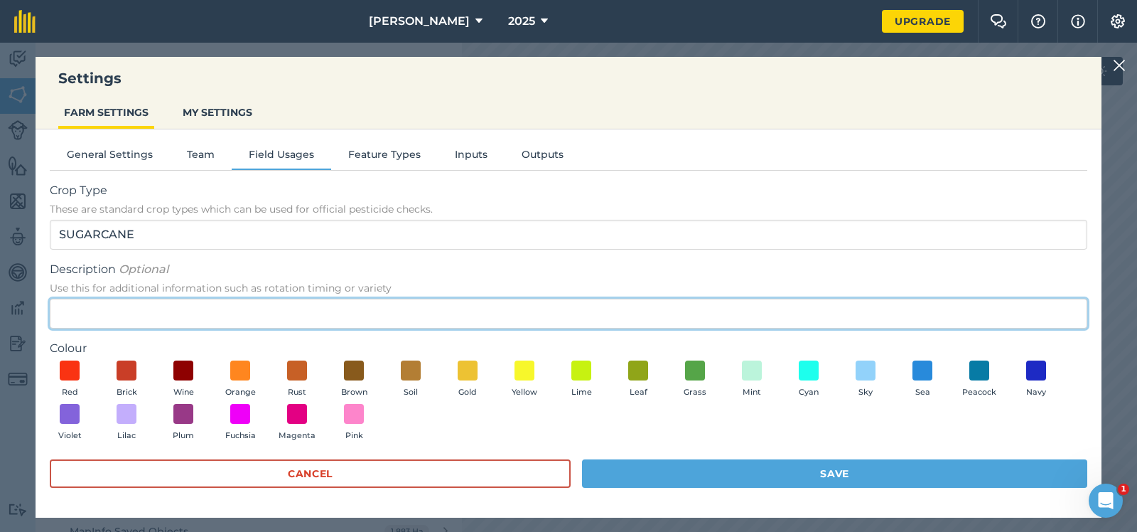
click at [58, 311] on input "Description Optional Use this for additional information such as rotation timin…" at bounding box center [569, 314] width 1038 height 30
type input "-SP"
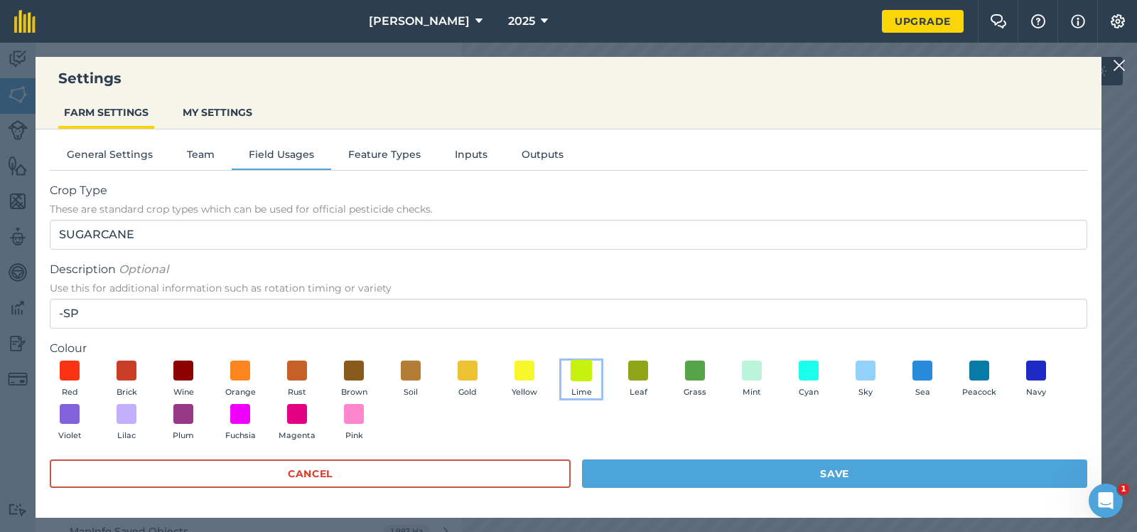
click at [584, 368] on span at bounding box center [582, 370] width 22 height 22
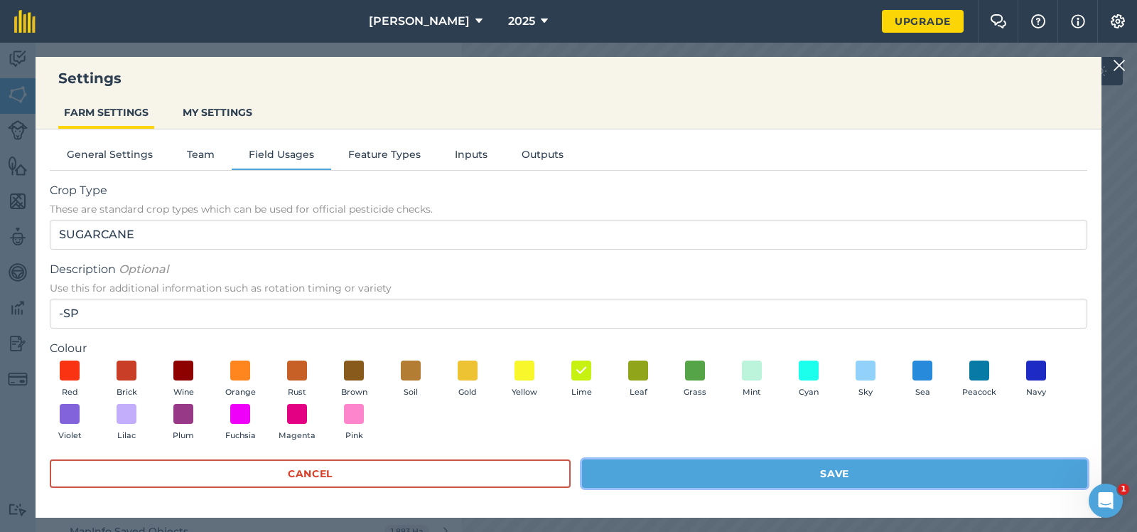
click at [834, 467] on button "Save" at bounding box center [834, 473] width 505 height 28
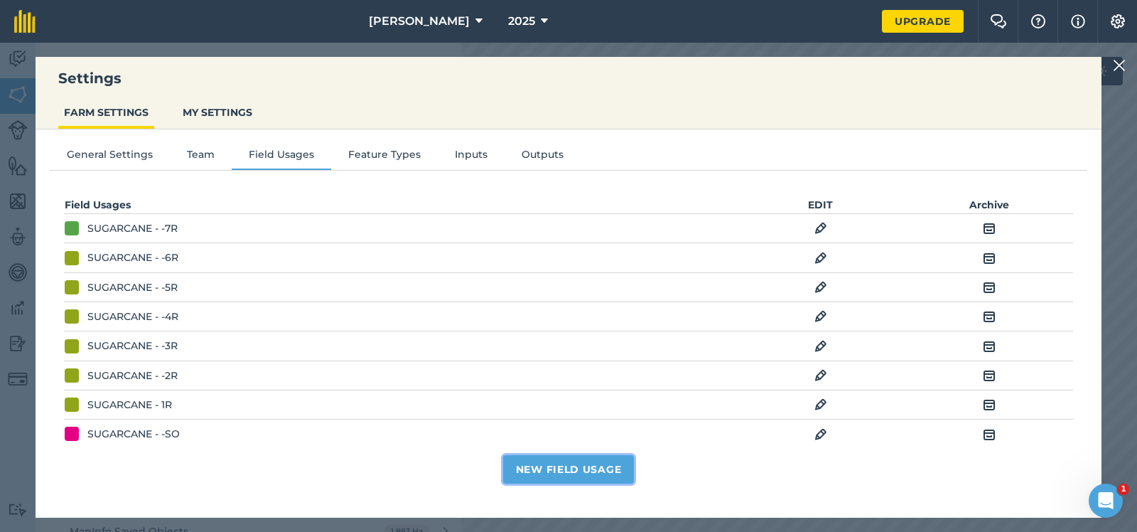
click at [566, 464] on button "New Field Usage" at bounding box center [569, 469] width 132 height 28
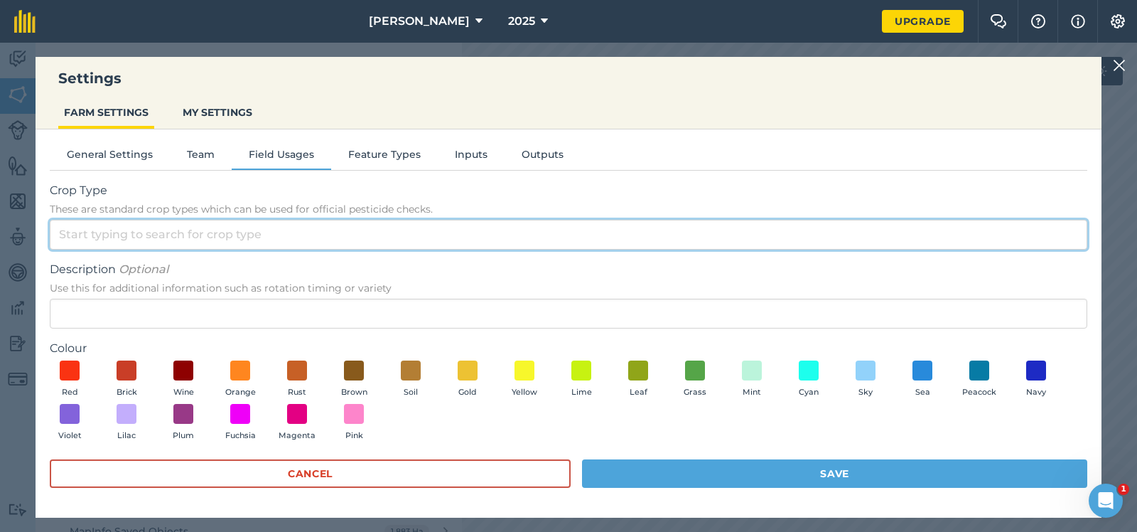
click at [55, 230] on input "Crop Type These are standard crop types which can be used for official pesticid…" at bounding box center [569, 235] width 1038 height 30
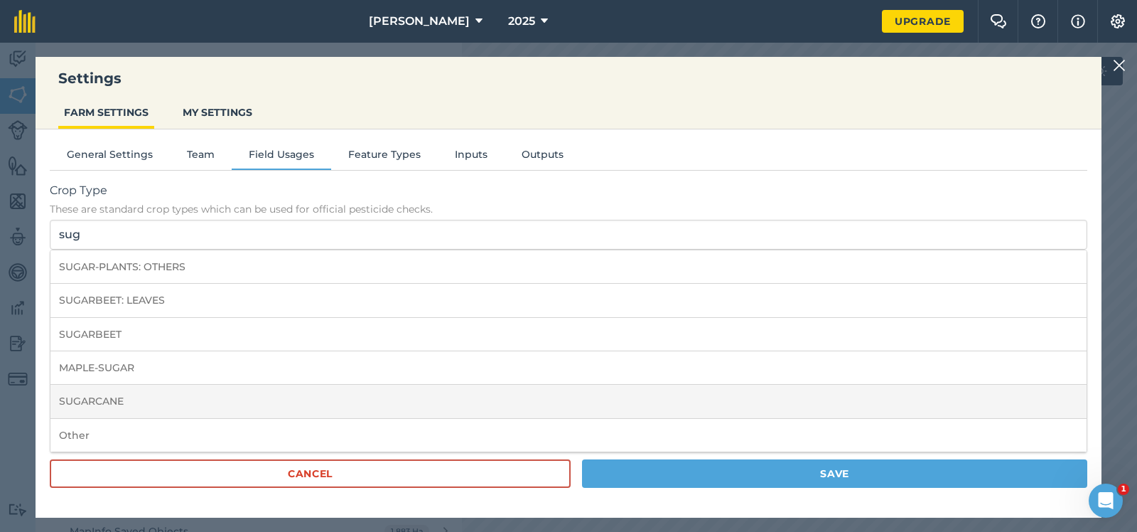
click at [109, 397] on li "SUGARCANE" at bounding box center [568, 401] width 1036 height 33
type input "SUGARCANE"
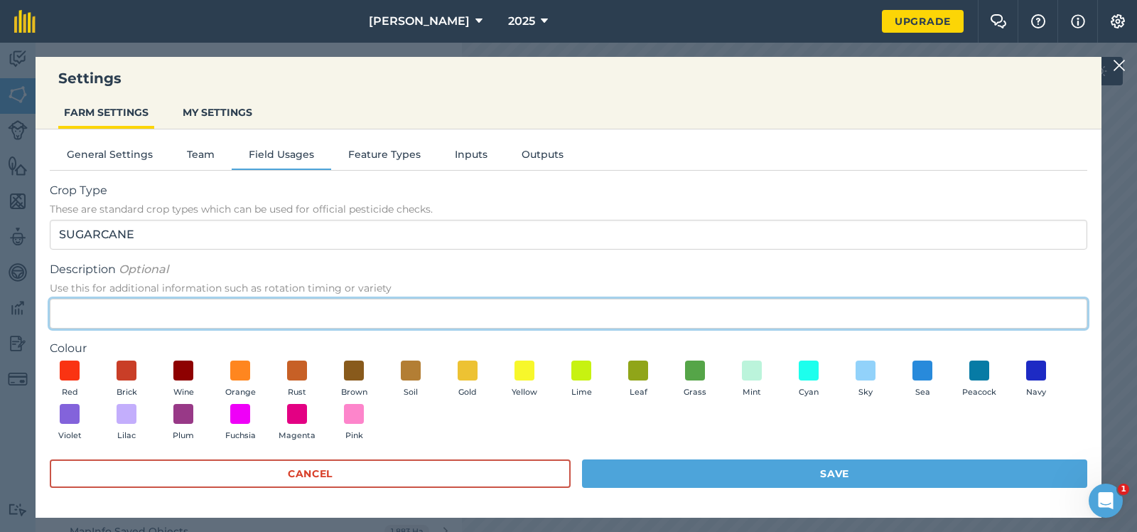
click at [63, 311] on input "Description Optional Use this for additional information such as rotation timin…" at bounding box center [569, 314] width 1038 height 30
type input "BF"
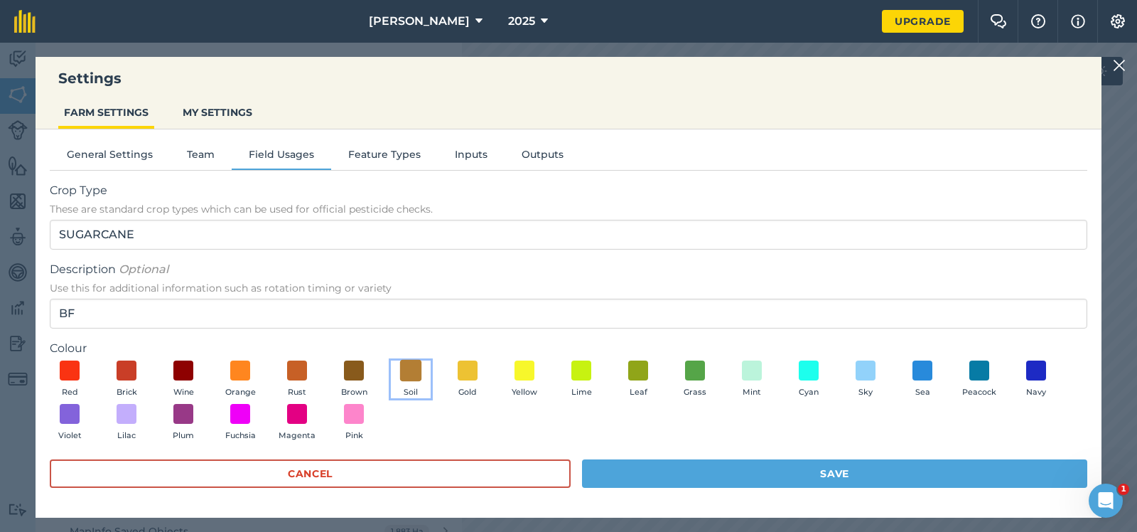
click at [413, 365] on span at bounding box center [411, 370] width 22 height 22
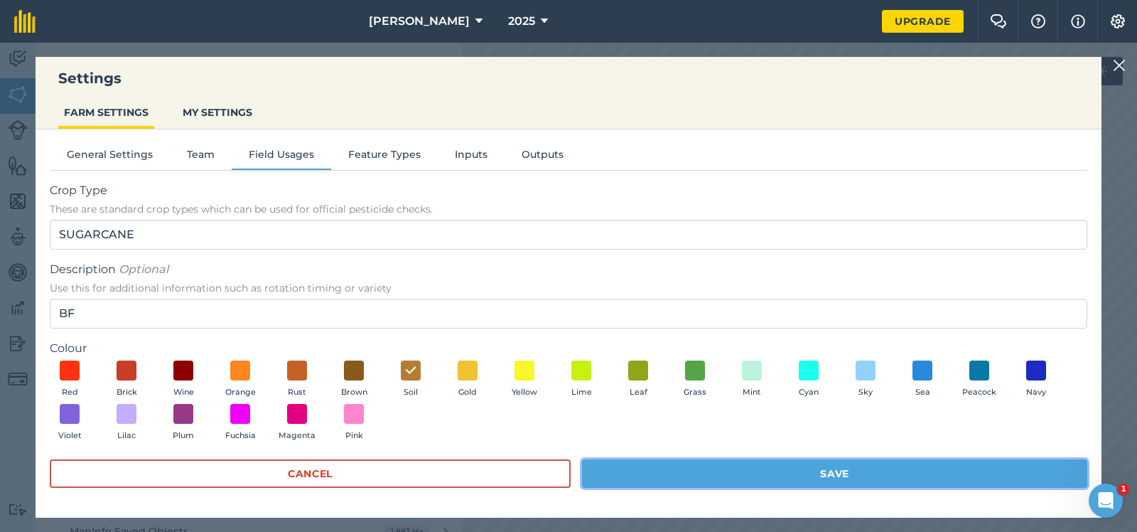
click at [834, 471] on button "Save" at bounding box center [834, 473] width 505 height 28
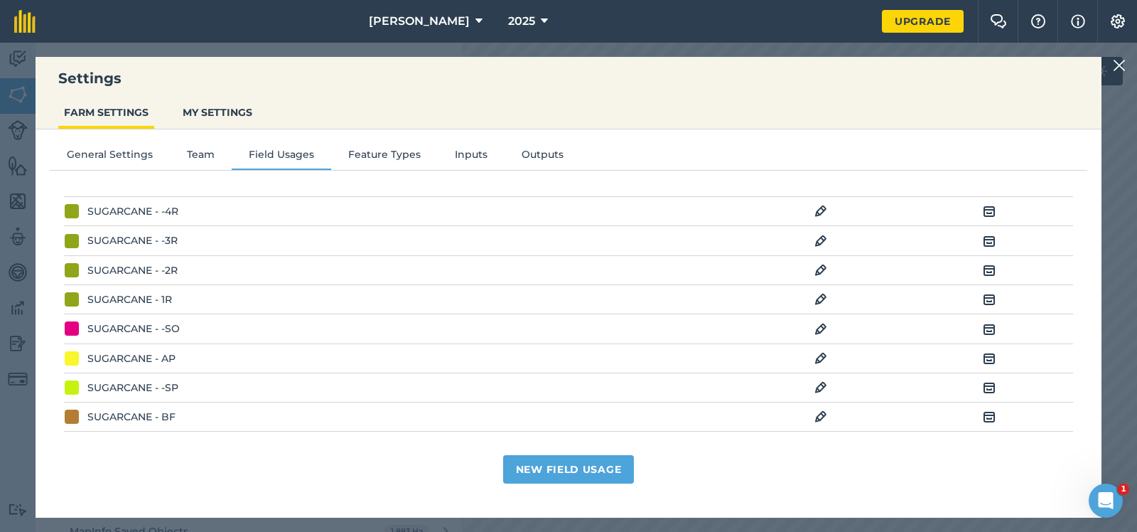
scroll to position [136, 0]
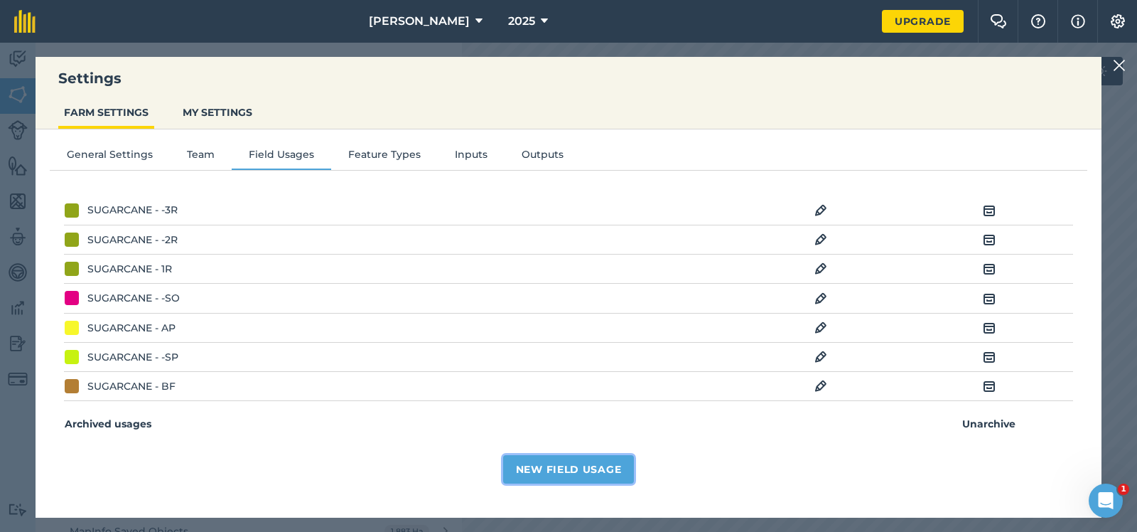
click at [580, 463] on button "New Field Usage" at bounding box center [569, 469] width 132 height 28
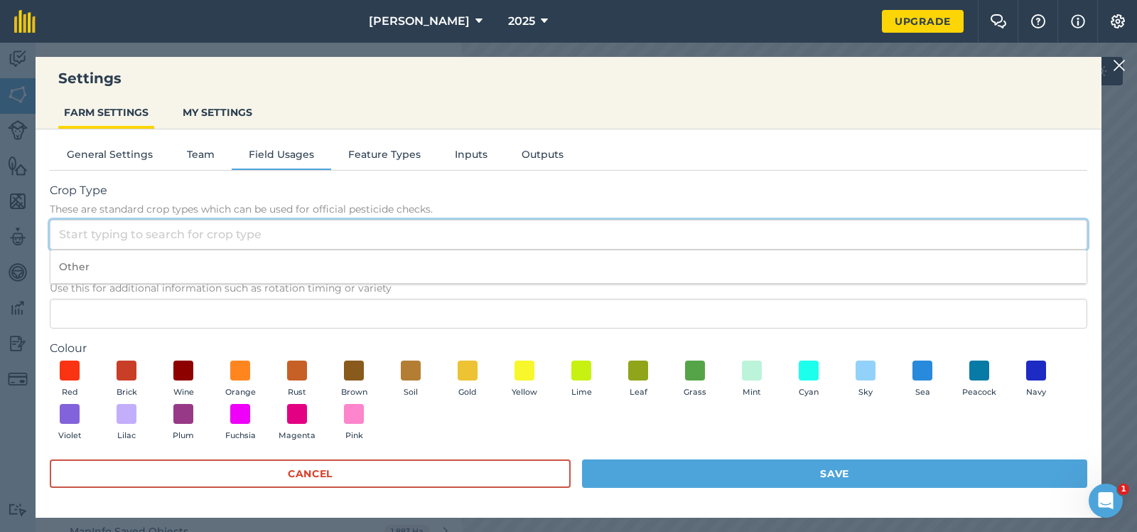
click at [63, 232] on input "Crop Type These are standard crop types which can be used for official pesticid…" at bounding box center [569, 235] width 1038 height 30
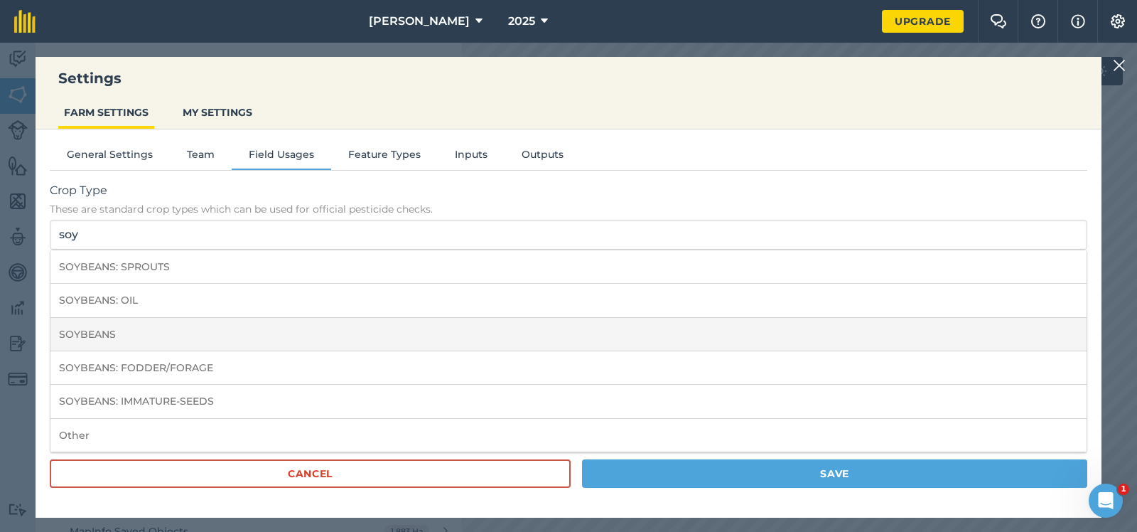
click at [91, 329] on li "SOYBEANS" at bounding box center [568, 334] width 1036 height 33
type input "SOYBEANS"
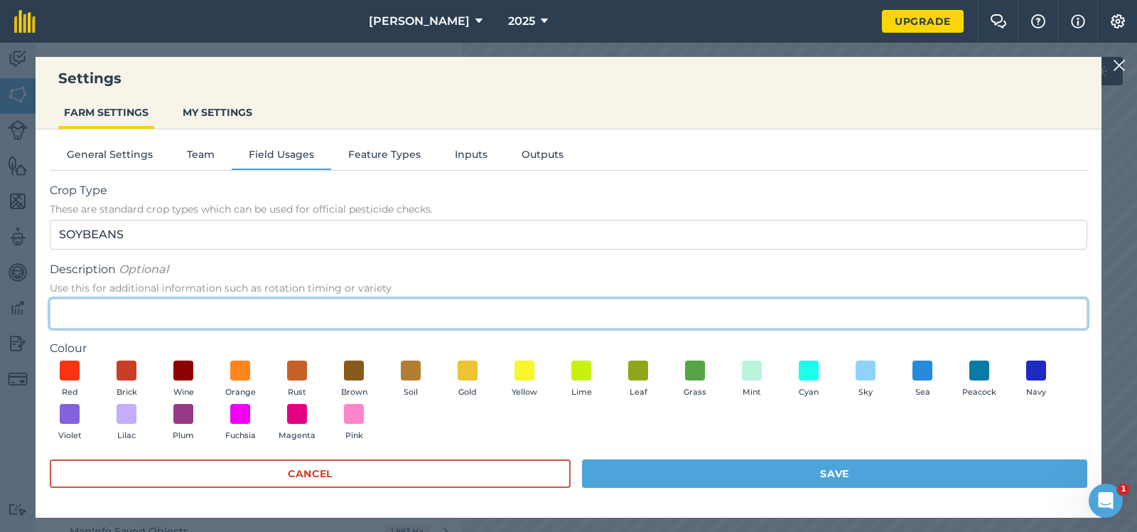
click at [63, 313] on input "Description Optional Use this for additional information such as rotation timin…" at bounding box center [569, 314] width 1038 height 30
type input "-SB"
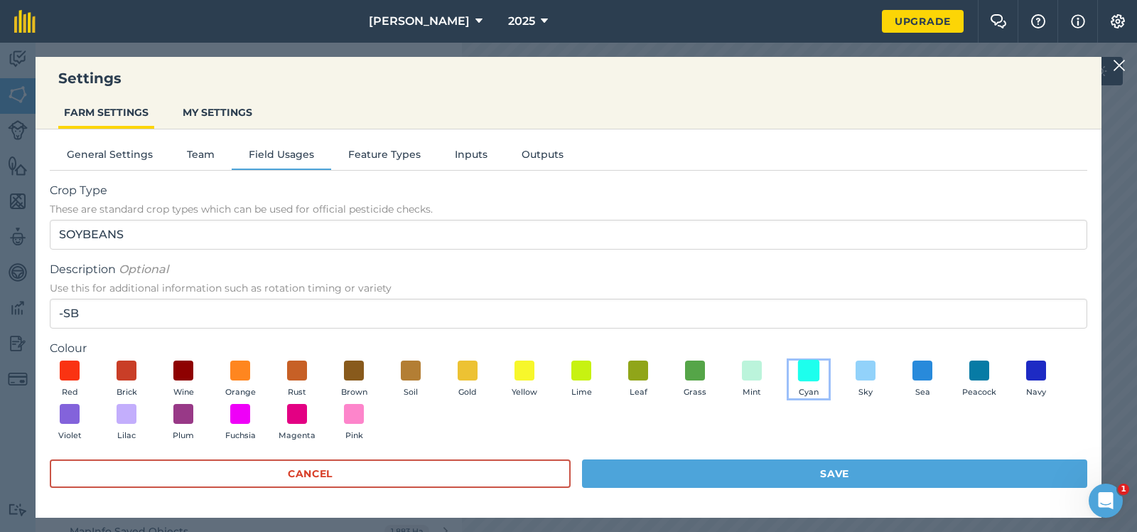
click at [808, 363] on span at bounding box center [809, 370] width 22 height 22
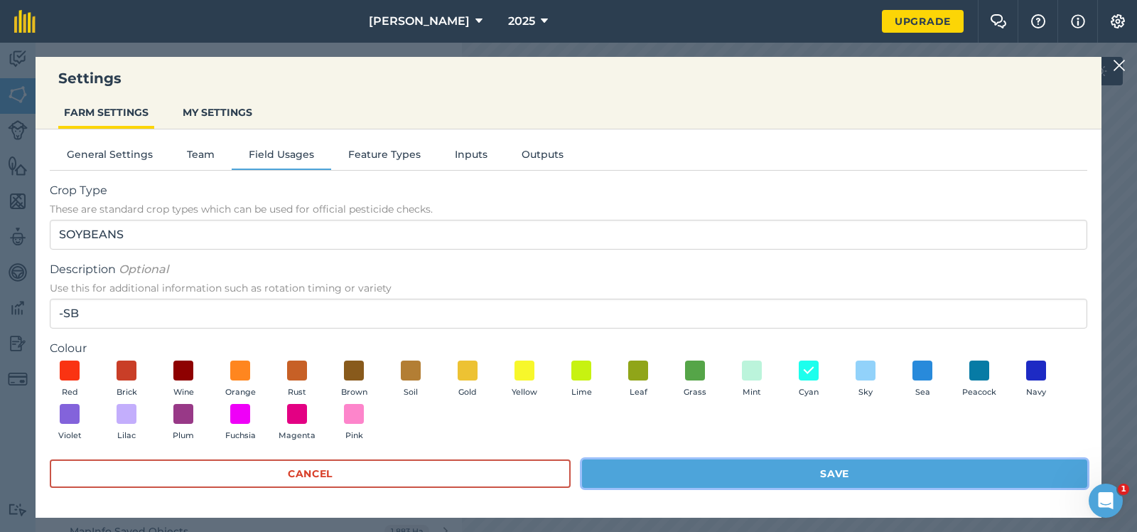
click at [804, 471] on button "Save" at bounding box center [834, 473] width 505 height 28
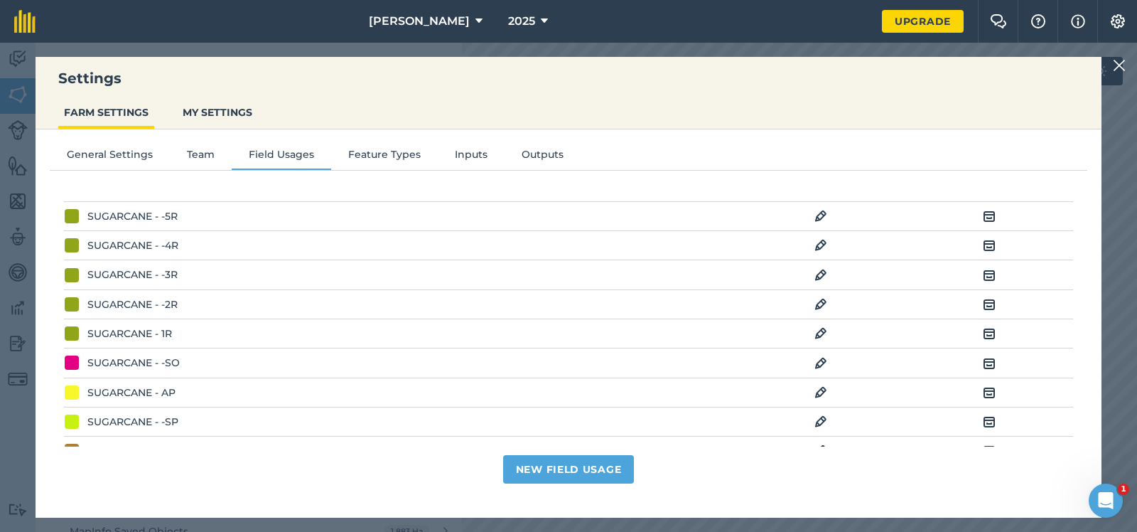
scroll to position [165, 0]
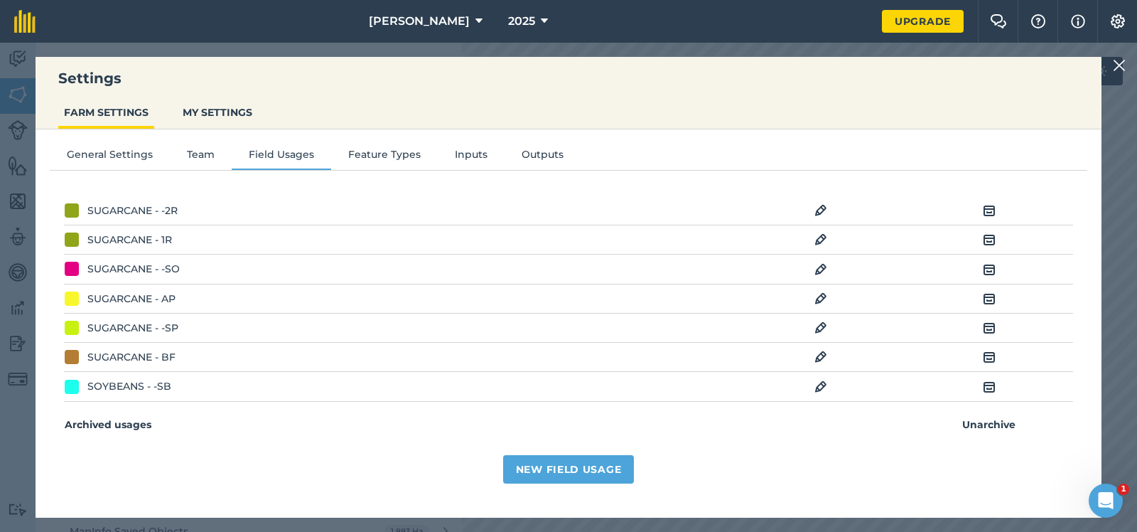
click at [117, 353] on div "SUGARCANE - BF" at bounding box center [131, 357] width 88 height 16
click at [824, 355] on img at bounding box center [821, 356] width 13 height 17
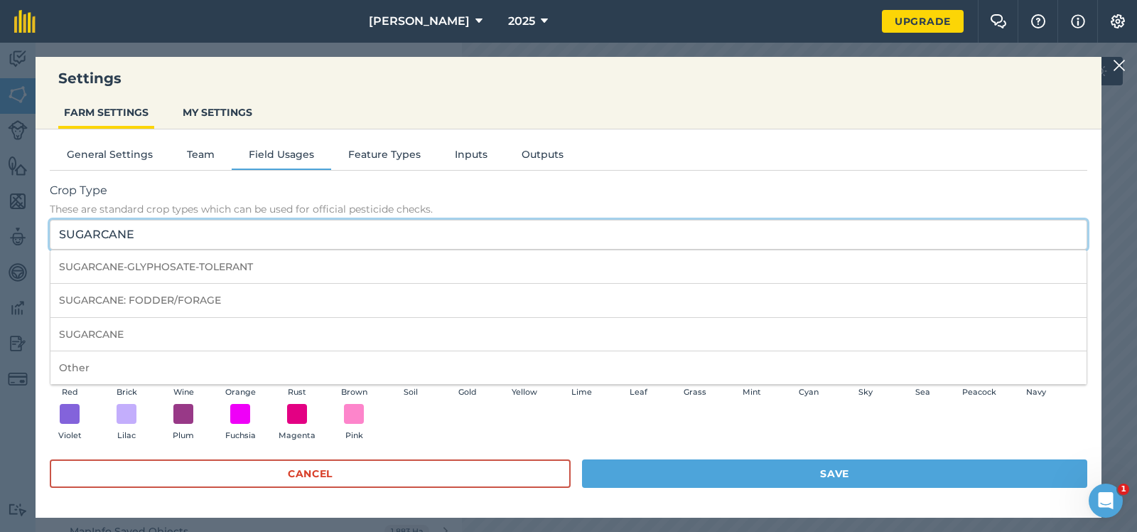
drag, startPoint x: 134, startPoint y: 232, endPoint x: 29, endPoint y: 231, distance: 105.2
click at [50, 231] on input "SUGARCANE" at bounding box center [569, 235] width 1038 height 30
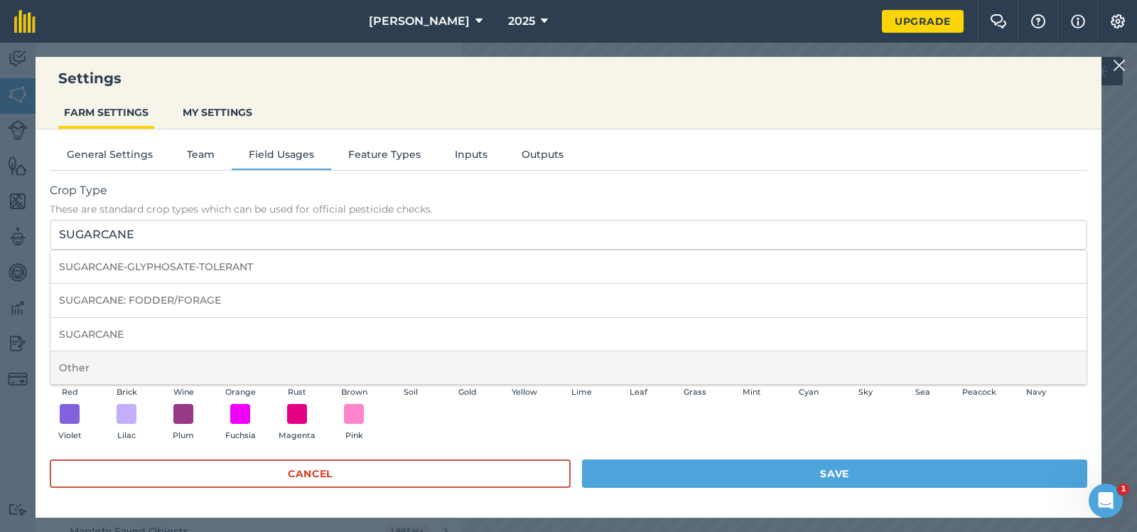
click at [76, 363] on li "Other" at bounding box center [568, 367] width 1036 height 33
type input "Other"
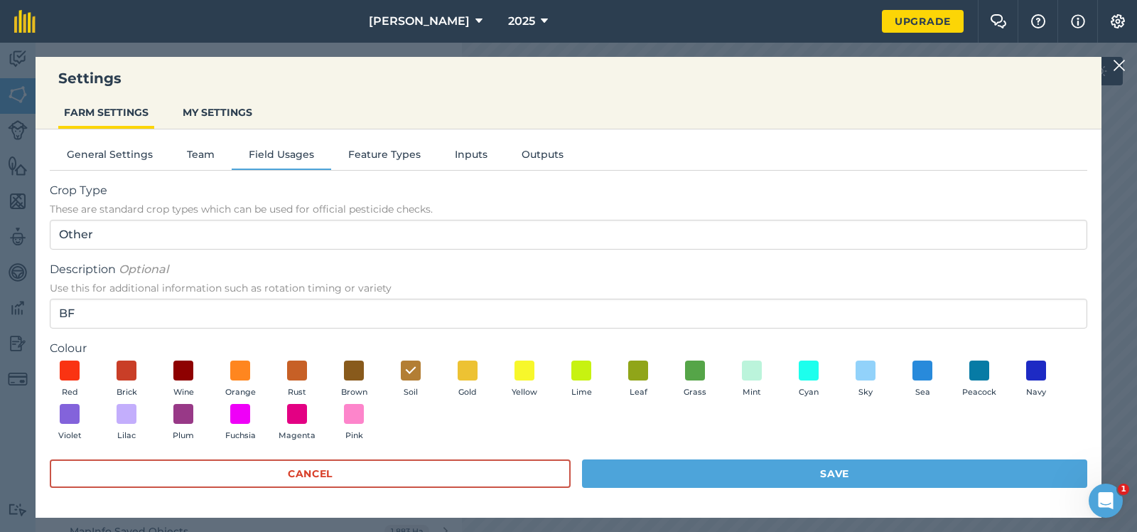
click at [1120, 64] on img at bounding box center [1119, 65] width 13 height 17
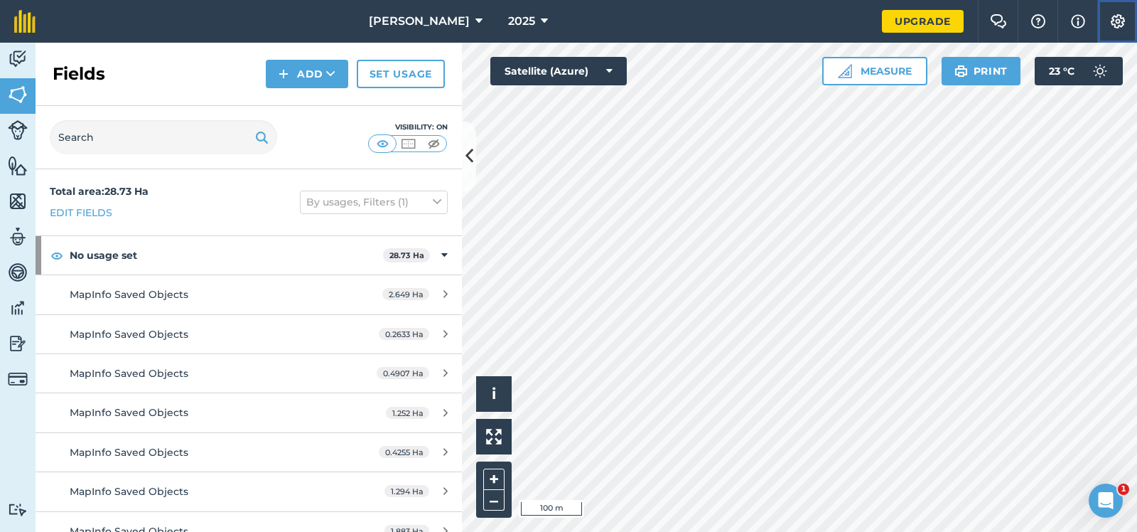
click at [1115, 17] on img at bounding box center [1118, 21] width 17 height 14
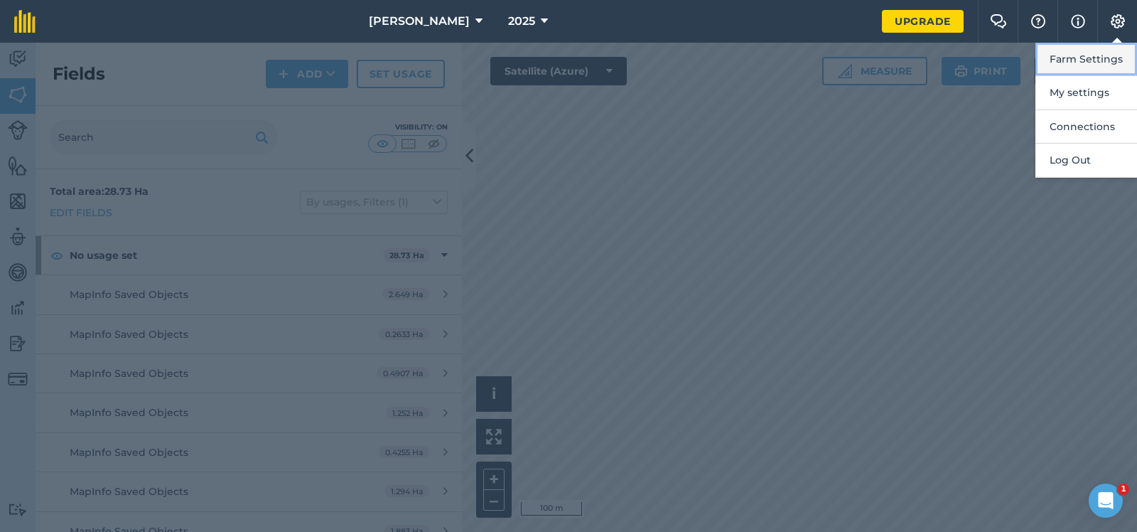
click at [1090, 55] on button "Farm Settings" at bounding box center [1087, 59] width 102 height 33
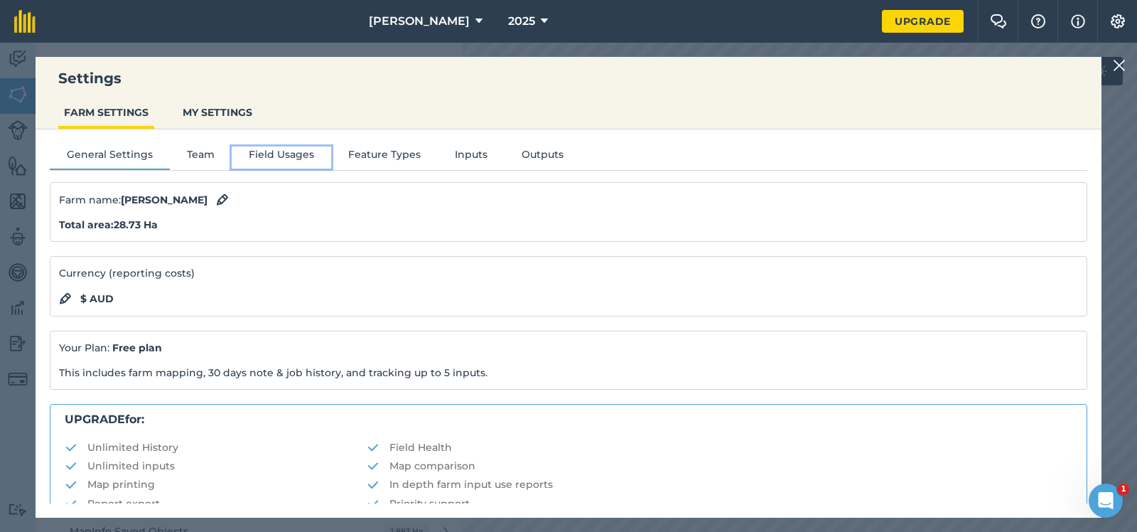
click at [284, 150] on button "Field Usages" at bounding box center [282, 156] width 100 height 21
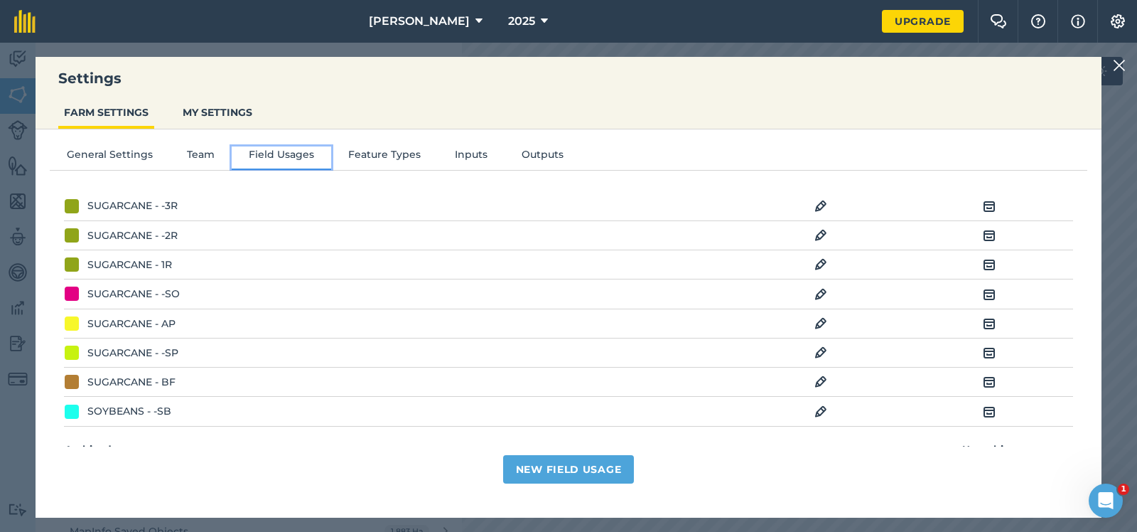
scroll to position [142, 0]
click at [134, 377] on div "SUGARCANE - BF" at bounding box center [131, 380] width 88 height 16
click at [820, 376] on img at bounding box center [821, 379] width 13 height 17
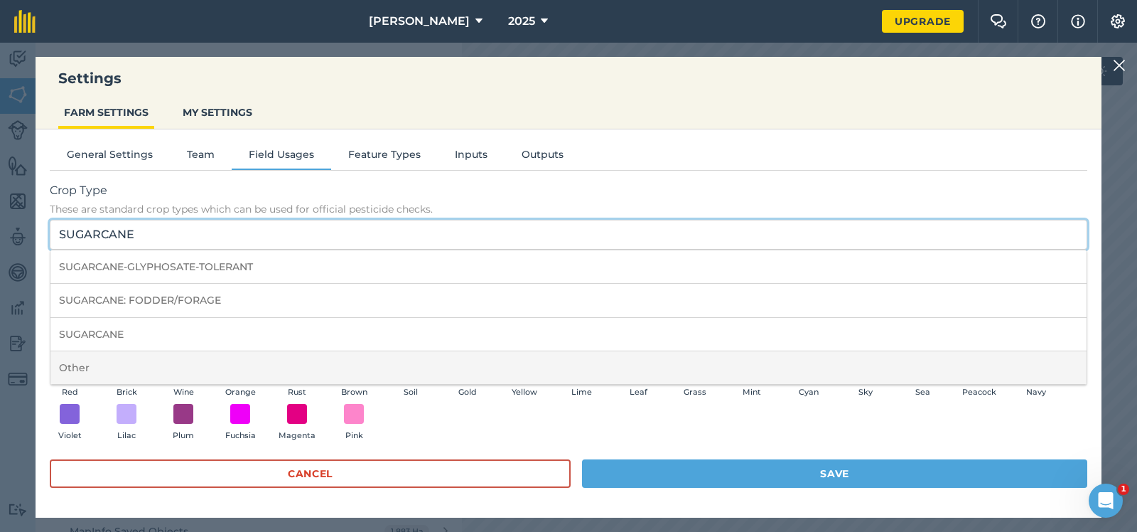
drag, startPoint x: 136, startPoint y: 232, endPoint x: 90, endPoint y: 383, distance: 157.6
click at [57, 250] on input "SUGARCANE" at bounding box center [569, 235] width 1038 height 30
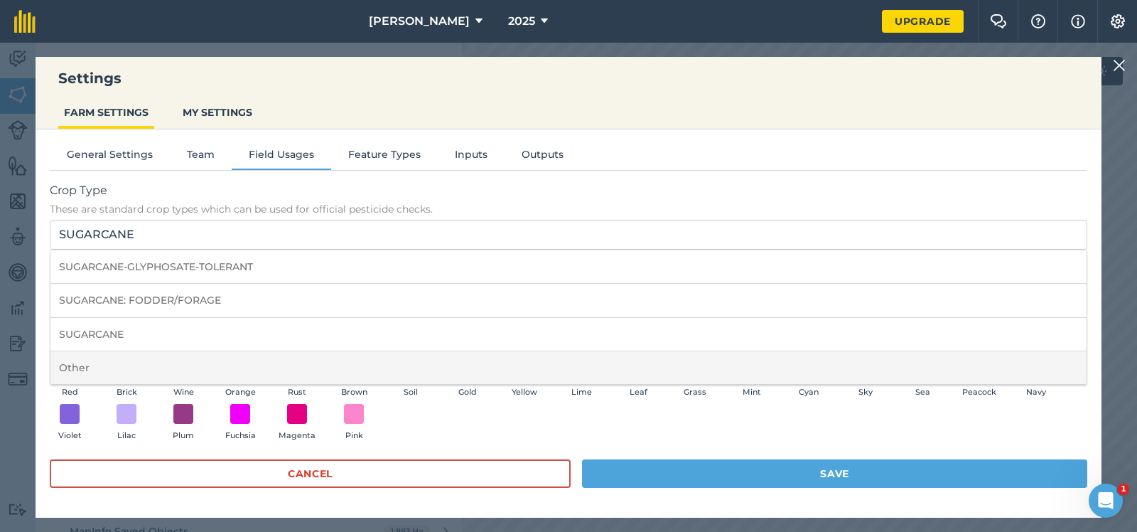
click at [77, 365] on li "Other" at bounding box center [568, 367] width 1036 height 33
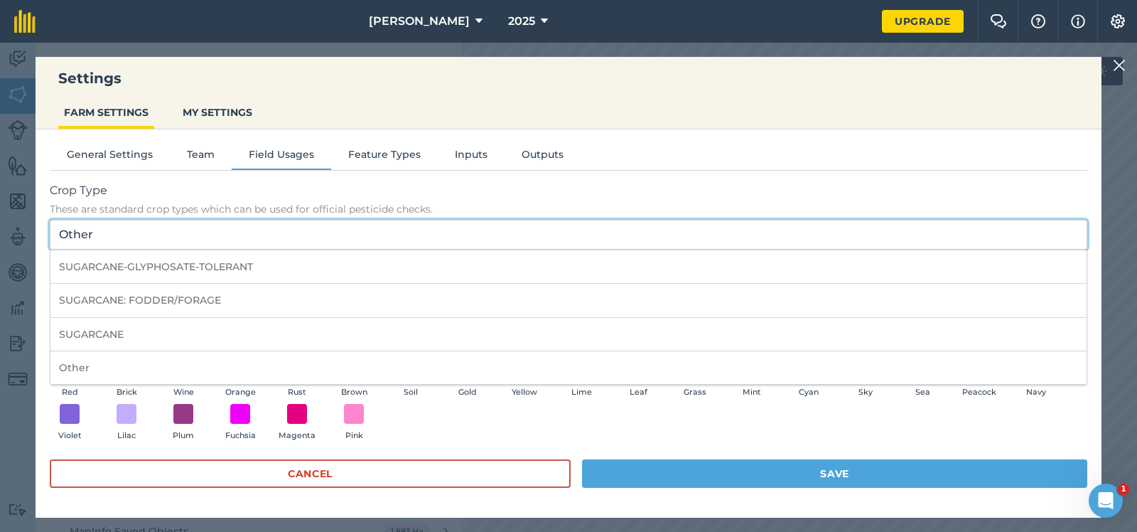
click at [112, 230] on input "Other" at bounding box center [569, 235] width 1038 height 30
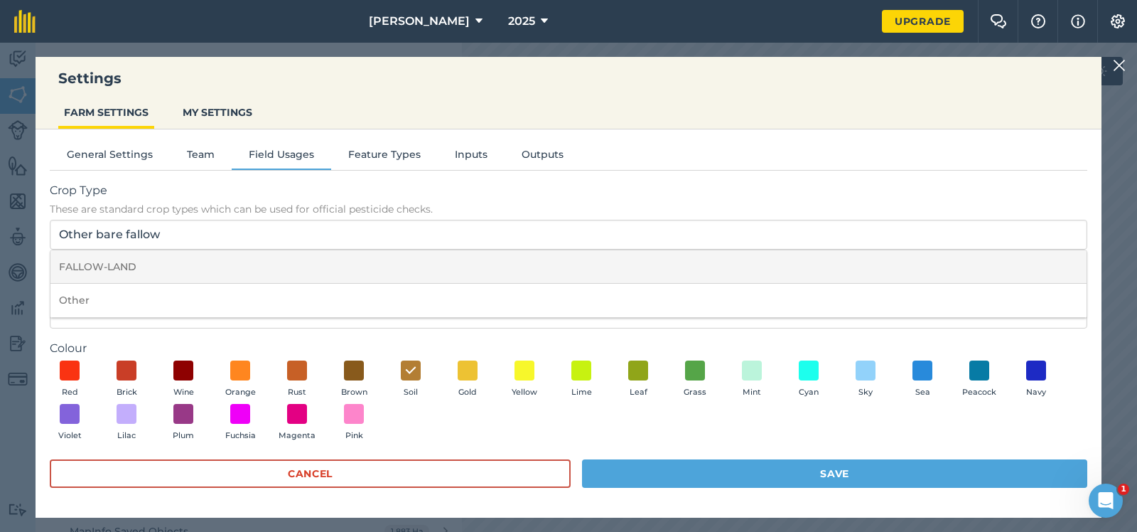
click at [93, 262] on li "FALLOW-LAND" at bounding box center [568, 266] width 1036 height 33
type input "FALLOW-LAND"
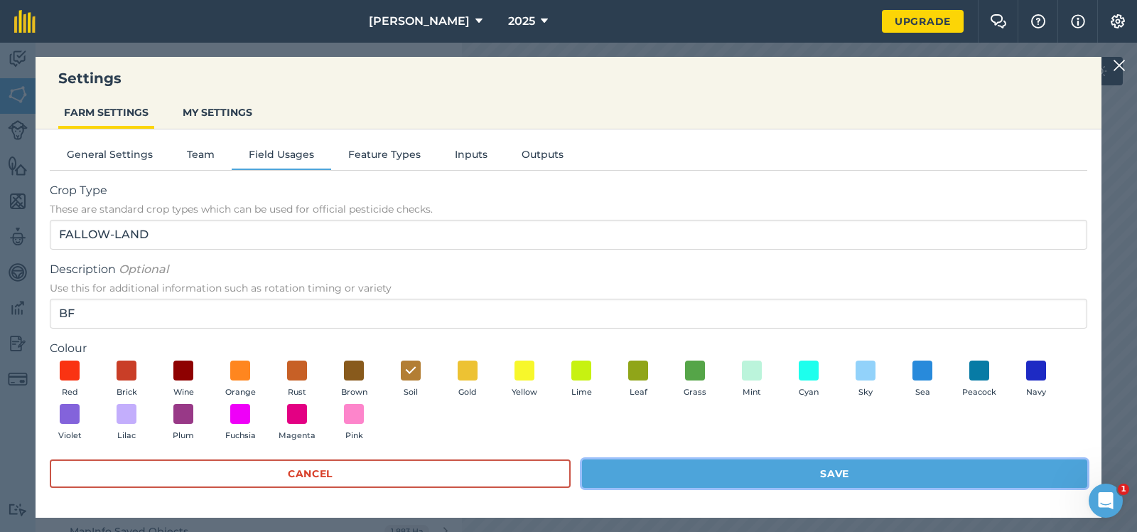
click at [837, 468] on button "Save" at bounding box center [834, 473] width 505 height 28
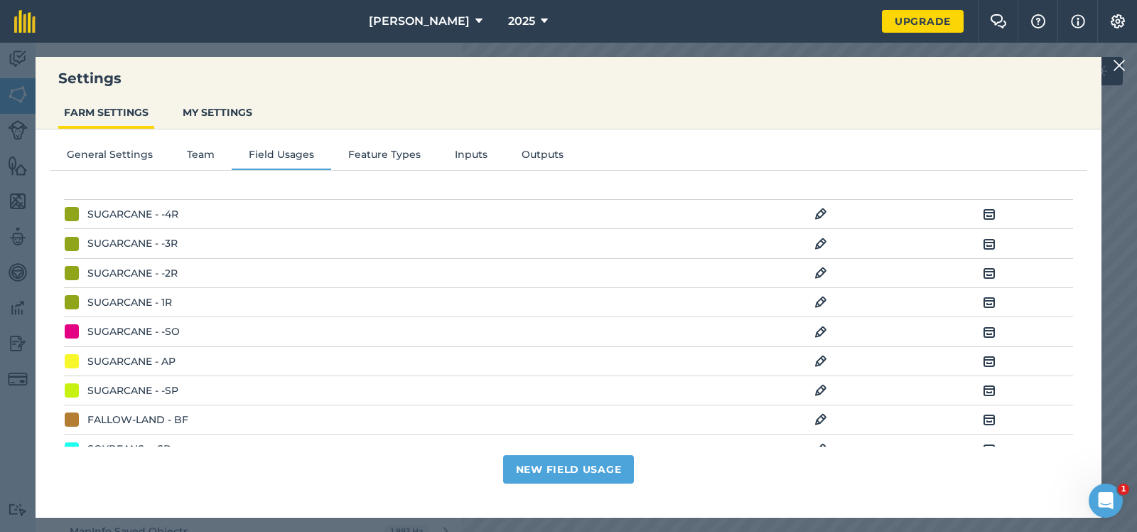
scroll to position [165, 0]
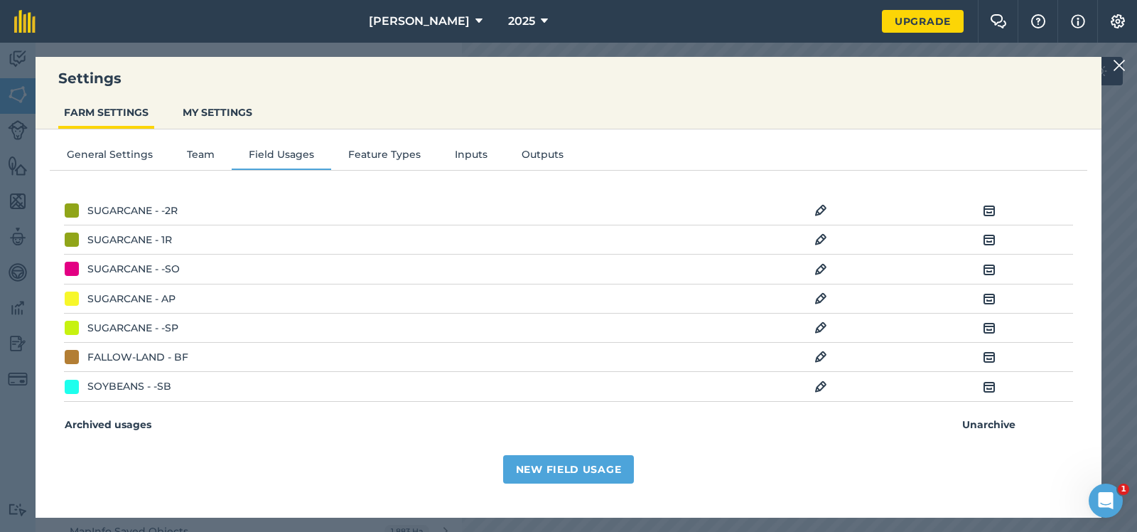
click at [1122, 65] on img at bounding box center [1119, 65] width 13 height 17
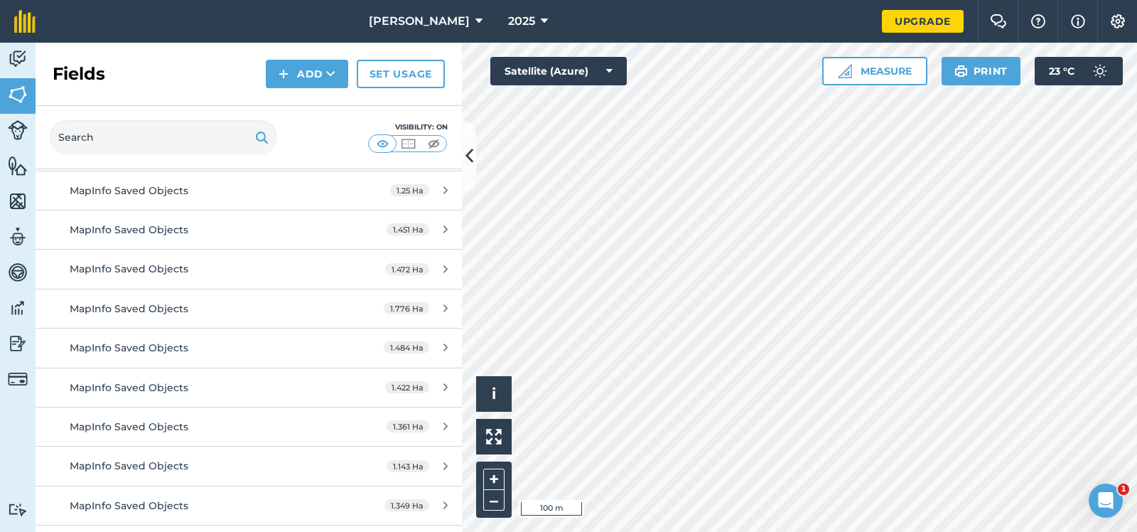
scroll to position [498, 0]
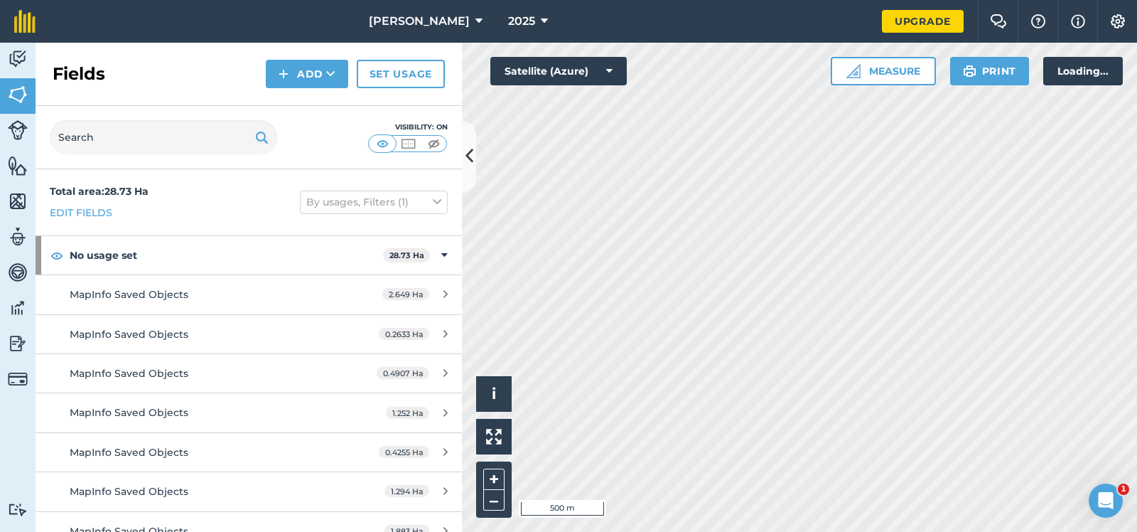
scroll to position [498, 0]
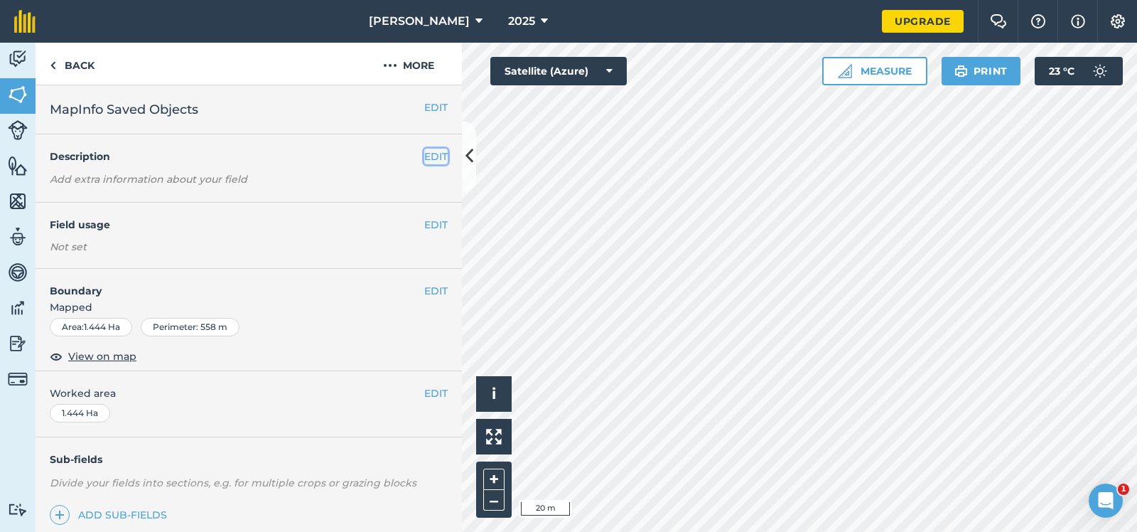
click at [434, 150] on button "EDIT" at bounding box center [435, 157] width 23 height 16
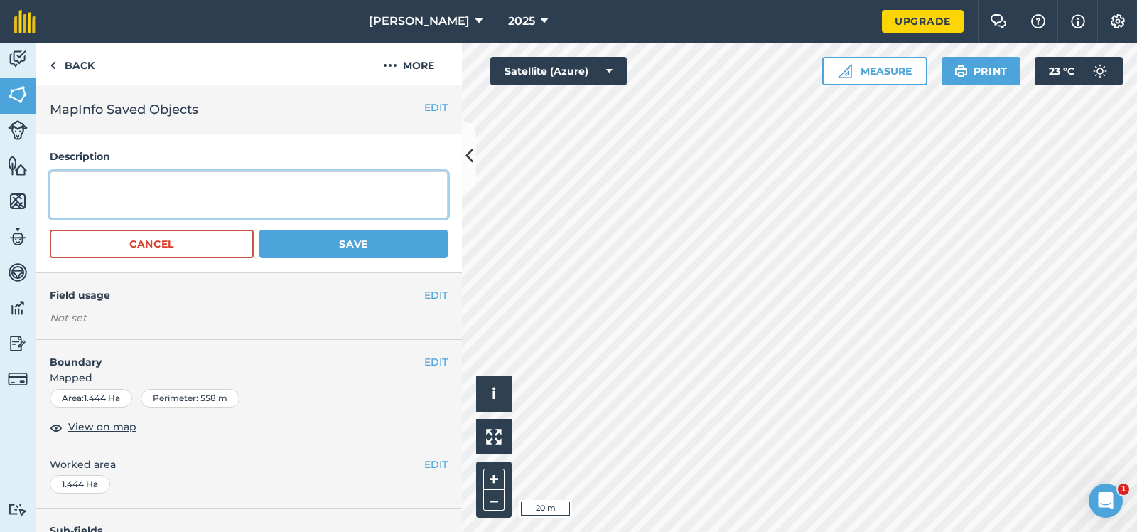
click at [61, 181] on textarea at bounding box center [249, 194] width 398 height 47
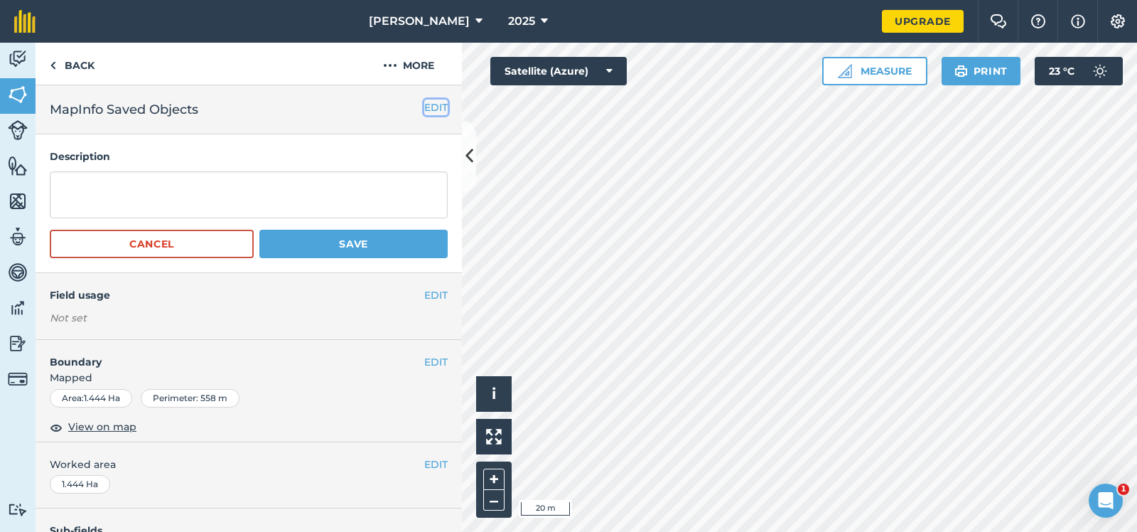
click at [434, 105] on button "EDIT" at bounding box center [435, 108] width 23 height 16
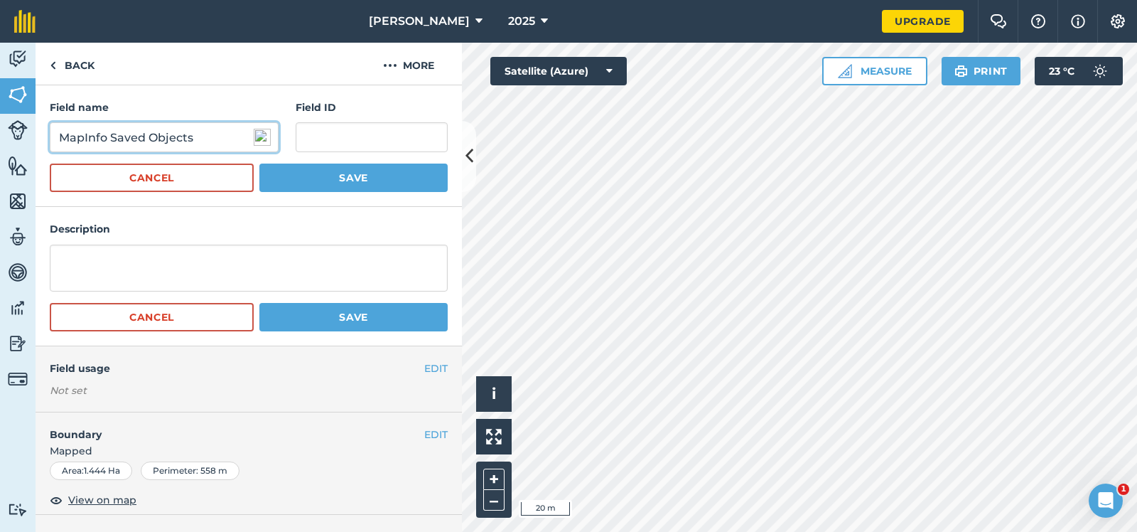
click at [198, 139] on input "MapInfo Saved Objects" at bounding box center [164, 137] width 229 height 30
drag, startPoint x: 198, startPoint y: 139, endPoint x: 10, endPoint y: 159, distance: 188.8
click at [50, 152] on input "MapInfo Saved Objects" at bounding box center [164, 137] width 229 height 30
click at [100, 137] on input "CSP 1 29024" at bounding box center [164, 137] width 229 height 30
type input "CSP 1 2024"
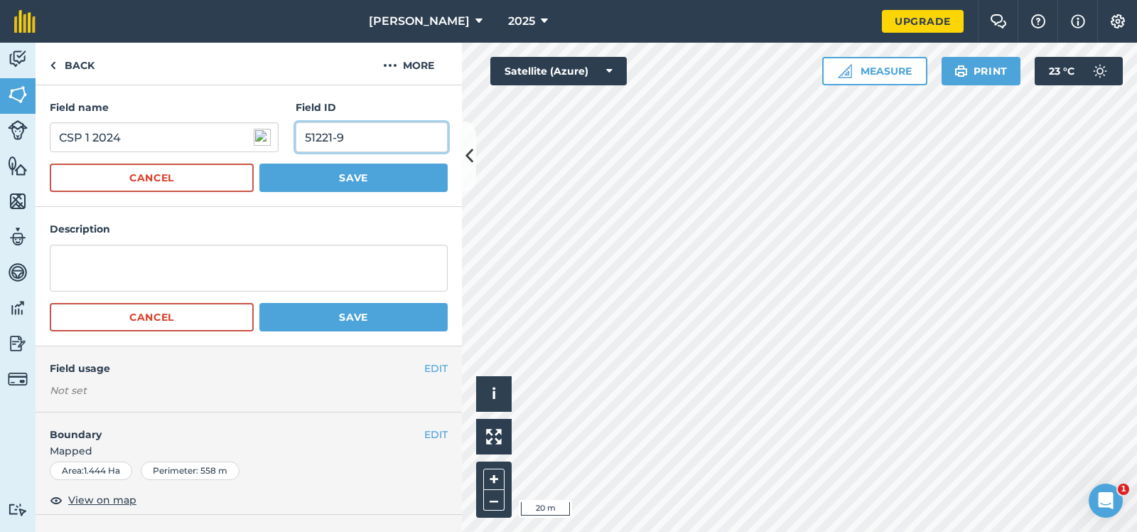
type input "51221-9"
click at [347, 173] on button "Save" at bounding box center [353, 177] width 188 height 28
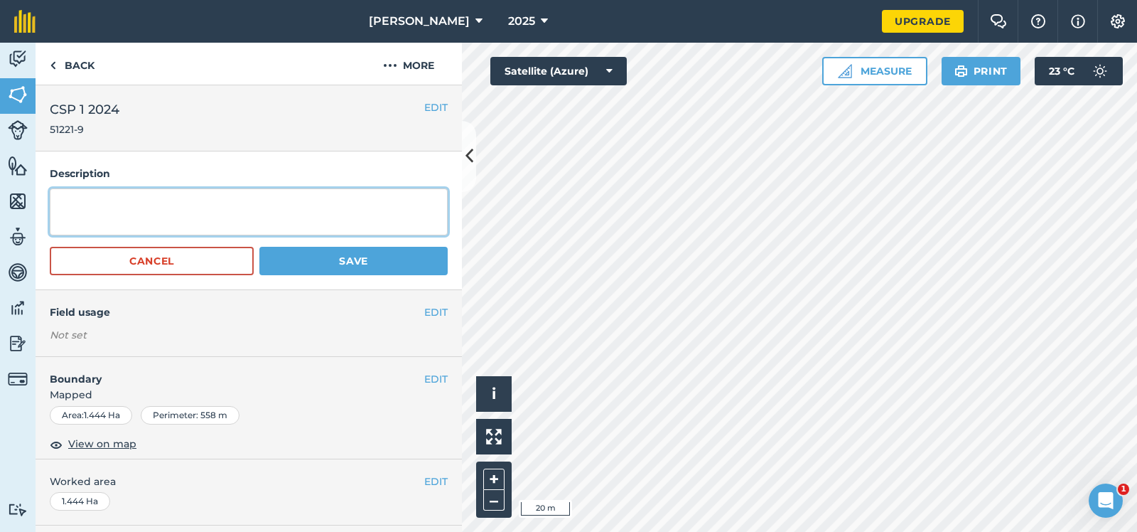
click at [57, 200] on textarea at bounding box center [249, 211] width 398 height 47
type textarea "Clean Seed varieties"
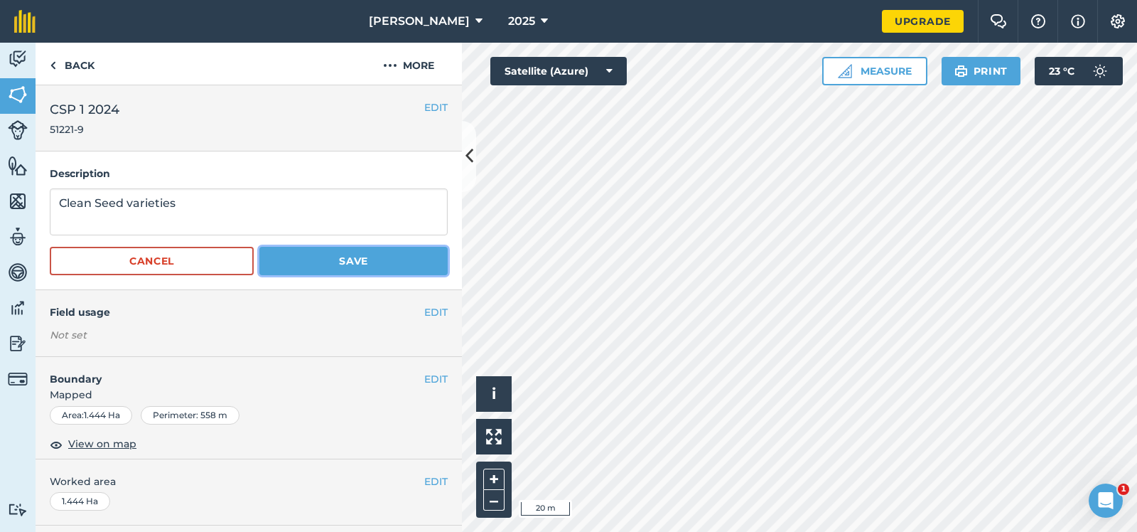
click at [360, 257] on button "Save" at bounding box center [353, 261] width 188 height 28
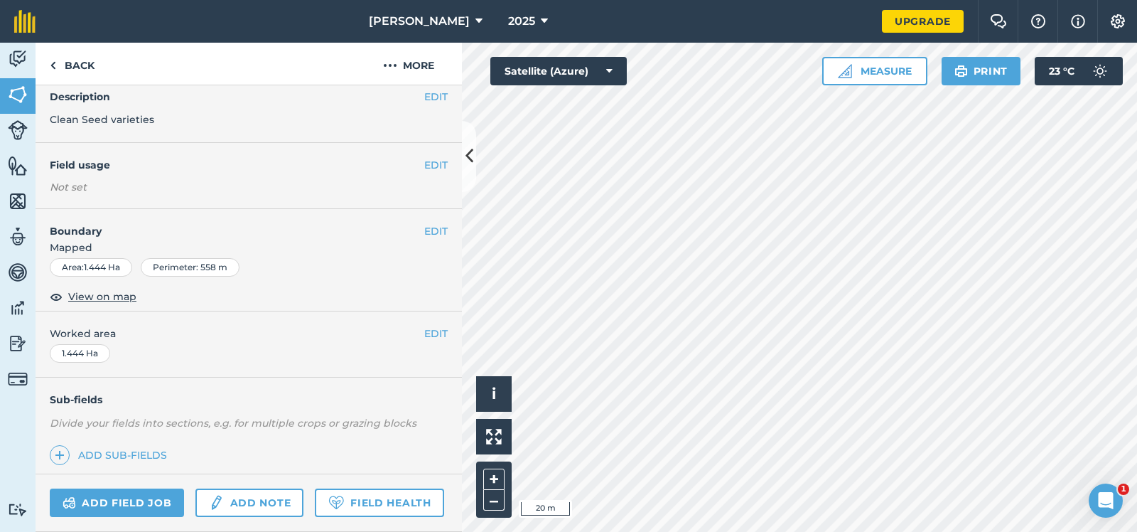
scroll to position [142, 0]
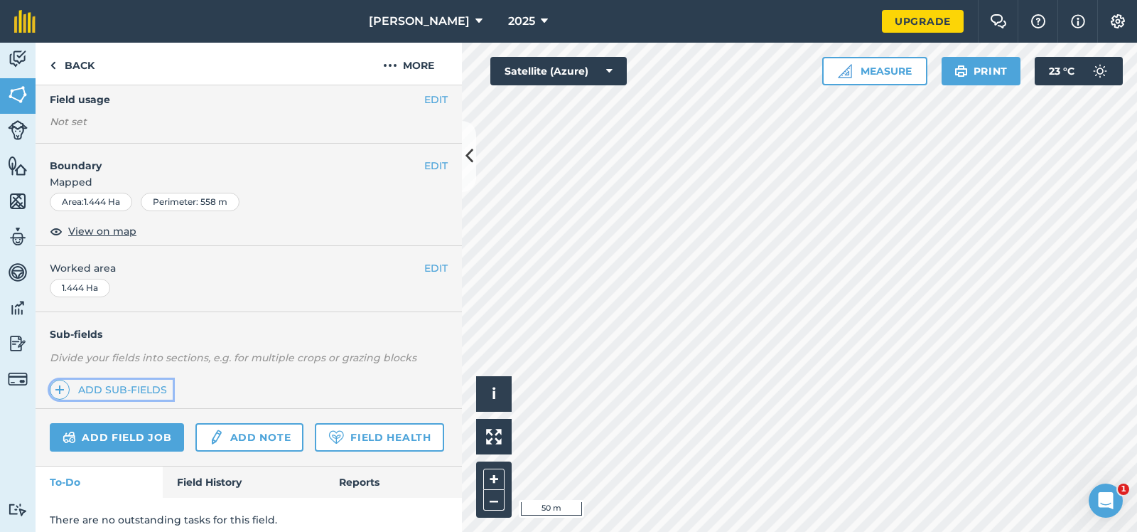
click at [112, 386] on link "Add sub-fields" at bounding box center [111, 390] width 123 height 20
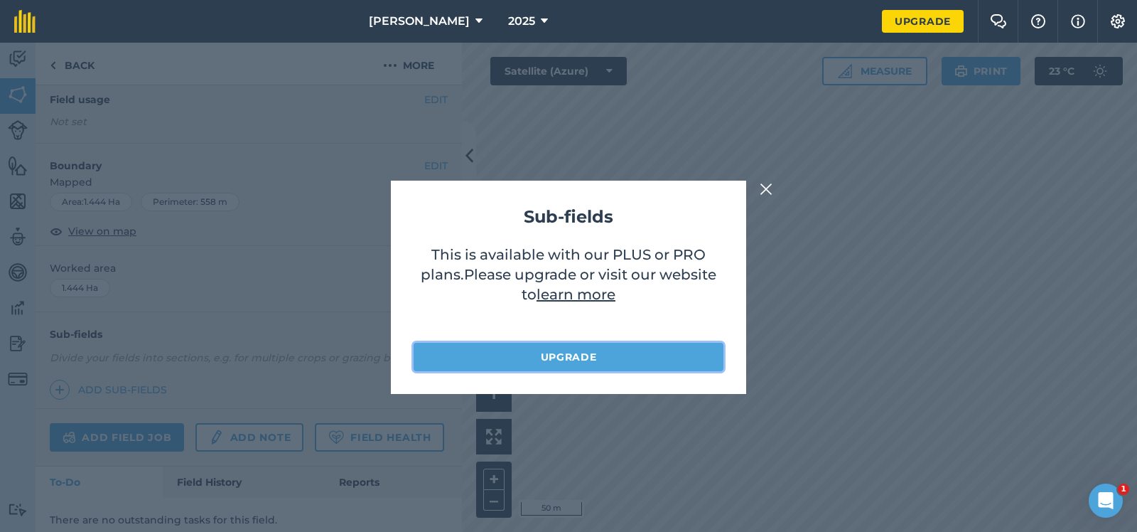
click at [613, 355] on link "Upgrade" at bounding box center [569, 357] width 310 height 28
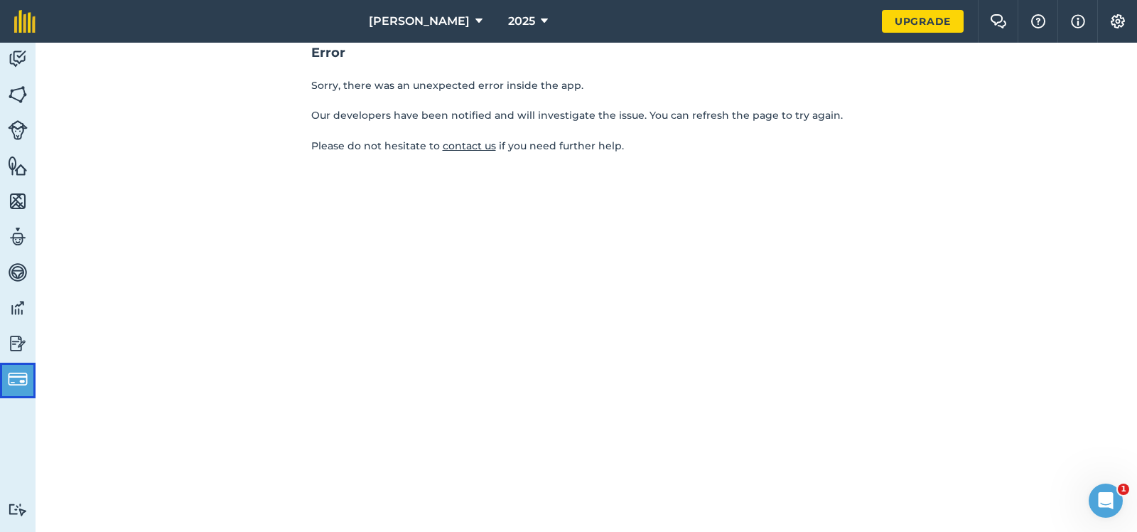
click at [19, 375] on img at bounding box center [18, 379] width 20 height 20
click at [460, 144] on link "contact us" at bounding box center [469, 145] width 53 height 13
click at [339, 173] on div "Error Sorry, there was an unexpected error inside the app. Our developers have …" at bounding box center [587, 287] width 1102 height 489
click at [923, 17] on link "Upgrade" at bounding box center [923, 21] width 82 height 23
click at [21, 87] on img at bounding box center [18, 94] width 20 height 21
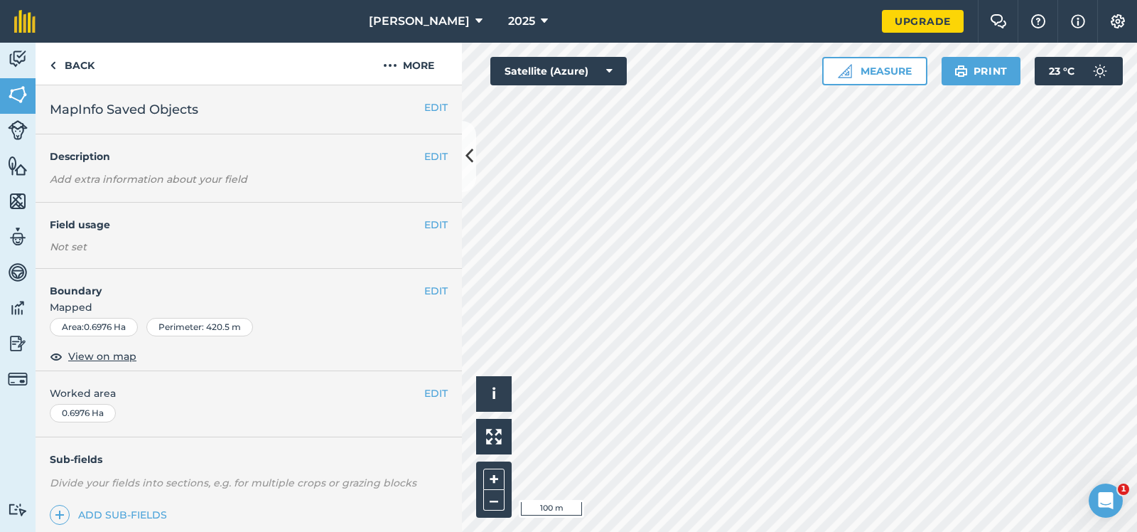
click at [214, 112] on h2 "MapInfo Saved Objects" at bounding box center [237, 110] width 375 height 20
click at [436, 107] on button "EDIT" at bounding box center [435, 108] width 23 height 16
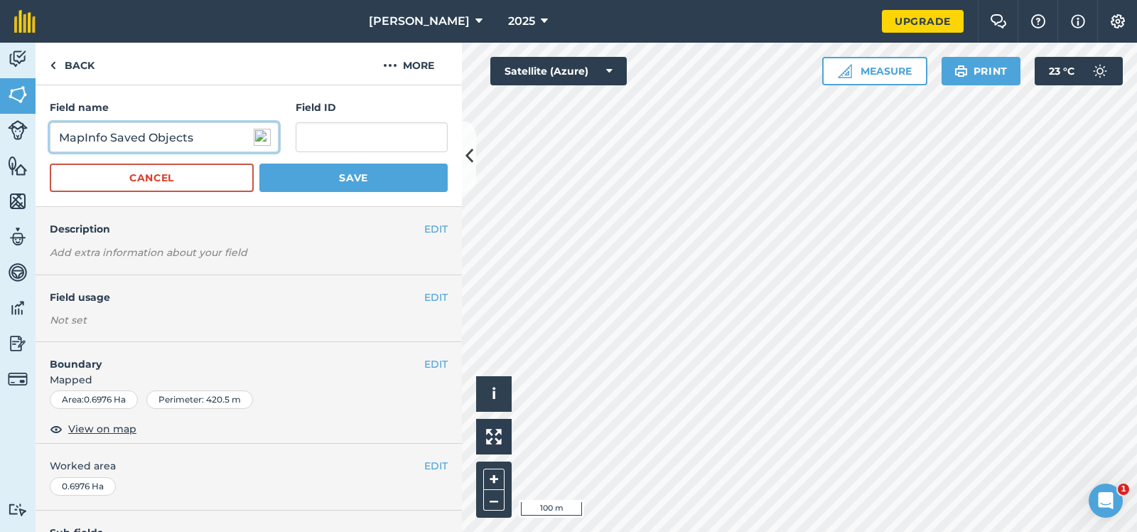
drag, startPoint x: 198, startPoint y: 139, endPoint x: 43, endPoint y: 141, distance: 155.0
click at [50, 141] on input "MapInfo Saved Objects" at bounding box center [164, 137] width 229 height 30
type input "12A"
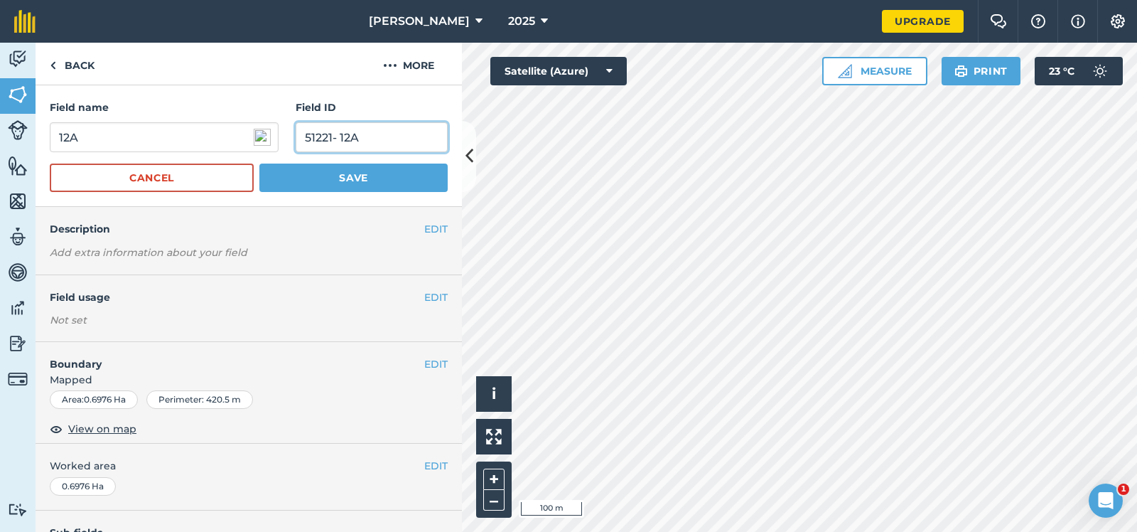
type input "51221- 12A"
click at [345, 171] on button "Save" at bounding box center [353, 177] width 188 height 28
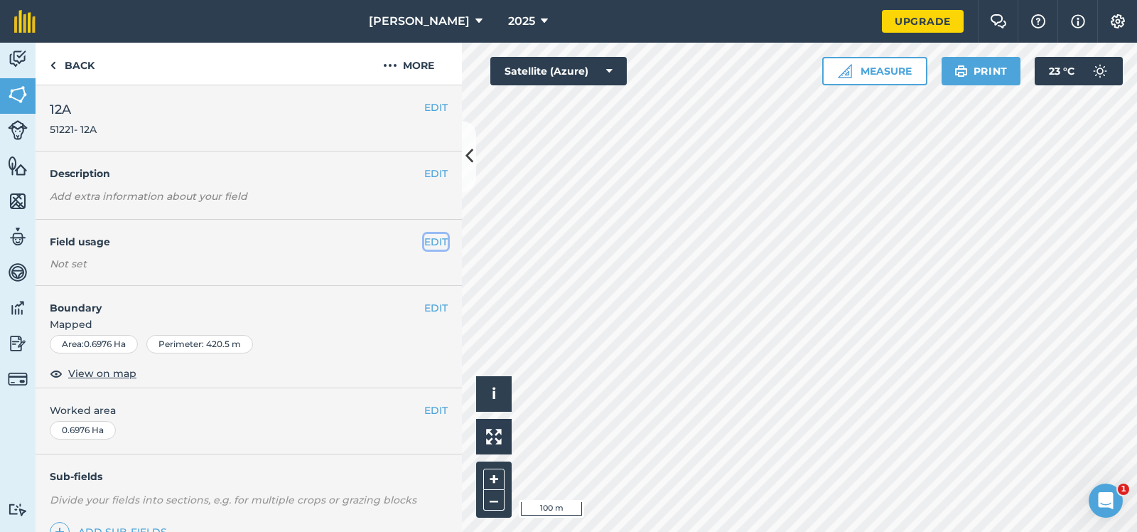
click at [439, 237] on button "EDIT" at bounding box center [435, 242] width 23 height 16
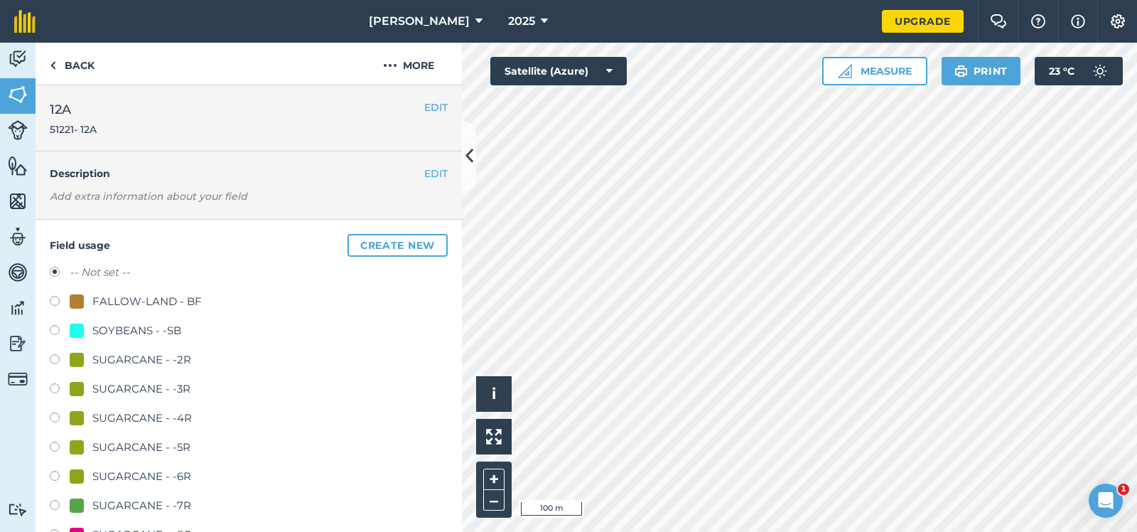
click at [52, 358] on label at bounding box center [60, 361] width 20 height 14
radio input "true"
radio input "false"
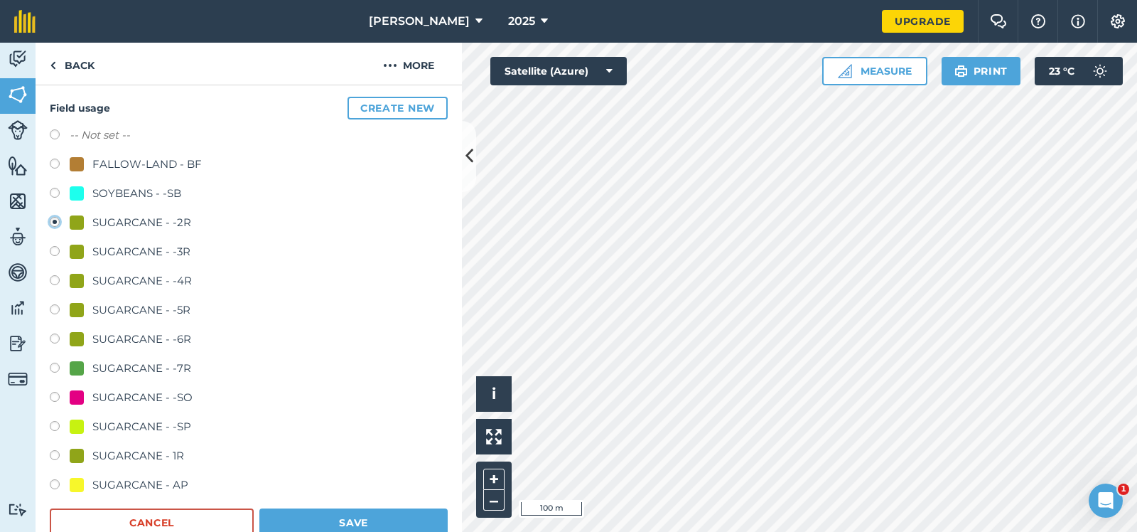
scroll to position [142, 0]
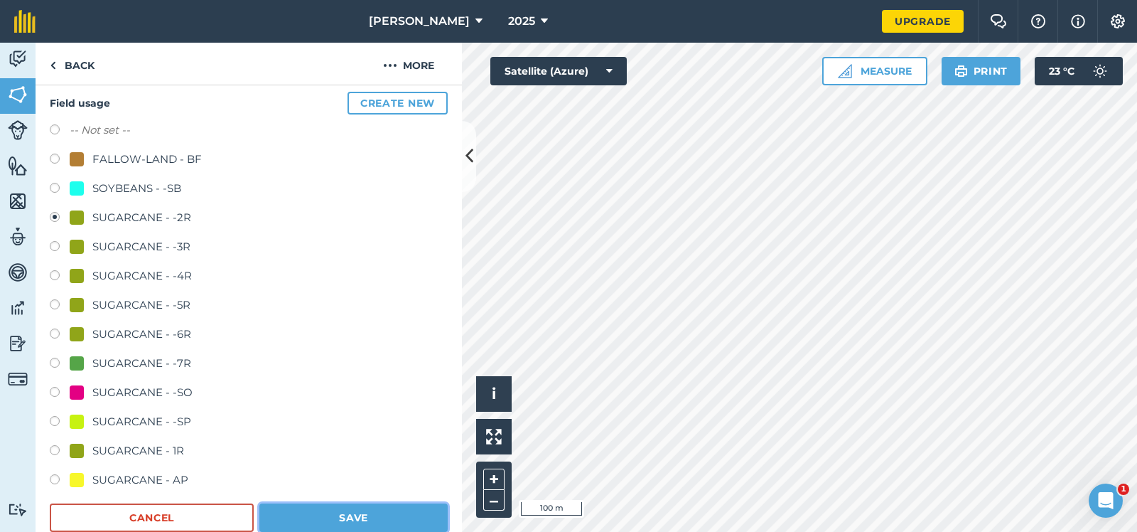
click at [345, 518] on button "Save" at bounding box center [353, 517] width 188 height 28
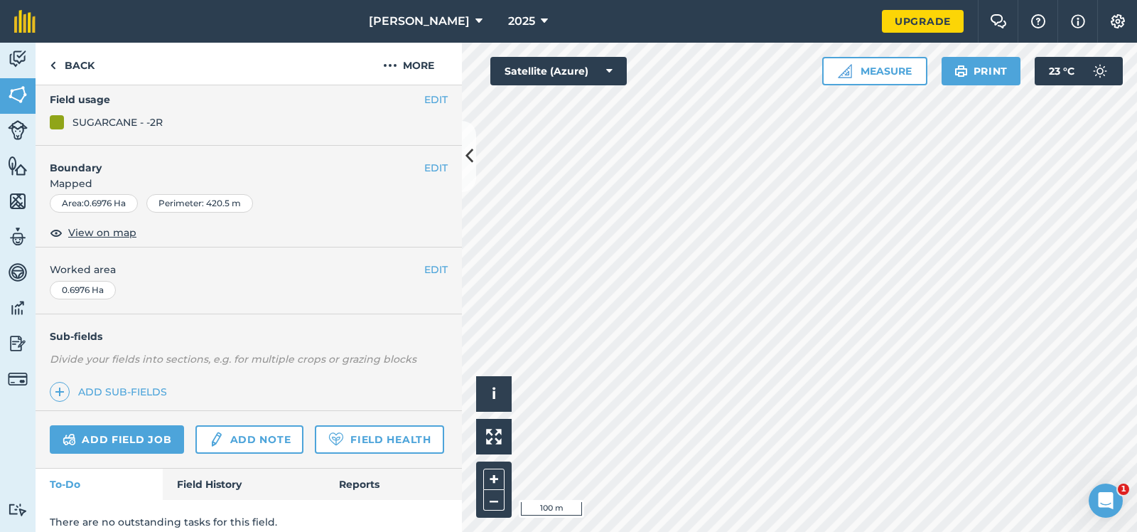
scroll to position [0, 0]
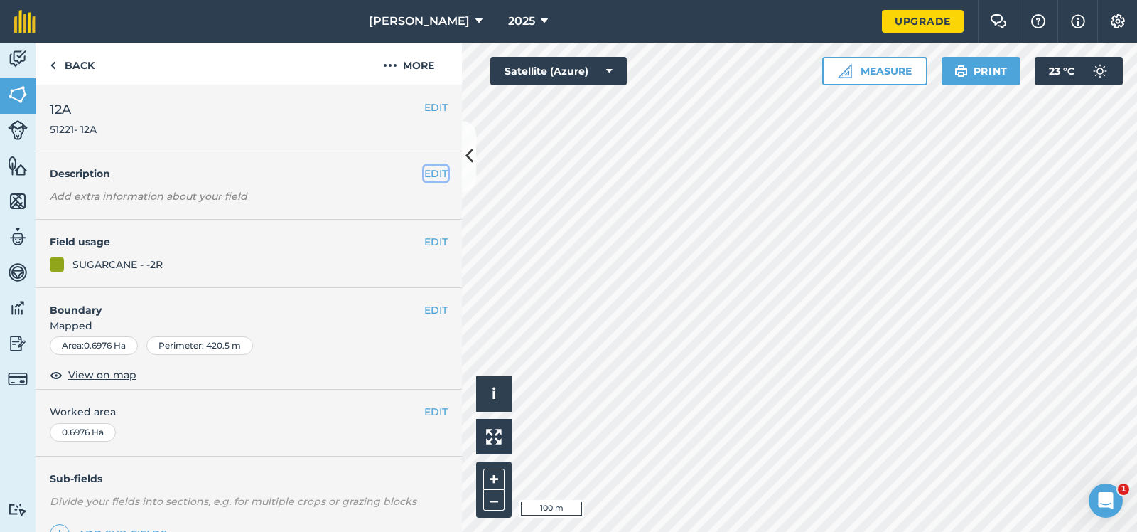
click at [436, 173] on button "EDIT" at bounding box center [435, 174] width 23 height 16
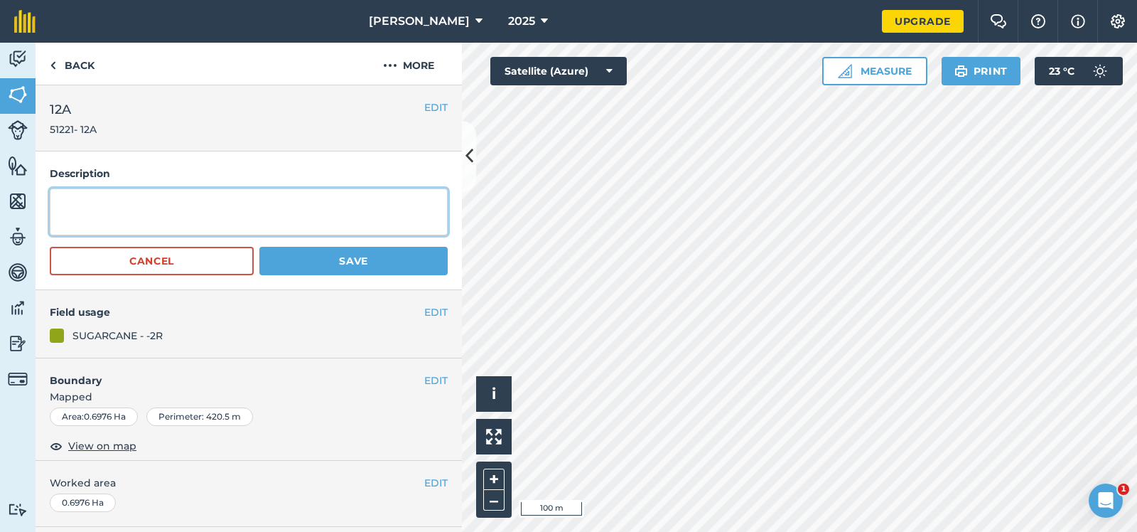
click at [59, 208] on textarea at bounding box center [249, 211] width 398 height 47
type textarea "SRA11"
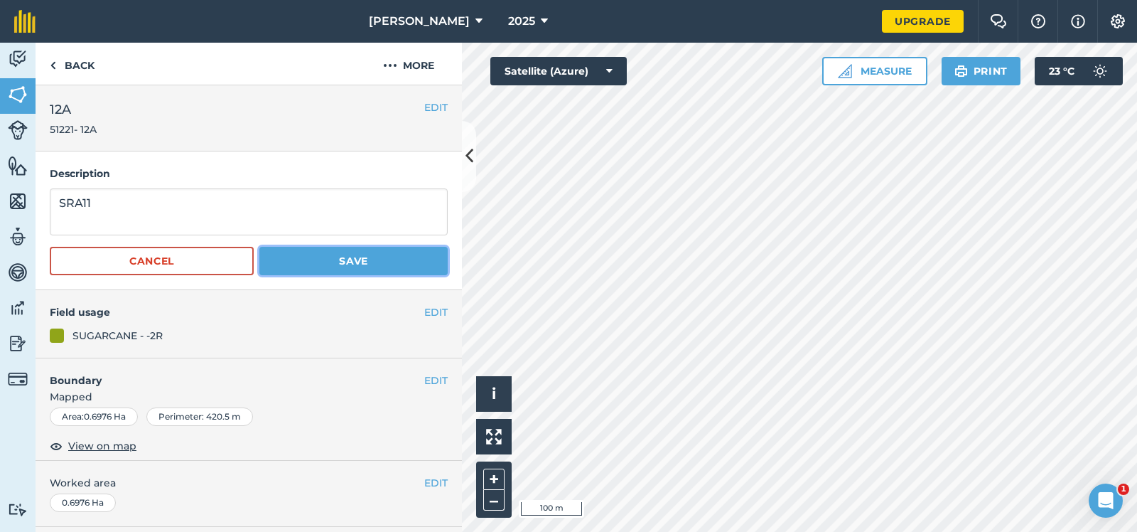
click at [344, 258] on button "Save" at bounding box center [353, 261] width 188 height 28
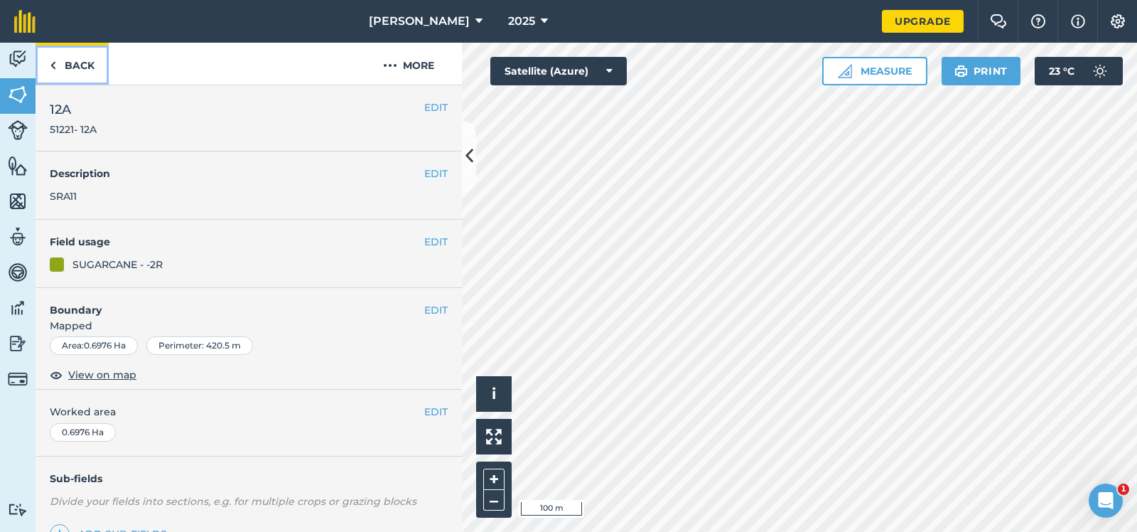
click at [78, 60] on link "Back" at bounding box center [72, 64] width 73 height 42
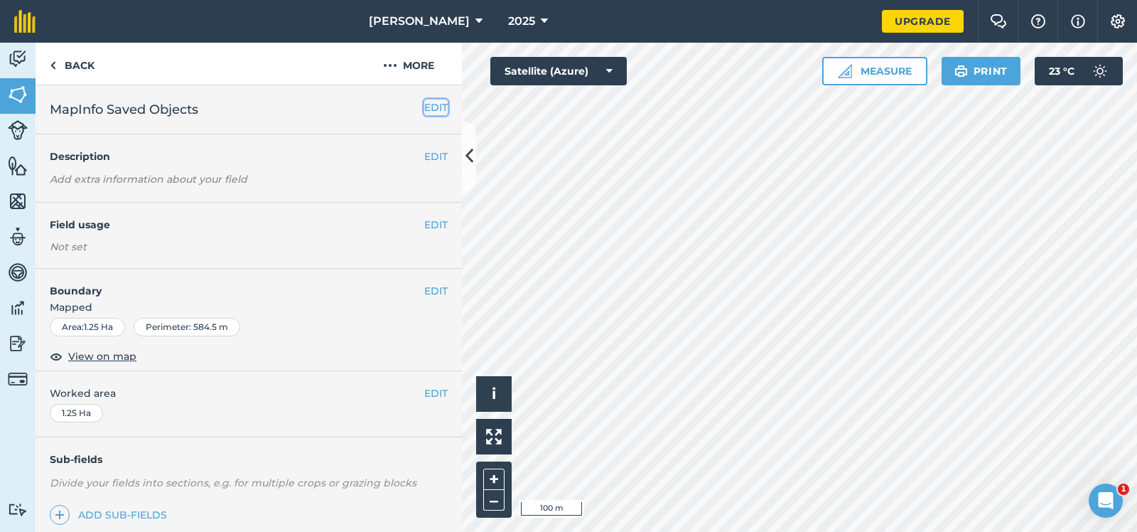
click at [436, 104] on button "EDIT" at bounding box center [435, 108] width 23 height 16
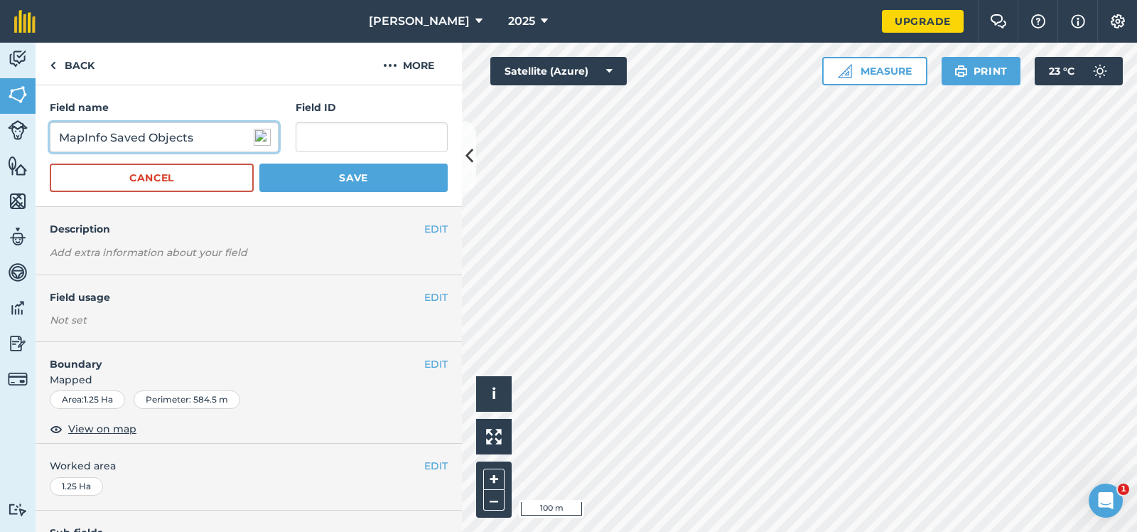
drag, startPoint x: 200, startPoint y: 138, endPoint x: 14, endPoint y: 144, distance: 186.4
click at [50, 144] on input "MapInfo Saved Objects" at bounding box center [164, 137] width 229 height 30
type input "11A"
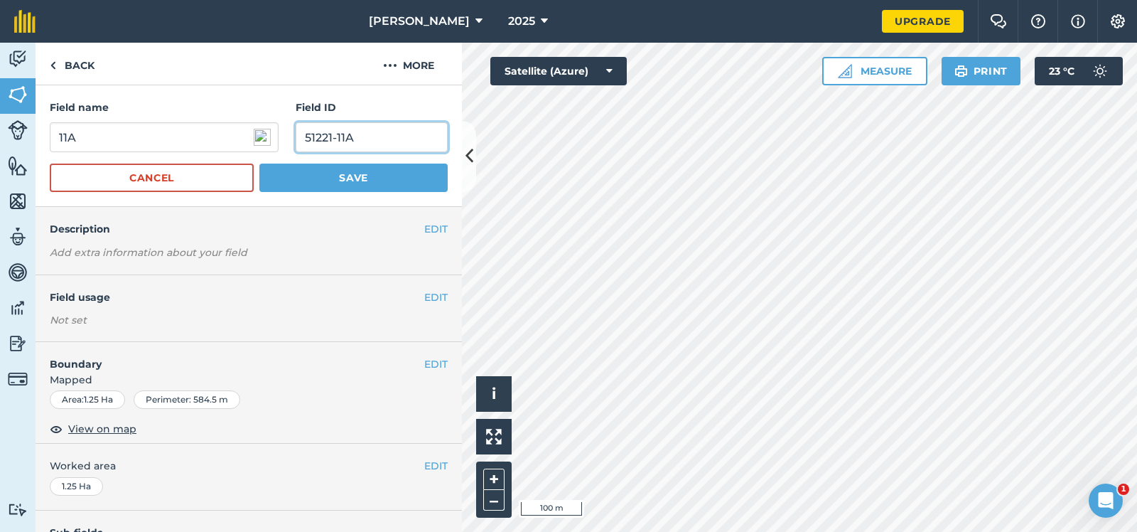
type input "51221-11A"
click at [330, 174] on button "Save" at bounding box center [353, 177] width 188 height 28
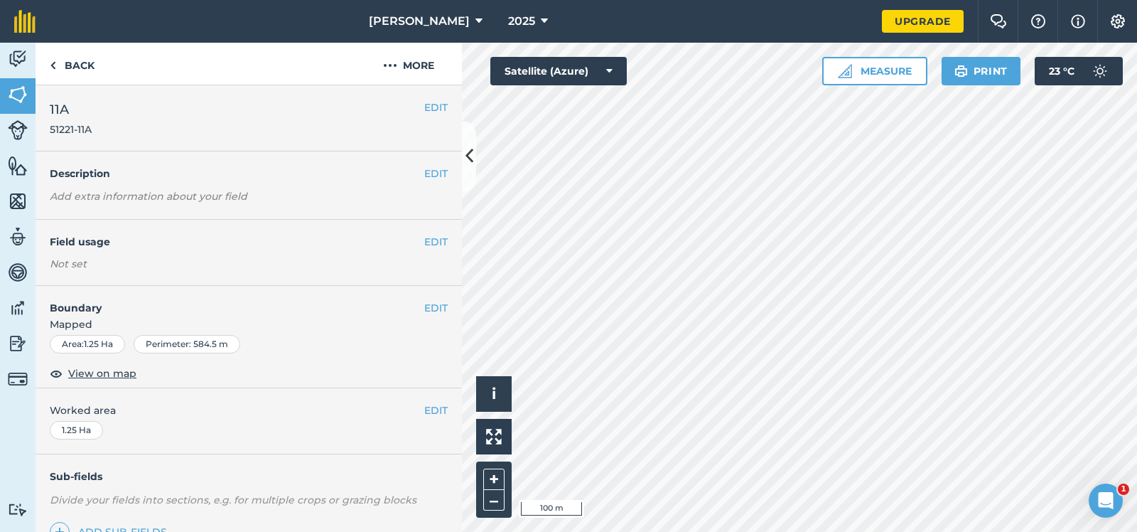
click at [120, 198] on em "Add extra information about your field" at bounding box center [149, 196] width 198 height 13
click at [436, 170] on button "EDIT" at bounding box center [435, 174] width 23 height 16
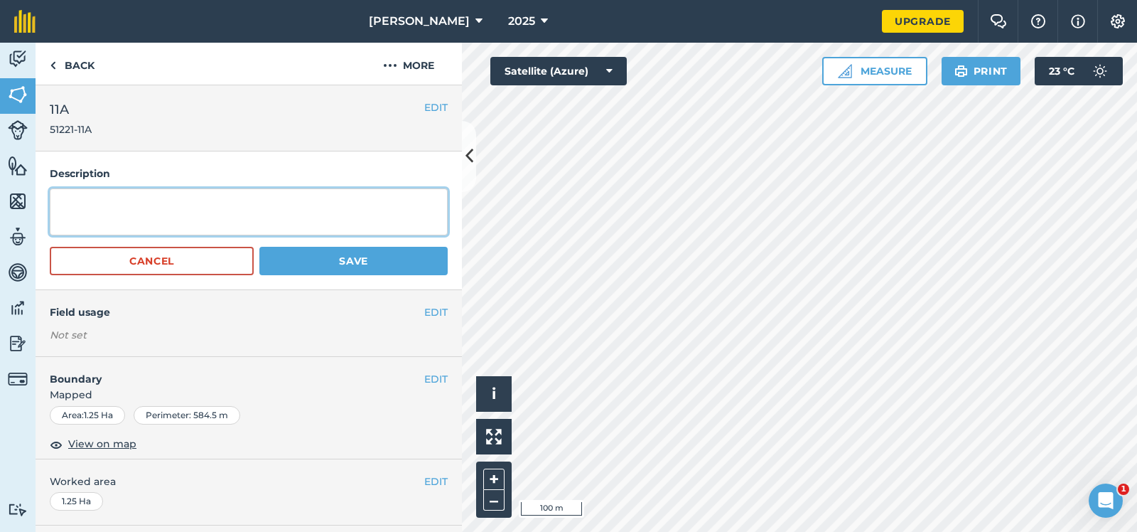
click at [58, 198] on textarea at bounding box center [249, 211] width 398 height 47
type textarea "SRA11"
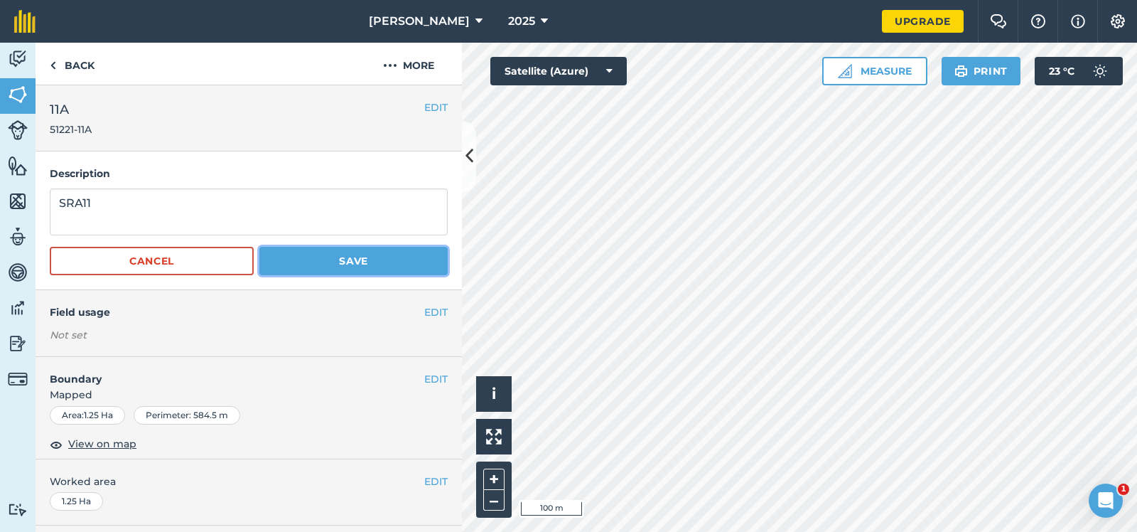
click at [333, 258] on button "Save" at bounding box center [353, 261] width 188 height 28
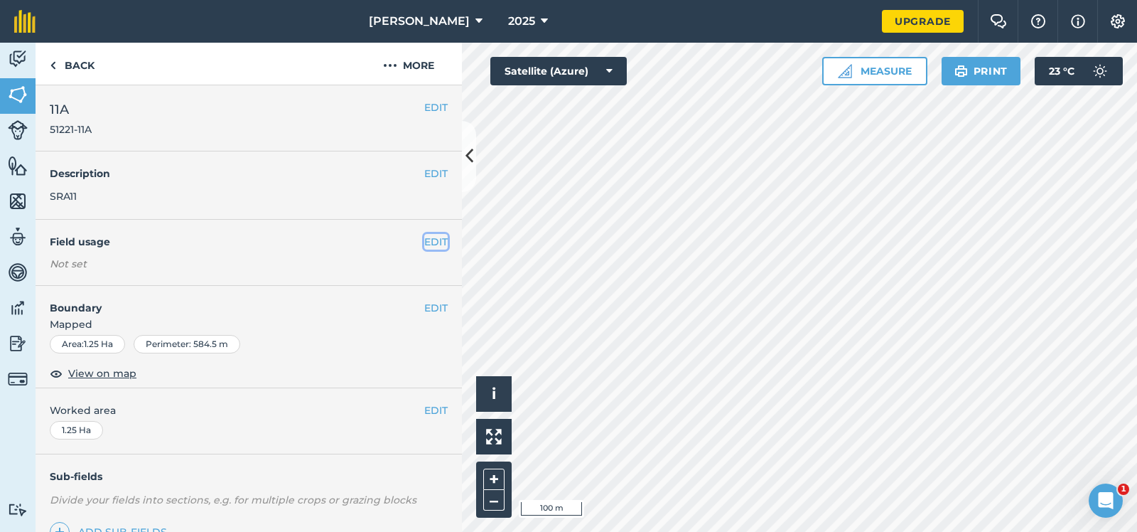
click at [434, 239] on button "EDIT" at bounding box center [435, 242] width 23 height 16
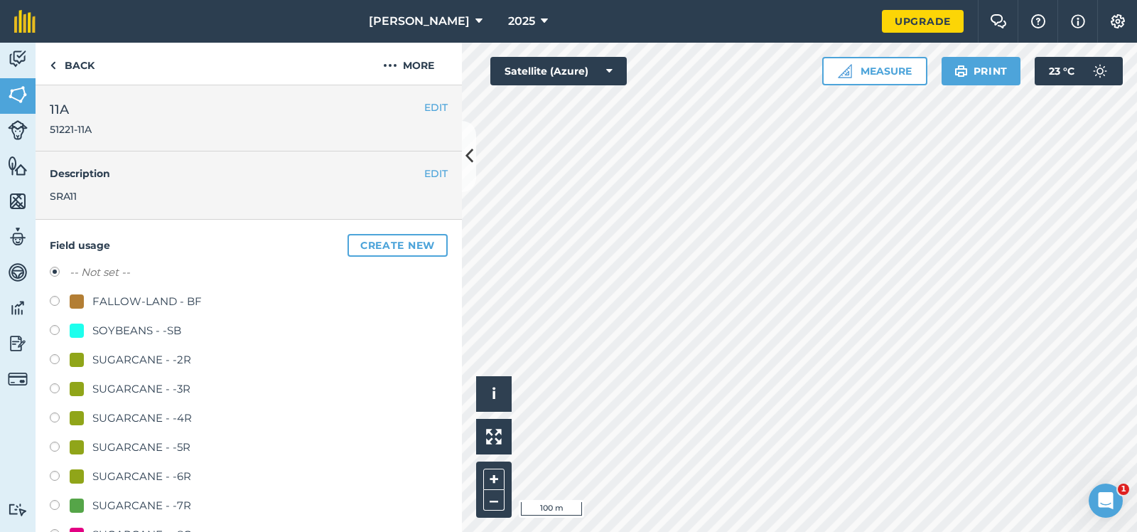
click at [52, 356] on label at bounding box center [60, 361] width 20 height 14
radio input "true"
radio input "false"
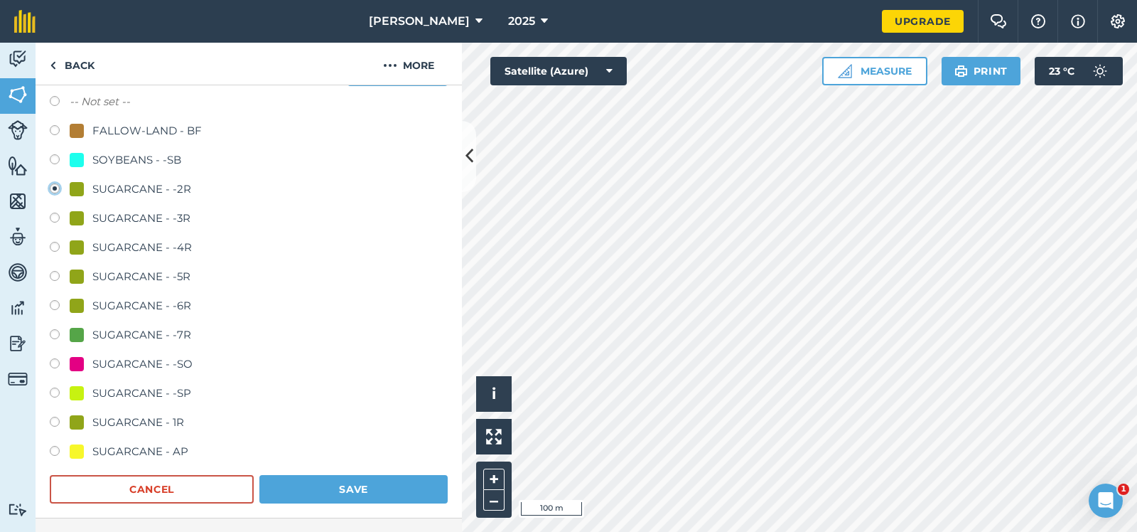
scroll to position [284, 0]
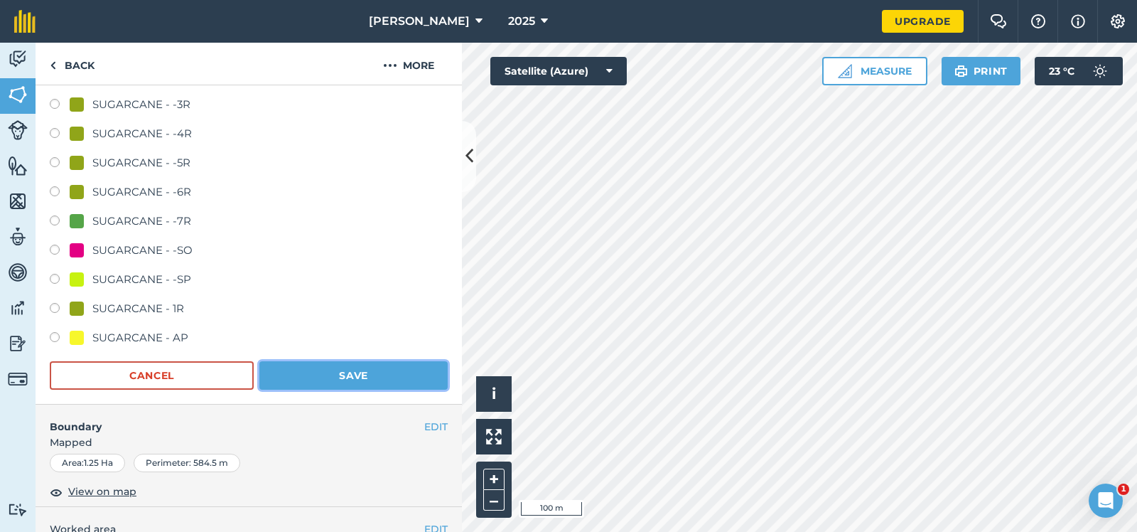
click at [365, 367] on button "Save" at bounding box center [353, 375] width 188 height 28
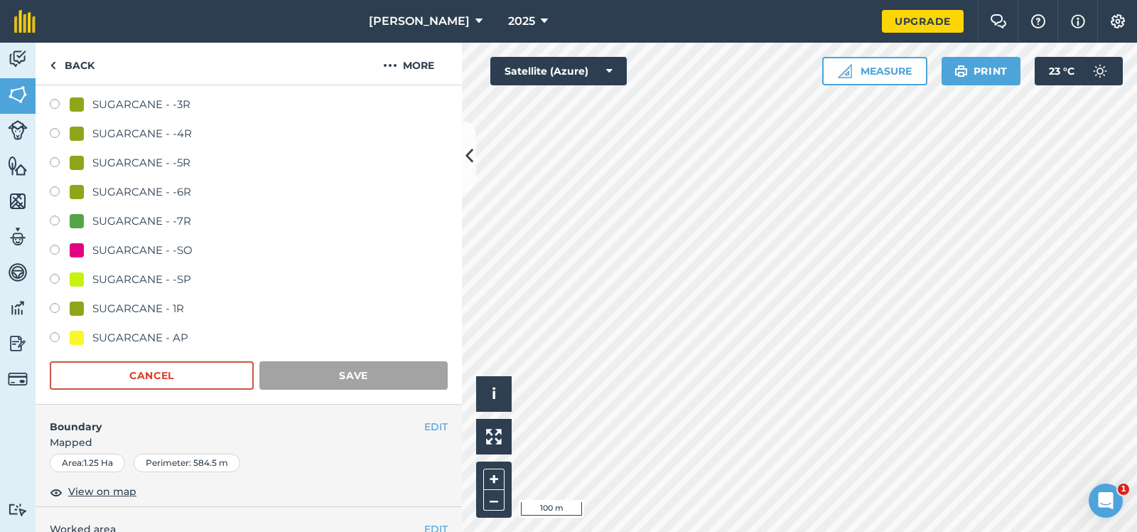
scroll to position [153, 0]
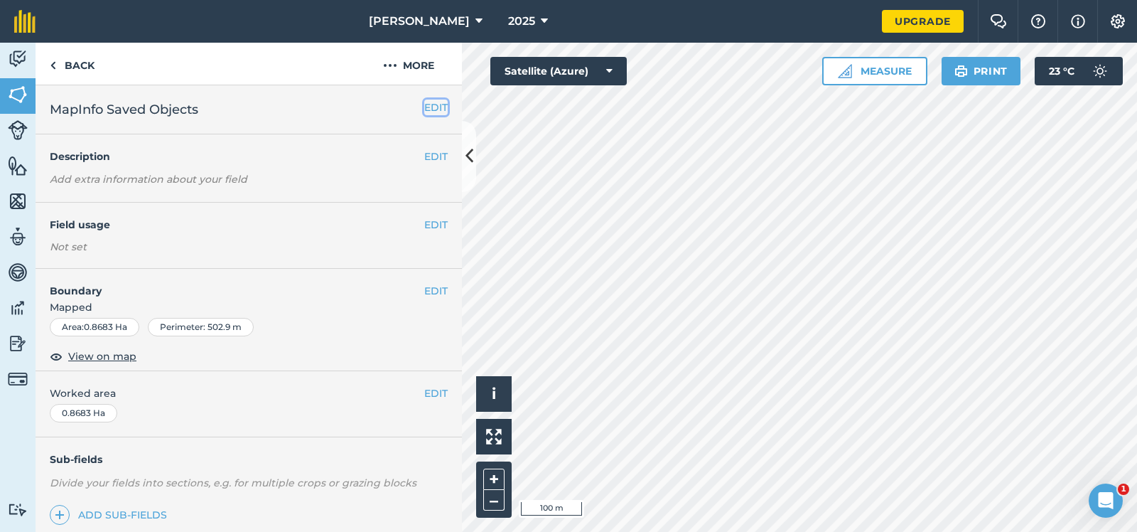
click at [436, 104] on button "EDIT" at bounding box center [435, 108] width 23 height 16
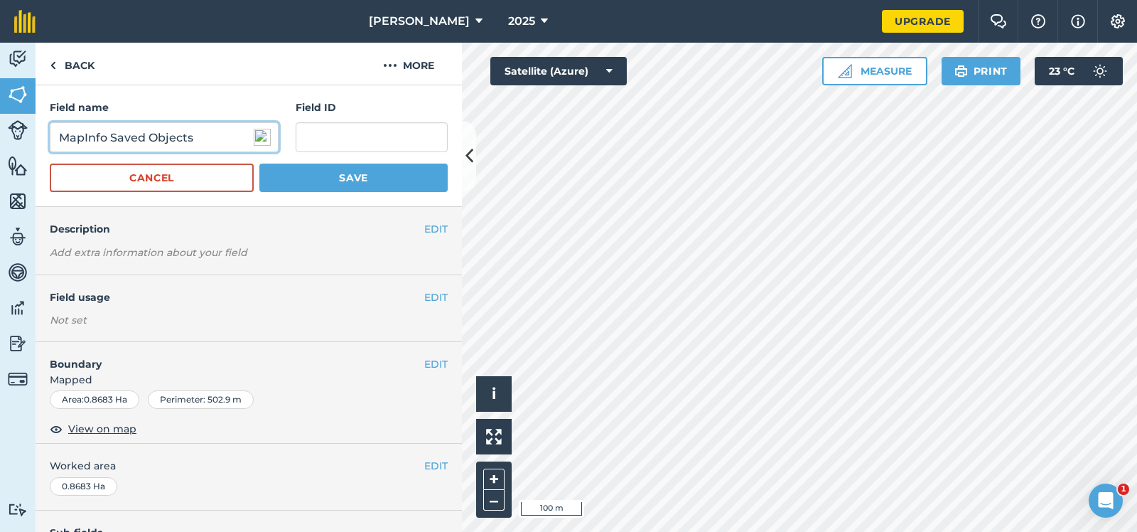
click at [208, 141] on input "MapInfo Saved Objects" at bounding box center [164, 137] width 229 height 30
drag, startPoint x: 203, startPoint y: 137, endPoint x: 47, endPoint y: 134, distance: 155.7
click at [50, 134] on input "MapInfo Saved Objects" at bounding box center [164, 137] width 229 height 30
type input "14"
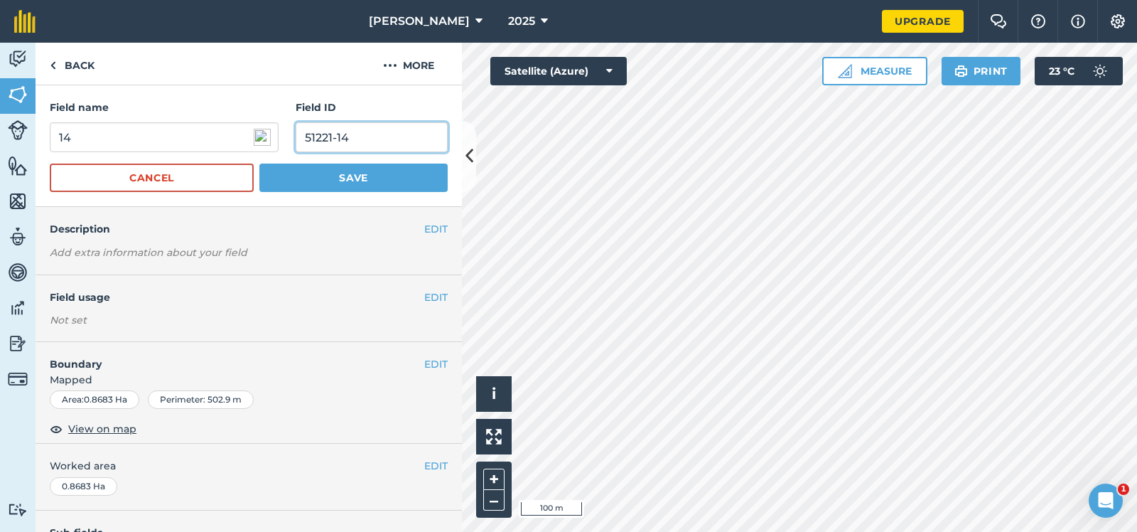
type input "51221-14"
click at [358, 171] on button "Save" at bounding box center [353, 177] width 188 height 28
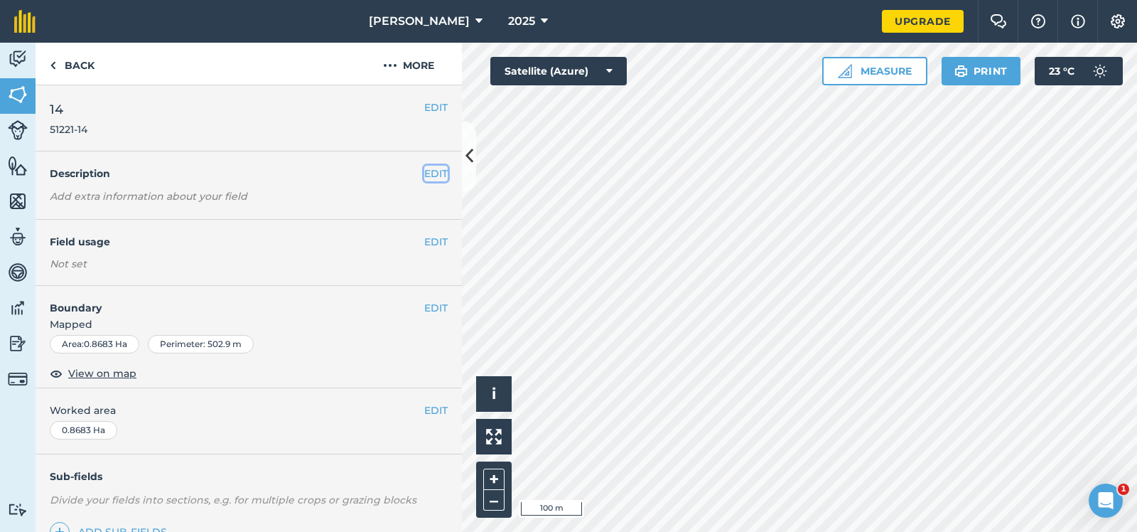
click at [436, 171] on button "EDIT" at bounding box center [435, 174] width 23 height 16
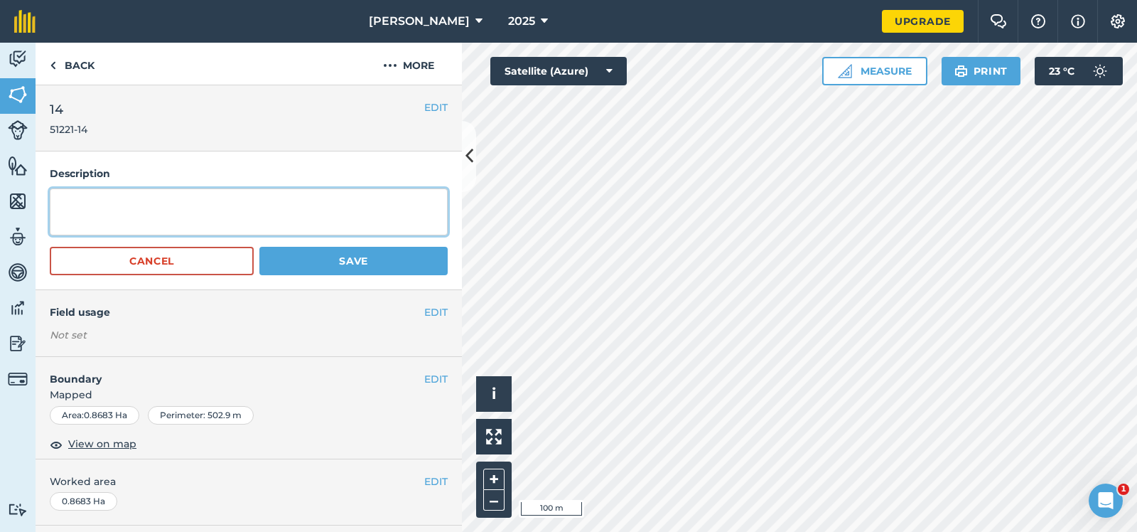
click at [55, 200] on textarea at bounding box center [249, 211] width 398 height 47
type textarea "fallow"
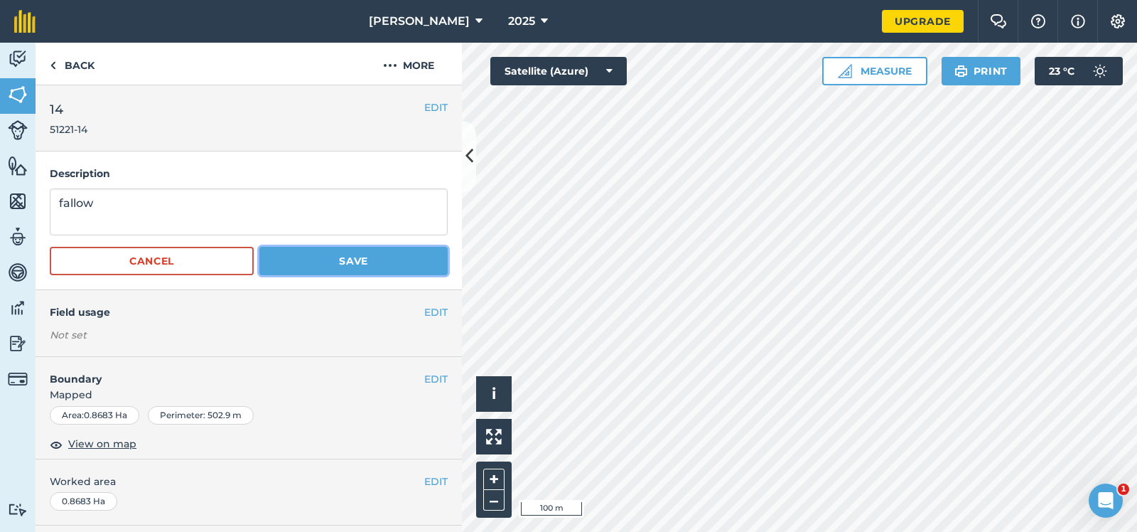
click at [347, 262] on button "Save" at bounding box center [353, 261] width 188 height 28
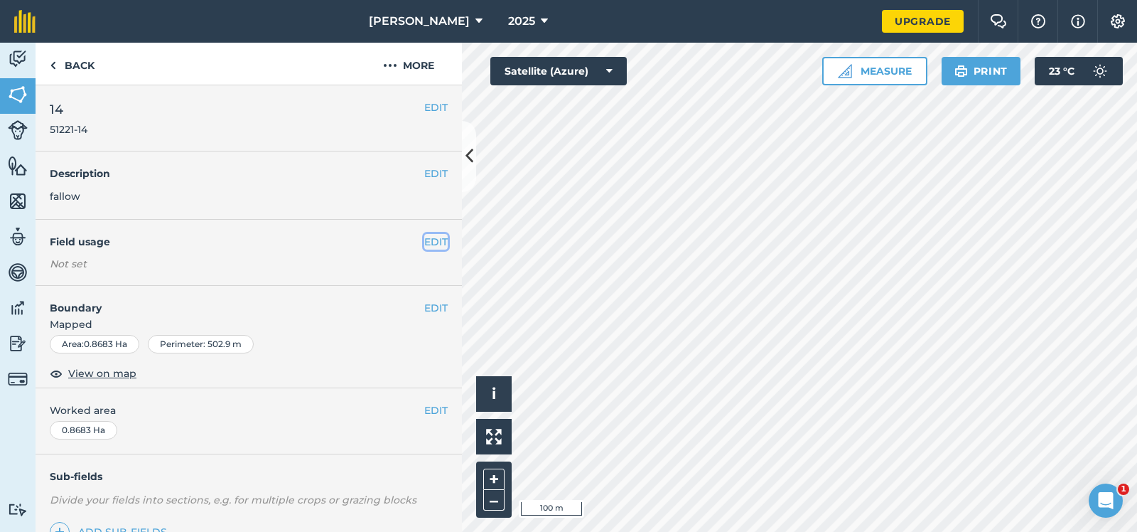
click at [436, 239] on button "EDIT" at bounding box center [435, 242] width 23 height 16
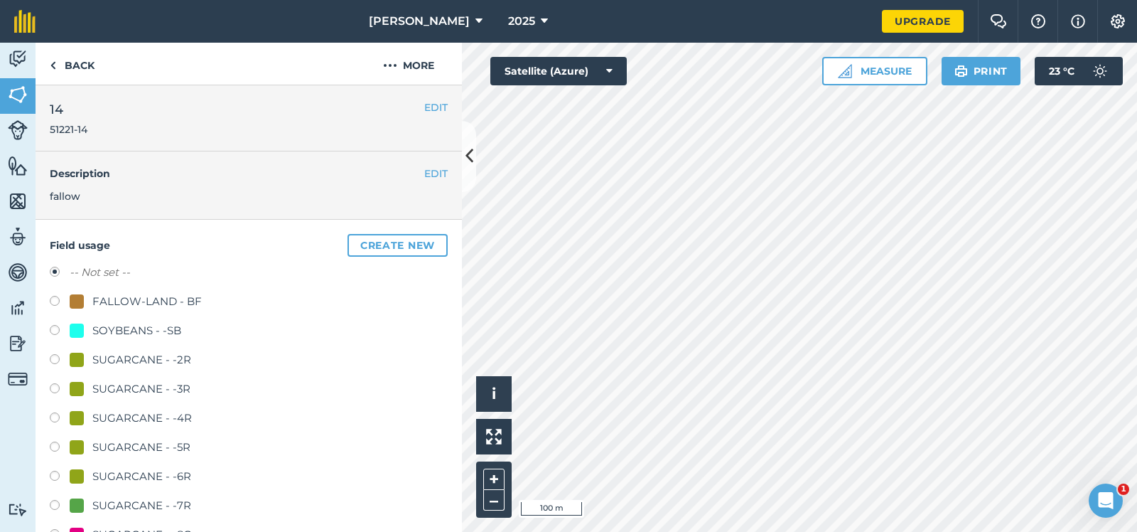
click at [55, 299] on label at bounding box center [60, 303] width 20 height 14
radio input "true"
radio input "false"
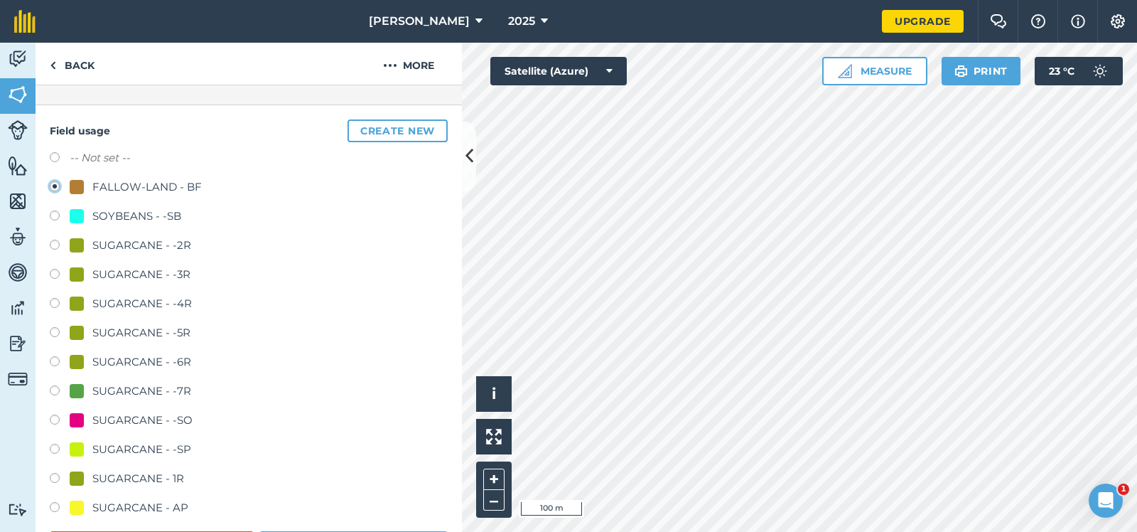
scroll to position [142, 0]
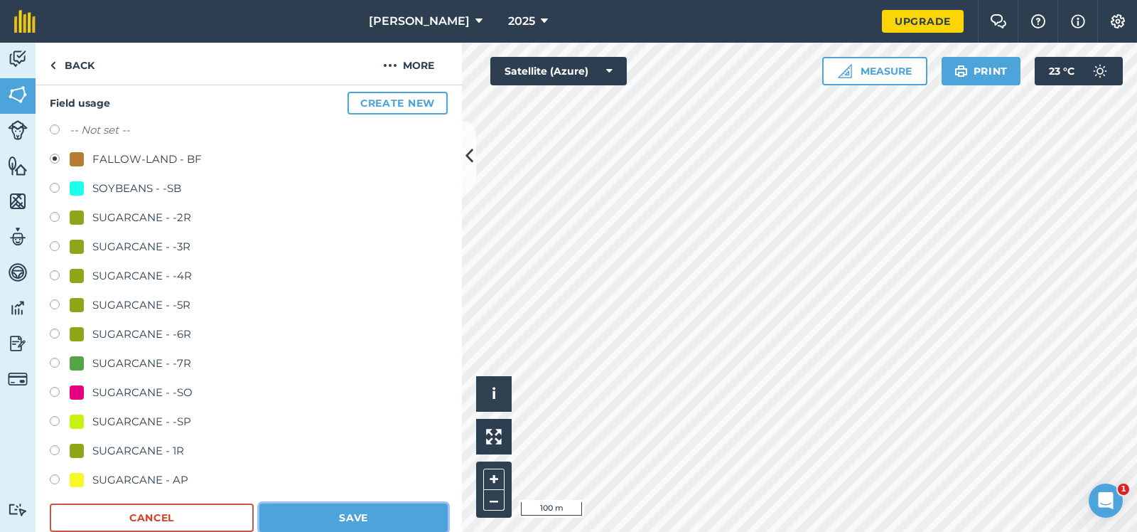
click at [326, 516] on button "Save" at bounding box center [353, 517] width 188 height 28
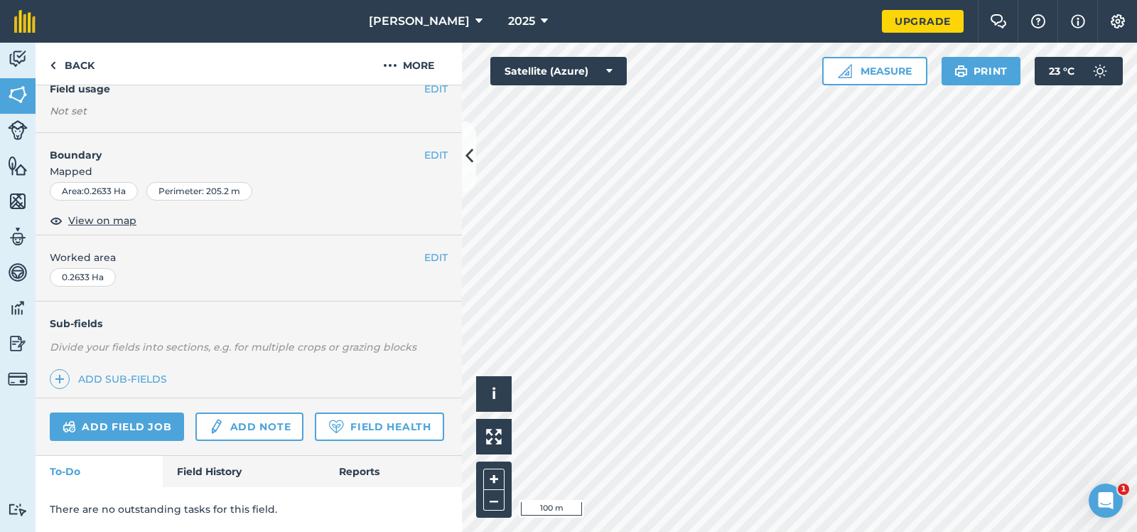
scroll to position [125, 0]
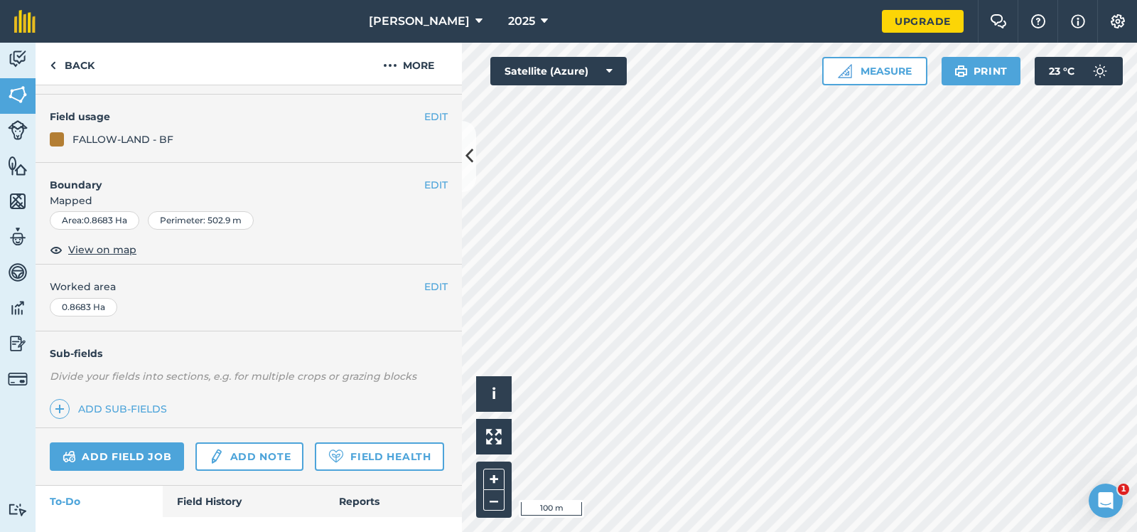
scroll to position [142, 0]
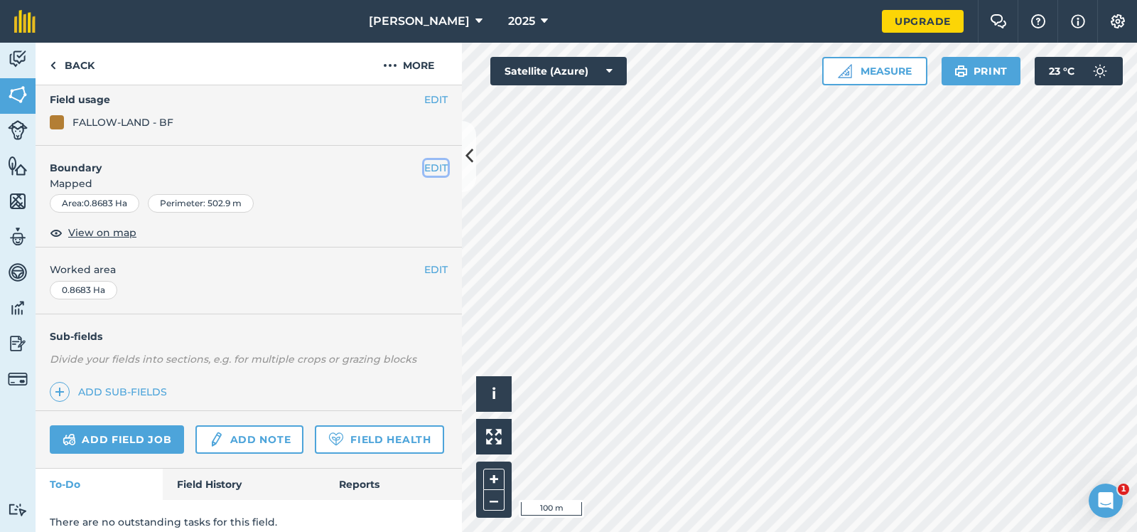
click at [435, 166] on button "EDIT" at bounding box center [435, 168] width 23 height 16
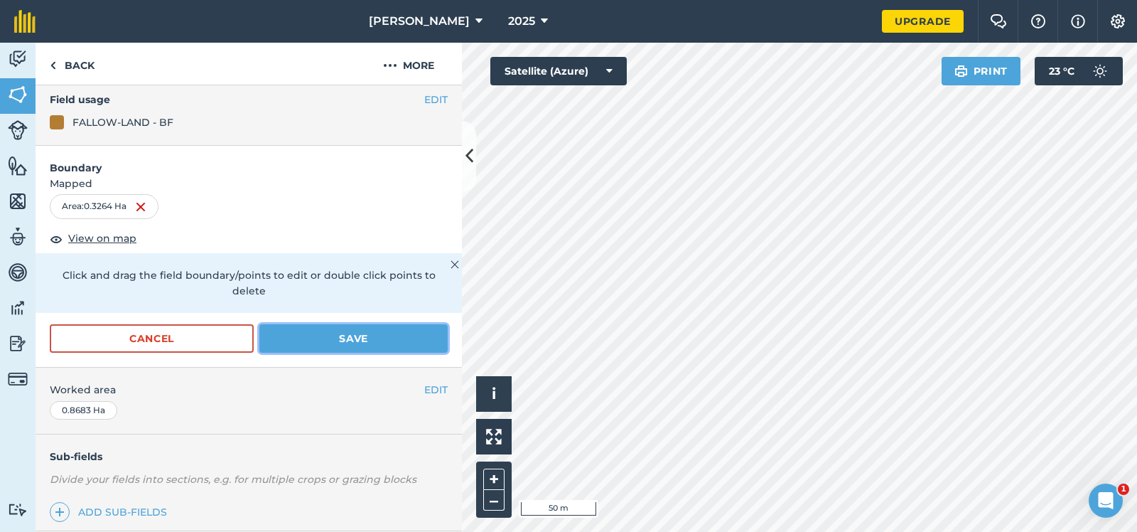
click at [354, 324] on button "Save" at bounding box center [353, 338] width 188 height 28
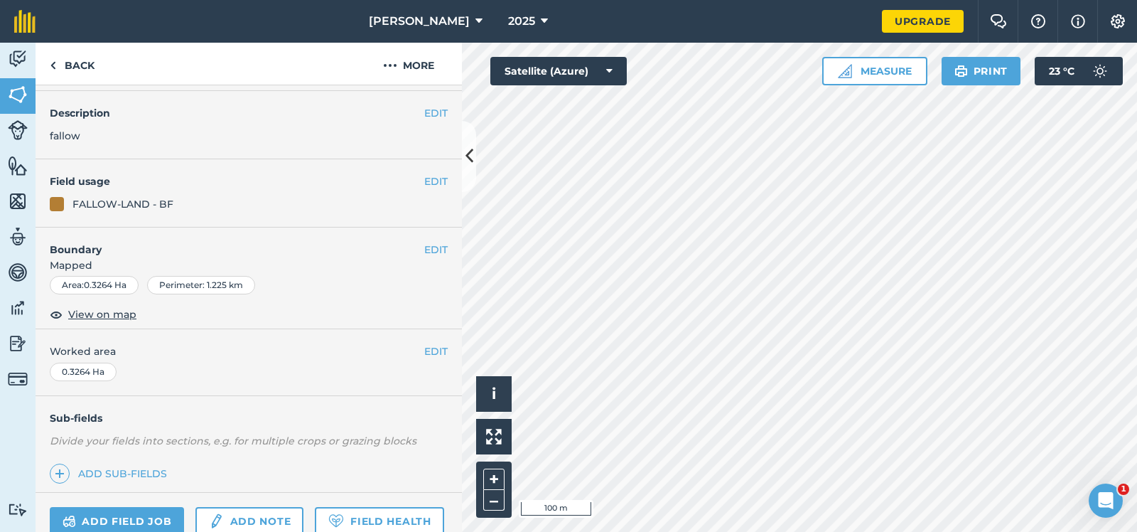
scroll to position [0, 0]
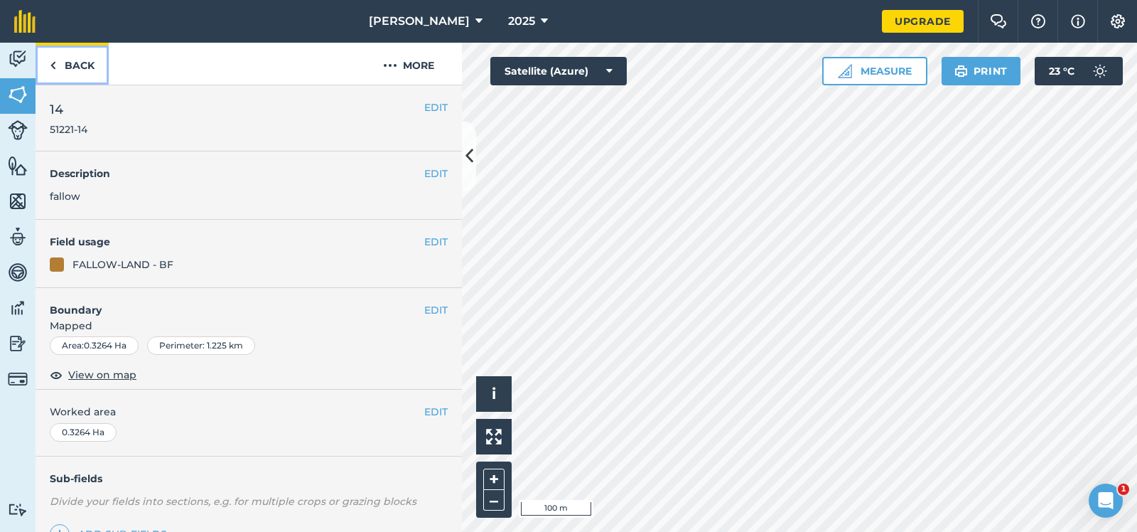
click at [74, 61] on link "Back" at bounding box center [72, 64] width 73 height 42
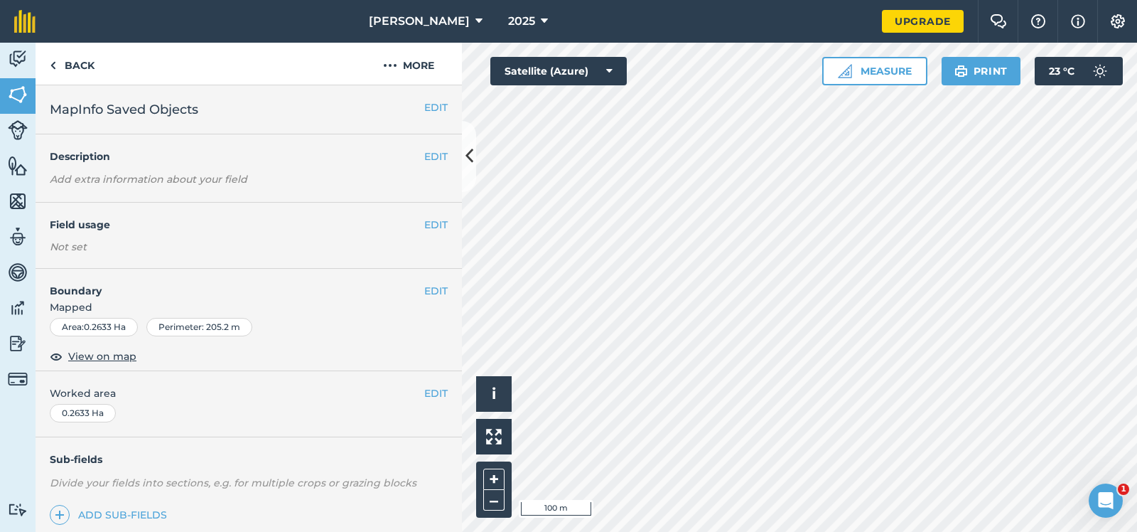
click at [224, 116] on h2 "MapInfo Saved Objects" at bounding box center [237, 110] width 375 height 20
click at [412, 63] on button "More" at bounding box center [408, 64] width 107 height 42
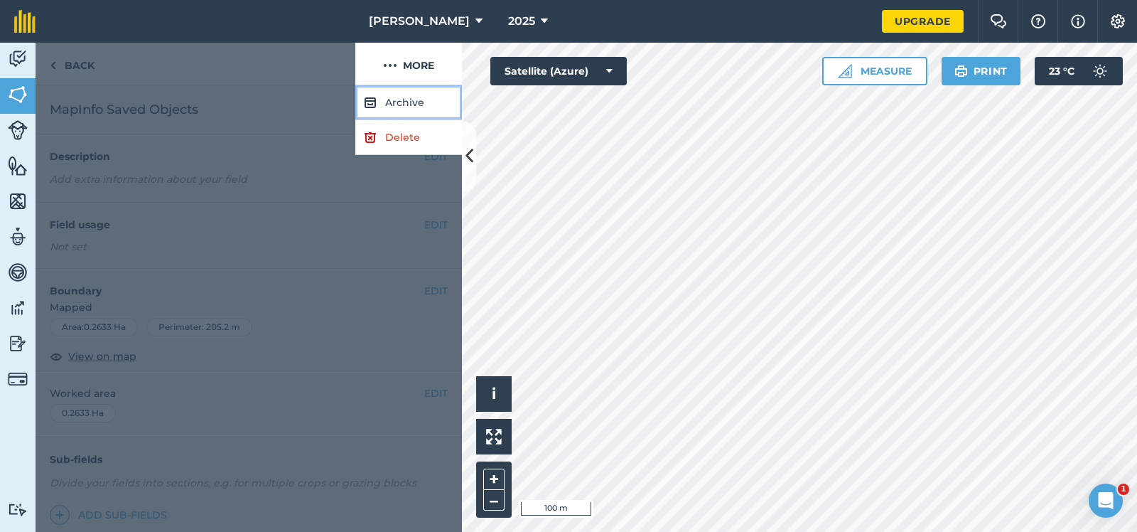
click at [397, 98] on button "Archive" at bounding box center [408, 102] width 107 height 35
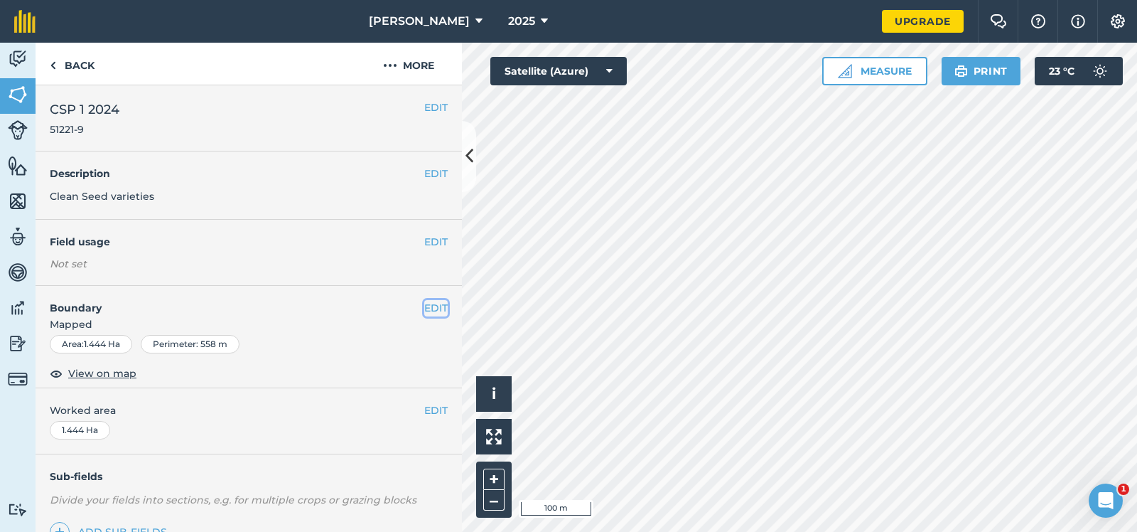
click at [436, 306] on button "EDIT" at bounding box center [435, 308] width 23 height 16
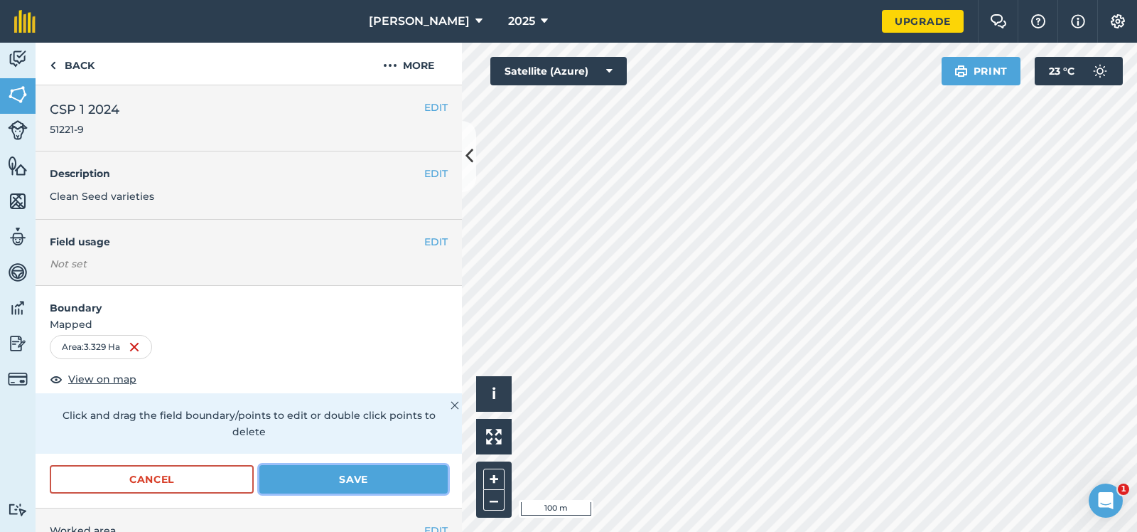
click at [333, 465] on button "Save" at bounding box center [353, 479] width 188 height 28
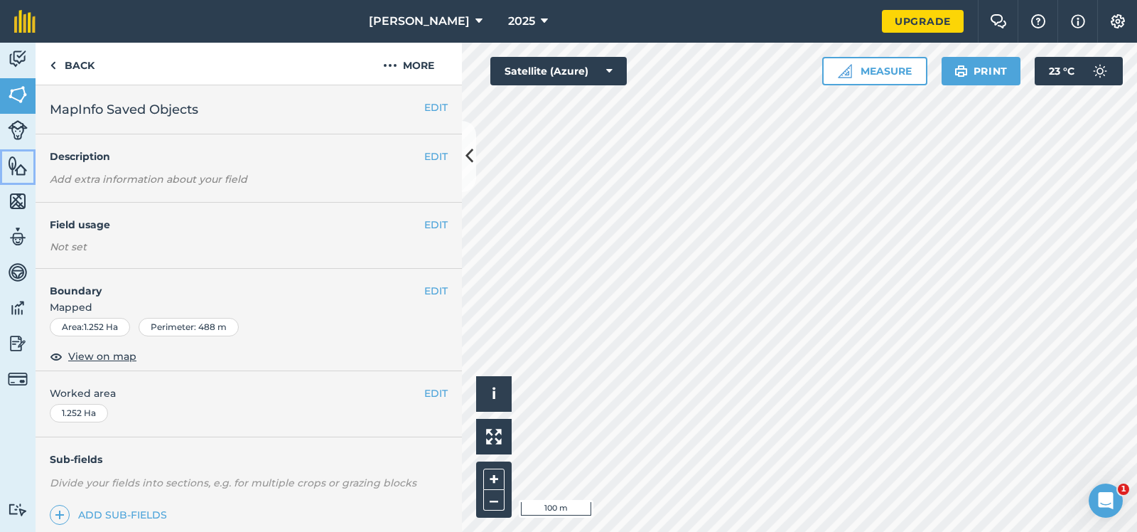
click at [15, 163] on img at bounding box center [18, 165] width 20 height 21
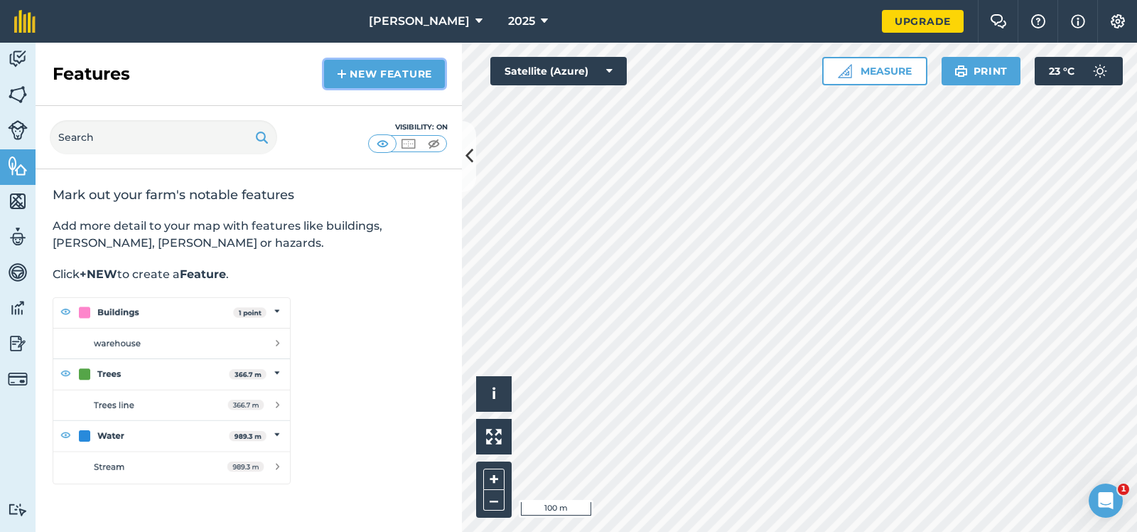
click at [380, 71] on link "New feature" at bounding box center [384, 74] width 121 height 28
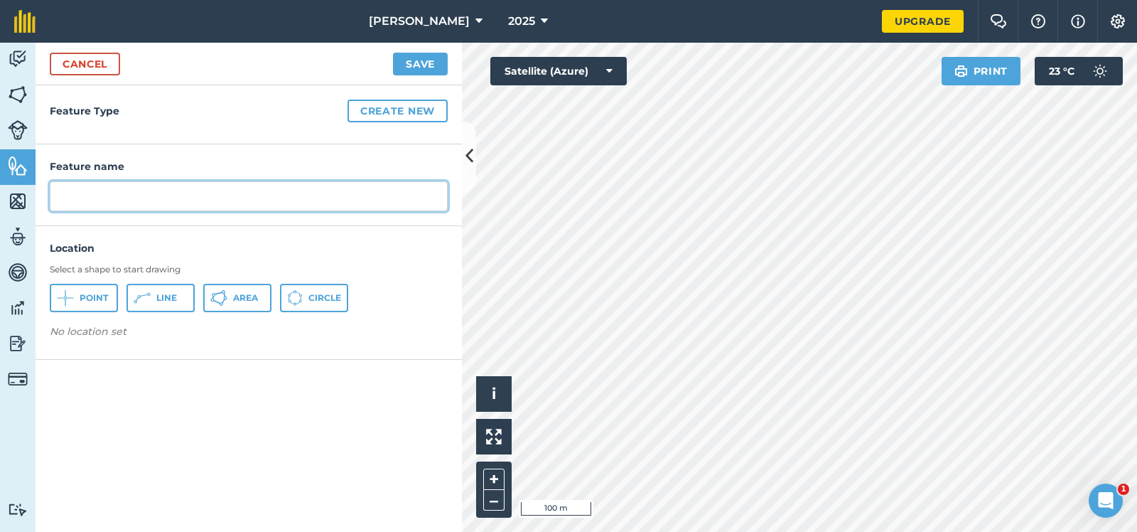
click at [68, 200] on input "text" at bounding box center [249, 196] width 398 height 30
type input "hydrant"
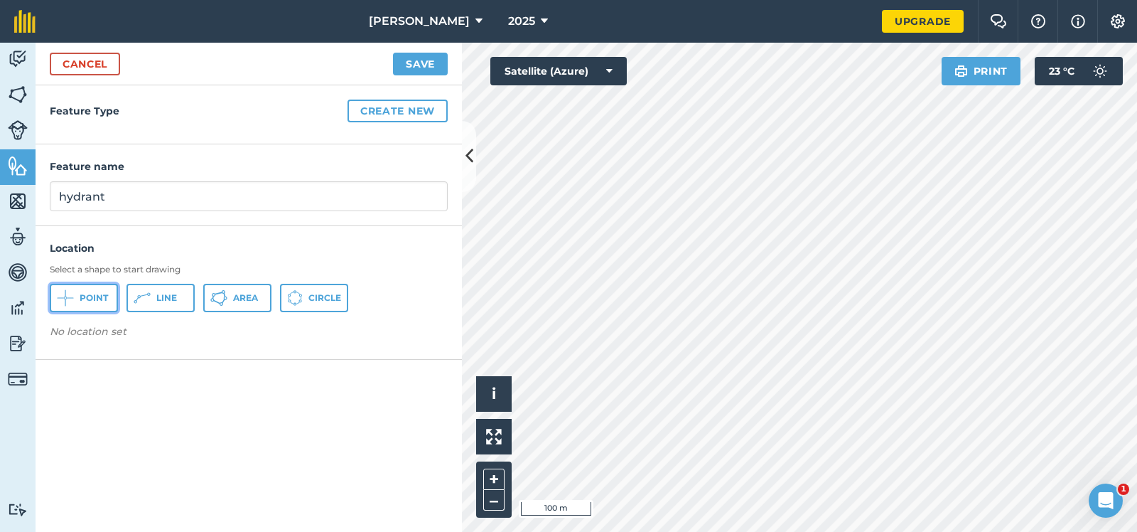
click at [91, 292] on span "Point" at bounding box center [94, 297] width 28 height 11
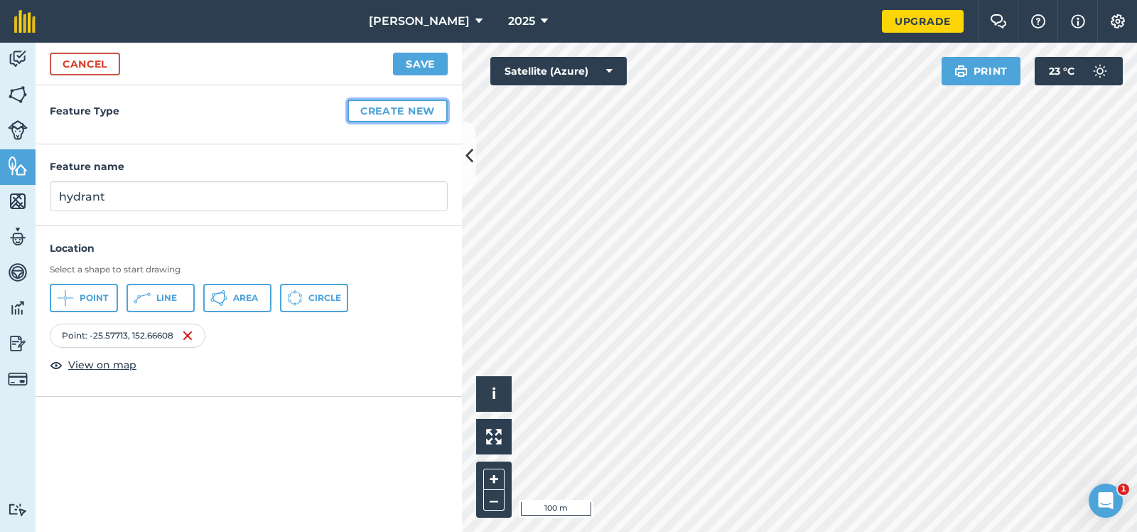
click at [394, 108] on button "Create new" at bounding box center [398, 111] width 100 height 23
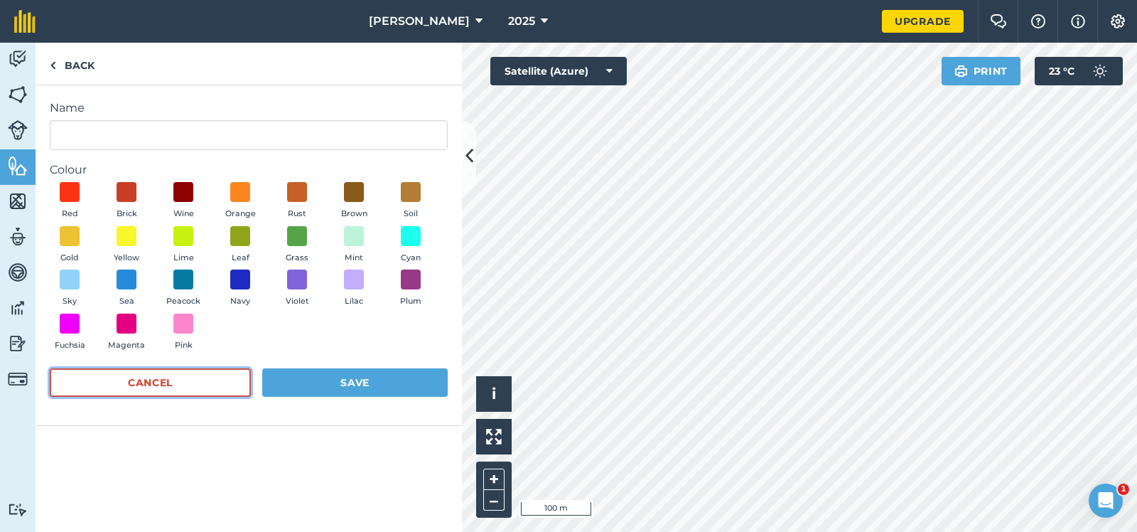
click at [154, 377] on button "Cancel" at bounding box center [150, 382] width 201 height 28
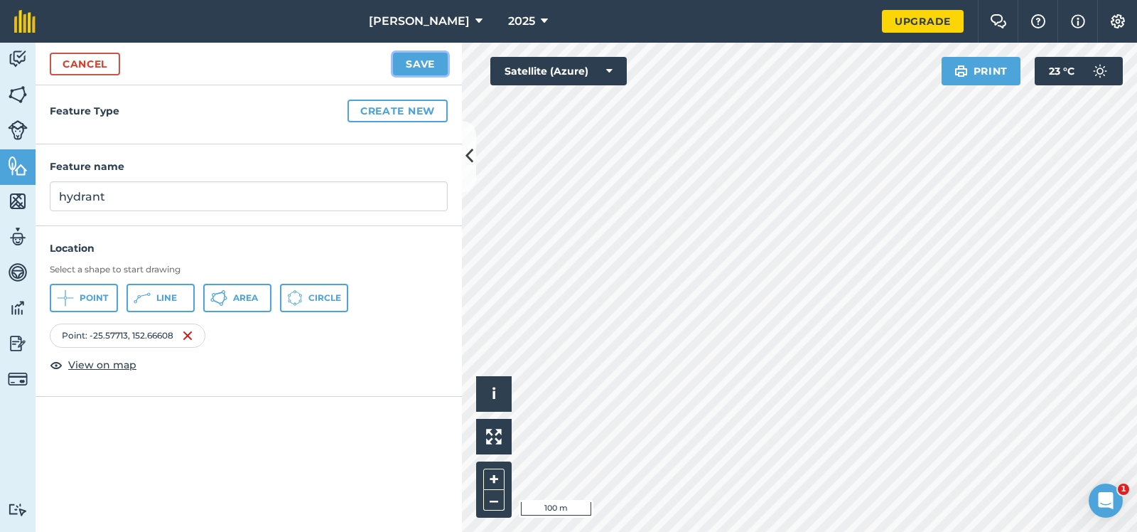
click at [419, 59] on button "Save" at bounding box center [420, 64] width 55 height 23
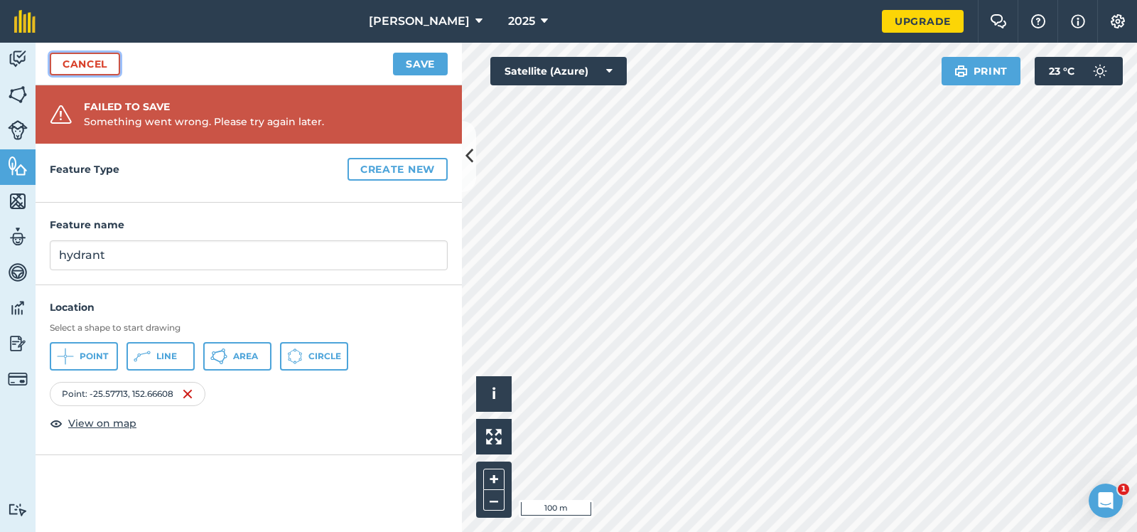
click at [82, 55] on link "Cancel" at bounding box center [85, 64] width 70 height 23
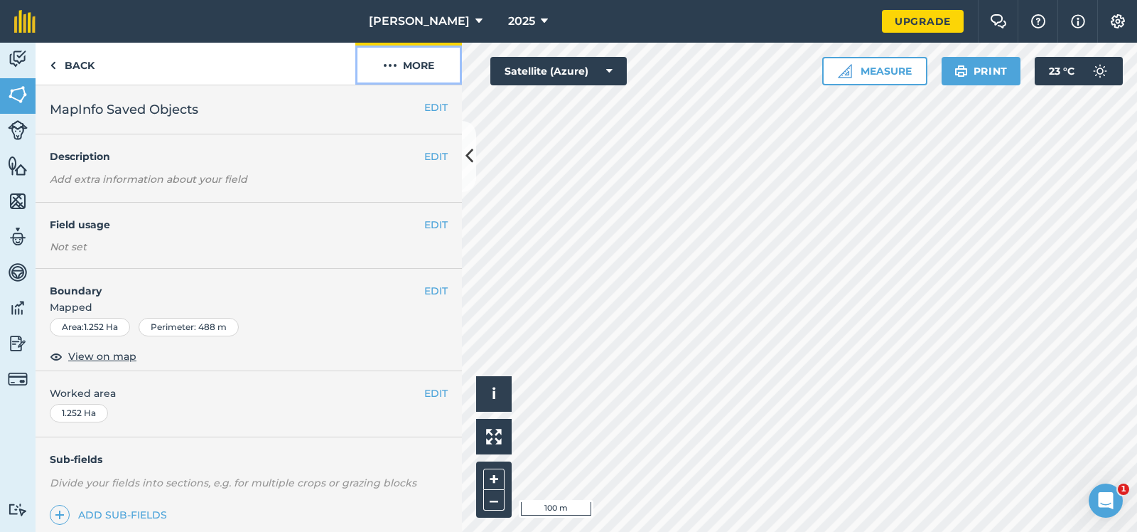
click at [390, 59] on img at bounding box center [390, 65] width 14 height 17
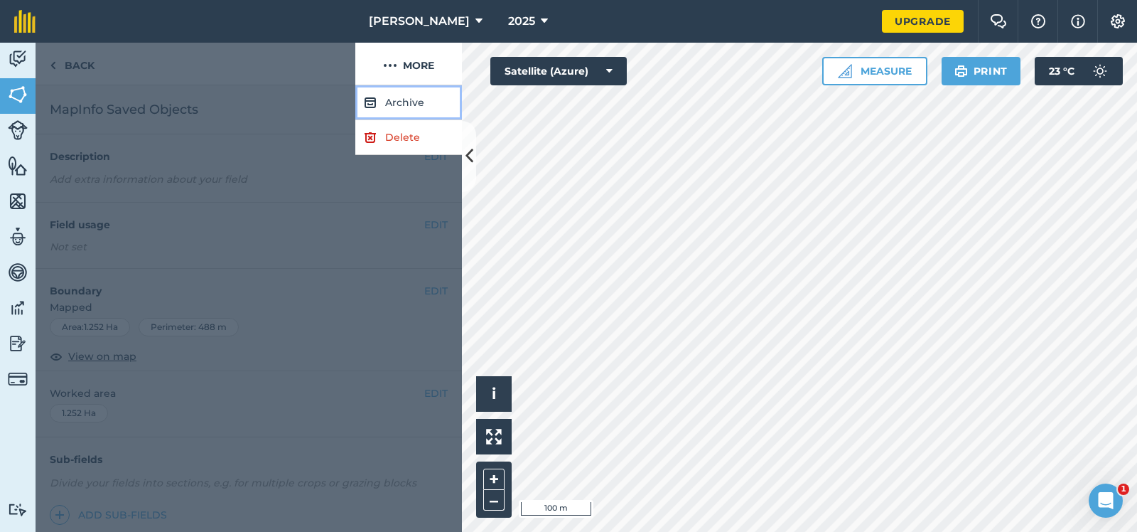
click at [404, 100] on button "Archive" at bounding box center [408, 102] width 107 height 35
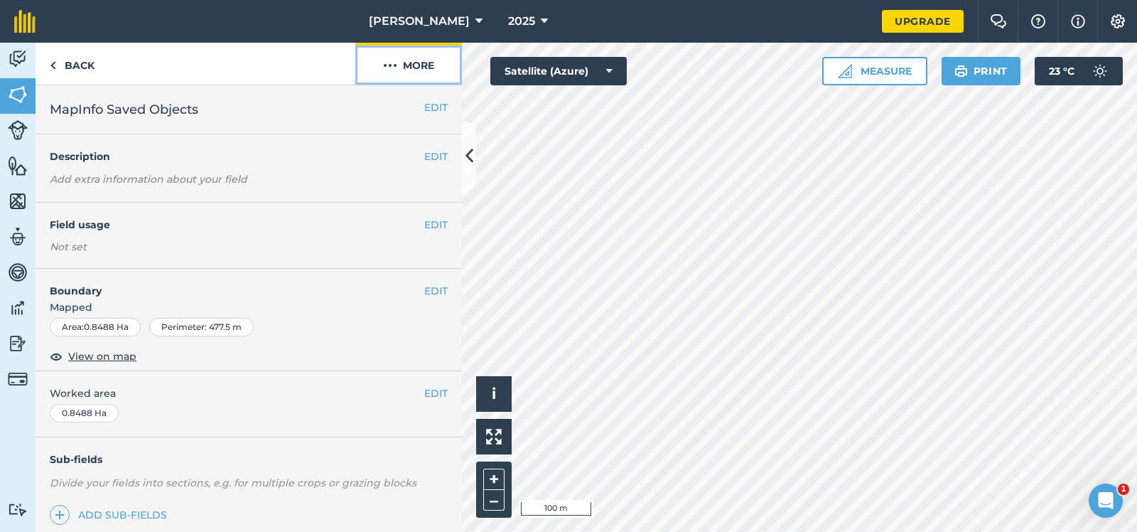
click at [392, 60] on img at bounding box center [390, 65] width 14 height 17
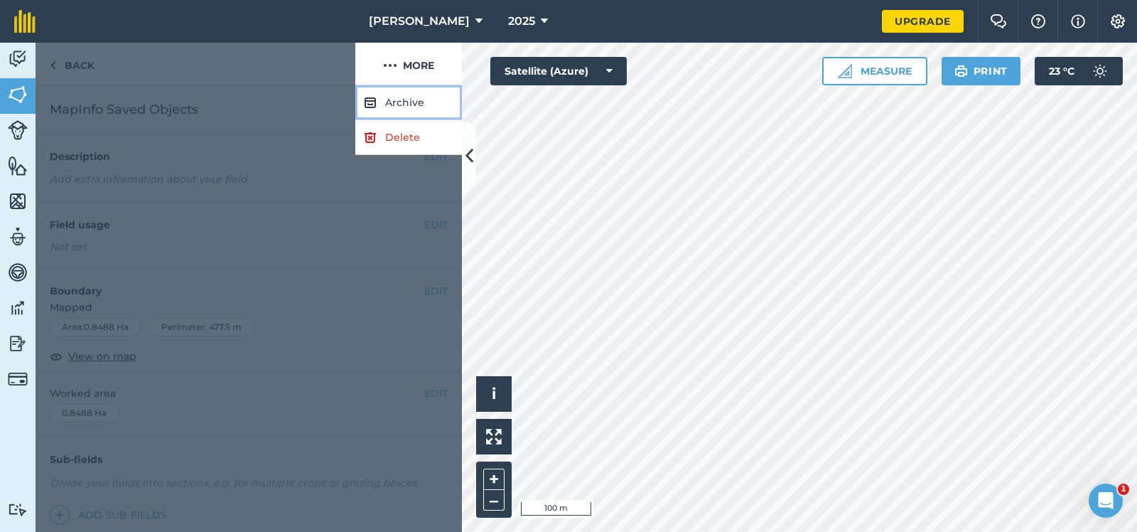
click at [397, 98] on button "Archive" at bounding box center [408, 102] width 107 height 35
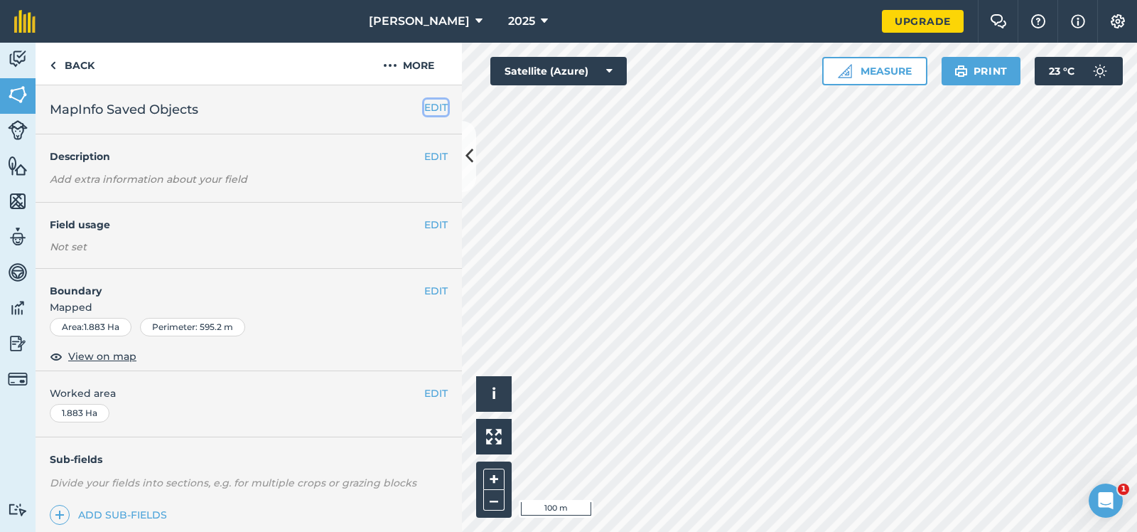
click at [436, 104] on button "EDIT" at bounding box center [435, 108] width 23 height 16
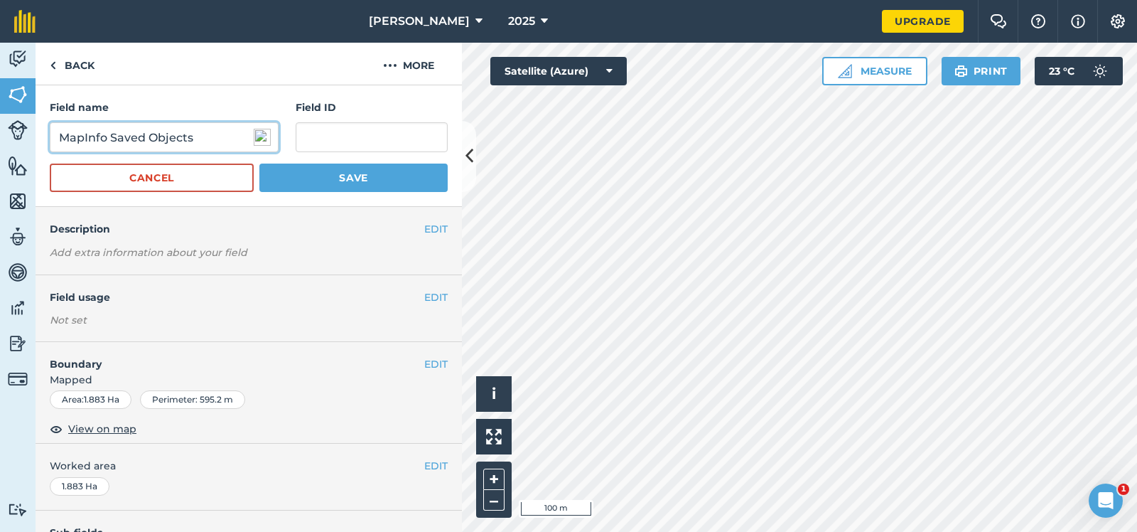
click at [198, 138] on input "MapInfo Saved Objects" at bounding box center [164, 137] width 229 height 30
drag, startPoint x: 198, startPoint y: 138, endPoint x: 50, endPoint y: 142, distance: 147.9
click at [50, 142] on input "MapInfo Saved Objects" at bounding box center [164, 137] width 229 height 30
type input "7A"
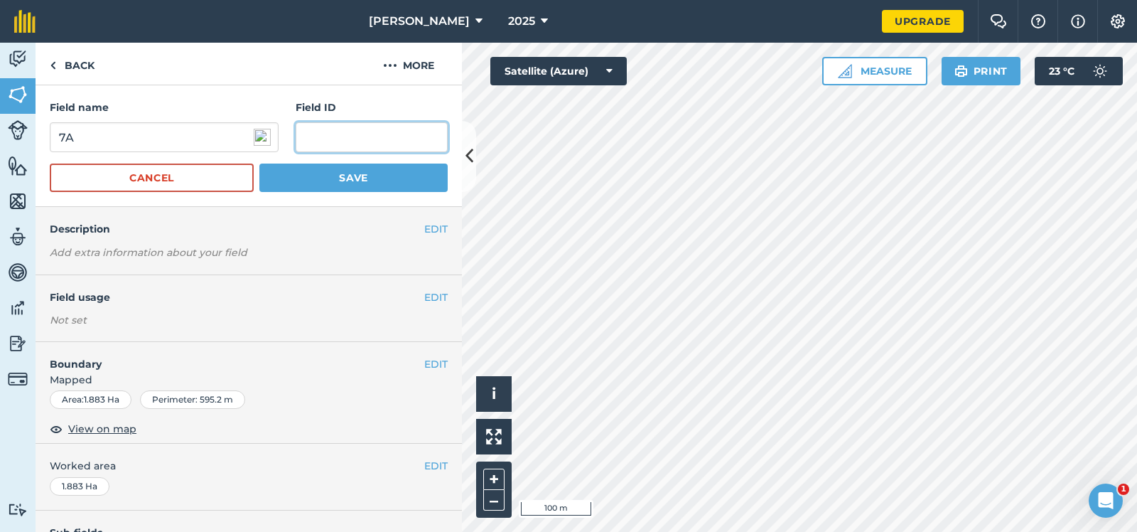
click at [306, 135] on input "text" at bounding box center [372, 137] width 152 height 30
type input "51221-7A"
click at [356, 175] on button "Save" at bounding box center [353, 177] width 188 height 28
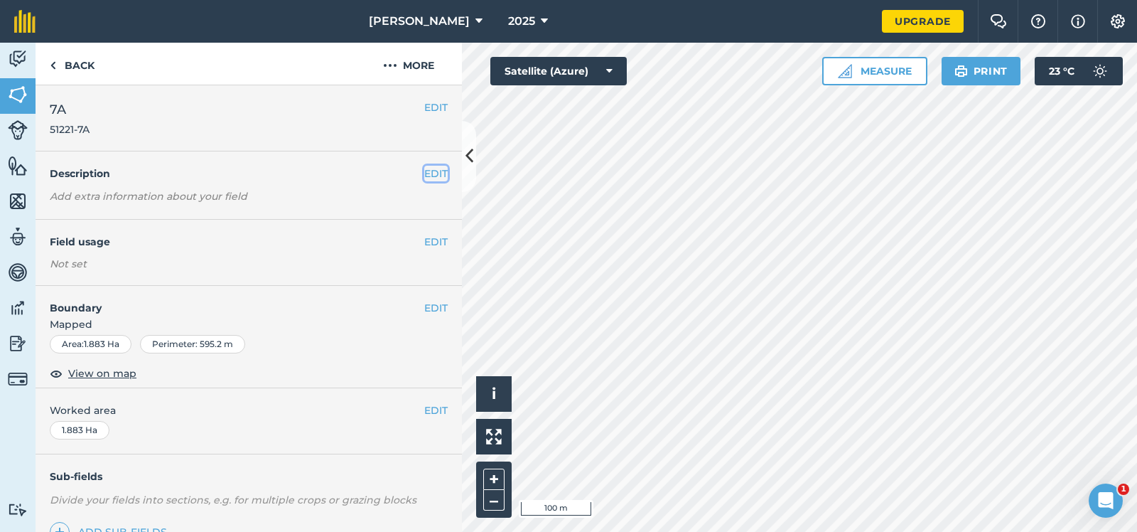
click at [439, 170] on button "EDIT" at bounding box center [435, 174] width 23 height 16
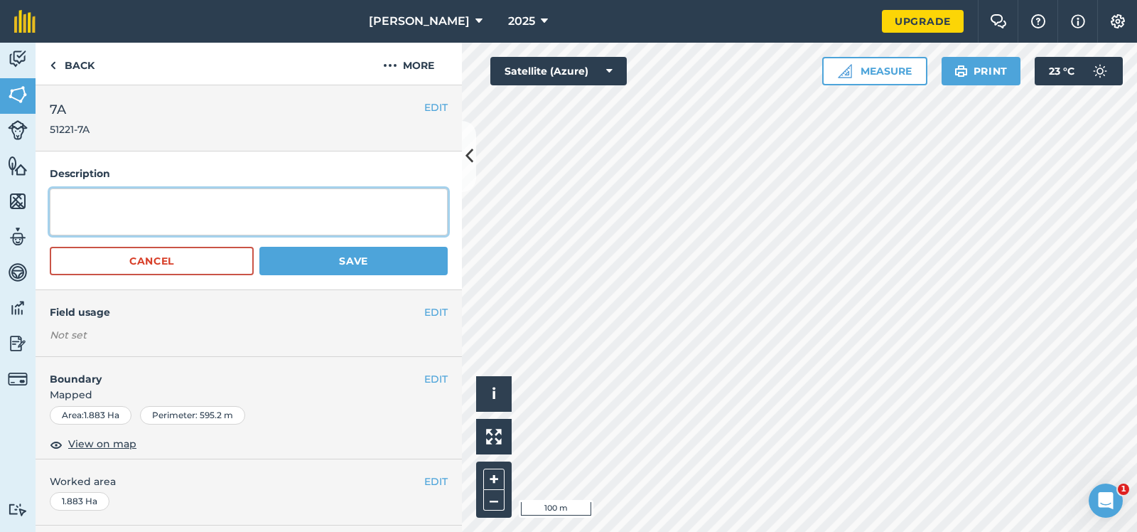
click at [57, 203] on textarea at bounding box center [249, 211] width 398 height 47
type textarea "SRA11"
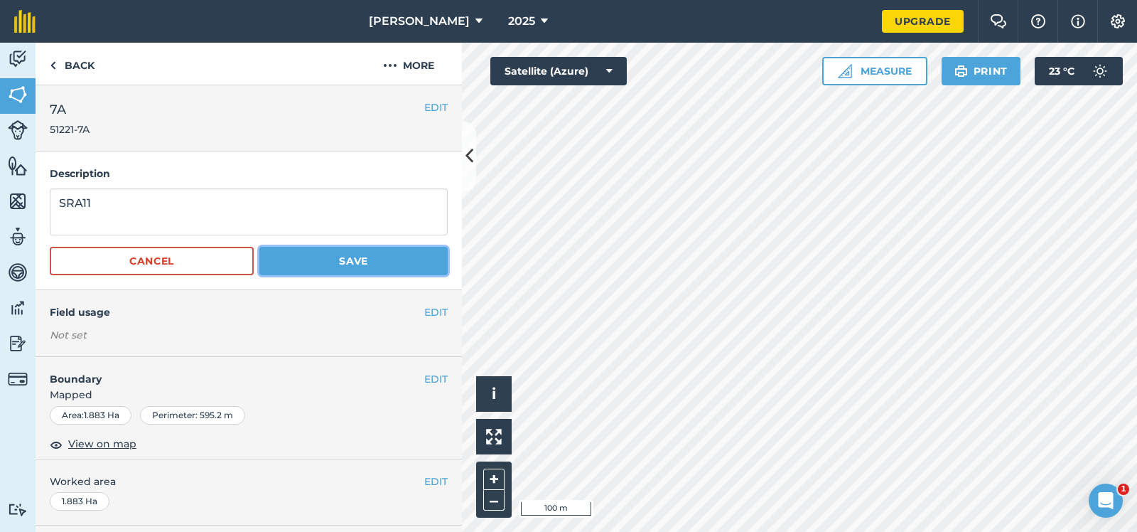
click at [355, 258] on button "Save" at bounding box center [353, 261] width 188 height 28
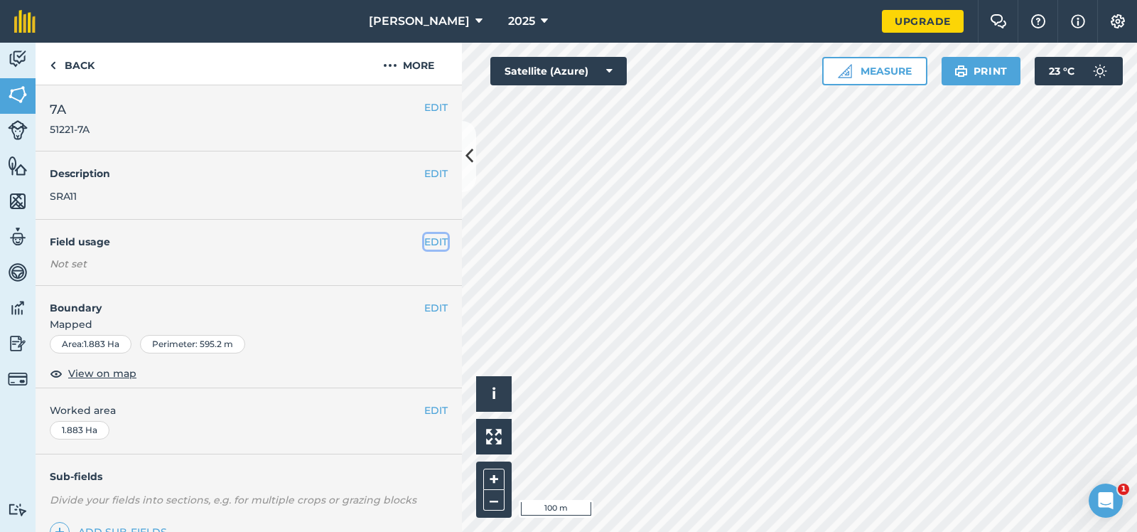
click at [437, 238] on button "EDIT" at bounding box center [435, 242] width 23 height 16
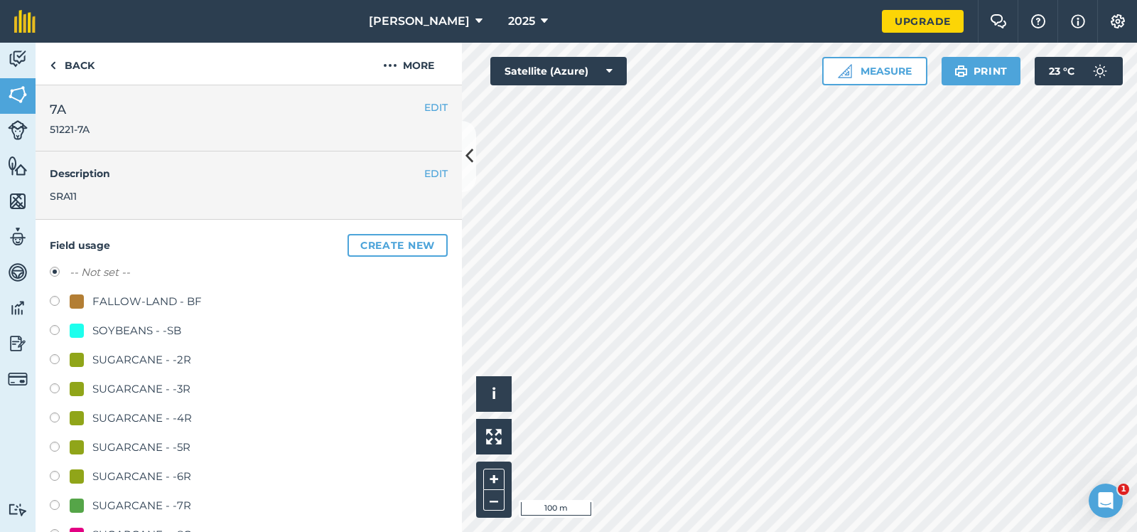
click at [53, 360] on label at bounding box center [60, 361] width 20 height 14
radio input "true"
radio input "false"
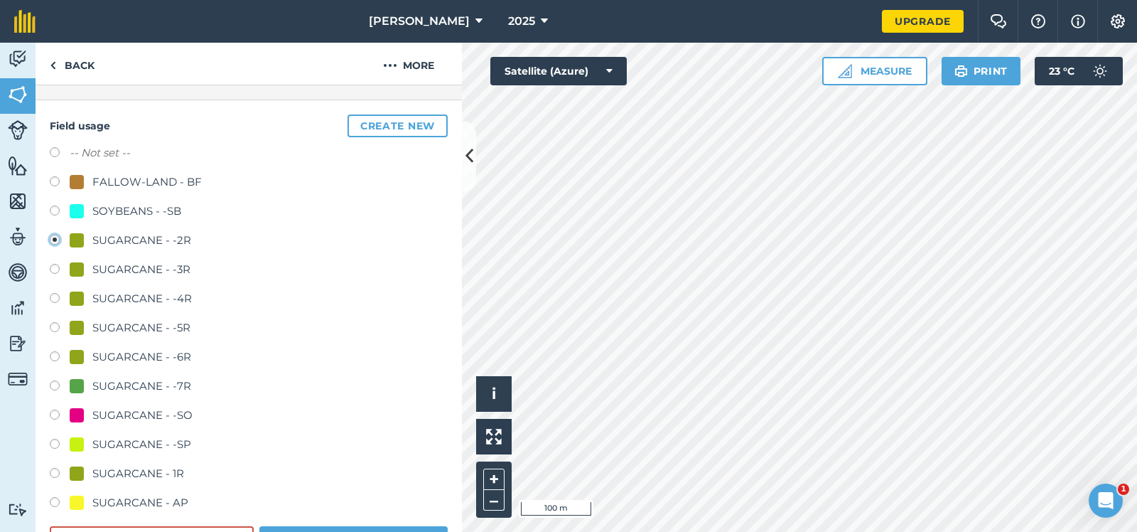
scroll to position [142, 0]
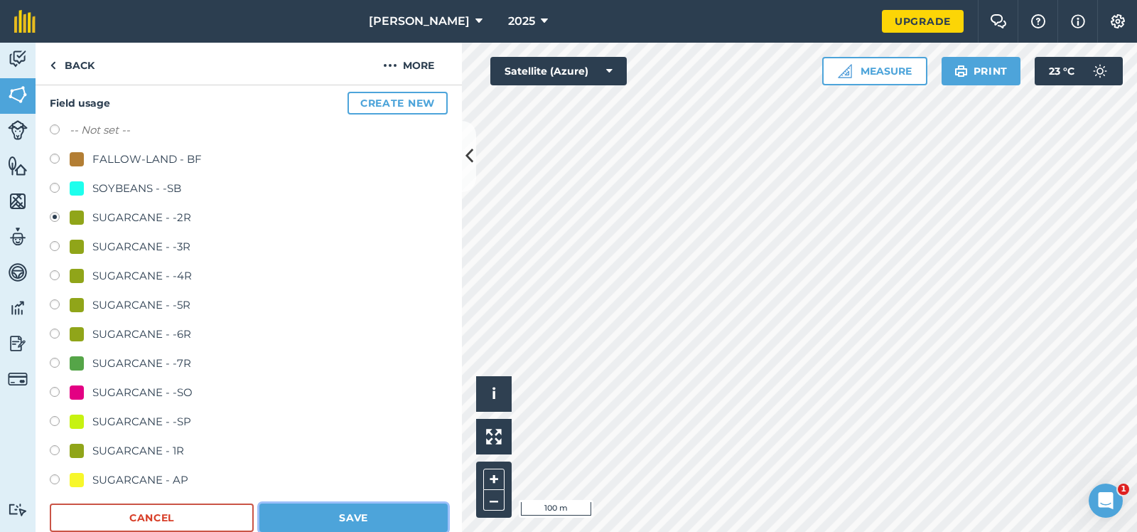
click at [365, 517] on button "Save" at bounding box center [353, 517] width 188 height 28
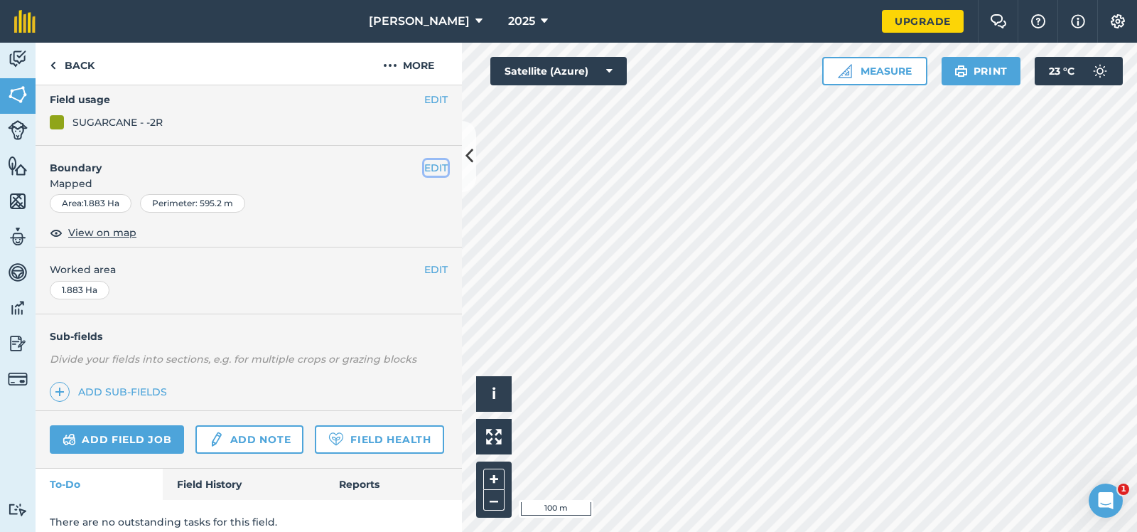
click at [436, 166] on button "EDIT" at bounding box center [435, 168] width 23 height 16
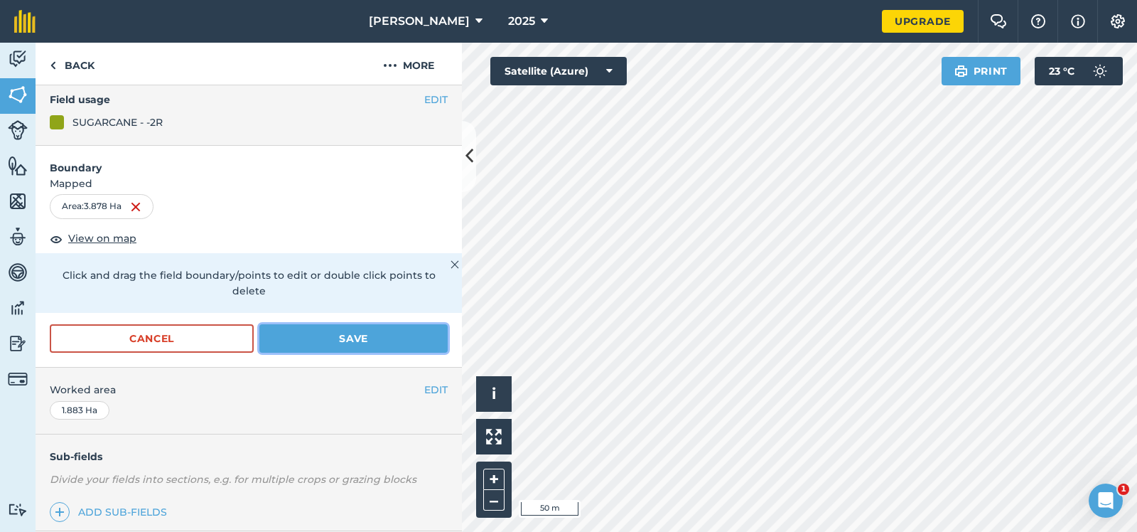
click at [384, 324] on button "Save" at bounding box center [353, 338] width 188 height 28
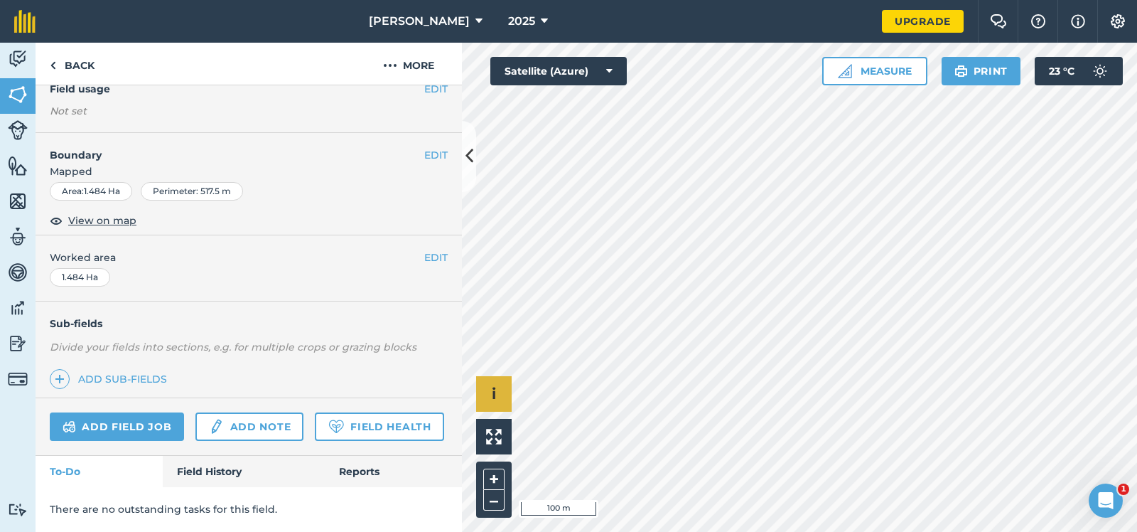
scroll to position [125, 0]
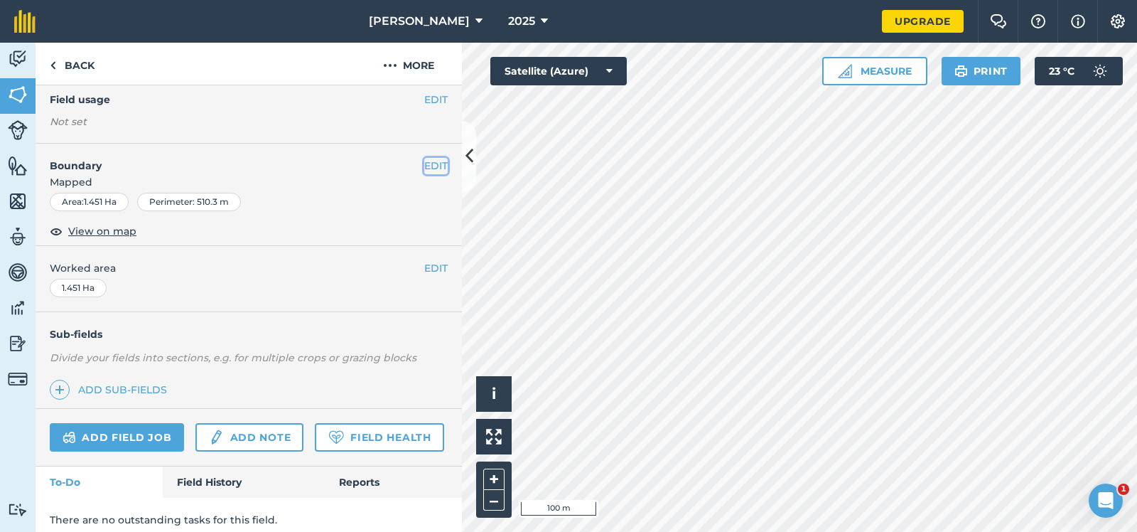
click at [432, 165] on button "EDIT" at bounding box center [435, 166] width 23 height 16
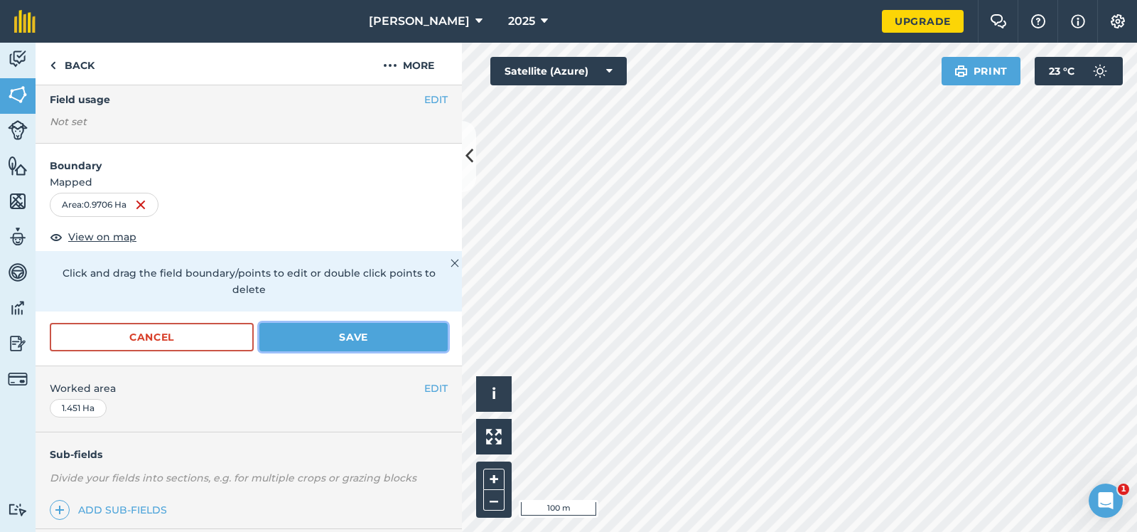
click at [331, 323] on button "Save" at bounding box center [353, 337] width 188 height 28
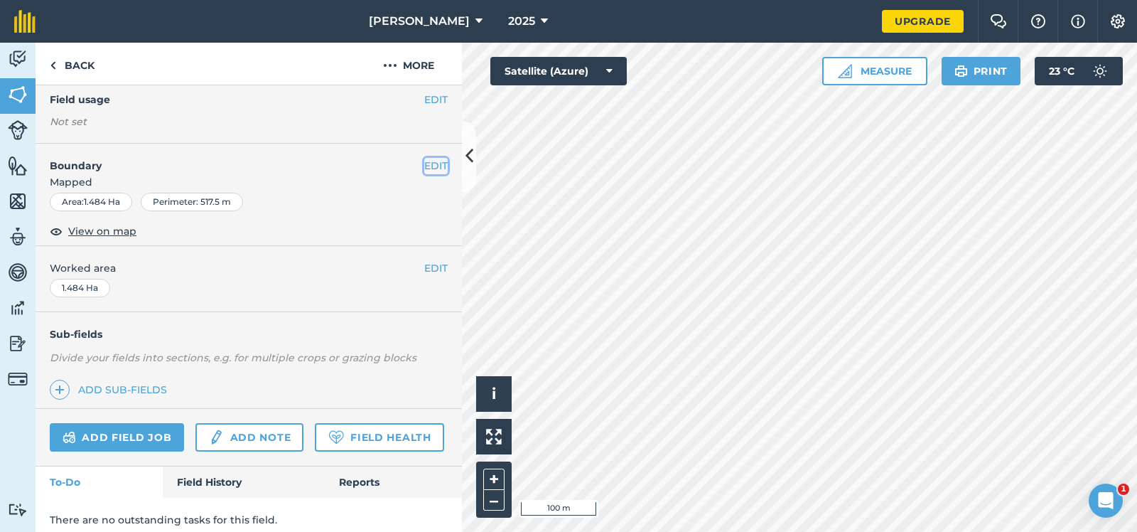
click at [431, 162] on button "EDIT" at bounding box center [435, 166] width 23 height 16
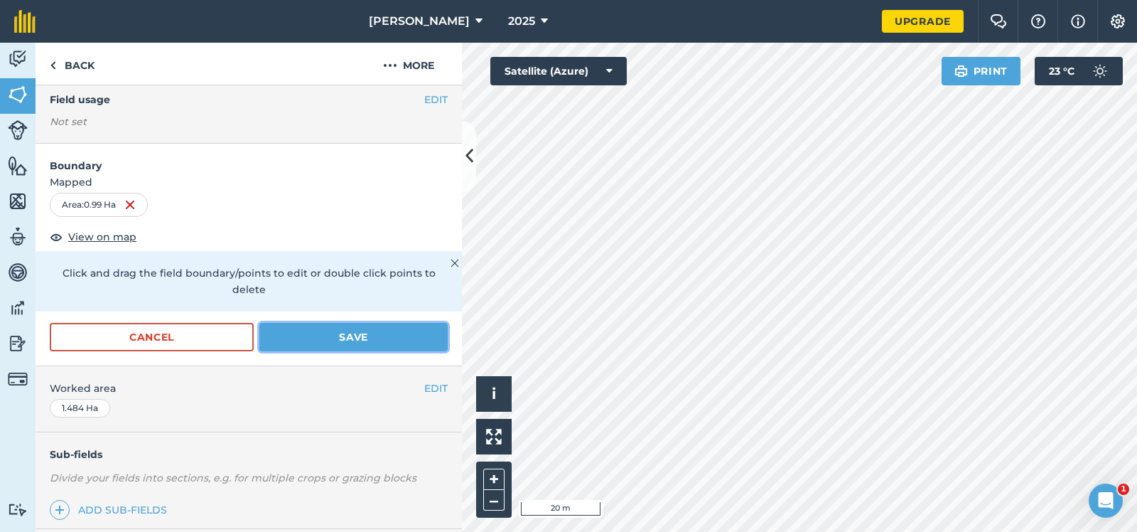
click at [340, 323] on button "Save" at bounding box center [353, 337] width 188 height 28
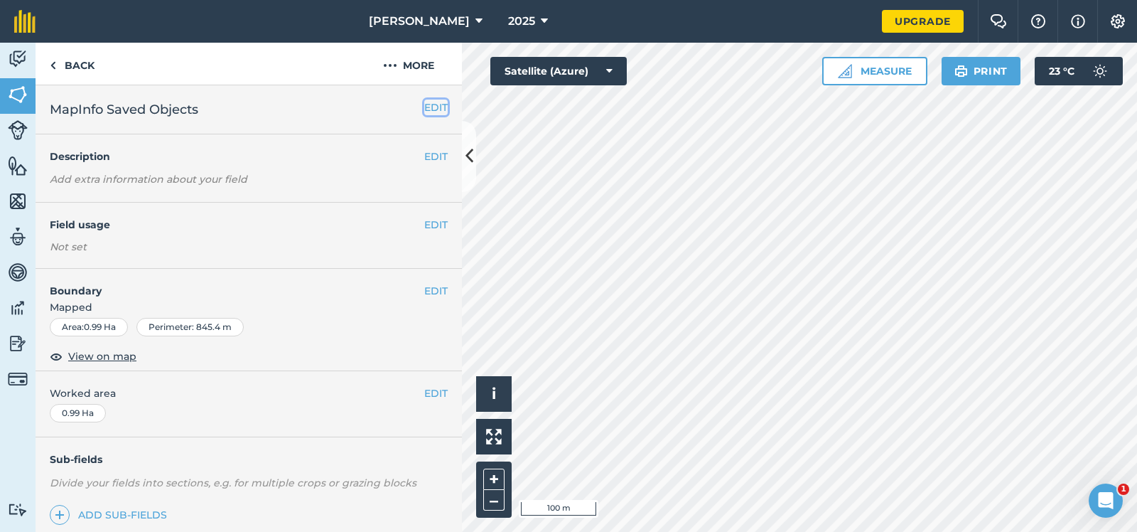
click at [432, 109] on button "EDIT" at bounding box center [435, 108] width 23 height 16
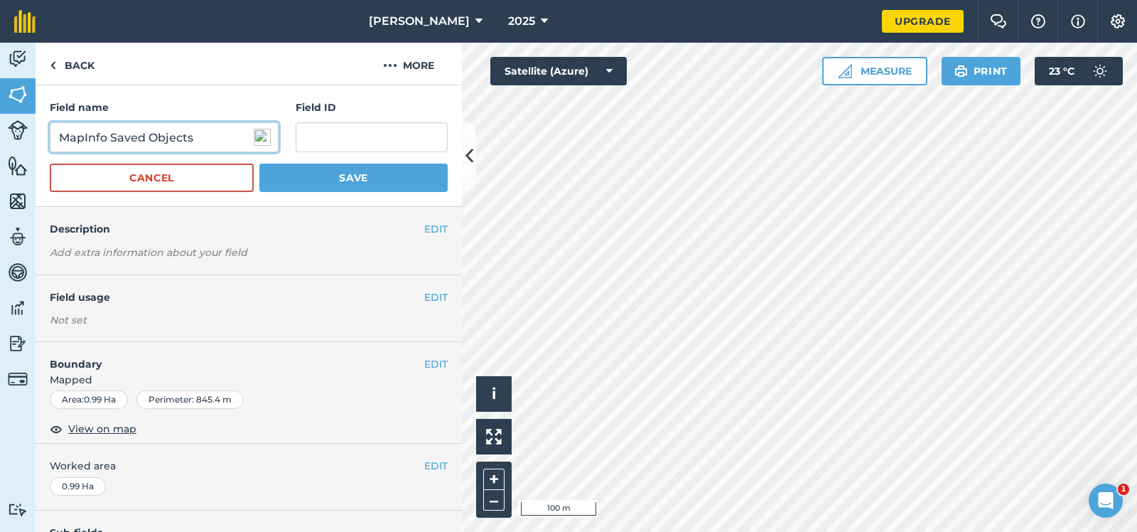
drag, startPoint x: 197, startPoint y: 138, endPoint x: 28, endPoint y: 139, distance: 169.2
click at [50, 139] on input "MapInfo Saved Objects" at bounding box center [164, 137] width 229 height 30
type input "6A"
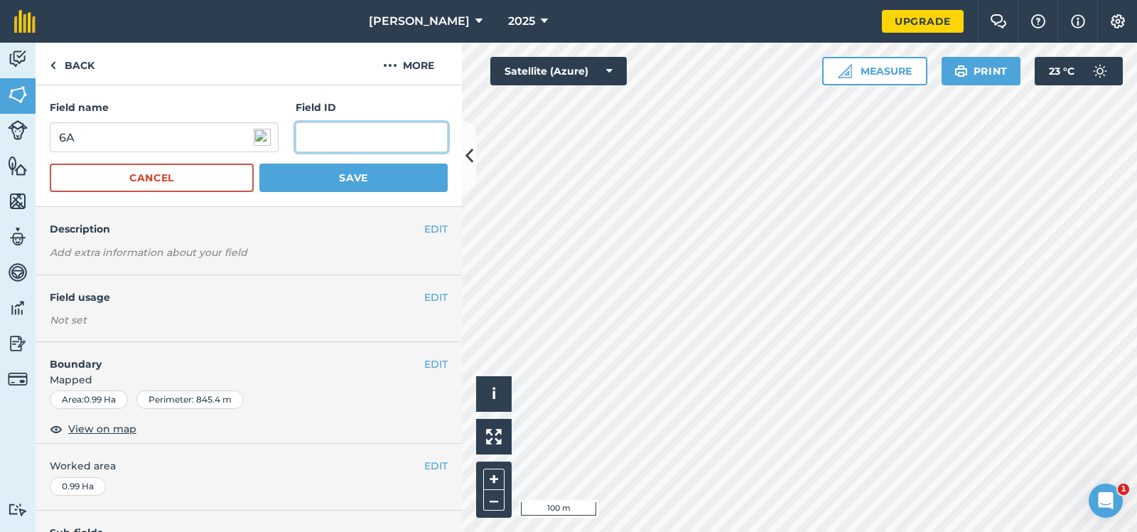
click at [307, 141] on input "text" at bounding box center [372, 137] width 152 height 30
type input "51221-6A"
click at [354, 173] on button "Save" at bounding box center [353, 177] width 188 height 28
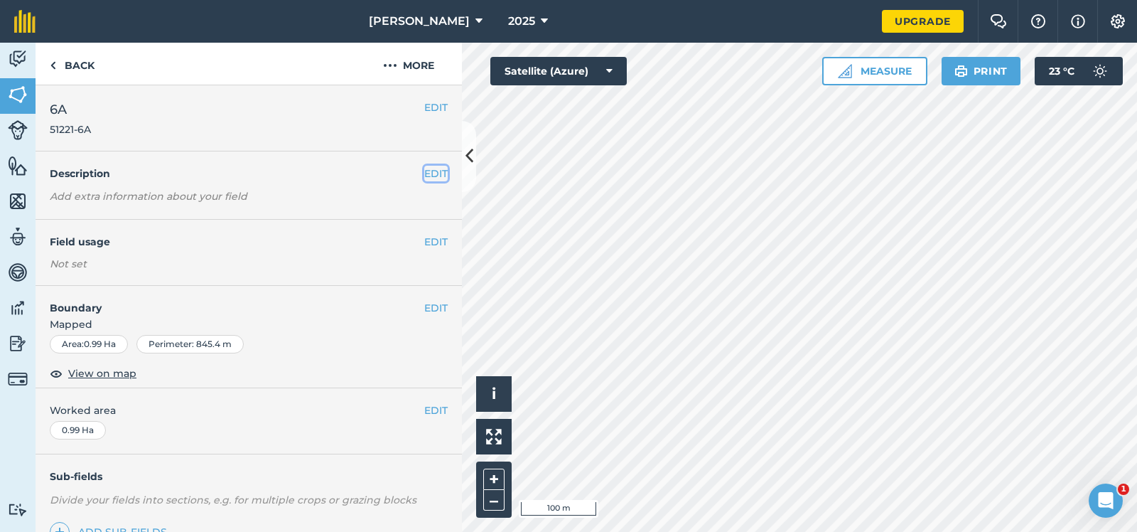
click at [438, 171] on button "EDIT" at bounding box center [435, 174] width 23 height 16
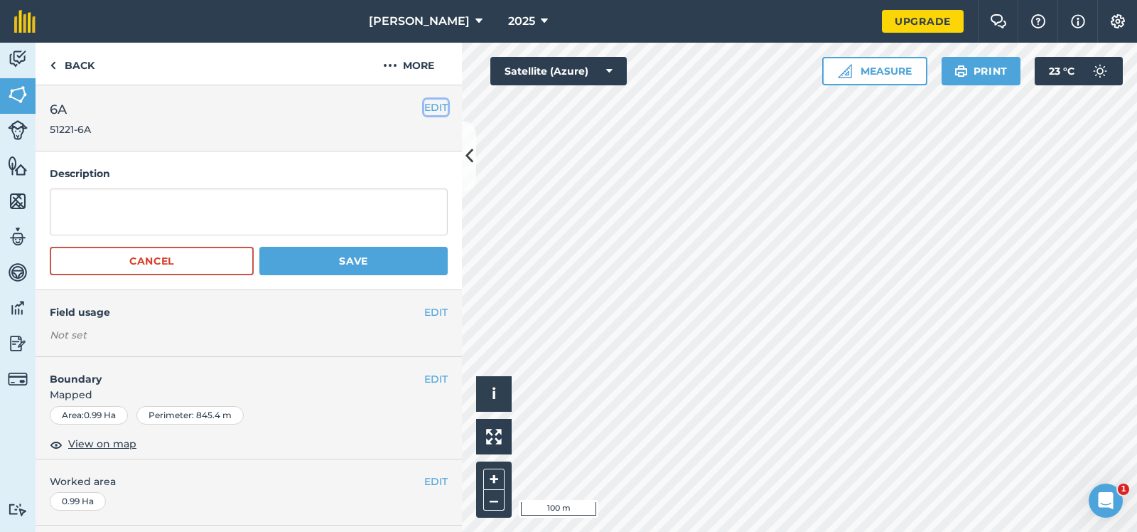
click at [436, 102] on button "EDIT" at bounding box center [435, 108] width 23 height 16
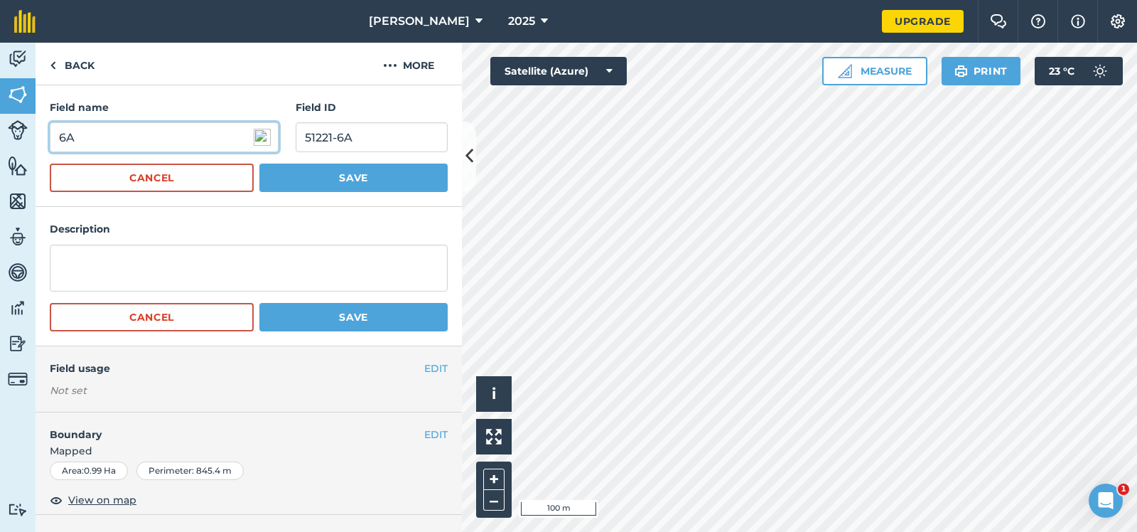
drag, startPoint x: 86, startPoint y: 137, endPoint x: 67, endPoint y: 137, distance: 19.2
click at [67, 137] on input "6A" at bounding box center [164, 137] width 229 height 30
type input "6B"
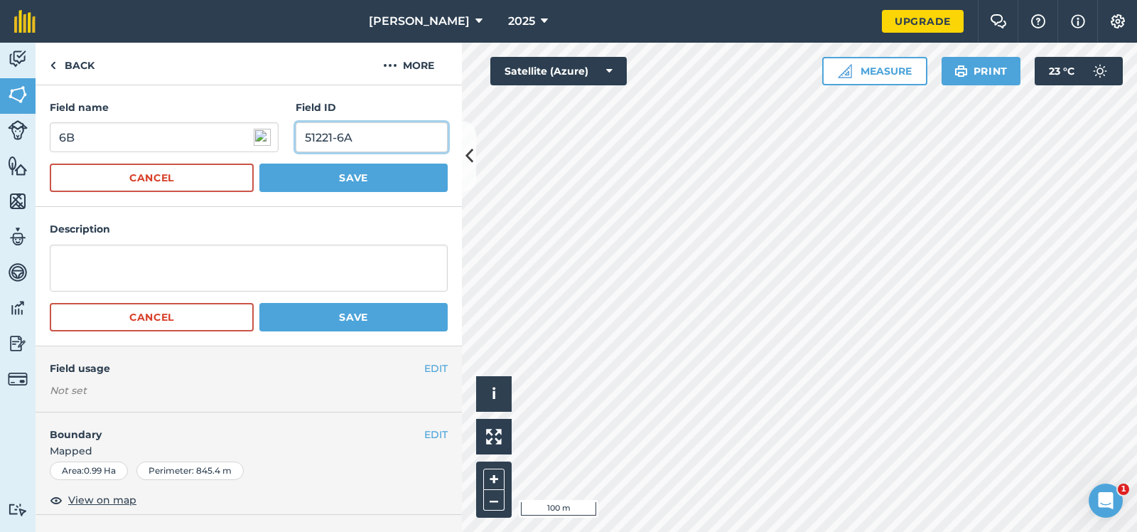
click at [354, 136] on input "51221-6A" at bounding box center [372, 137] width 152 height 30
type input "51221-6B"
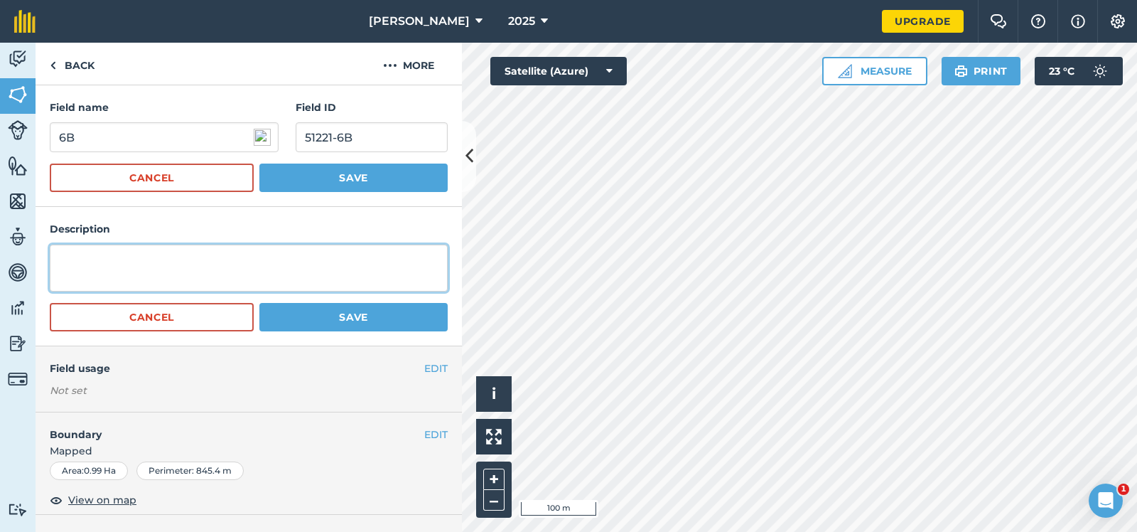
click at [55, 259] on textarea at bounding box center [249, 268] width 398 height 47
type textarea "KQ228"
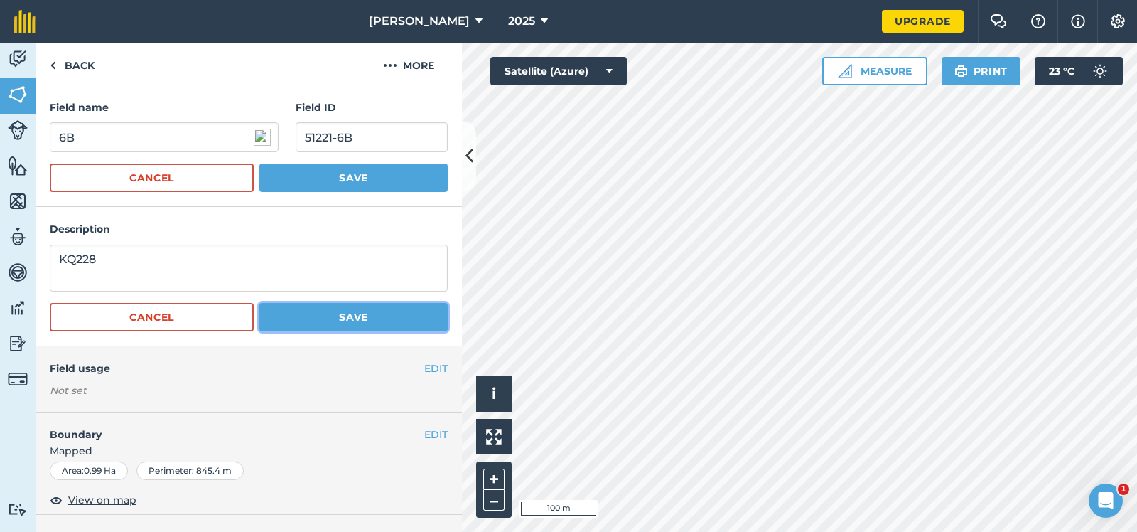
click at [357, 311] on button "Save" at bounding box center [353, 317] width 188 height 28
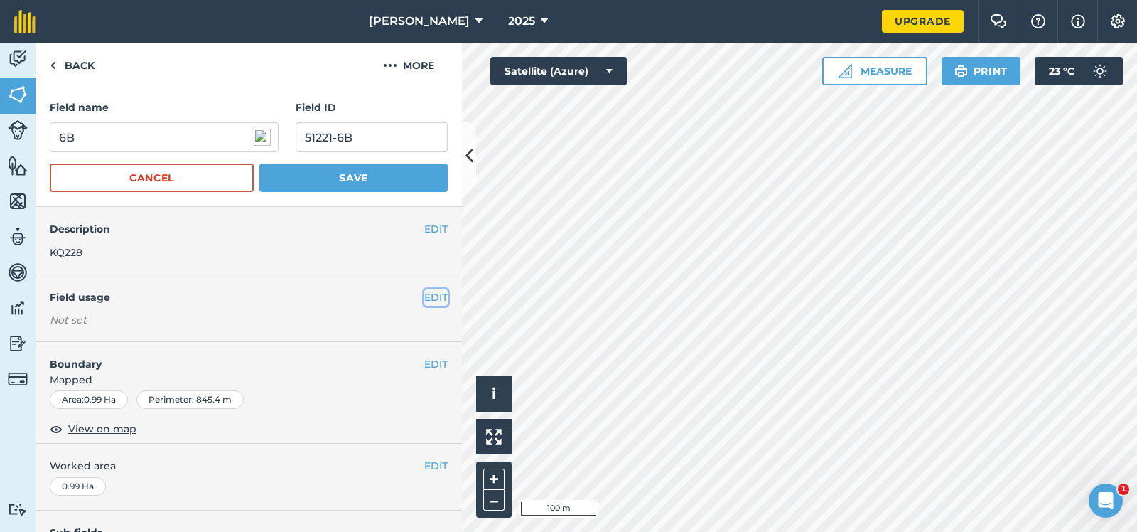
click at [434, 296] on button "EDIT" at bounding box center [435, 297] width 23 height 16
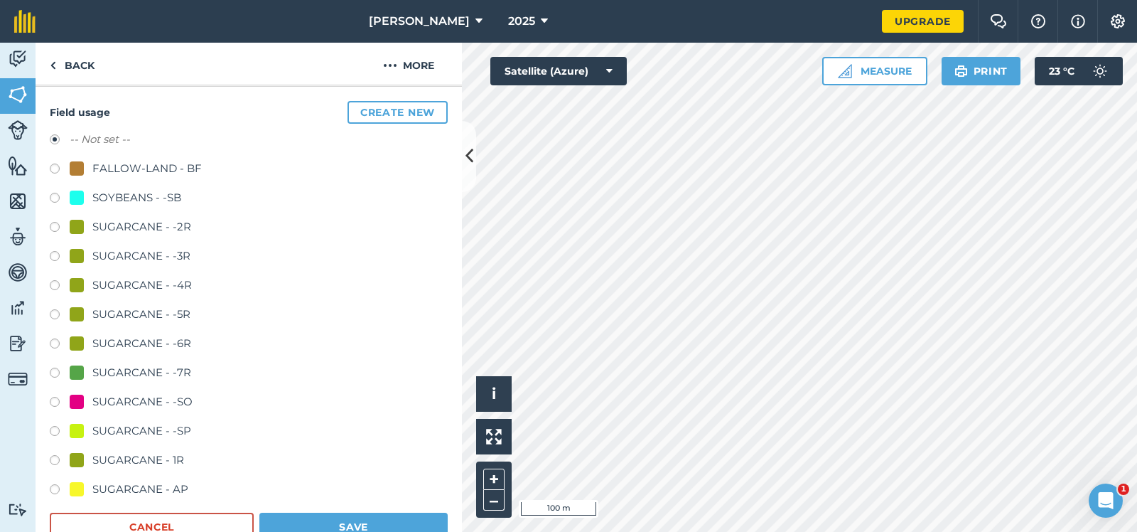
scroll to position [213, 0]
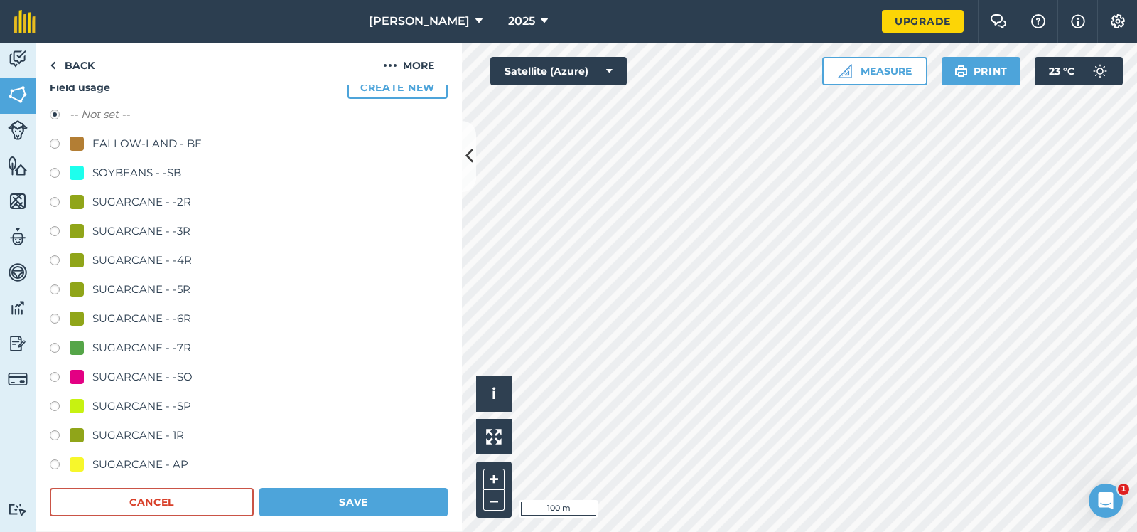
click at [52, 433] on label at bounding box center [60, 437] width 20 height 14
radio input "true"
radio input "false"
click at [326, 498] on button "Save" at bounding box center [353, 502] width 188 height 28
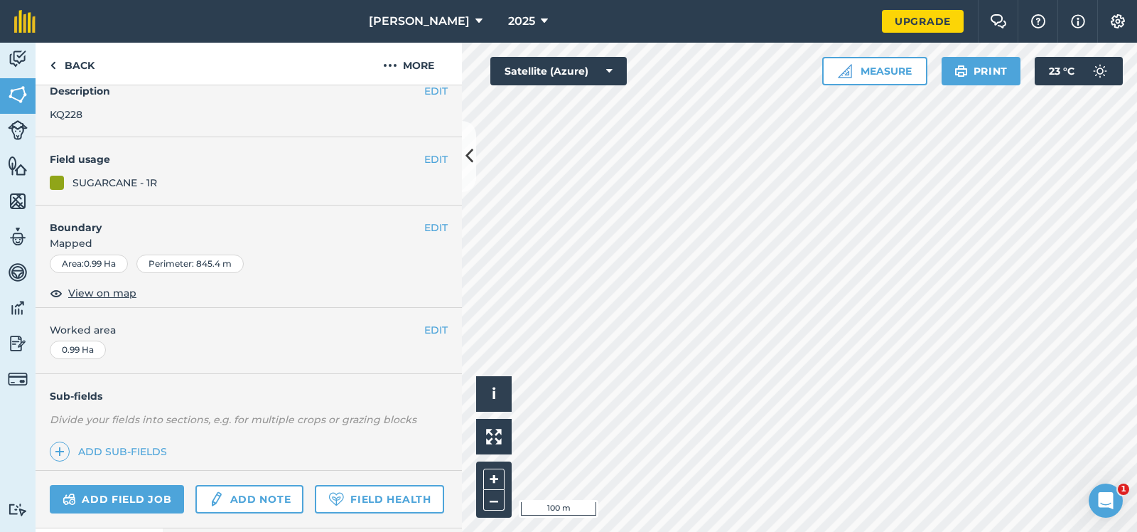
scroll to position [137, 0]
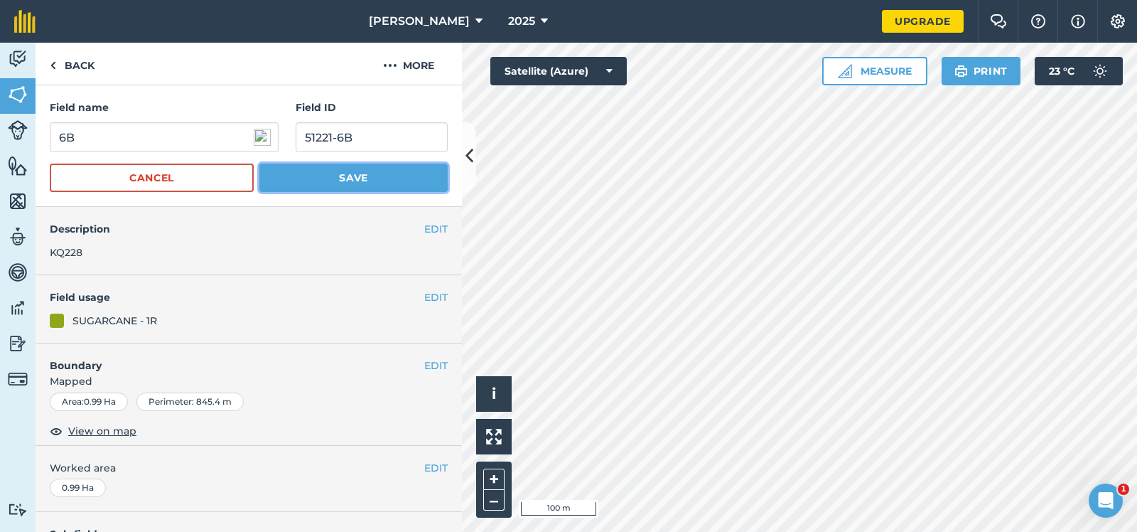
click at [356, 180] on button "Save" at bounding box center [353, 177] width 188 height 28
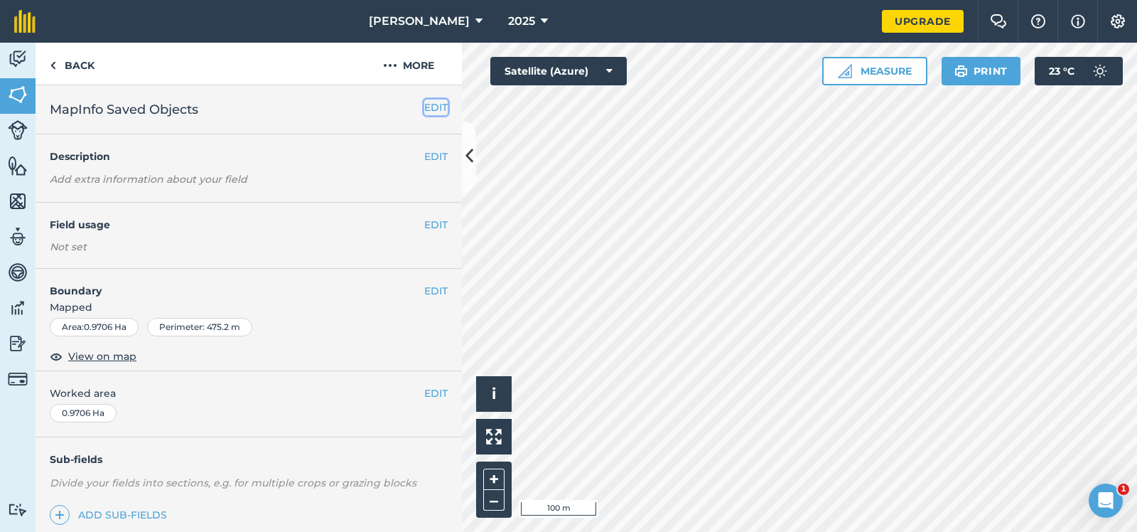
click at [432, 104] on button "EDIT" at bounding box center [435, 108] width 23 height 16
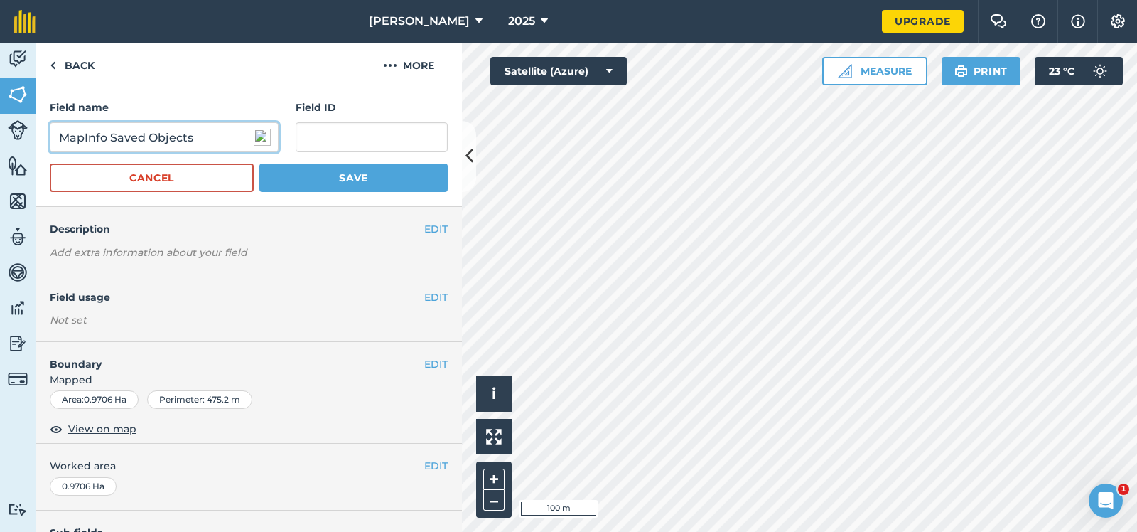
drag, startPoint x: 202, startPoint y: 139, endPoint x: -16, endPoint y: 149, distance: 218.5
click at [50, 149] on input "MapInfo Saved Objects" at bounding box center [164, 137] width 229 height 30
type input "^"
type input "6A"
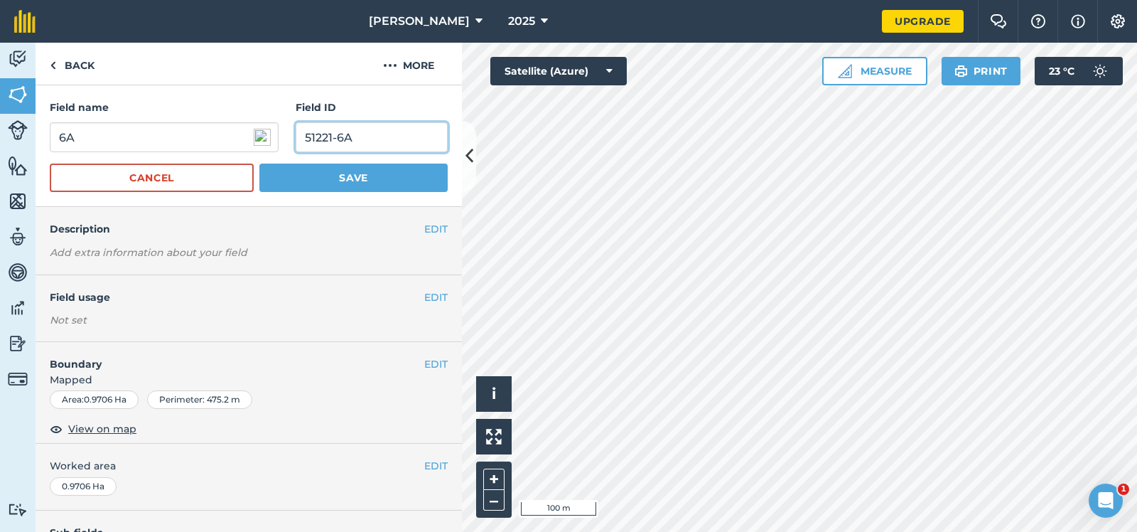
type input "51221-6A"
click at [325, 175] on button "Save" at bounding box center [353, 177] width 188 height 28
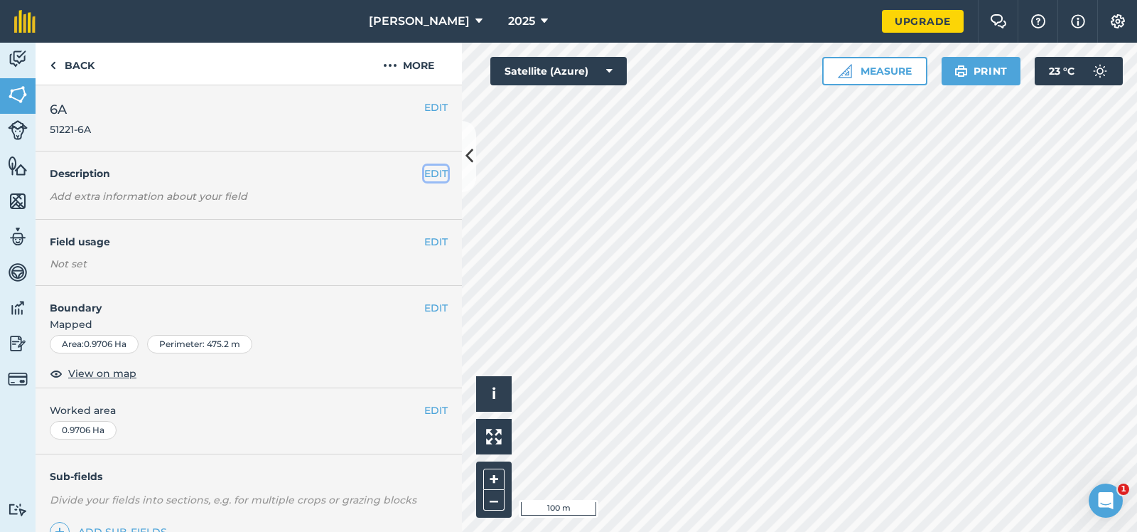
click at [431, 172] on button "EDIT" at bounding box center [435, 174] width 23 height 16
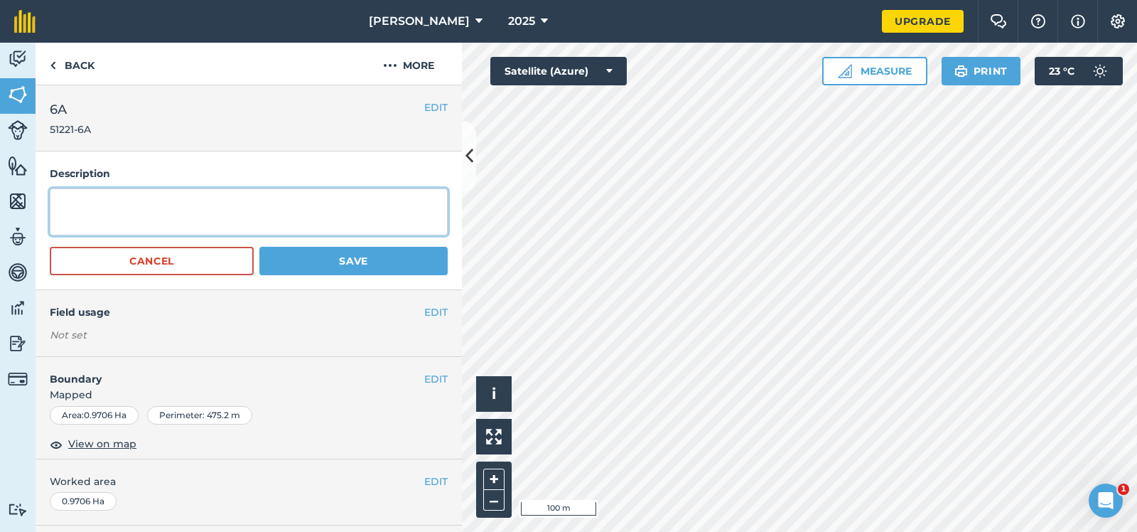
click at [63, 201] on textarea at bounding box center [249, 211] width 398 height 47
type textarea "KQ228"
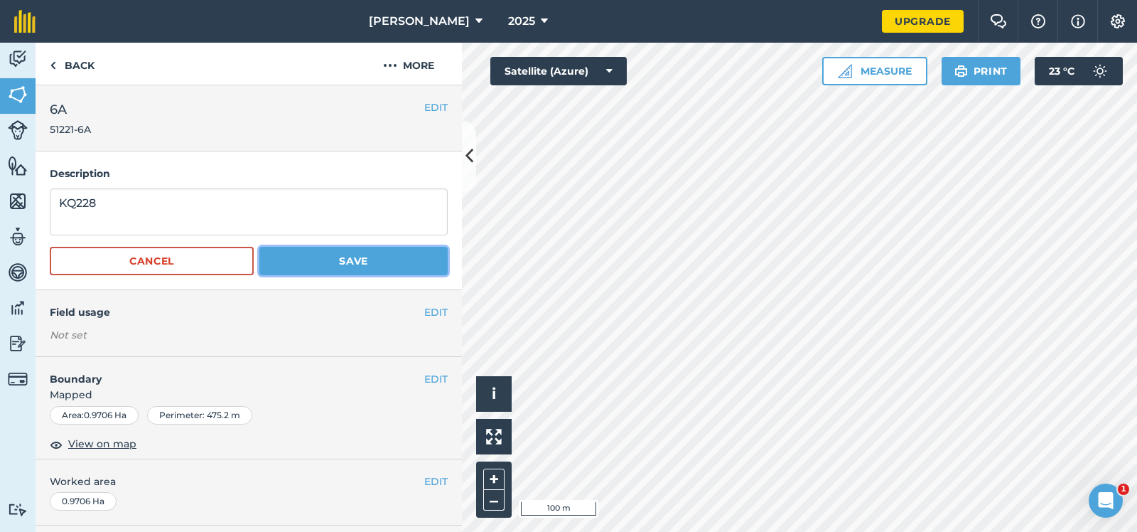
click at [354, 259] on button "Save" at bounding box center [353, 261] width 188 height 28
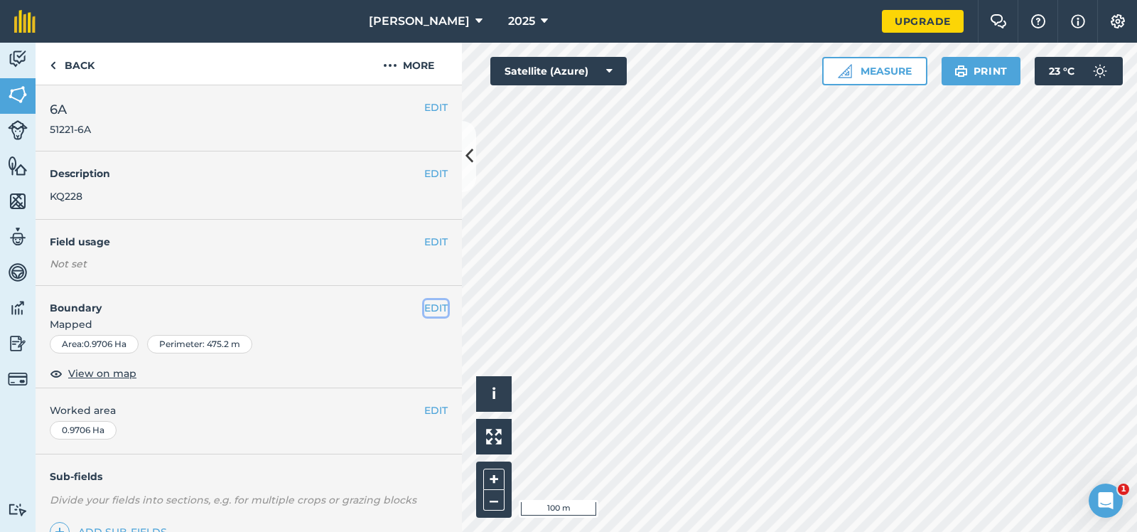
click at [436, 304] on button "EDIT" at bounding box center [435, 308] width 23 height 16
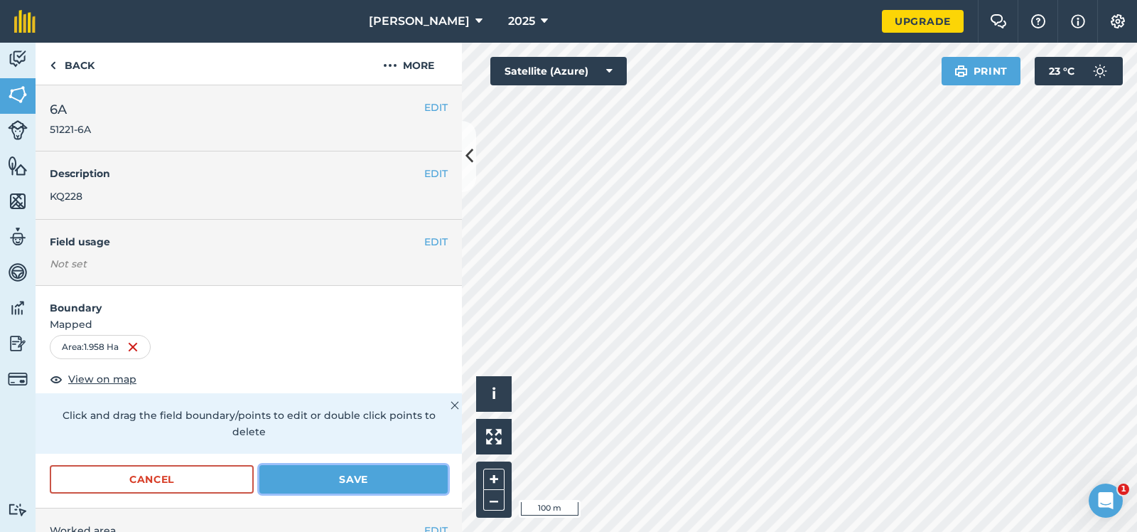
click at [318, 465] on button "Save" at bounding box center [353, 479] width 188 height 28
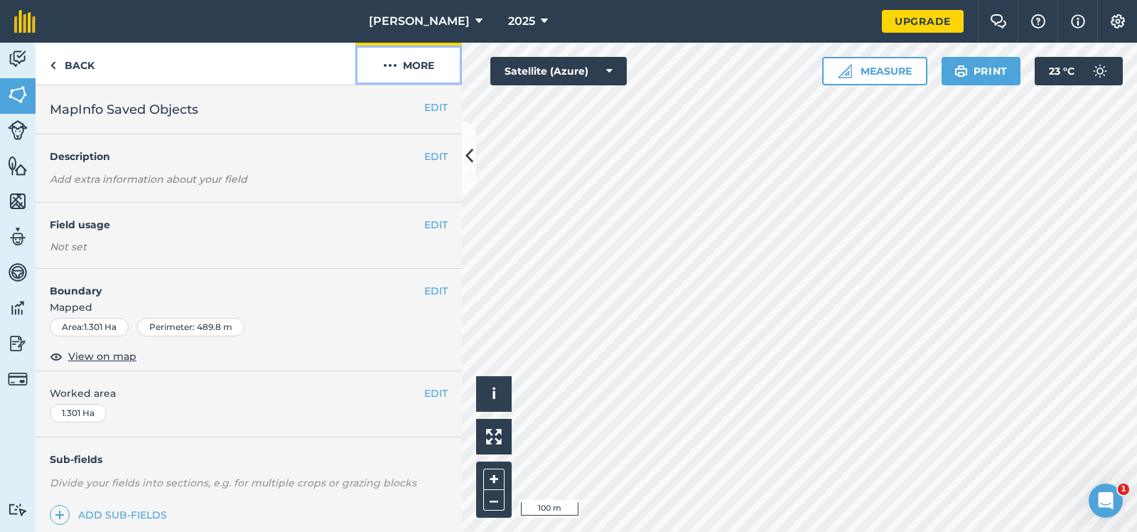
click at [386, 62] on img at bounding box center [390, 65] width 14 height 17
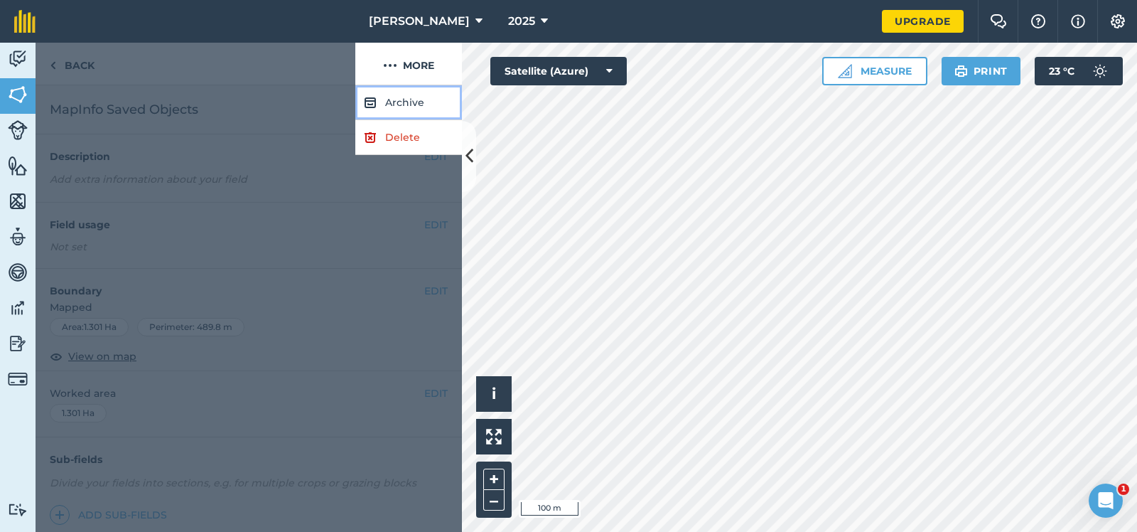
click at [400, 100] on button "Archive" at bounding box center [408, 102] width 107 height 35
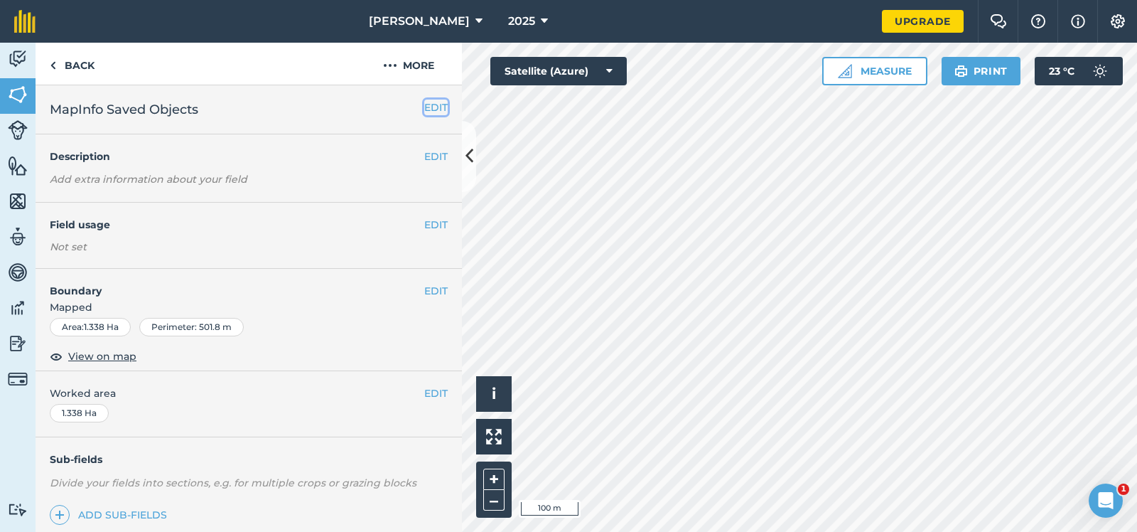
click at [435, 104] on button "EDIT" at bounding box center [435, 108] width 23 height 16
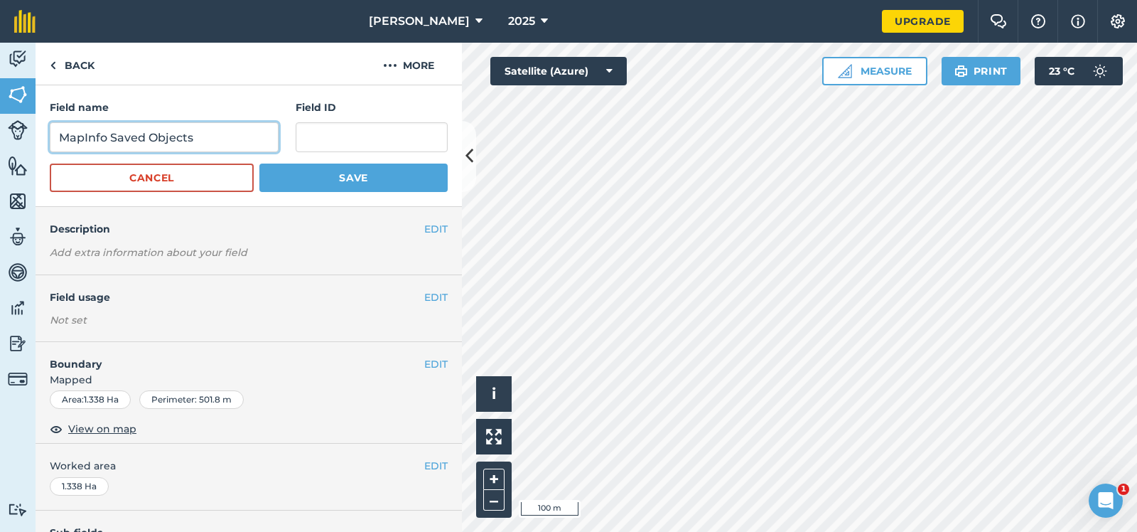
drag, startPoint x: 198, startPoint y: 136, endPoint x: 45, endPoint y: 136, distance: 152.8
click at [50, 136] on input "MapInfo Saved Objects" at bounding box center [164, 137] width 229 height 30
type input "5"
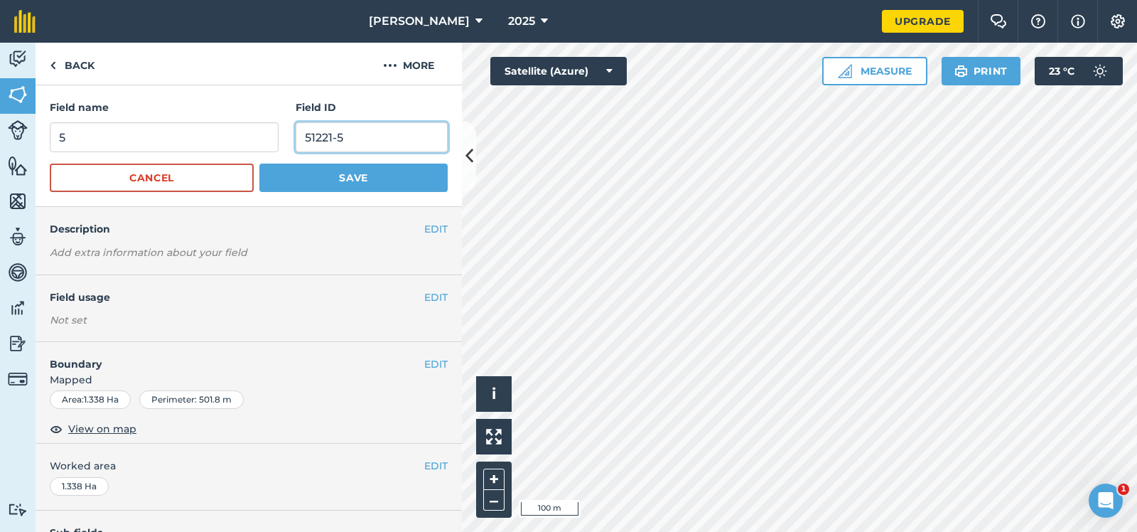
type input "51221-5"
click at [337, 178] on button "Save" at bounding box center [353, 177] width 188 height 28
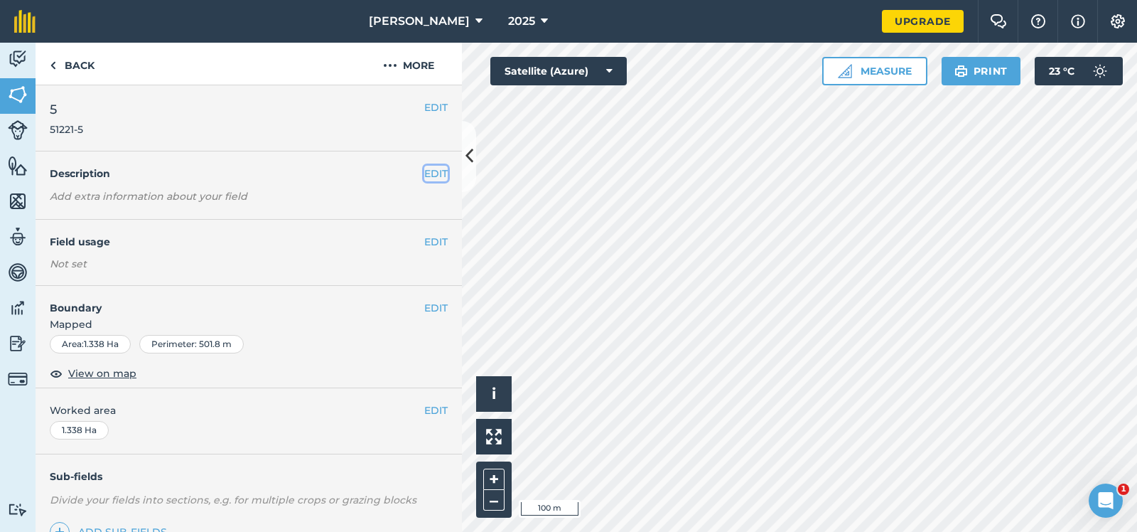
click at [437, 169] on button "EDIT" at bounding box center [435, 174] width 23 height 16
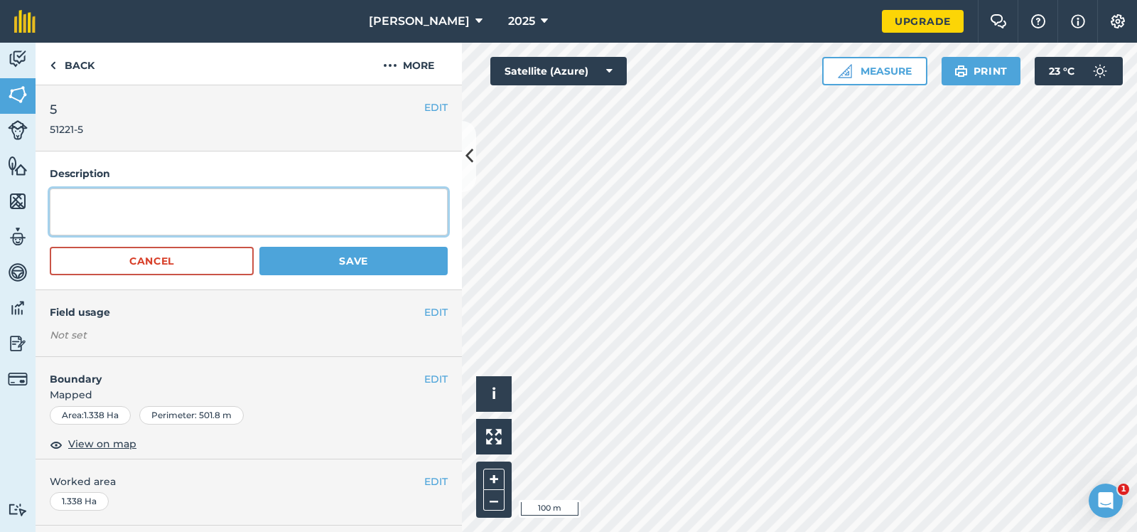
click at [65, 208] on textarea at bounding box center [249, 211] width 398 height 47
type textarea "fallow"
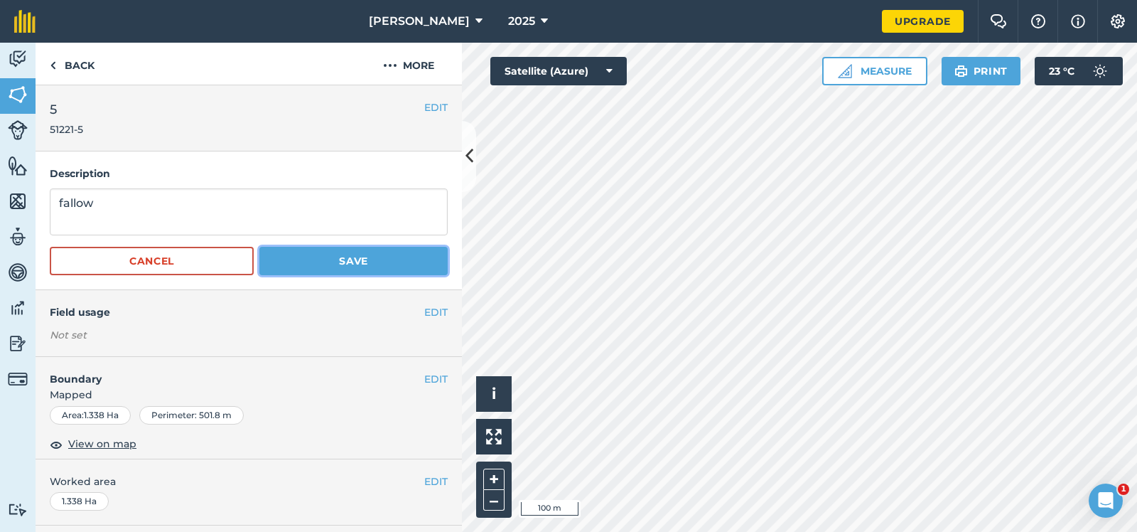
click at [355, 258] on button "Save" at bounding box center [353, 261] width 188 height 28
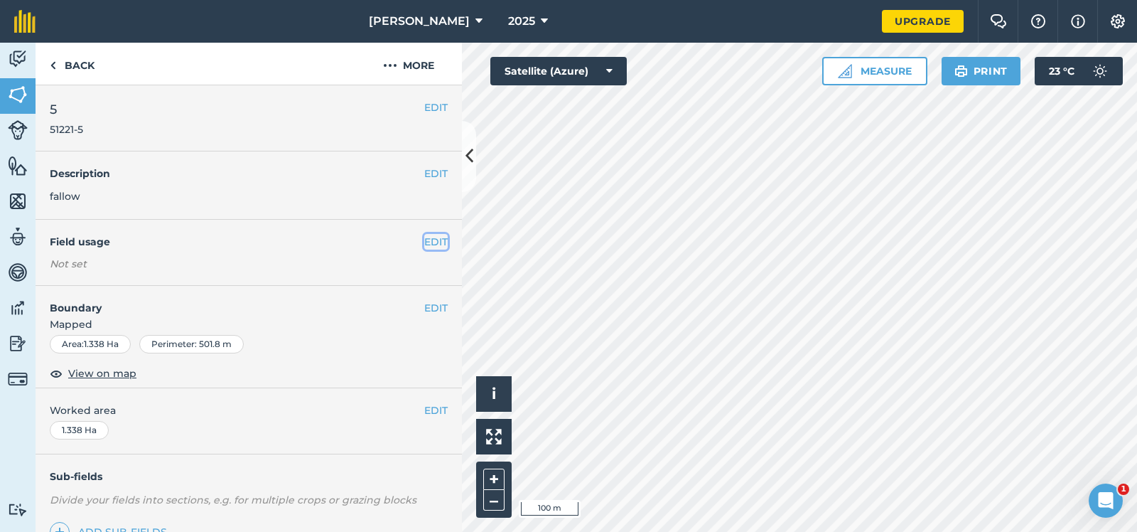
click at [436, 237] on button "EDIT" at bounding box center [435, 242] width 23 height 16
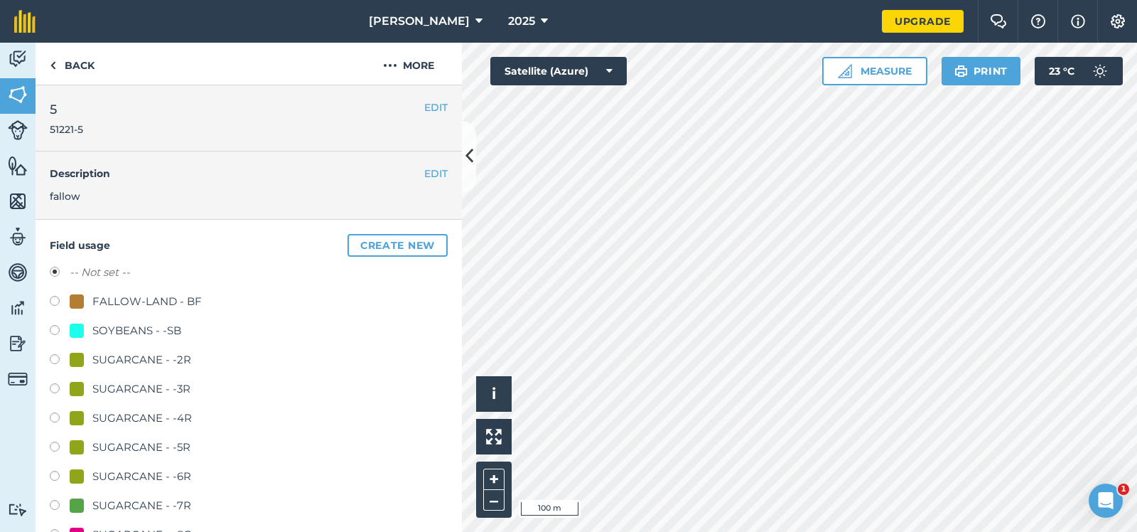
click at [53, 299] on label at bounding box center [60, 303] width 20 height 14
radio input "true"
radio input "false"
click at [301, 318] on div "-- Not set -- FALLOW-LAND - BF SOYBEANS - -SB SUGARCANE - -2R SUGARCANE - -3R S…" at bounding box center [249, 449] width 398 height 370
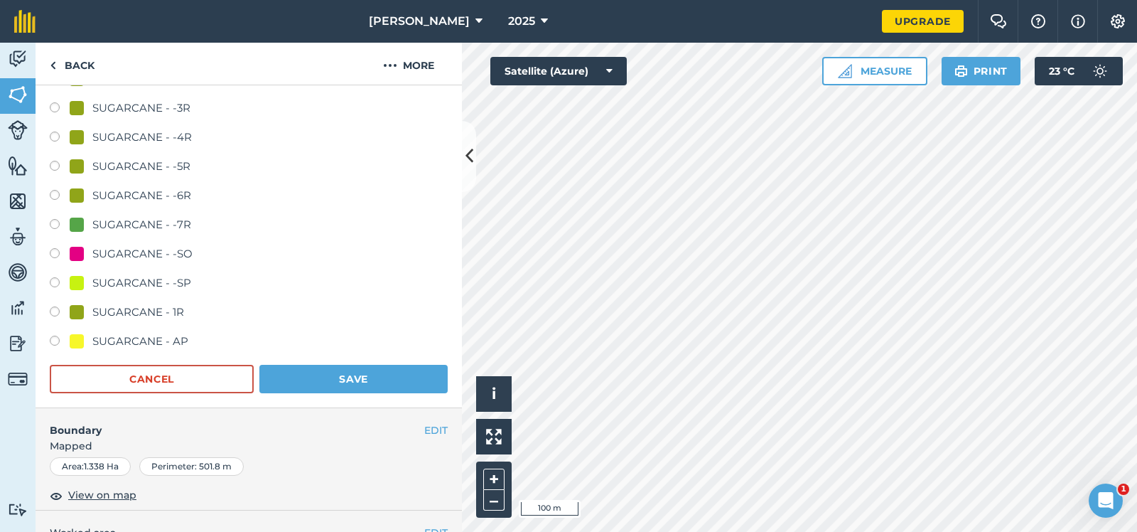
scroll to position [284, 0]
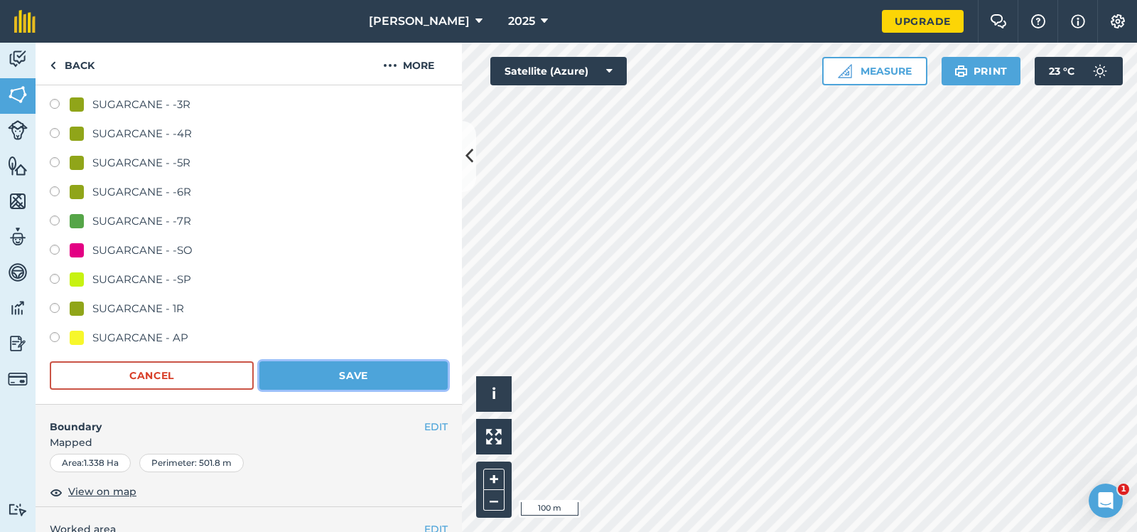
click at [386, 365] on button "Save" at bounding box center [353, 375] width 188 height 28
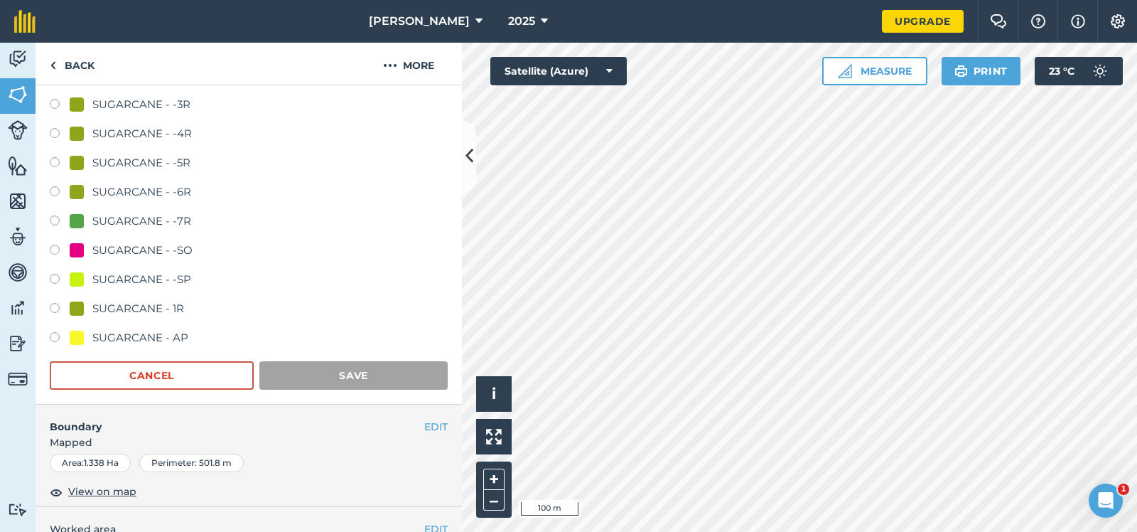
scroll to position [153, 0]
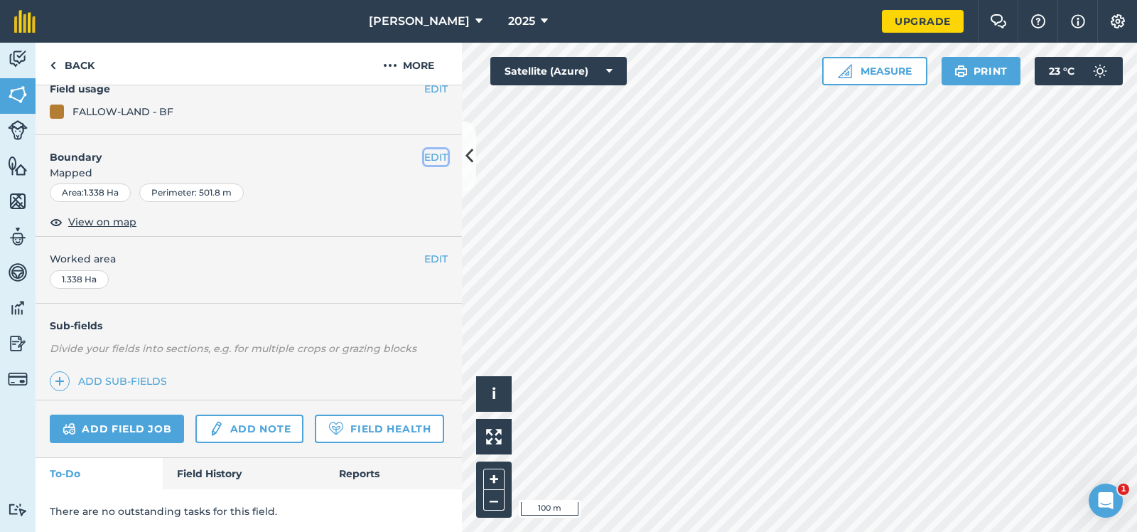
click at [435, 152] on button "EDIT" at bounding box center [435, 157] width 23 height 16
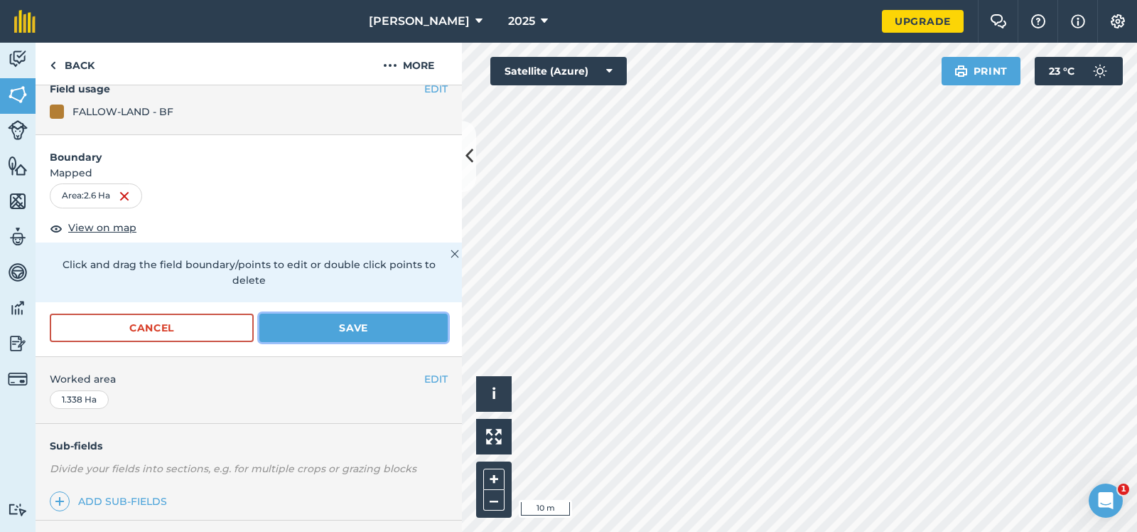
click at [354, 313] on button "Save" at bounding box center [353, 327] width 188 height 28
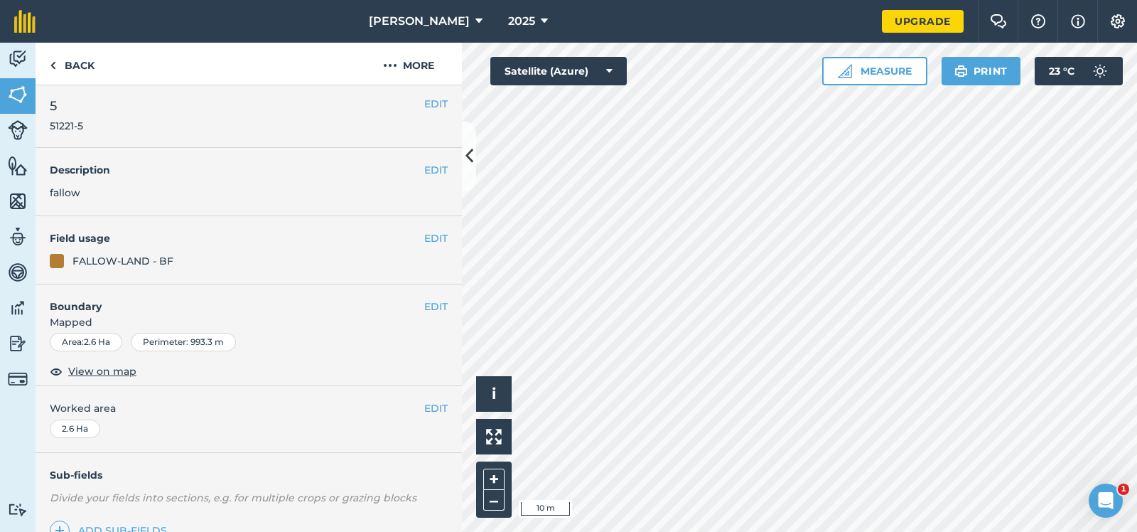
scroll to position [0, 0]
click at [72, 63] on link "Back" at bounding box center [72, 64] width 73 height 42
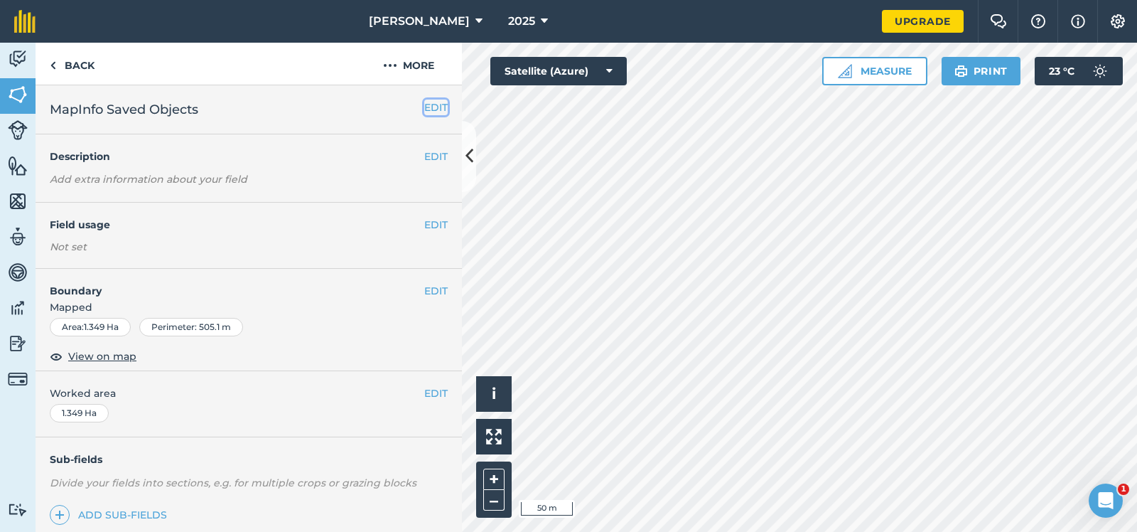
click at [439, 103] on button "EDIT" at bounding box center [435, 108] width 23 height 16
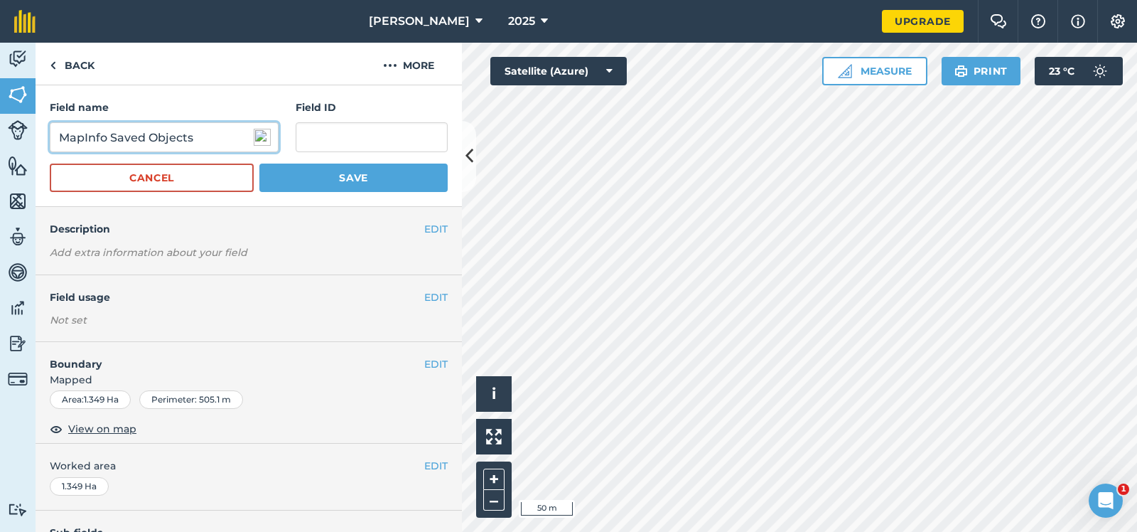
drag, startPoint x: 195, startPoint y: 136, endPoint x: 53, endPoint y: 137, distance: 142.9
click at [53, 137] on input "MapInfo Saved Objects" at bounding box center [164, 137] width 229 height 30
type input "3A"
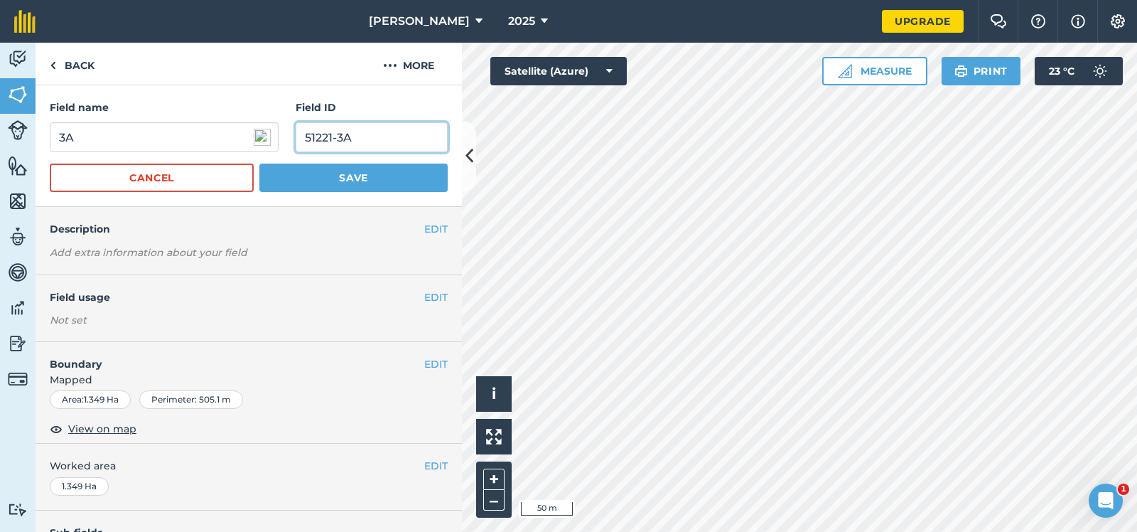
type input "51221-3A"
click at [360, 173] on button "Save" at bounding box center [353, 177] width 188 height 28
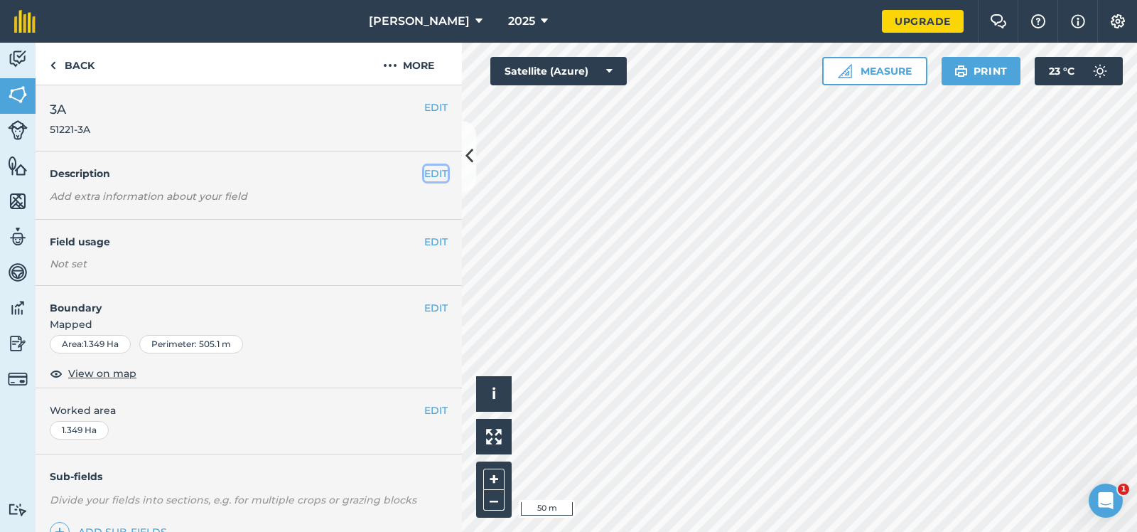
click at [437, 171] on button "EDIT" at bounding box center [435, 174] width 23 height 16
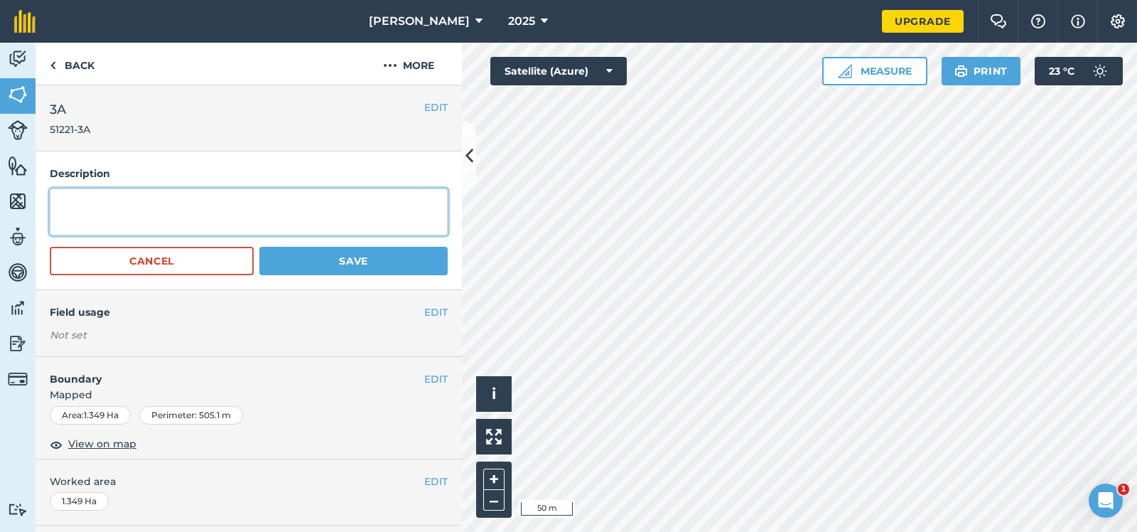
click at [80, 204] on textarea at bounding box center [249, 211] width 398 height 47
type textarea "Q240"
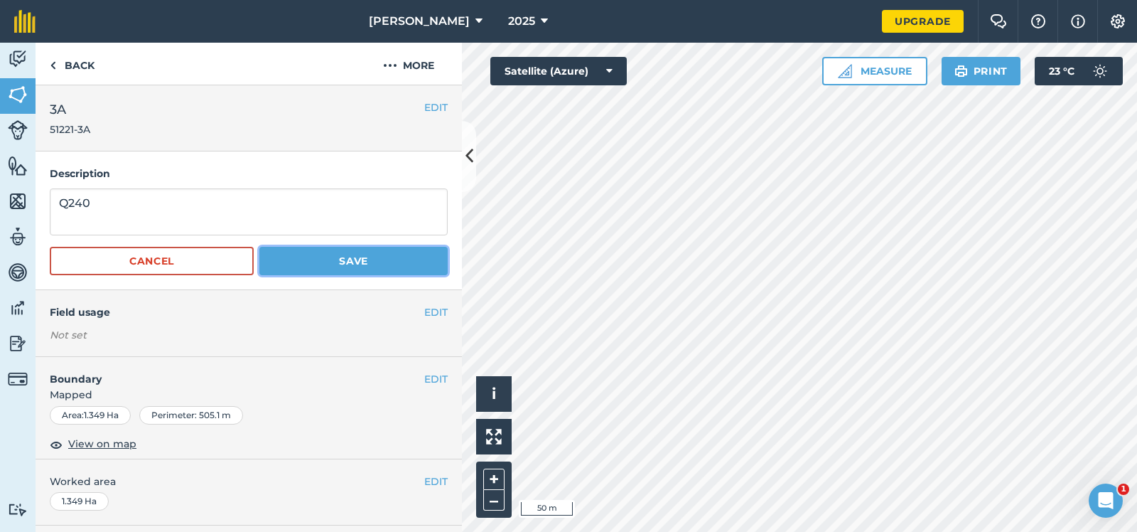
click at [350, 259] on button "Save" at bounding box center [353, 261] width 188 height 28
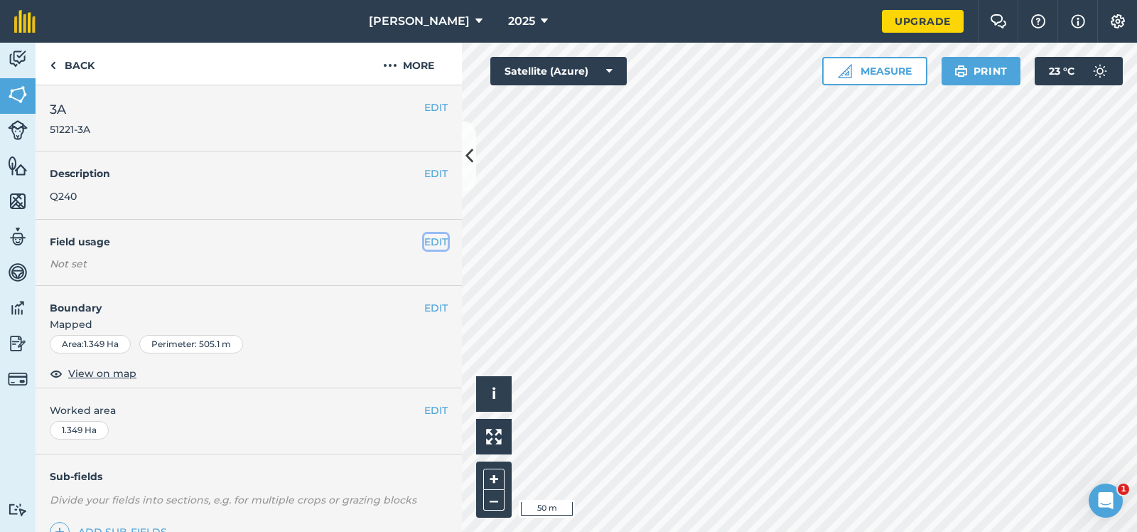
click at [432, 238] on button "EDIT" at bounding box center [435, 242] width 23 height 16
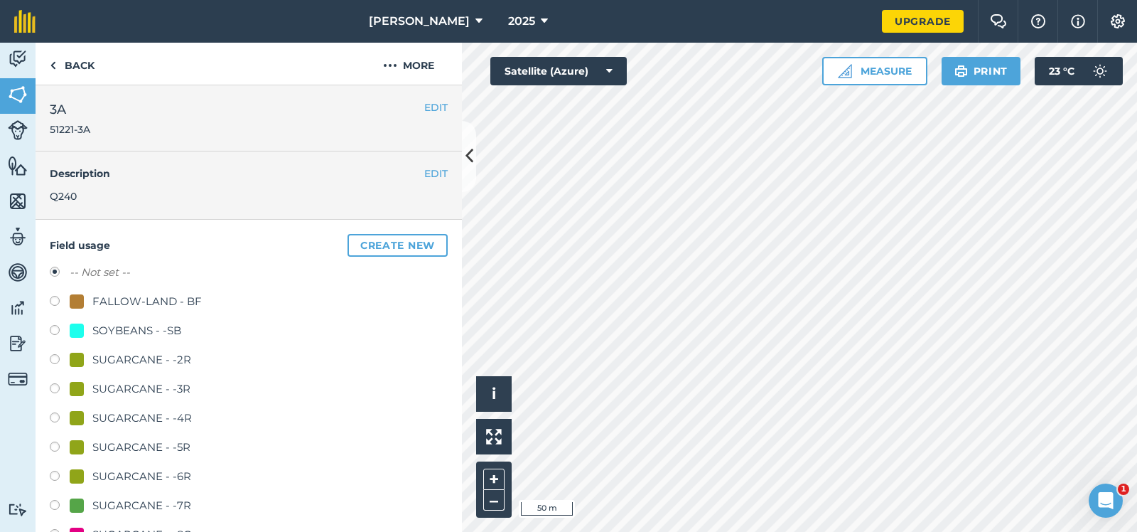
click at [53, 446] on label at bounding box center [60, 448] width 20 height 14
radio input "true"
radio input "false"
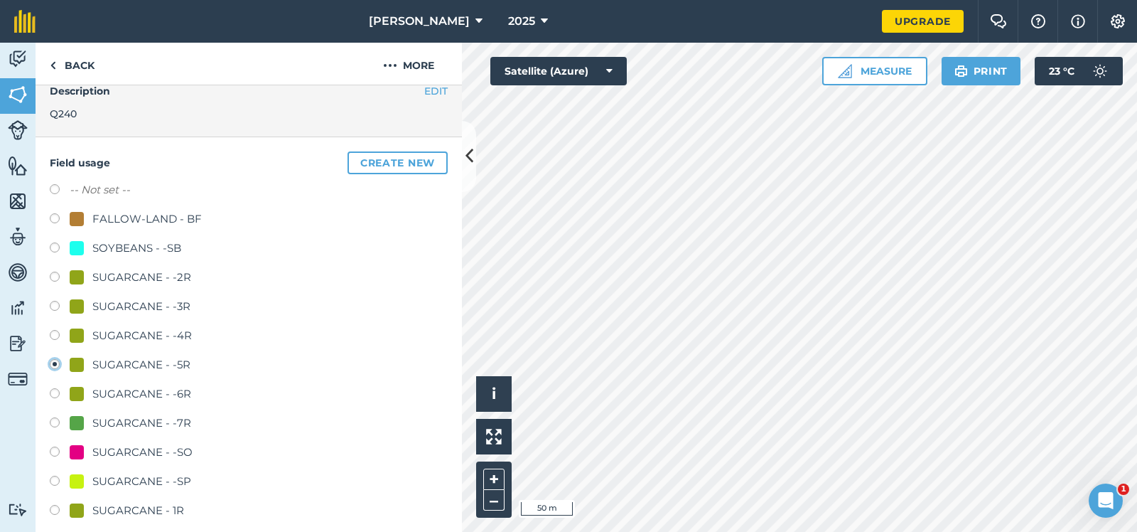
scroll to position [142, 0]
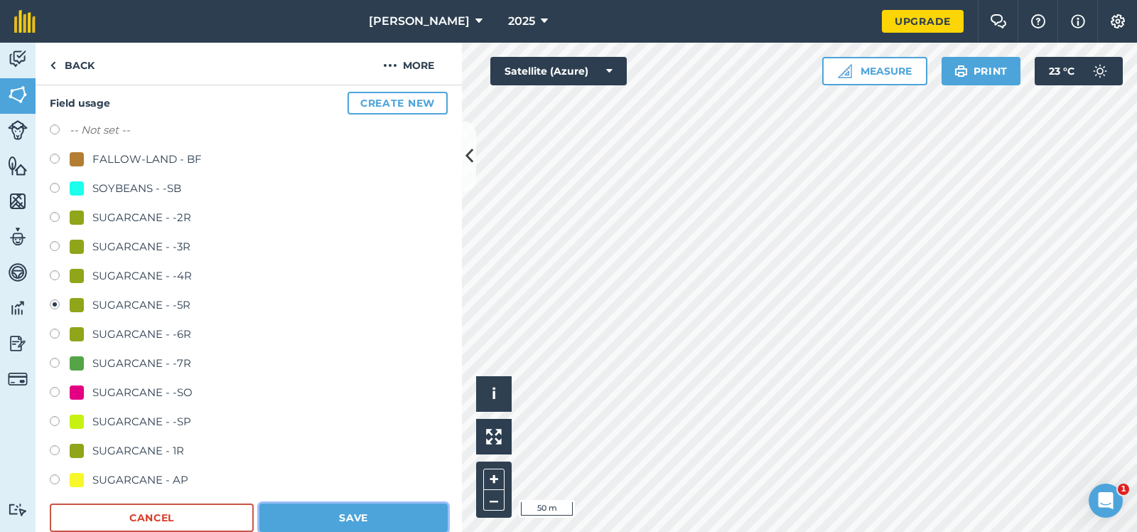
click at [354, 513] on button "Save" at bounding box center [353, 517] width 188 height 28
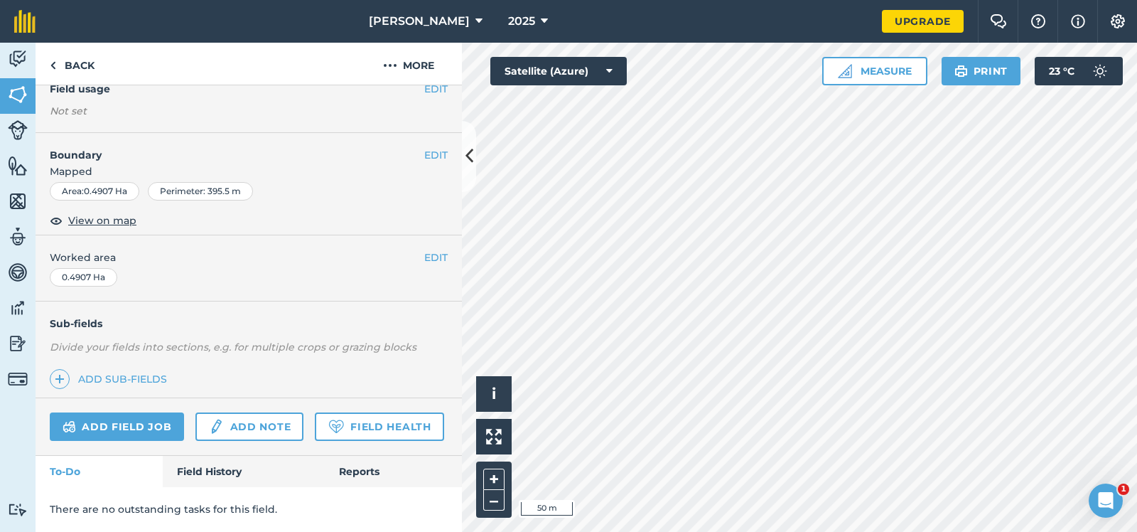
scroll to position [125, 0]
